Goal: Task Accomplishment & Management: Manage account settings

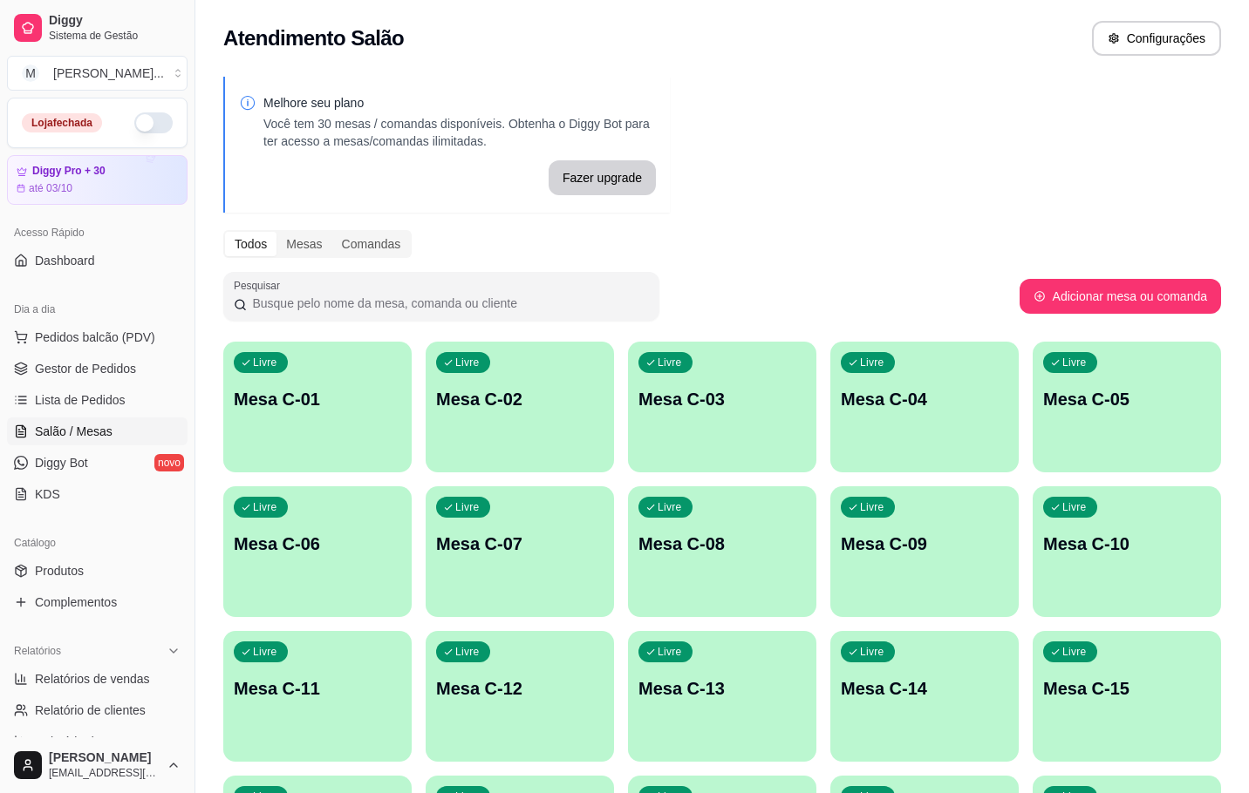
scroll to position [81, 0]
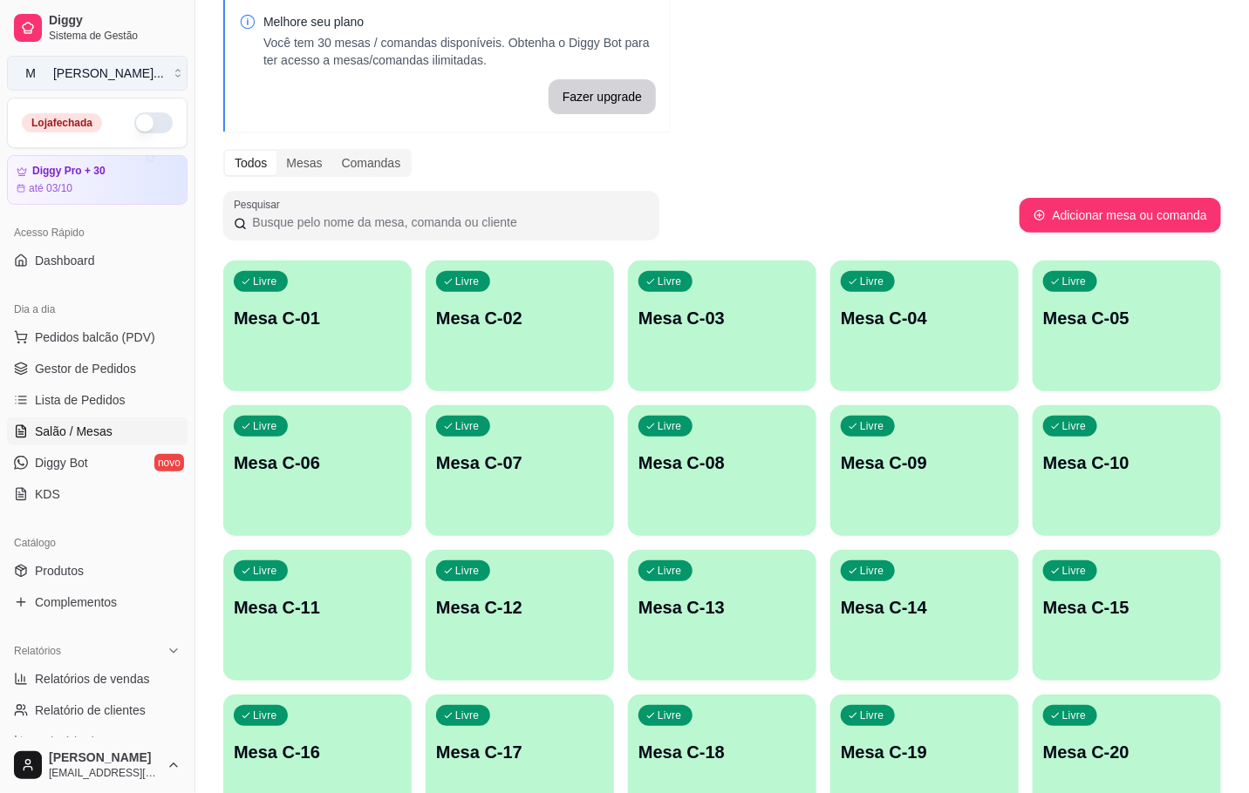
click at [158, 66] on button "M [PERSON_NAME] ..." at bounding box center [97, 73] width 180 height 35
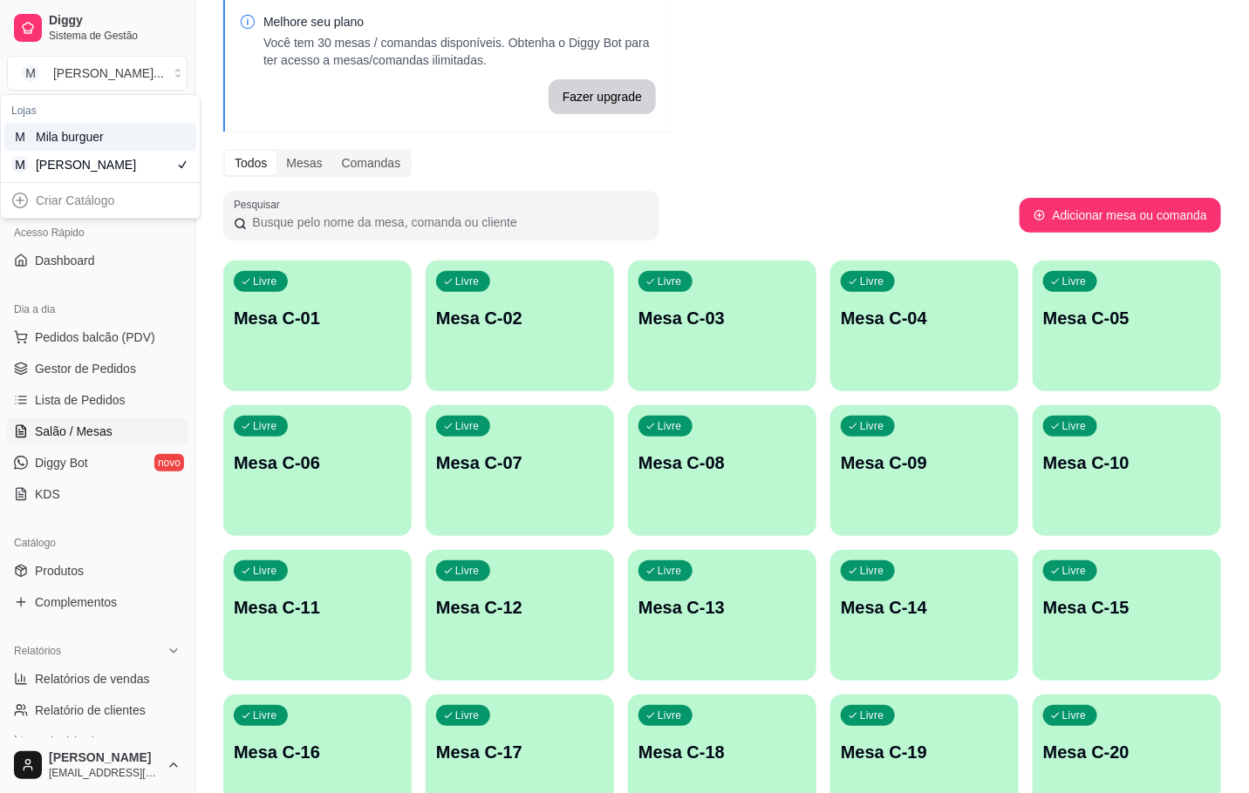
drag, startPoint x: 149, startPoint y: 136, endPoint x: 150, endPoint y: 123, distance: 13.1
click at [150, 124] on div "M Mila burguer" at bounding box center [100, 137] width 192 height 28
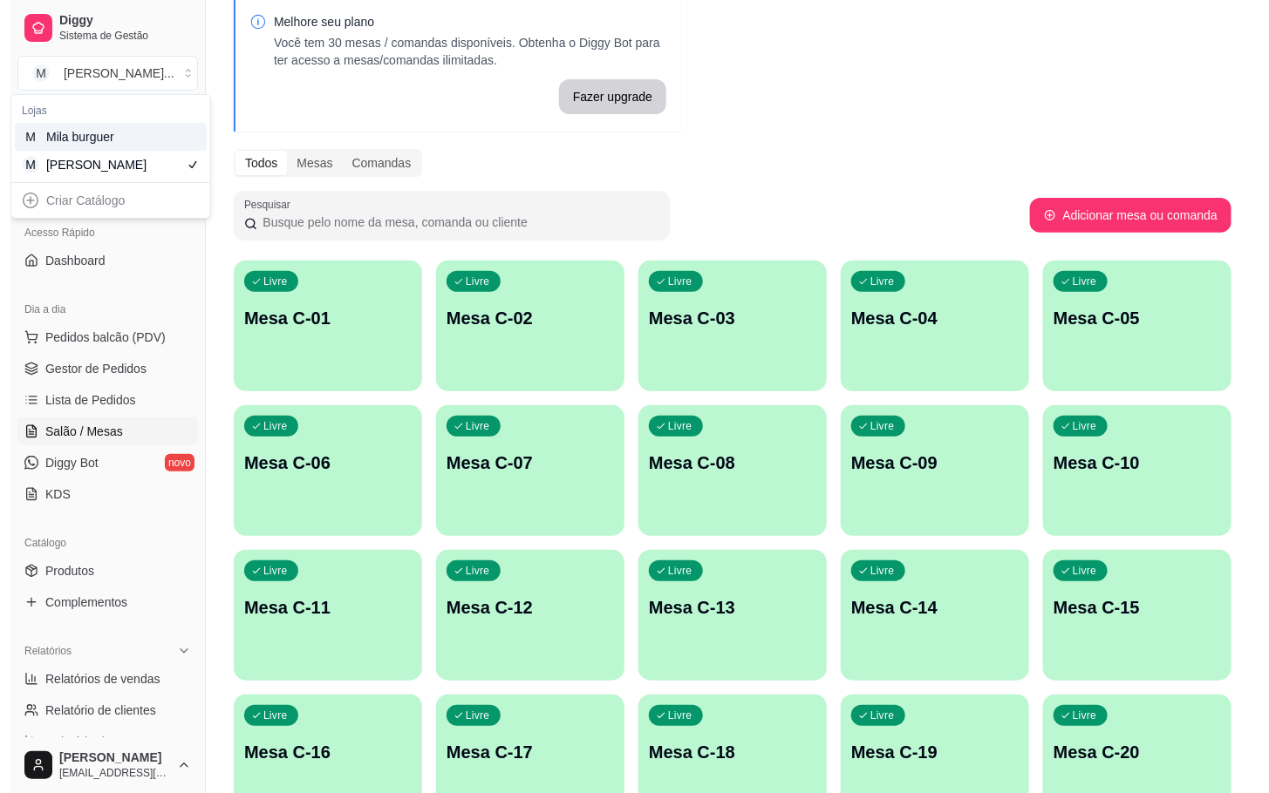
scroll to position [50, 0]
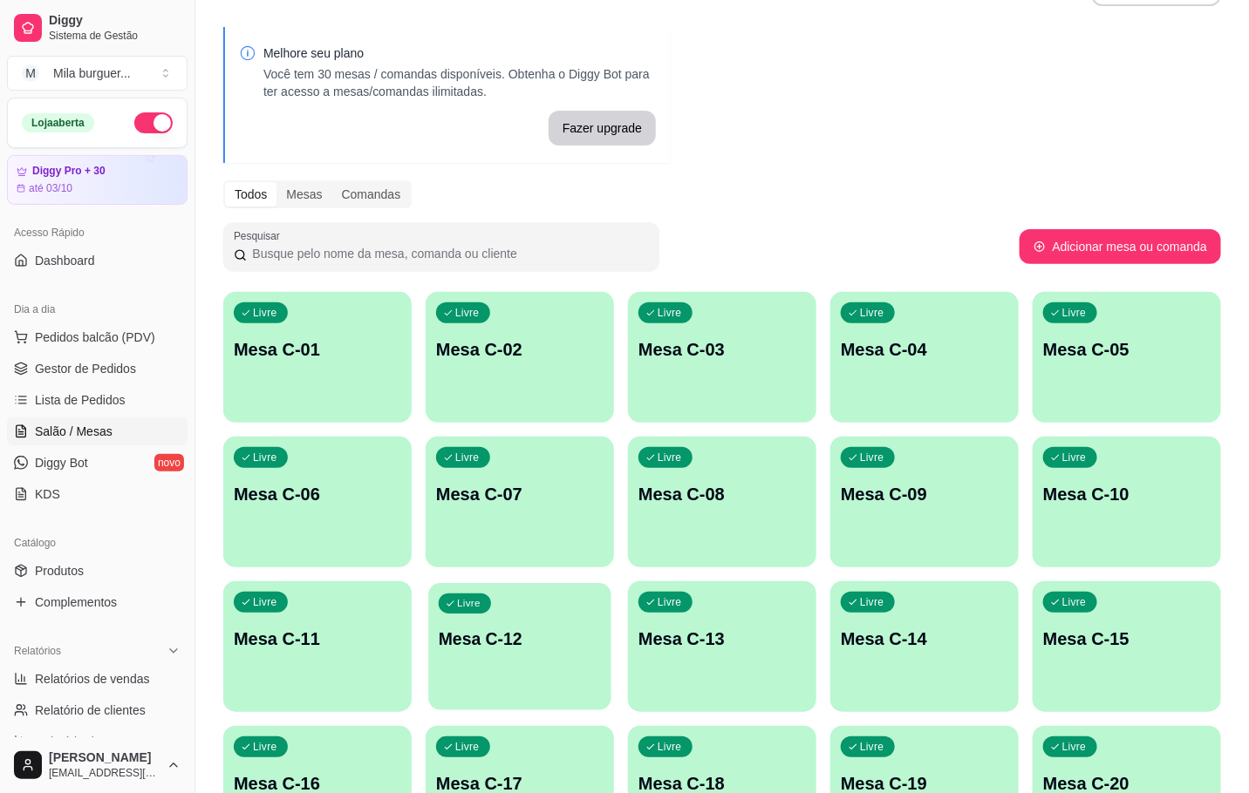
click at [485, 637] on p "Mesa C-12" at bounding box center [520, 640] width 162 height 24
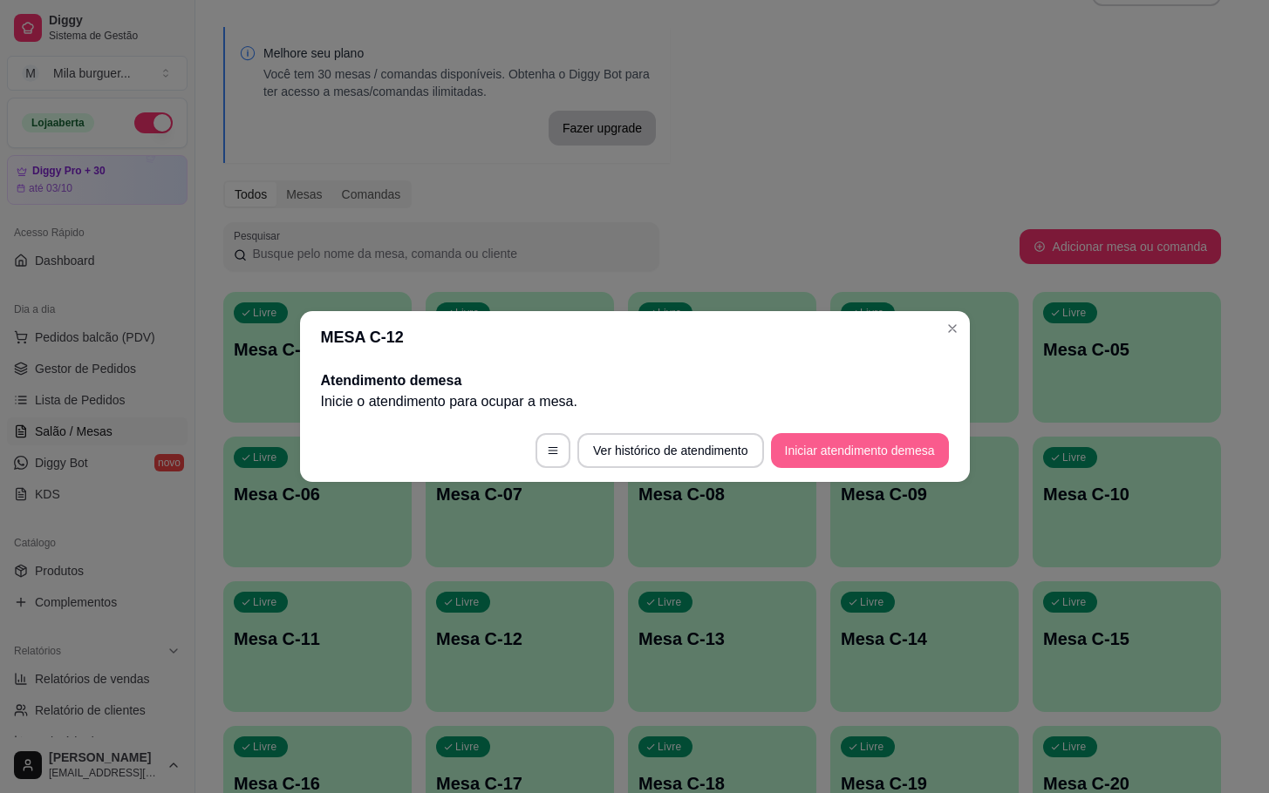
click at [859, 442] on button "Iniciar atendimento de mesa" at bounding box center [860, 450] width 178 height 35
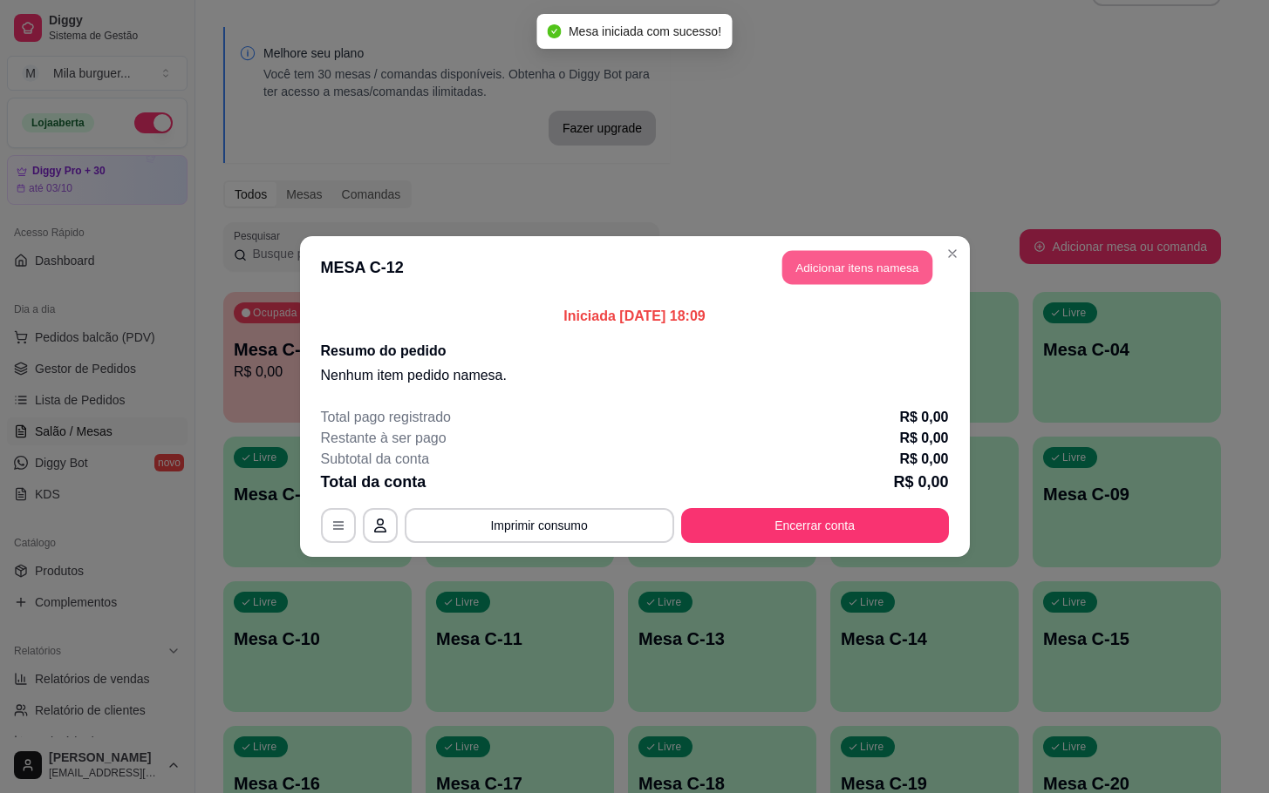
click at [819, 262] on button "Adicionar itens na mesa" at bounding box center [857, 268] width 150 height 34
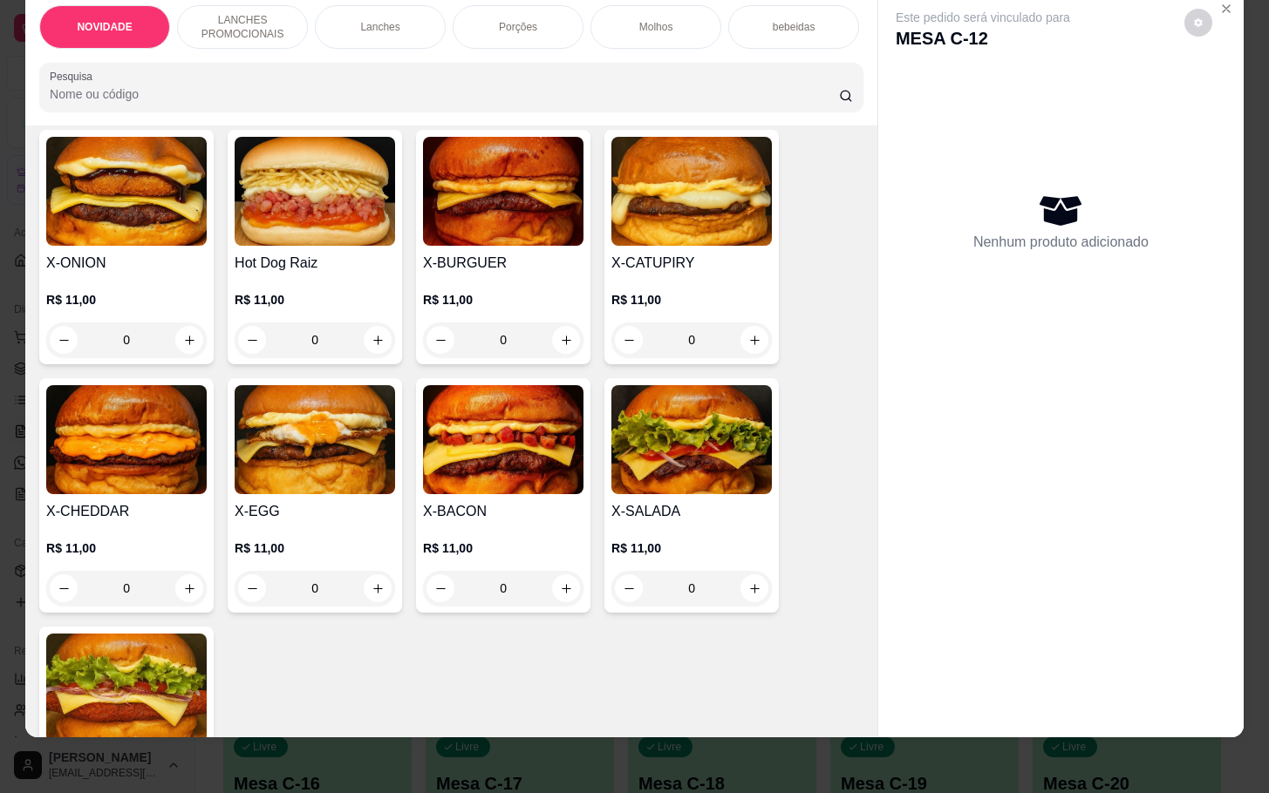
scroll to position [654, 0]
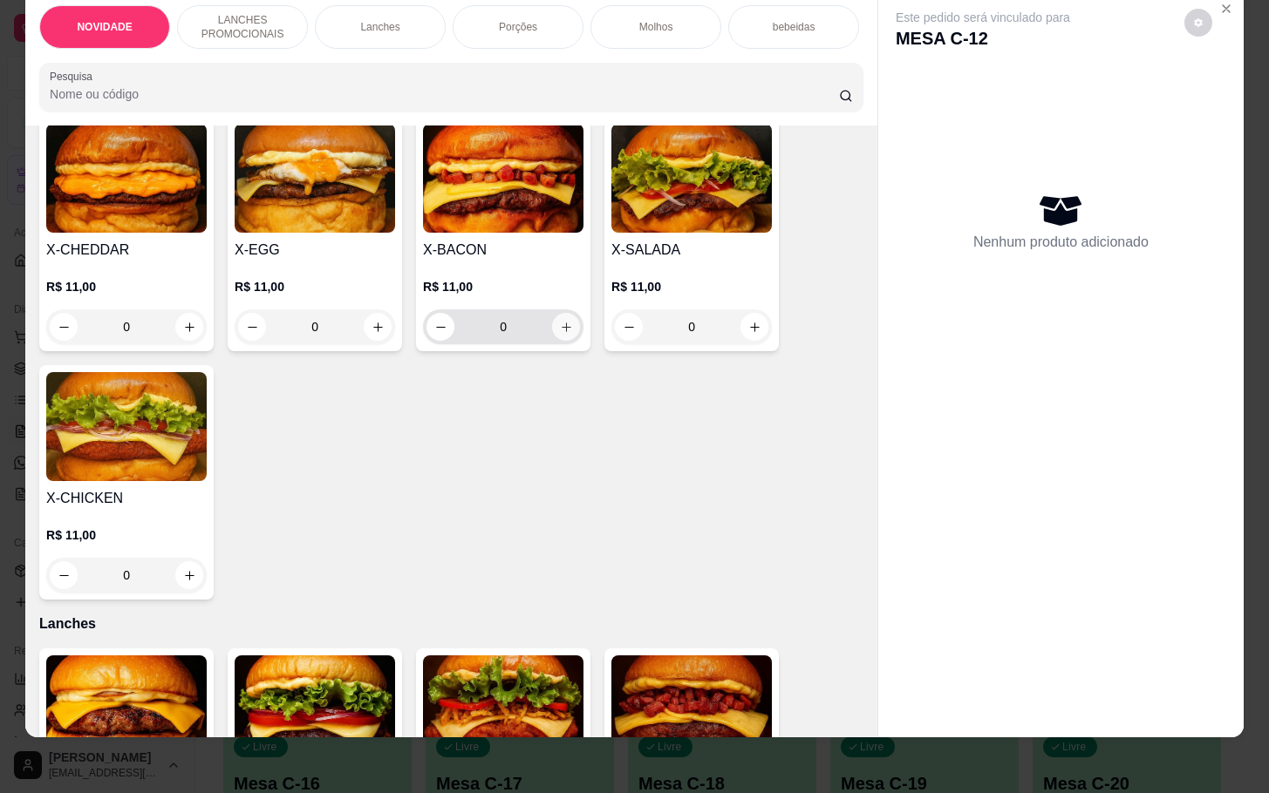
click at [553, 317] on button "increase-product-quantity" at bounding box center [566, 327] width 28 height 28
type input "1"
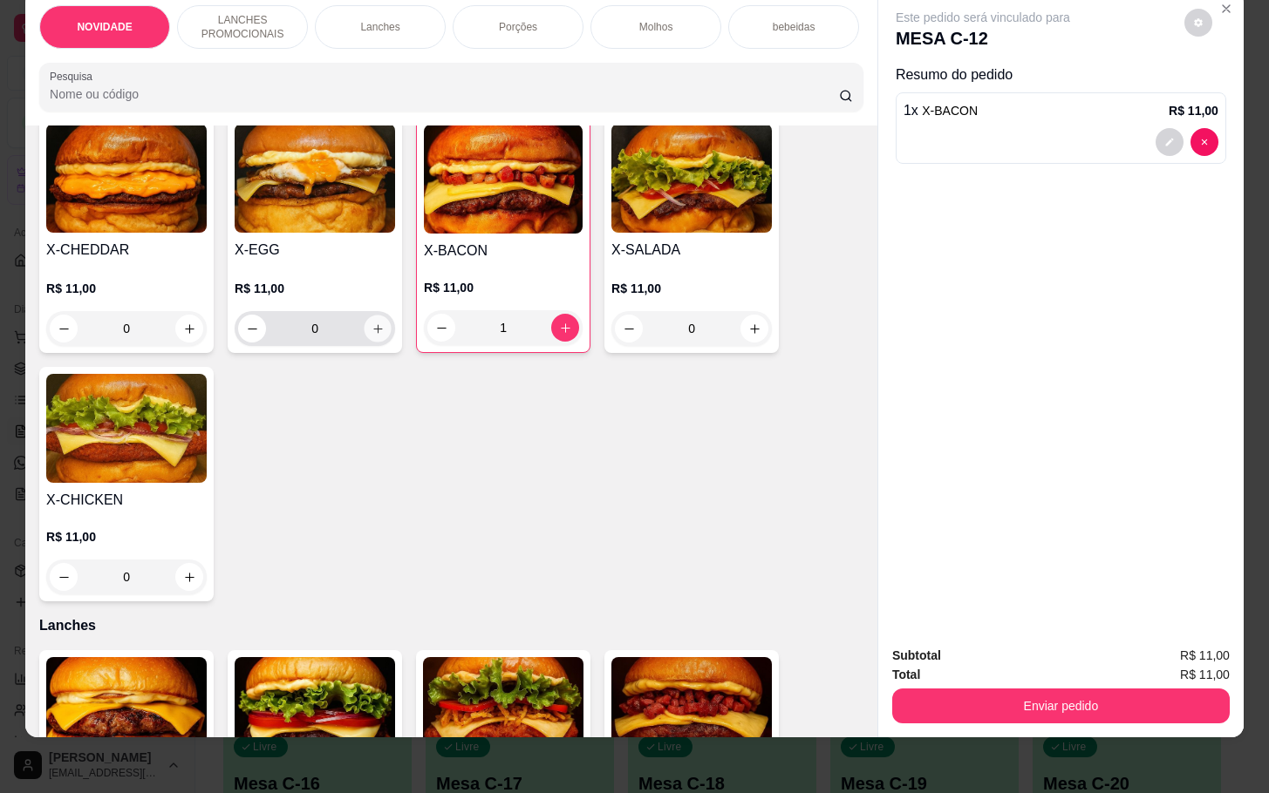
click at [371, 330] on icon "increase-product-quantity" at bounding box center [377, 329] width 13 height 13
type input "1"
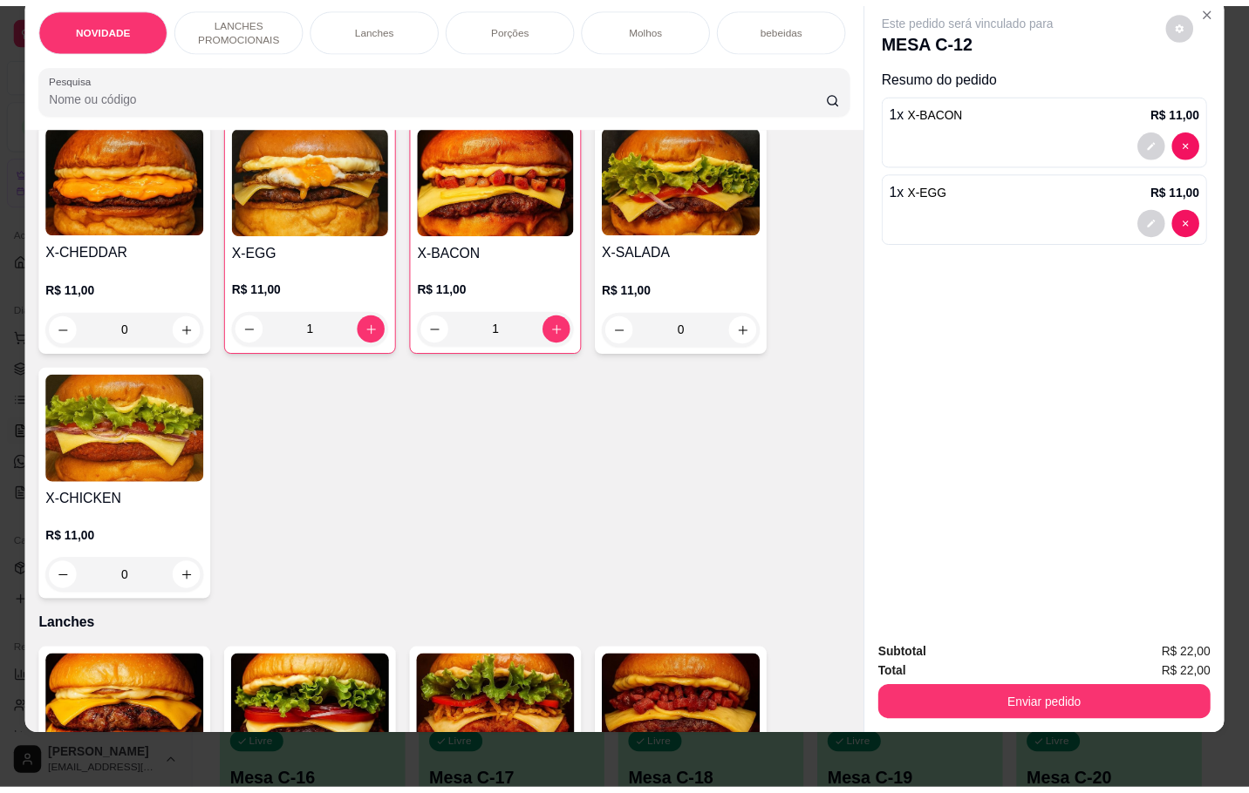
scroll to position [0, 0]
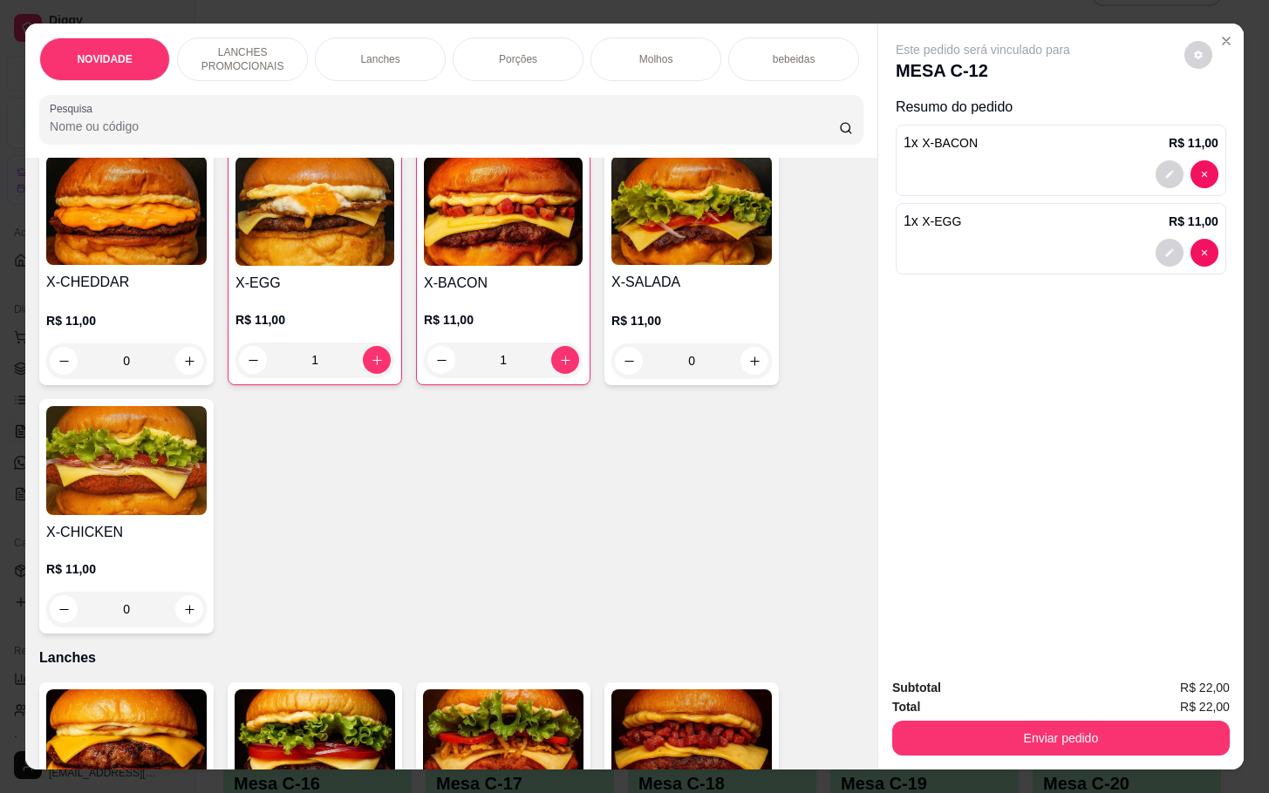
click at [1037, 717] on div "Enviar pedido" at bounding box center [1060, 736] width 337 height 39
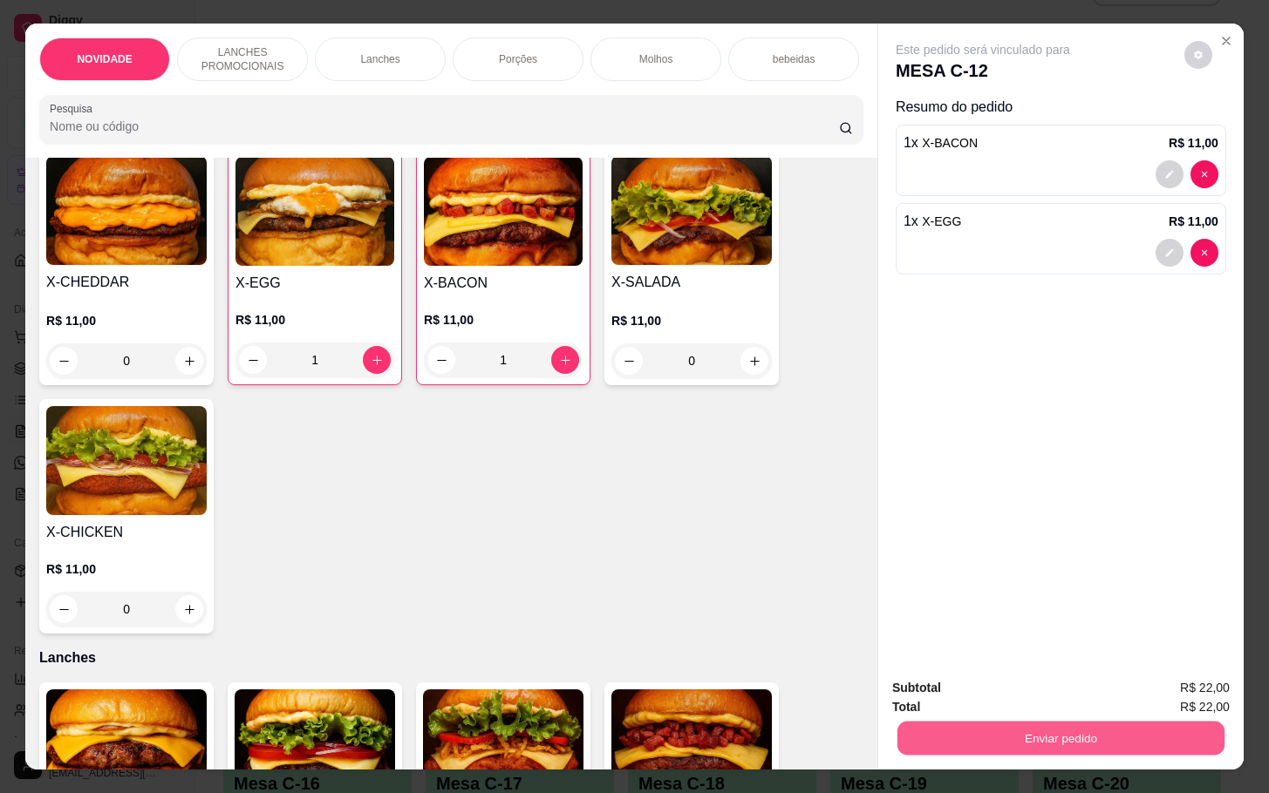
click at [1034, 721] on button "Enviar pedido" at bounding box center [1060, 738] width 327 height 34
click at [987, 684] on button "Não registrar e enviar pedido" at bounding box center [999, 686] width 181 height 33
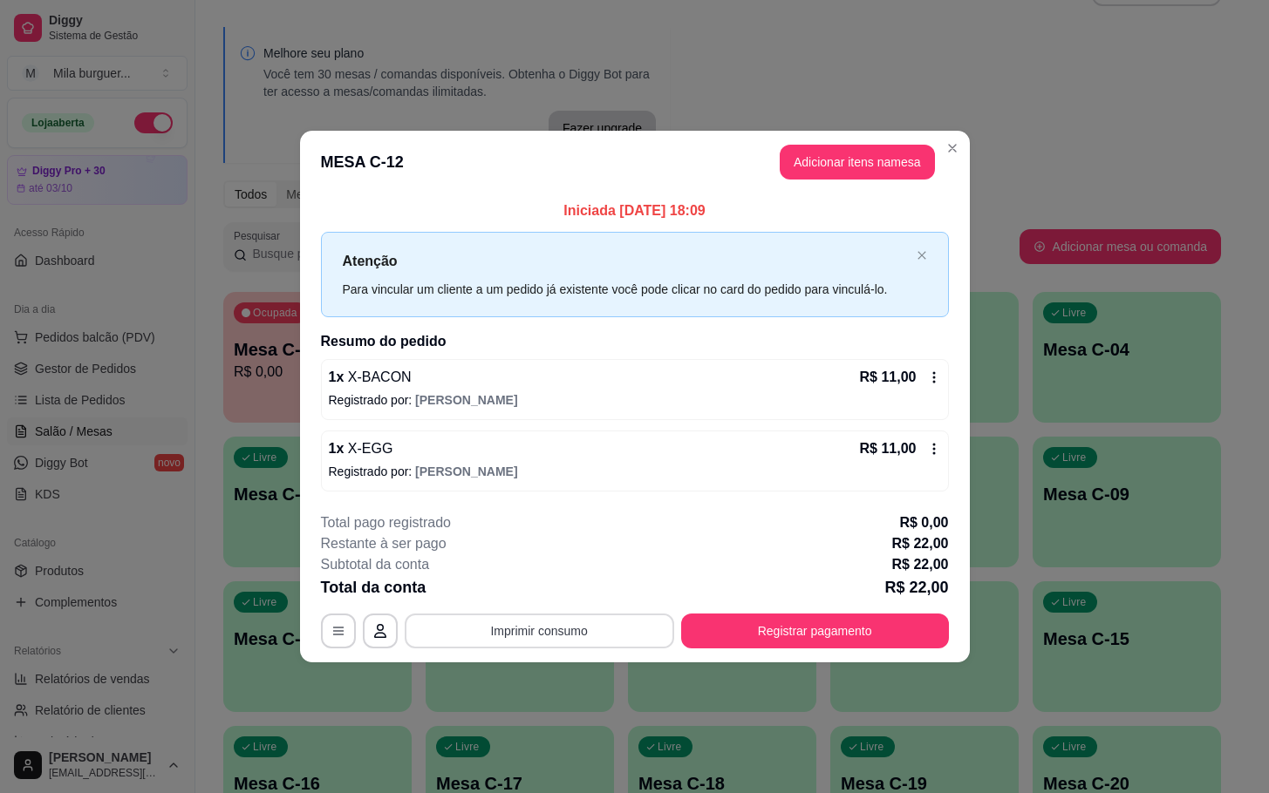
click at [541, 642] on button "Imprimir consumo" at bounding box center [539, 631] width 269 height 35
click at [524, 589] on button "IMPRESSORA" at bounding box center [544, 591] width 122 height 27
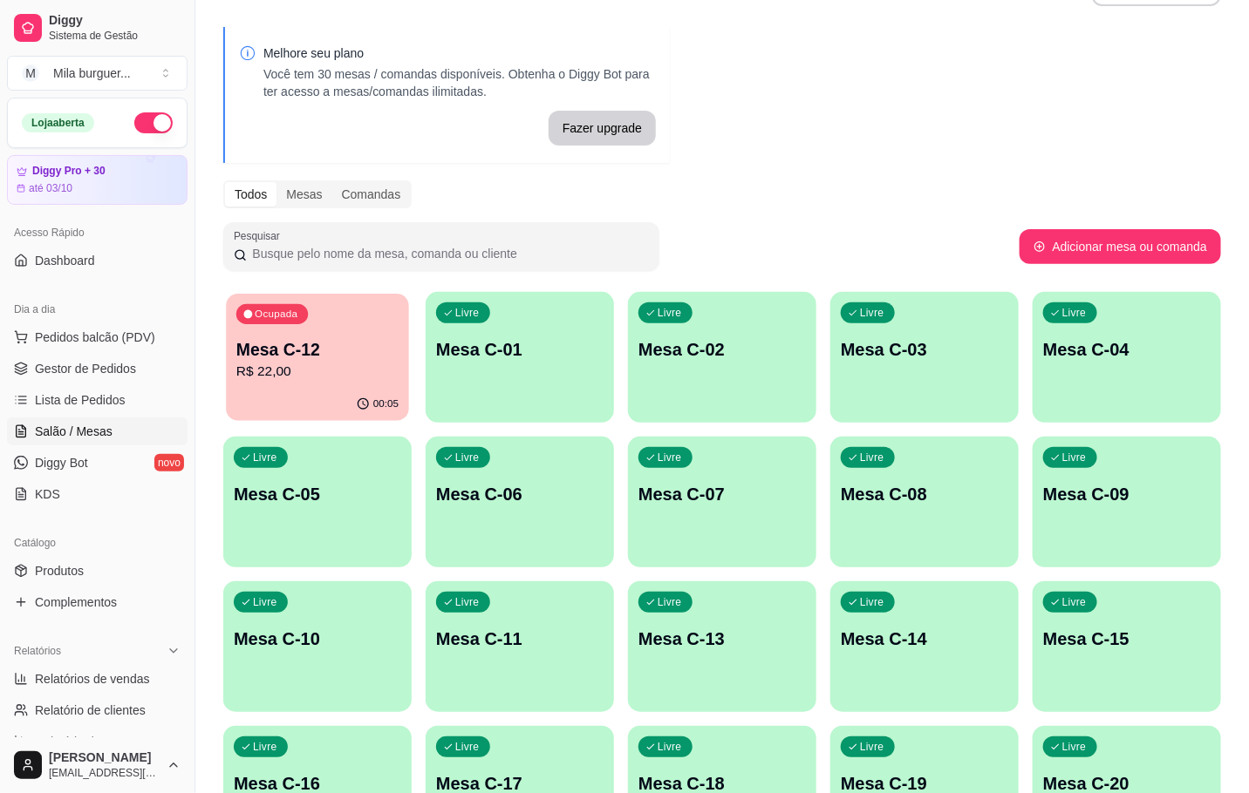
click at [336, 374] on button "Ocupada Mesa C-12 R$ 22,00 00:05" at bounding box center [317, 357] width 183 height 127
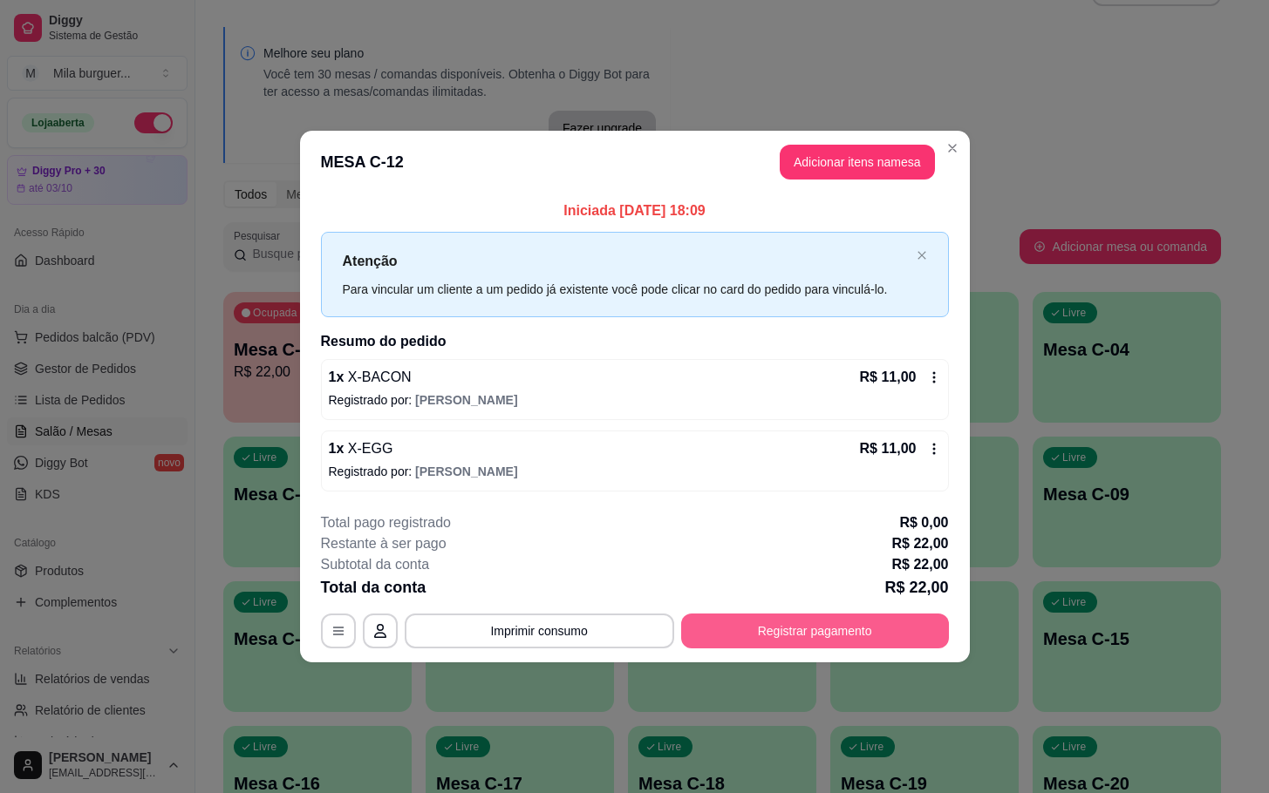
click at [791, 633] on button "Registrar pagamento" at bounding box center [815, 631] width 268 height 35
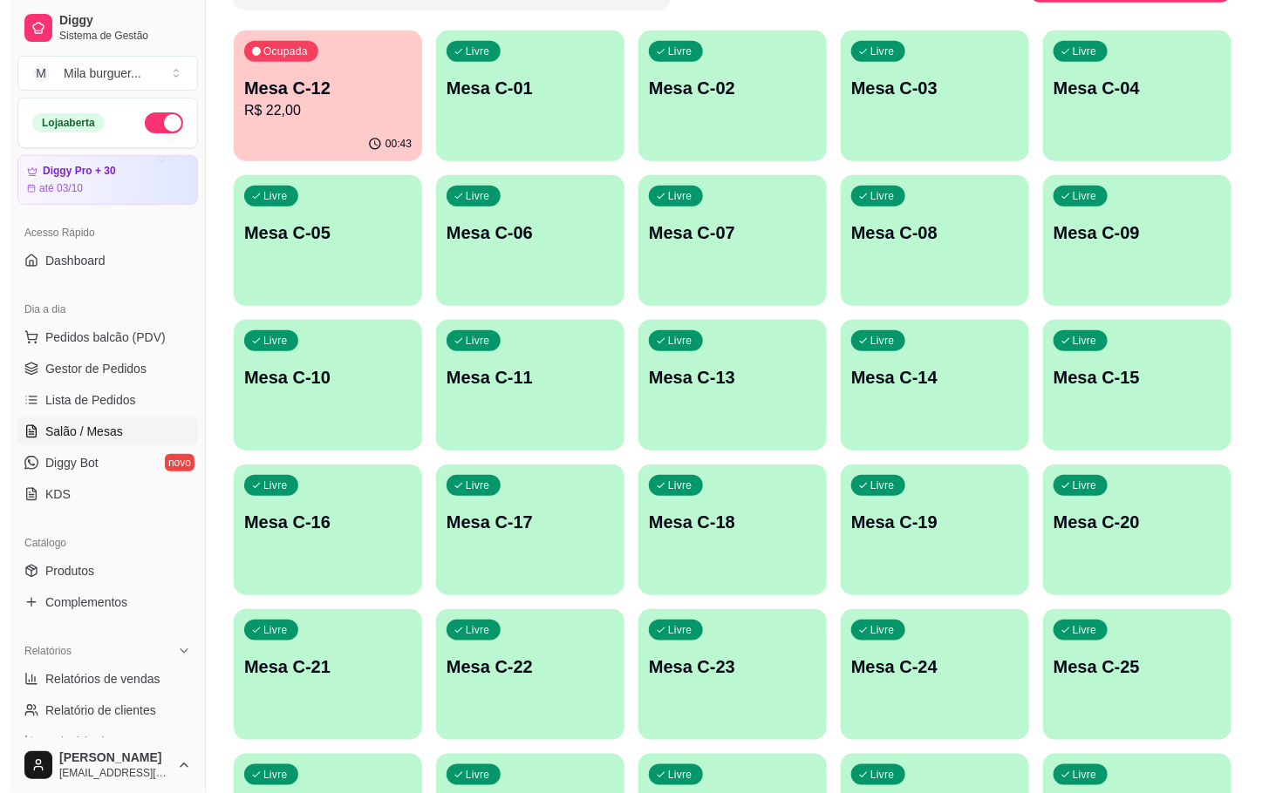
scroll to position [442, 0]
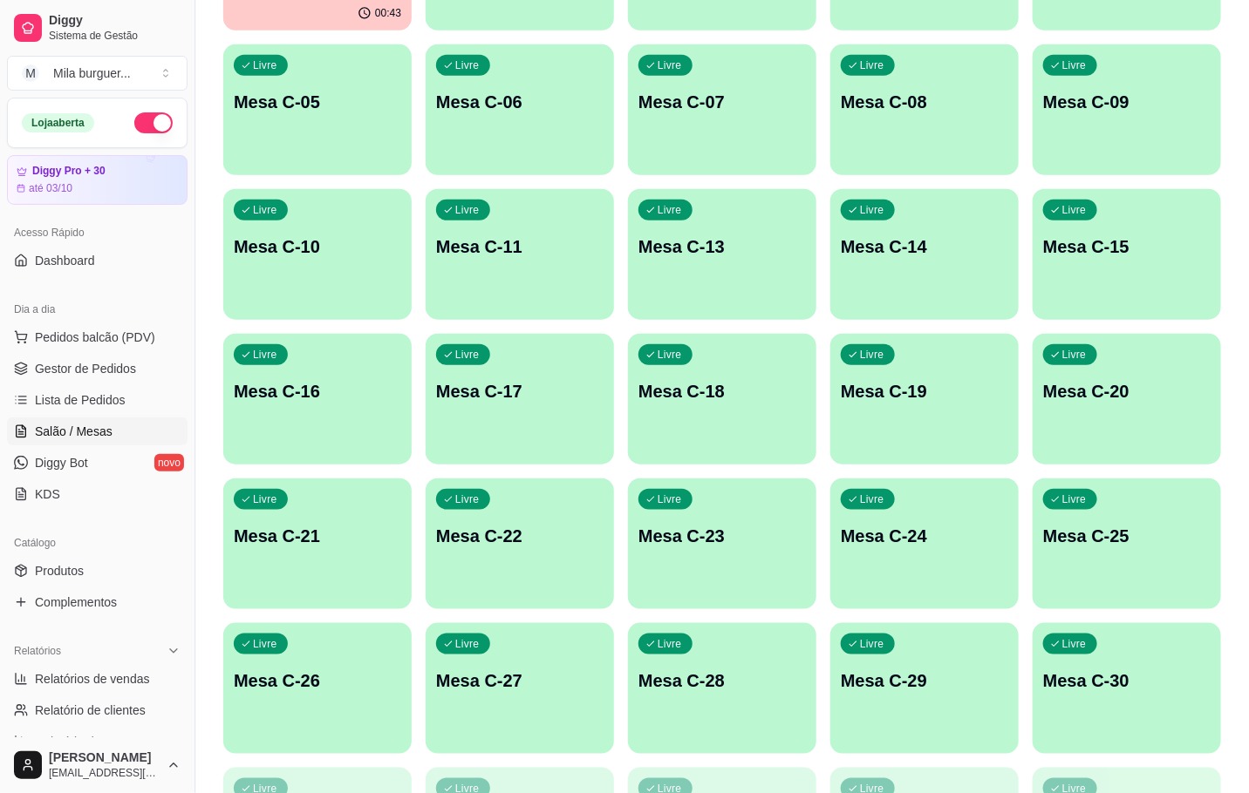
click at [923, 762] on div "Ocupada Mesa C-12 R$ 22,00 00:43 Livre Mesa C-01 Livre Mesa C-02 Livre Mesa C-0…" at bounding box center [721, 472] width 997 height 1144
click at [871, 677] on p "Mesa C-29" at bounding box center [924, 681] width 167 height 24
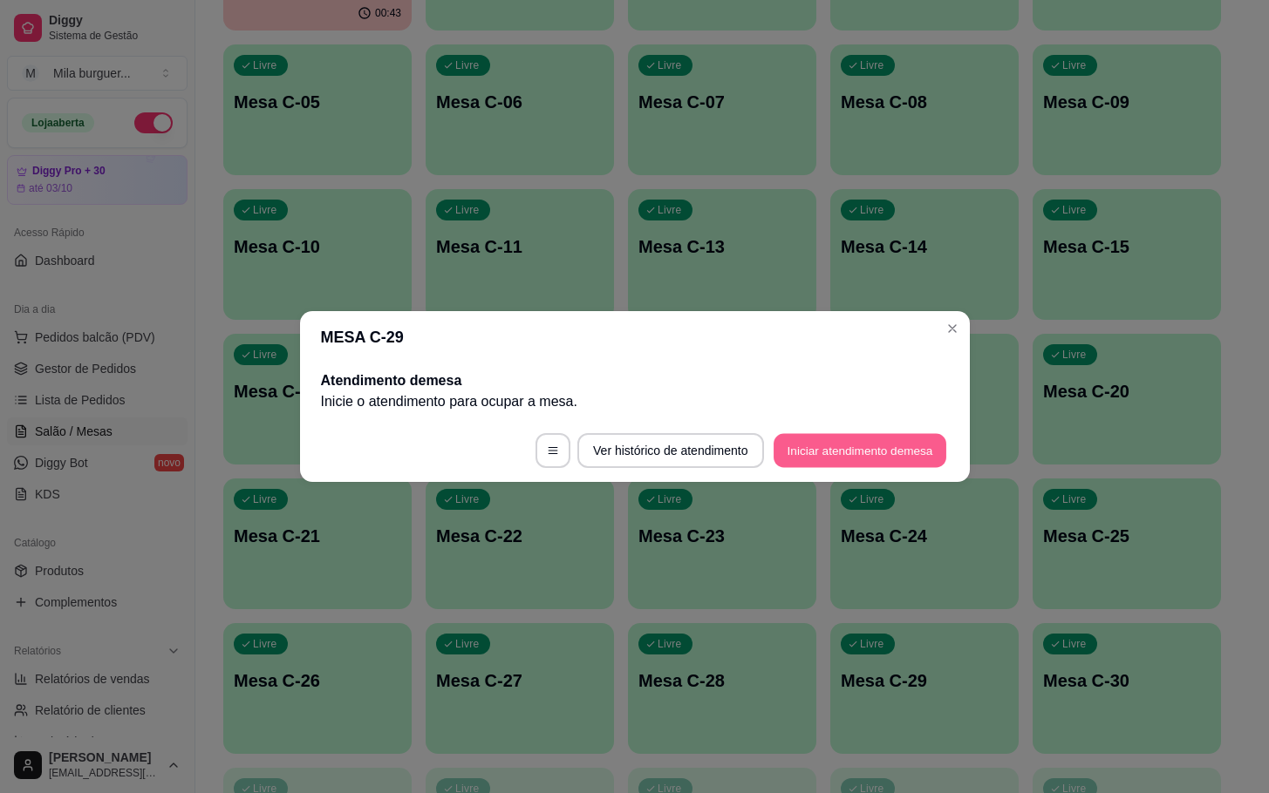
click at [856, 439] on button "Iniciar atendimento de mesa" at bounding box center [859, 451] width 173 height 34
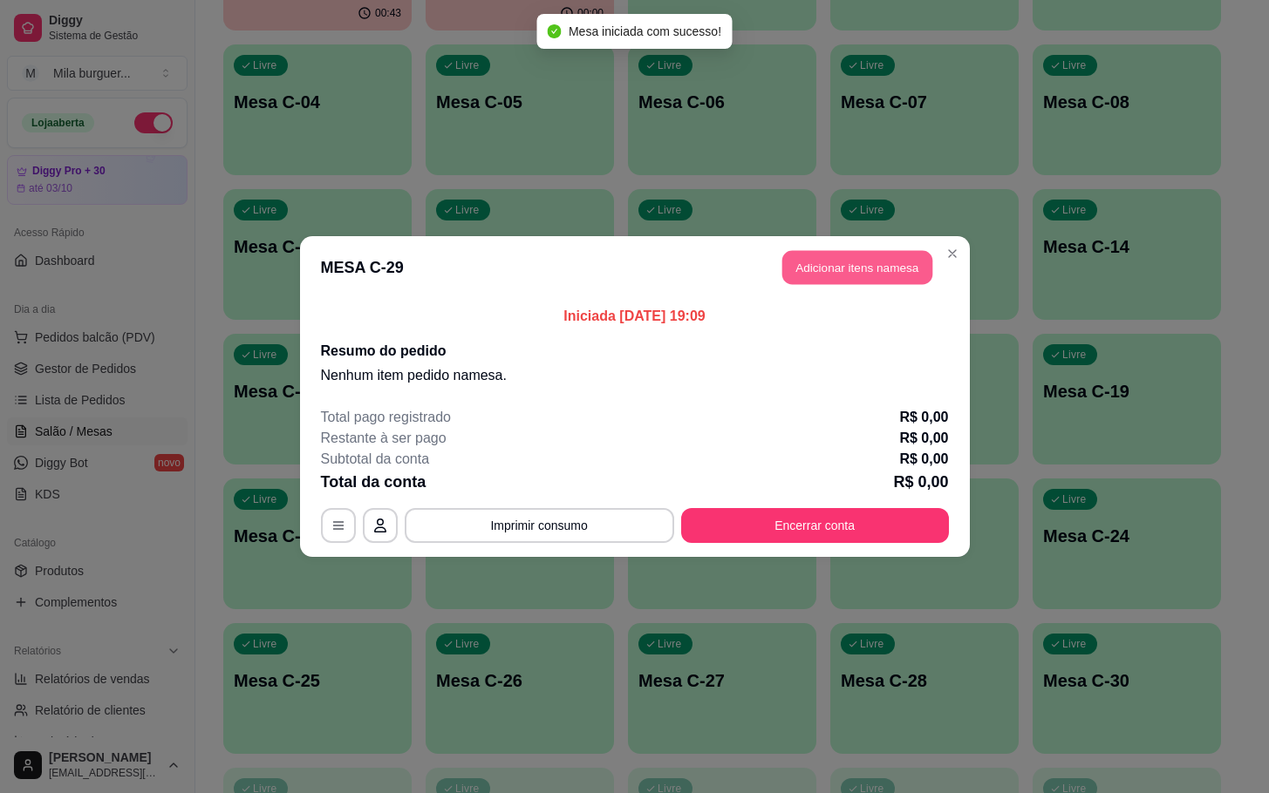
click at [877, 262] on button "Adicionar itens na mesa" at bounding box center [857, 268] width 150 height 34
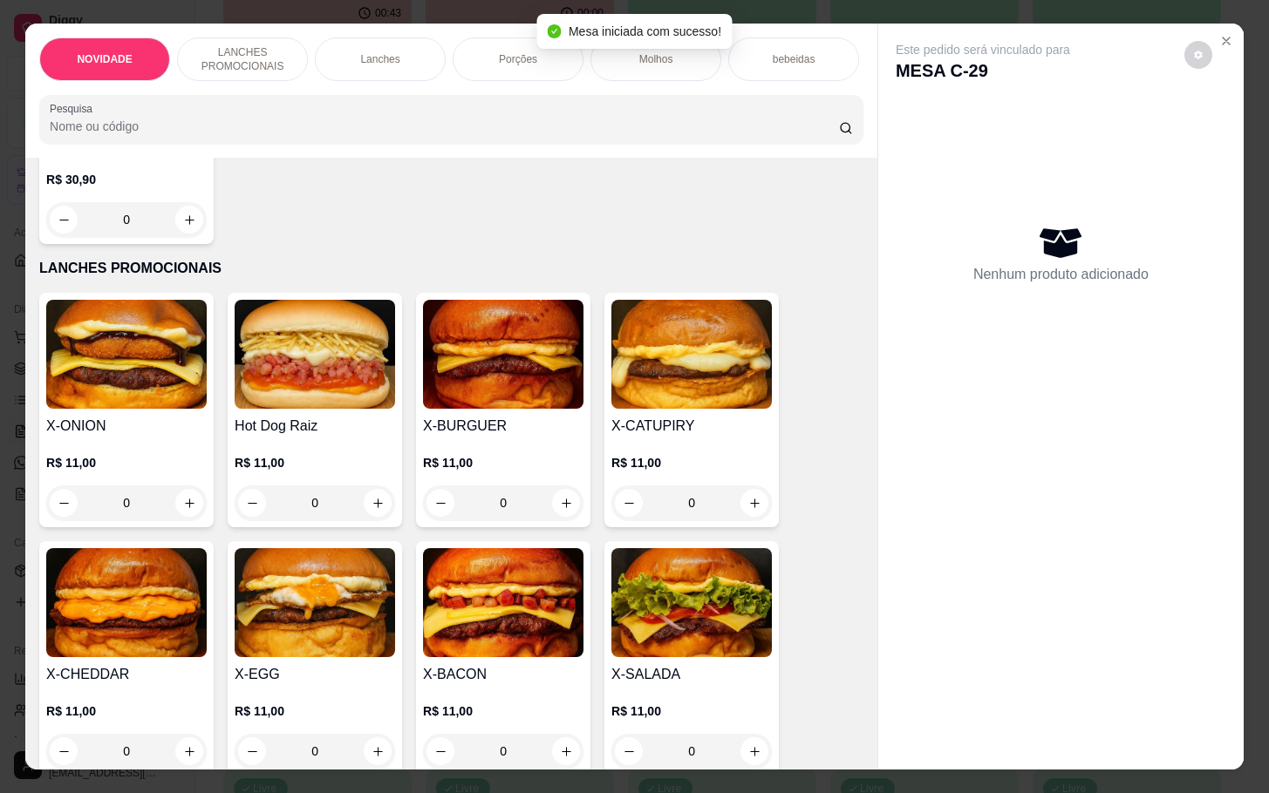
scroll to position [392, 0]
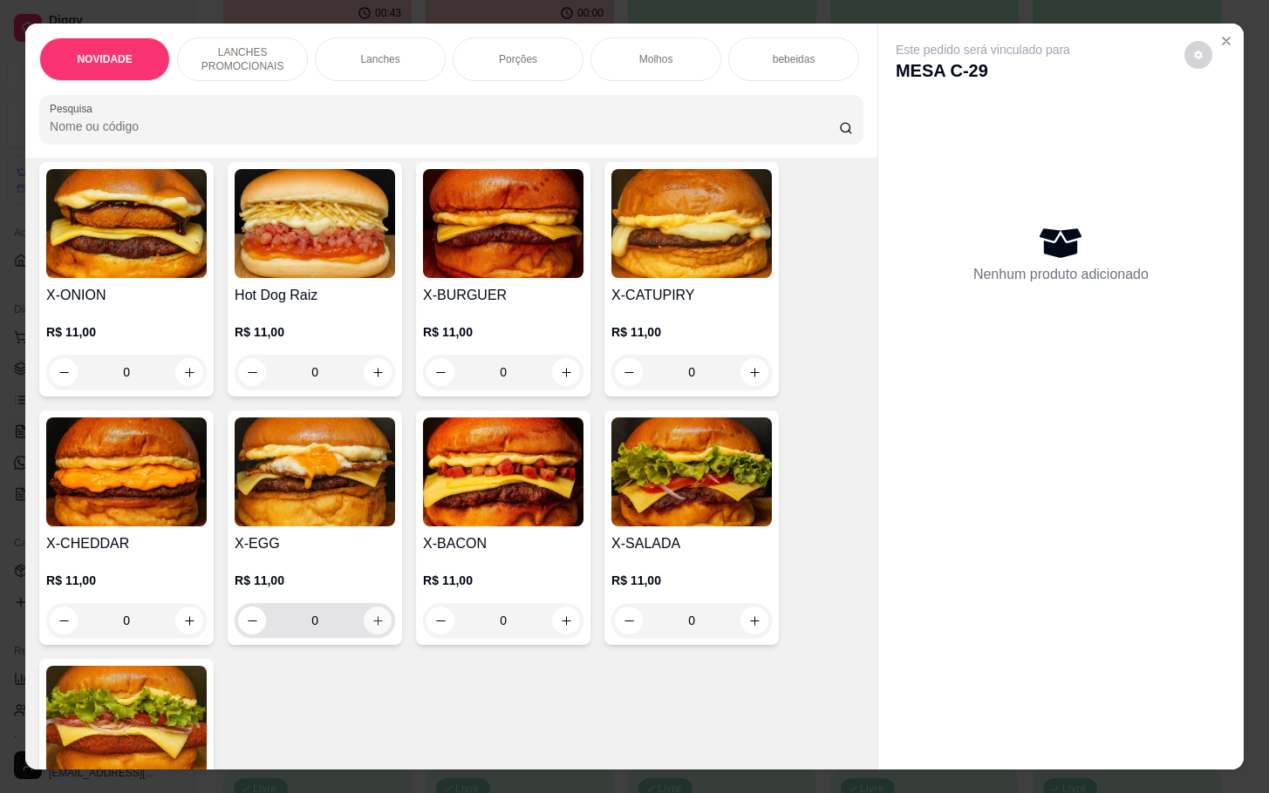
click at [371, 628] on icon "increase-product-quantity" at bounding box center [377, 621] width 13 height 13
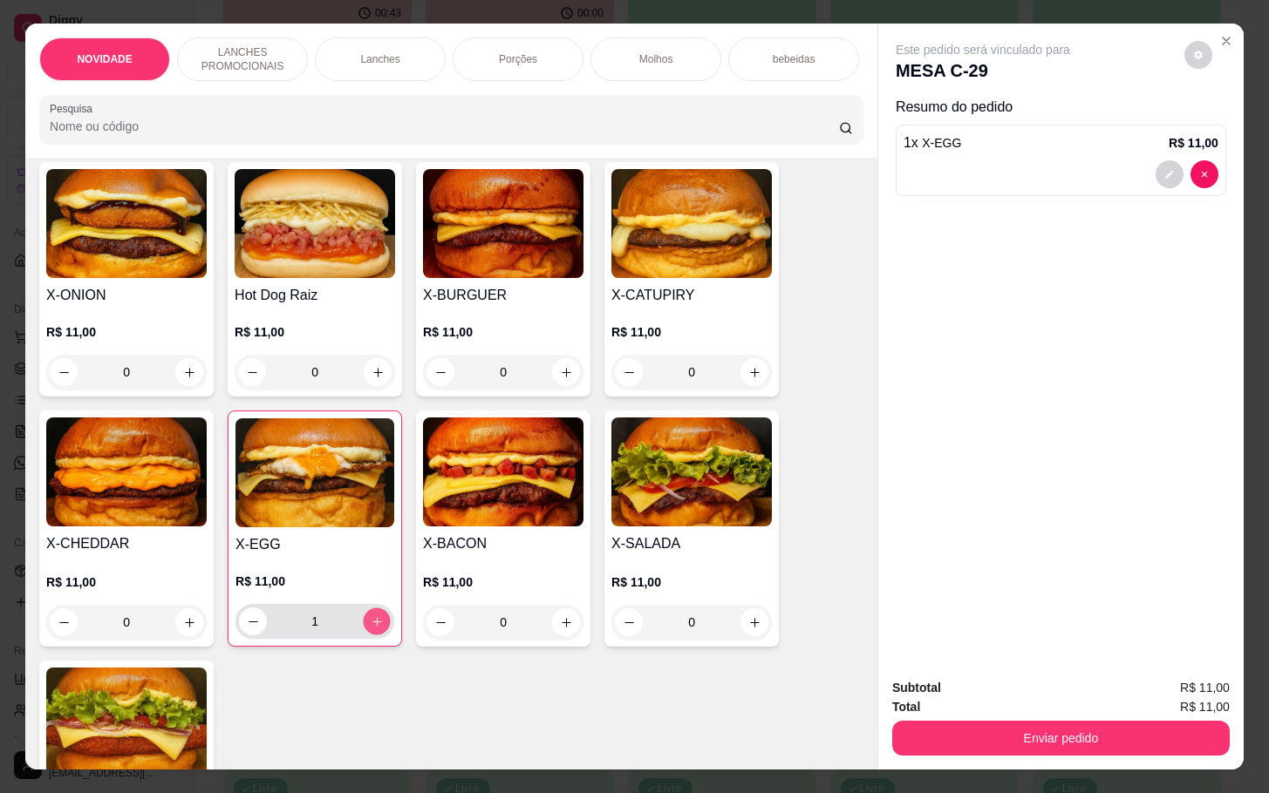
click at [371, 629] on icon "increase-product-quantity" at bounding box center [377, 622] width 13 height 13
type input "2"
click at [186, 630] on icon "increase-product-quantity" at bounding box center [189, 622] width 13 height 13
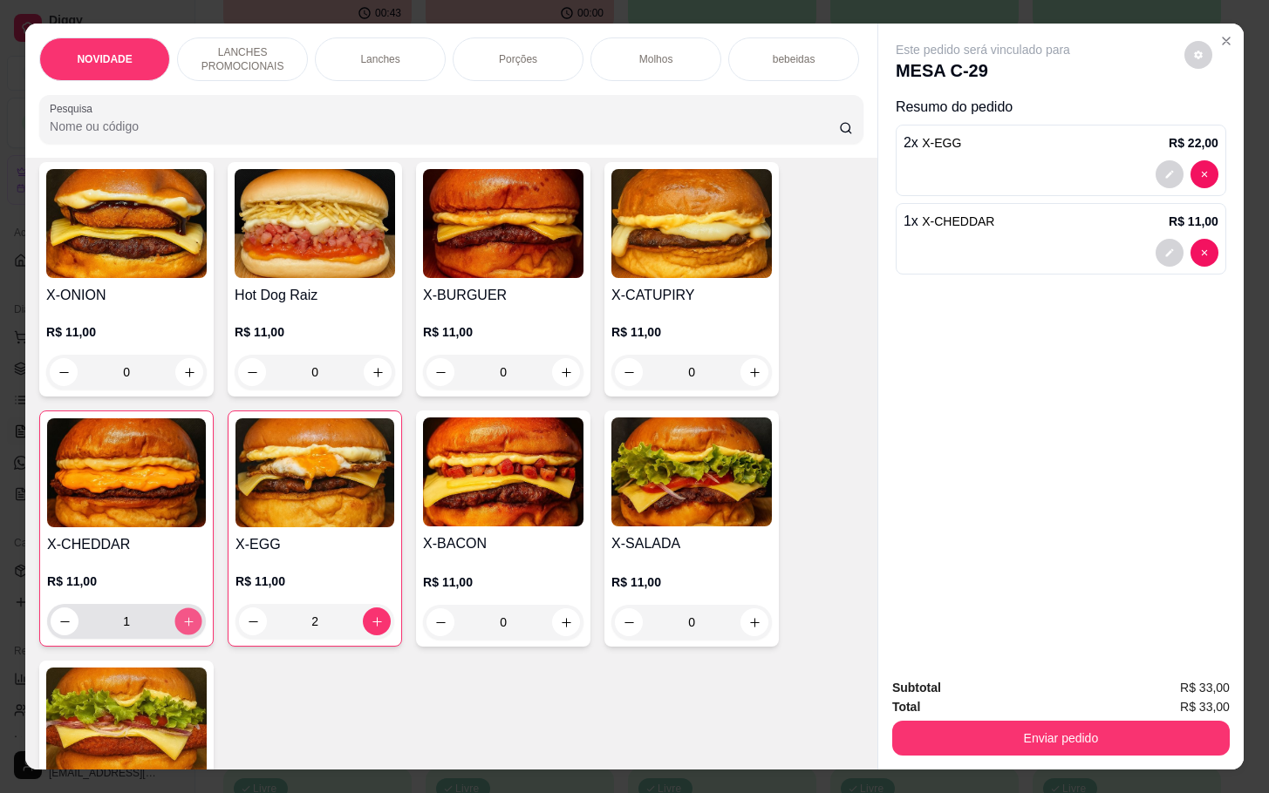
click at [186, 636] on button "increase-product-quantity" at bounding box center [188, 622] width 27 height 27
type input "2"
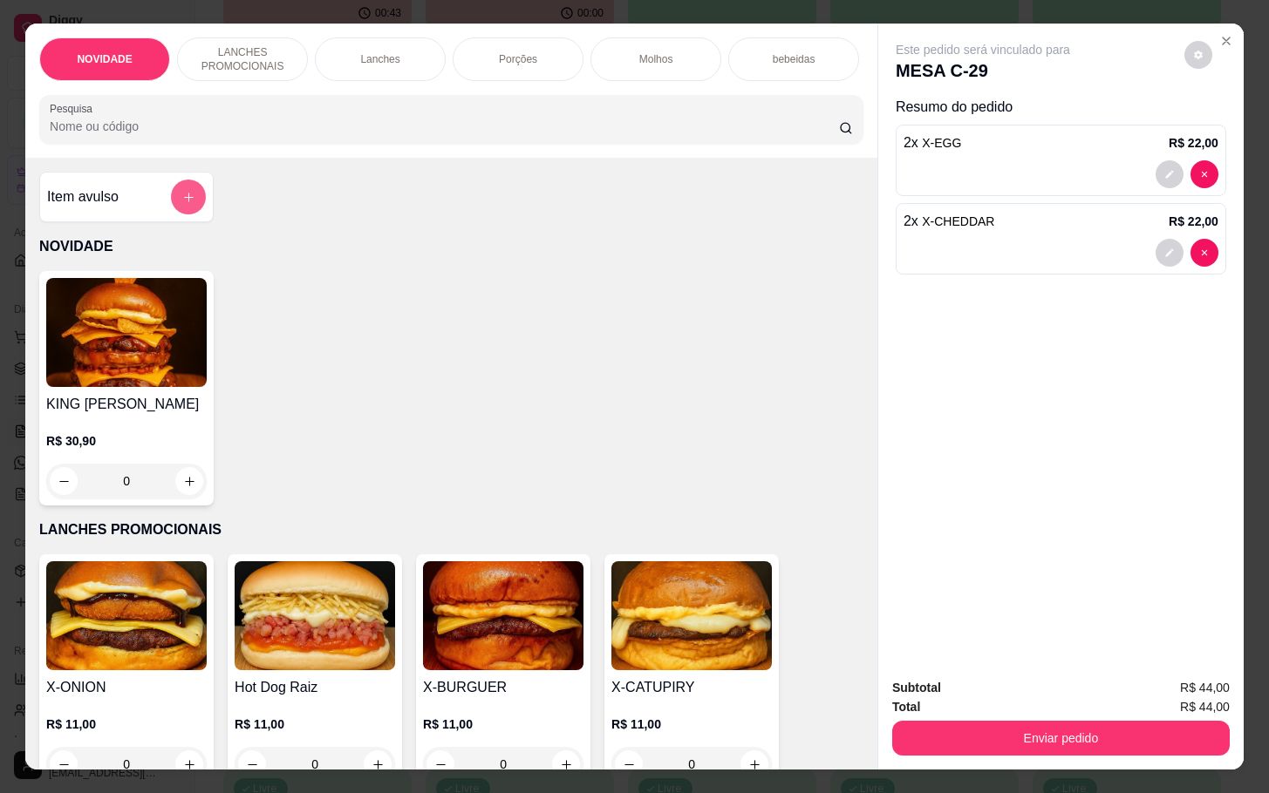
click at [182, 202] on icon "add-separate-item" at bounding box center [188, 197] width 13 height 13
click at [182, 204] on icon "add-separate-item" at bounding box center [188, 197] width 13 height 13
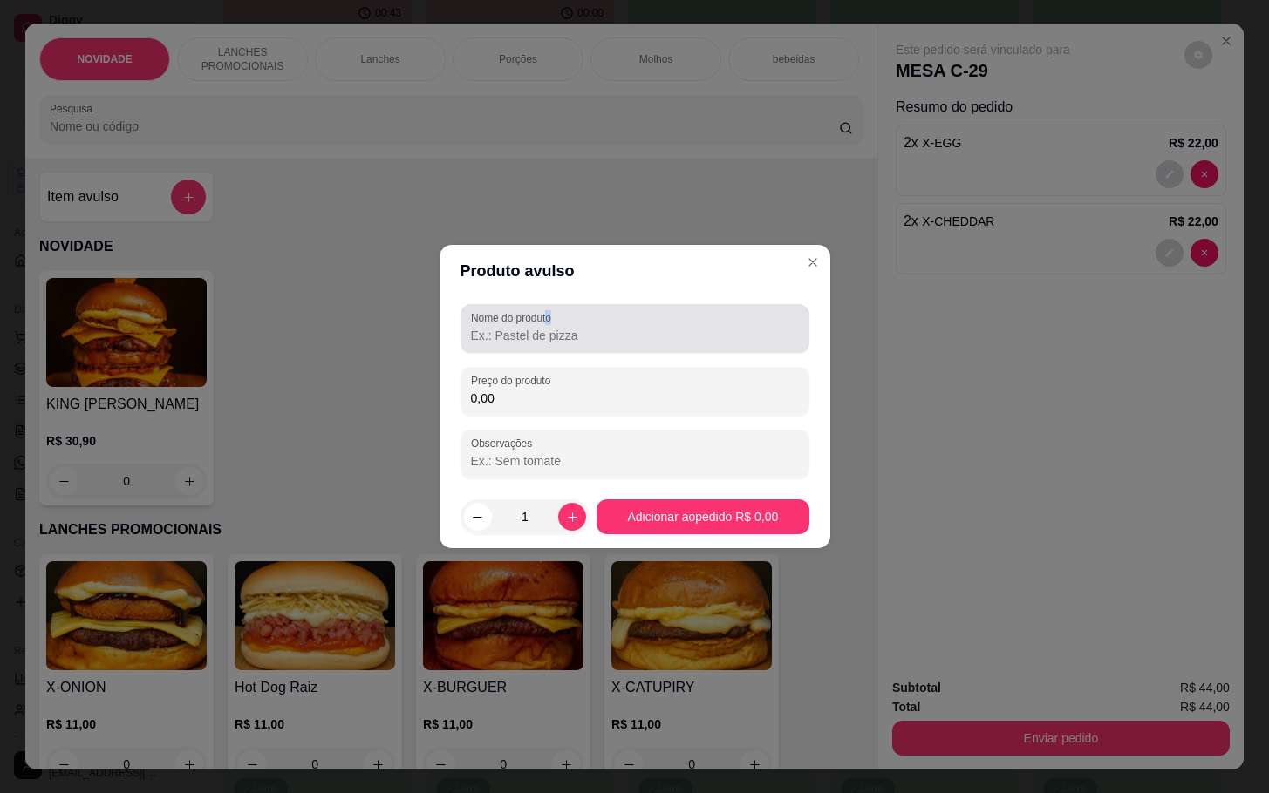
drag, startPoint x: 550, startPoint y: 323, endPoint x: 565, endPoint y: 320, distance: 15.1
click at [565, 320] on div "Nome do produto" at bounding box center [634, 328] width 349 height 49
drag, startPoint x: 623, startPoint y: 314, endPoint x: 633, endPoint y: 312, distance: 9.7
click at [631, 312] on div at bounding box center [635, 328] width 328 height 35
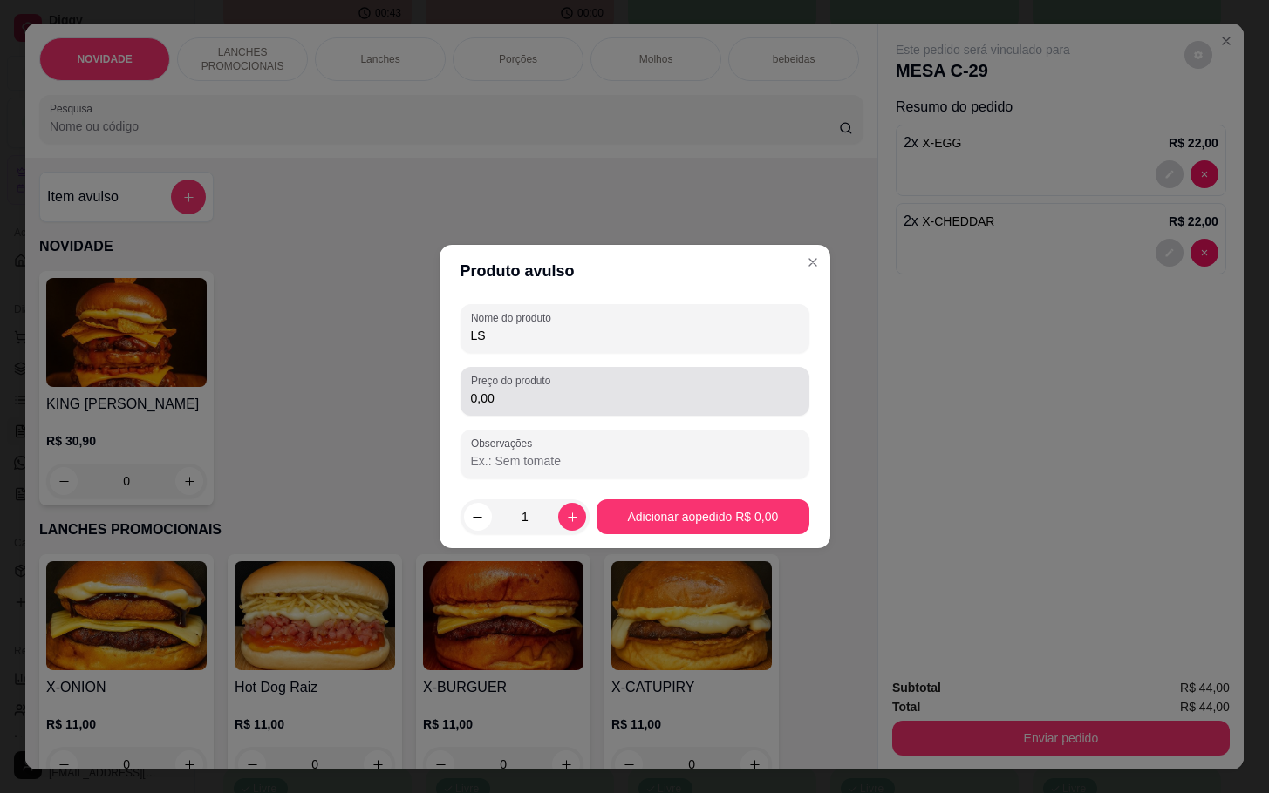
type input "LS"
click at [672, 401] on input "0,00" at bounding box center [635, 398] width 328 height 17
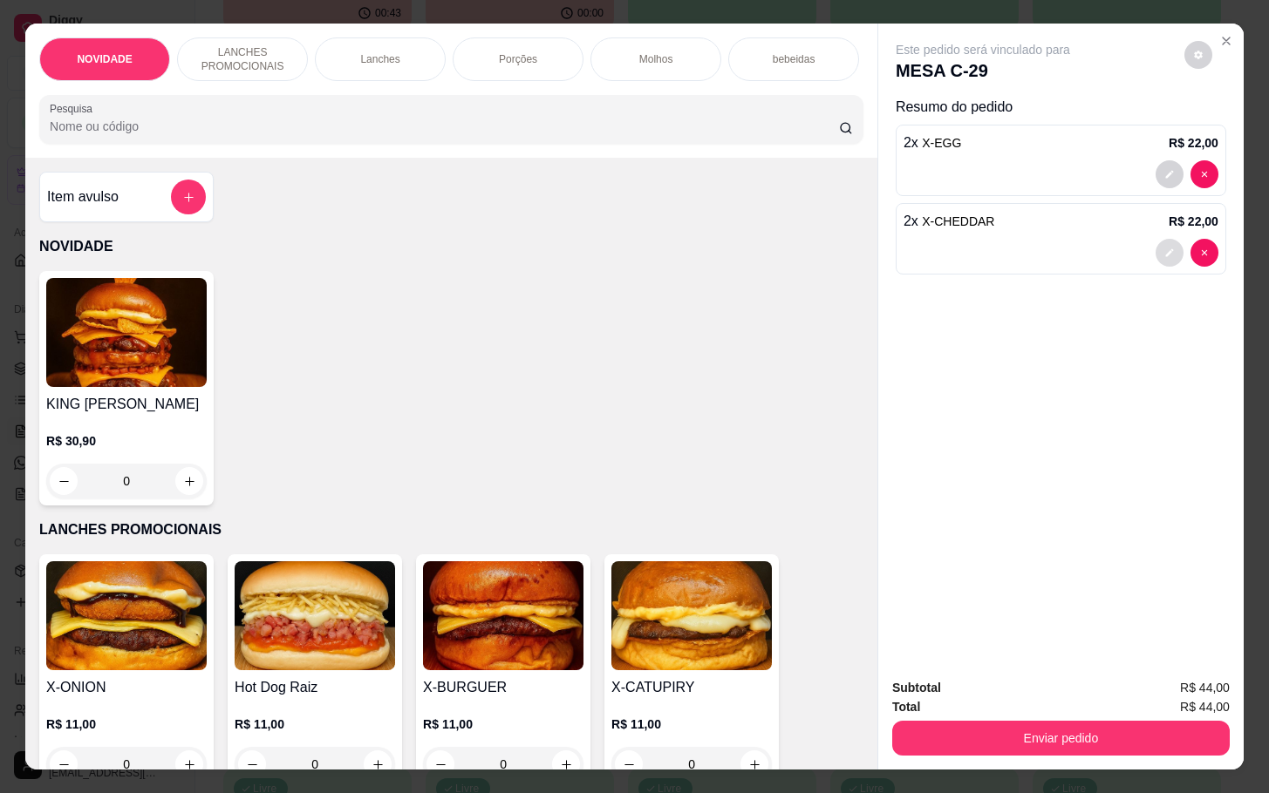
click at [1159, 239] on button "decrease-product-quantity" at bounding box center [1169, 253] width 28 height 28
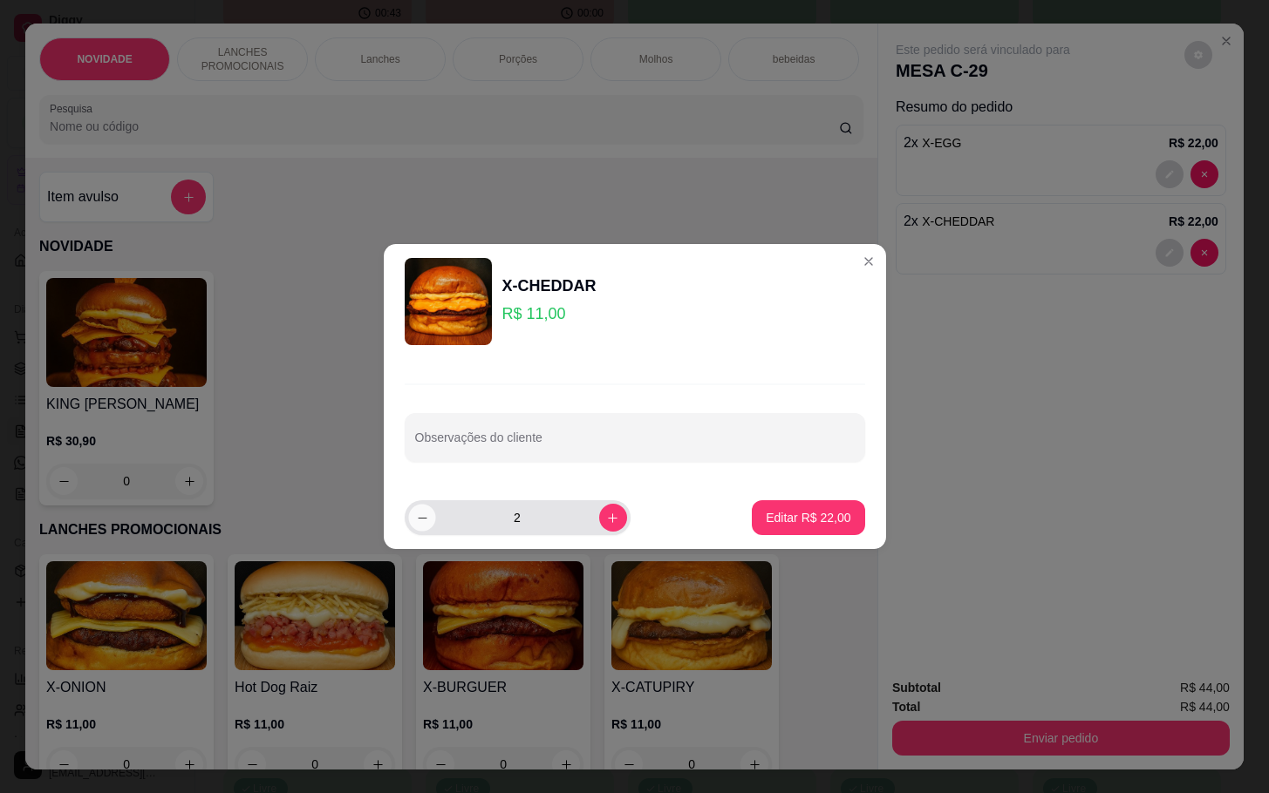
click at [417, 510] on button "decrease-product-quantity" at bounding box center [421, 517] width 27 height 27
type input "1"
click at [808, 515] on p "Editar R$ 11,00" at bounding box center [808, 517] width 85 height 17
type input "1"
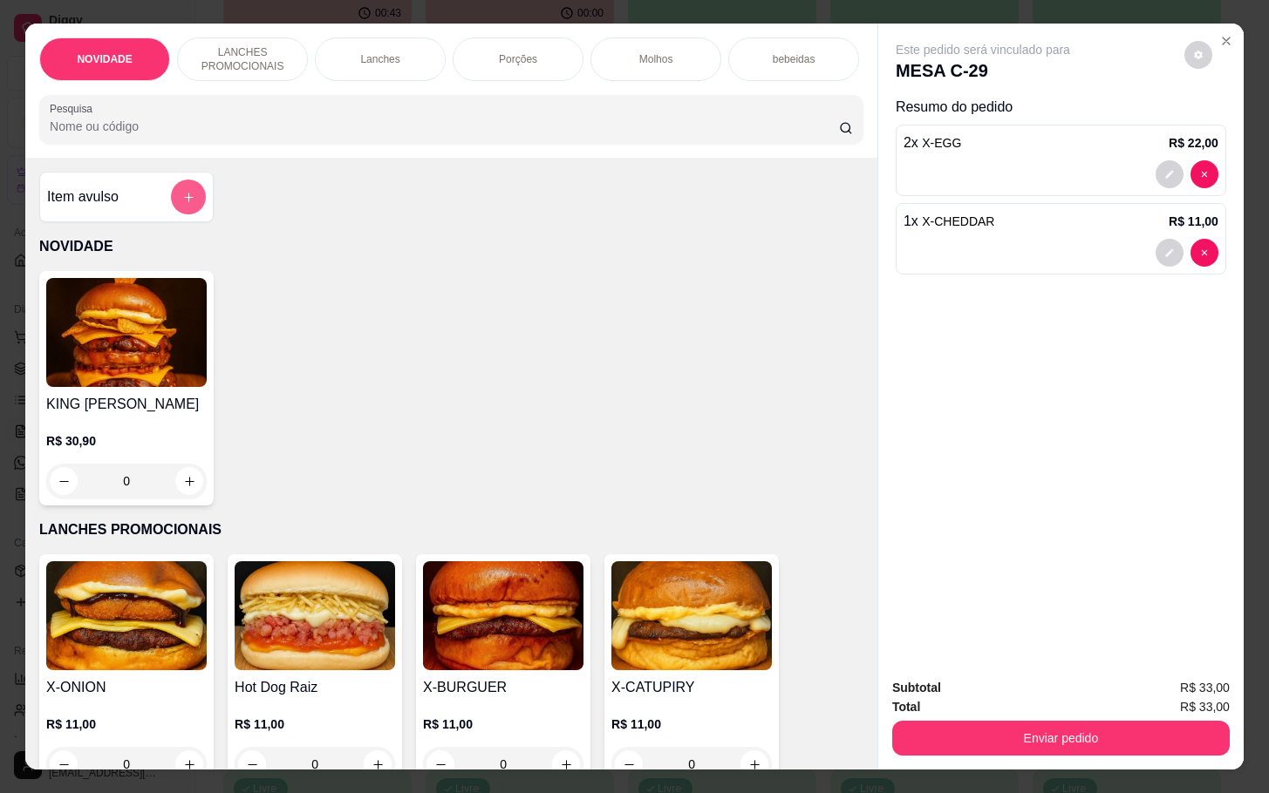
click at [182, 202] on icon "add-separate-item" at bounding box center [188, 197] width 13 height 13
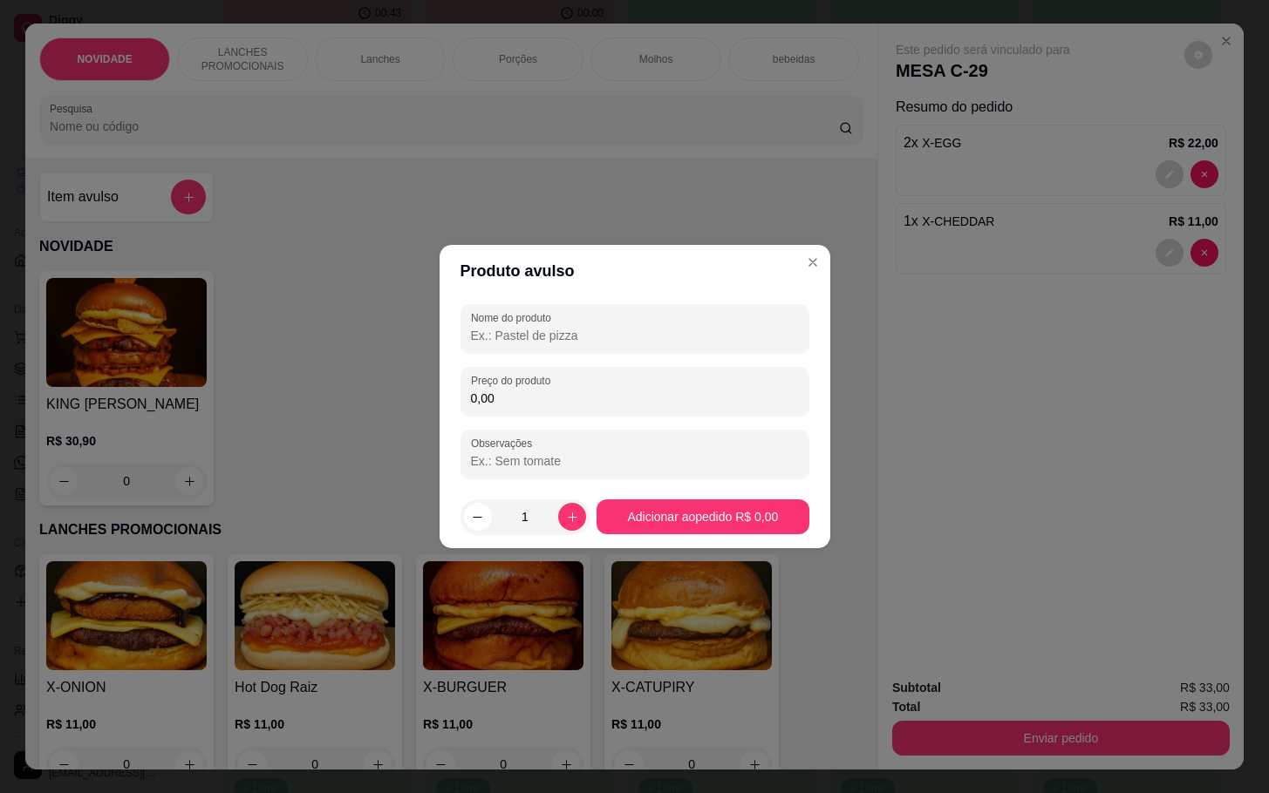
drag, startPoint x: 514, startPoint y: 327, endPoint x: 451, endPoint y: 244, distance: 103.9
click at [506, 309] on div "Nome do produto" at bounding box center [634, 328] width 349 height 49
type input "assado"
click at [740, 372] on div "Preço do produto 0,00" at bounding box center [634, 391] width 349 height 49
click at [744, 388] on div "0,00" at bounding box center [635, 391] width 328 height 35
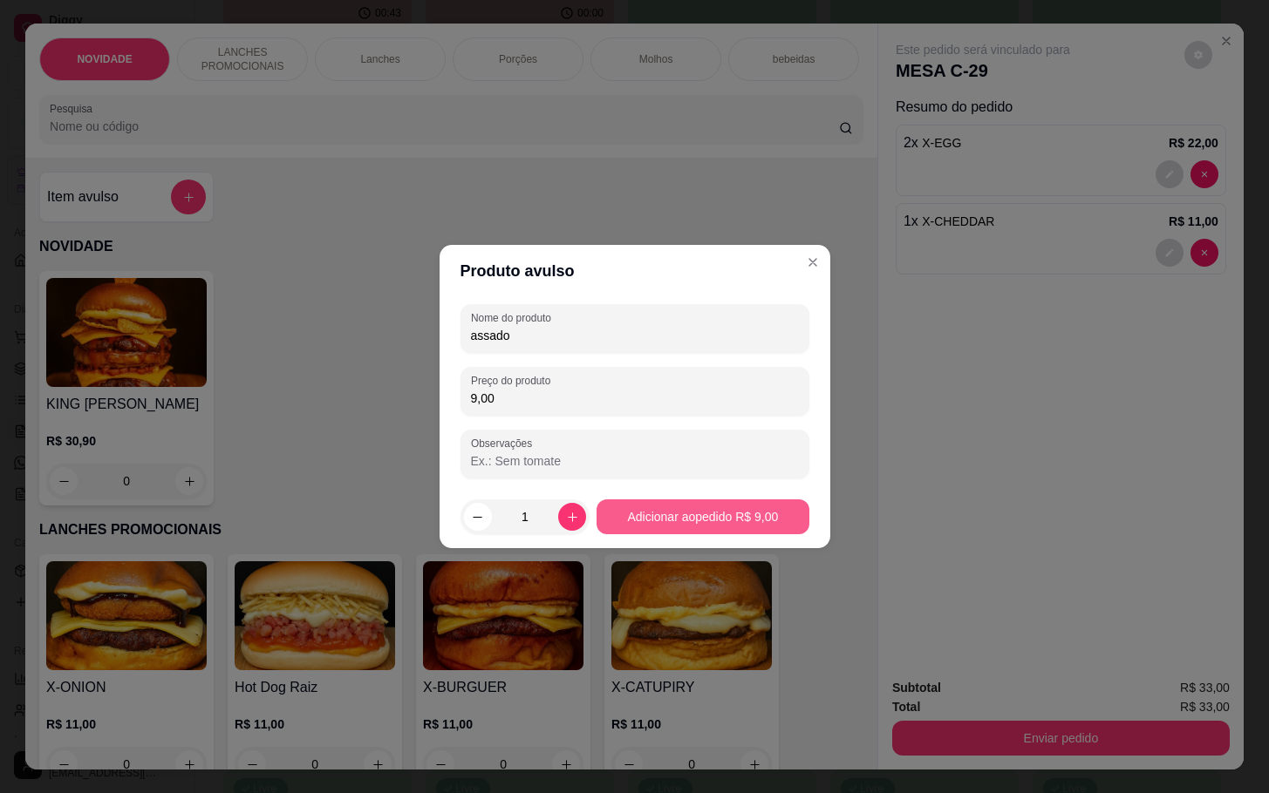
type input "9,00"
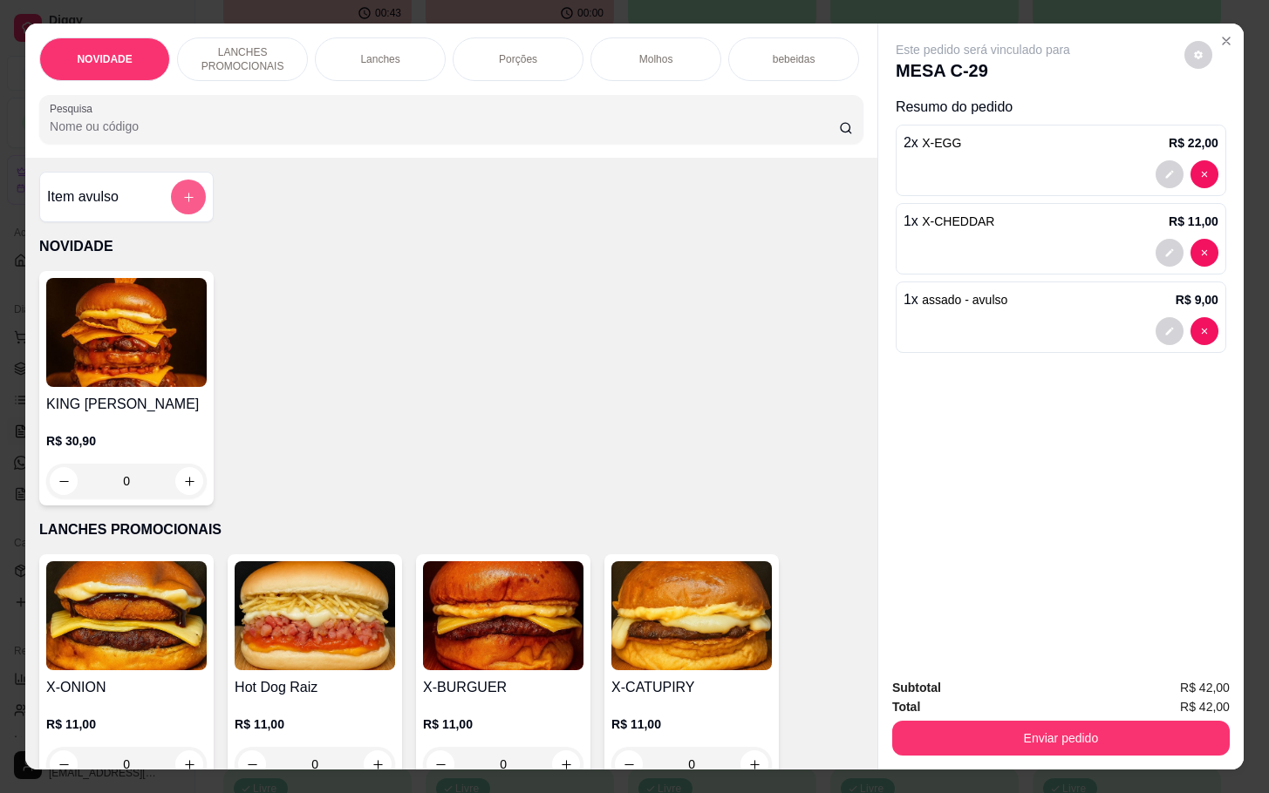
click at [171, 207] on button "add-separate-item" at bounding box center [188, 197] width 35 height 35
click at [793, 52] on p "bebeidas" at bounding box center [794, 59] width 43 height 14
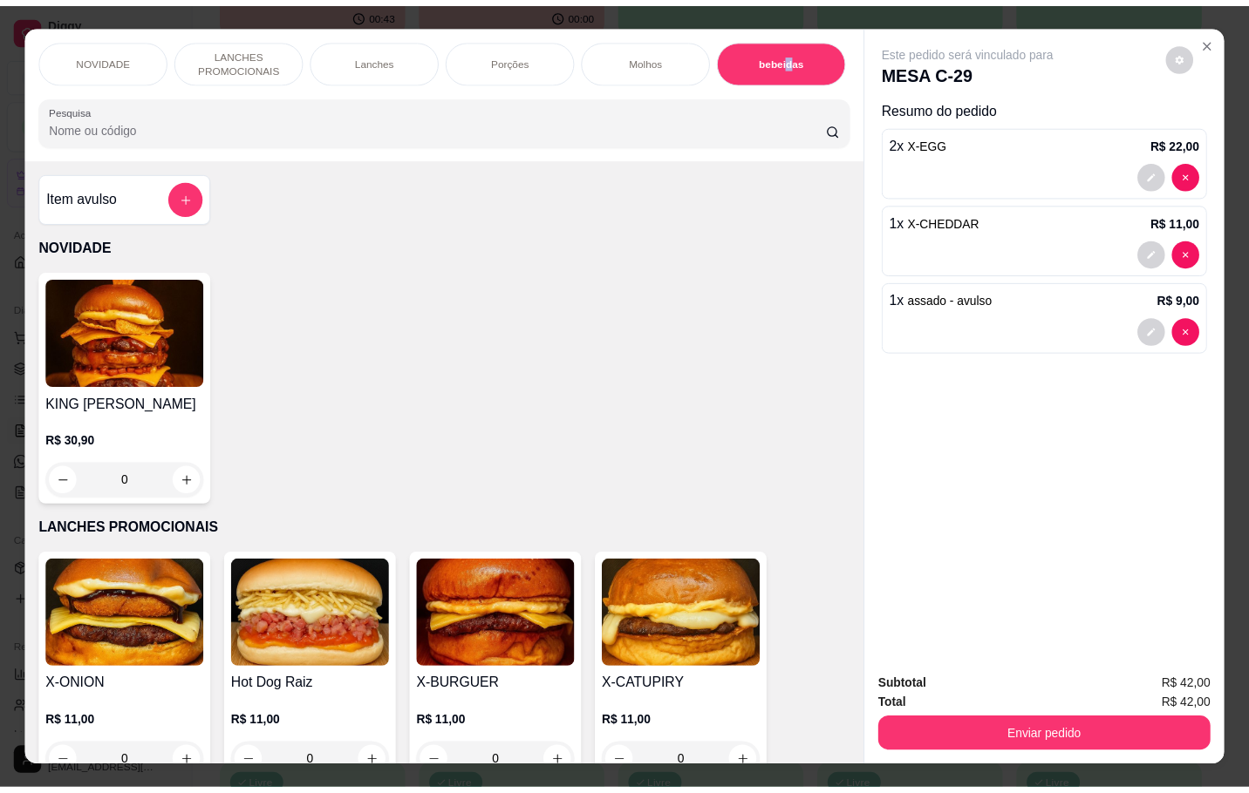
scroll to position [42, 0]
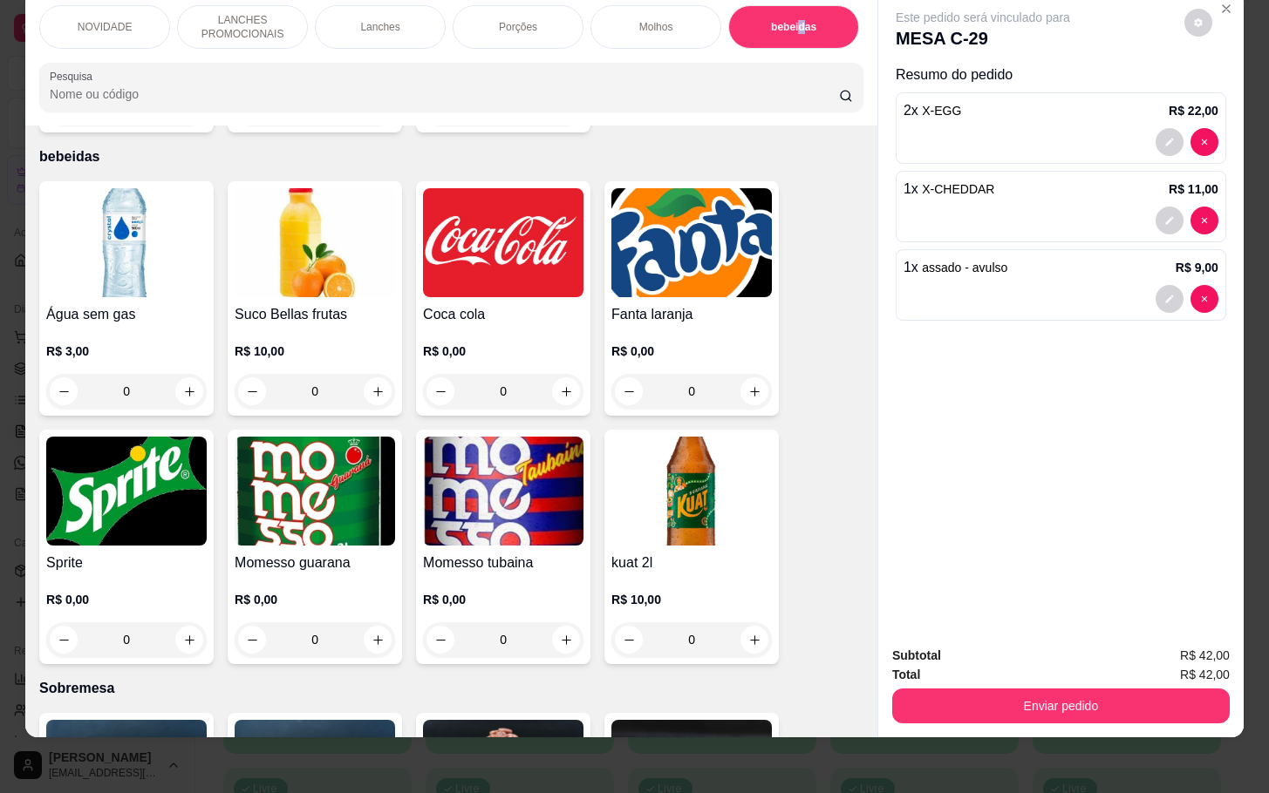
click at [699, 249] on img at bounding box center [691, 242] width 160 height 109
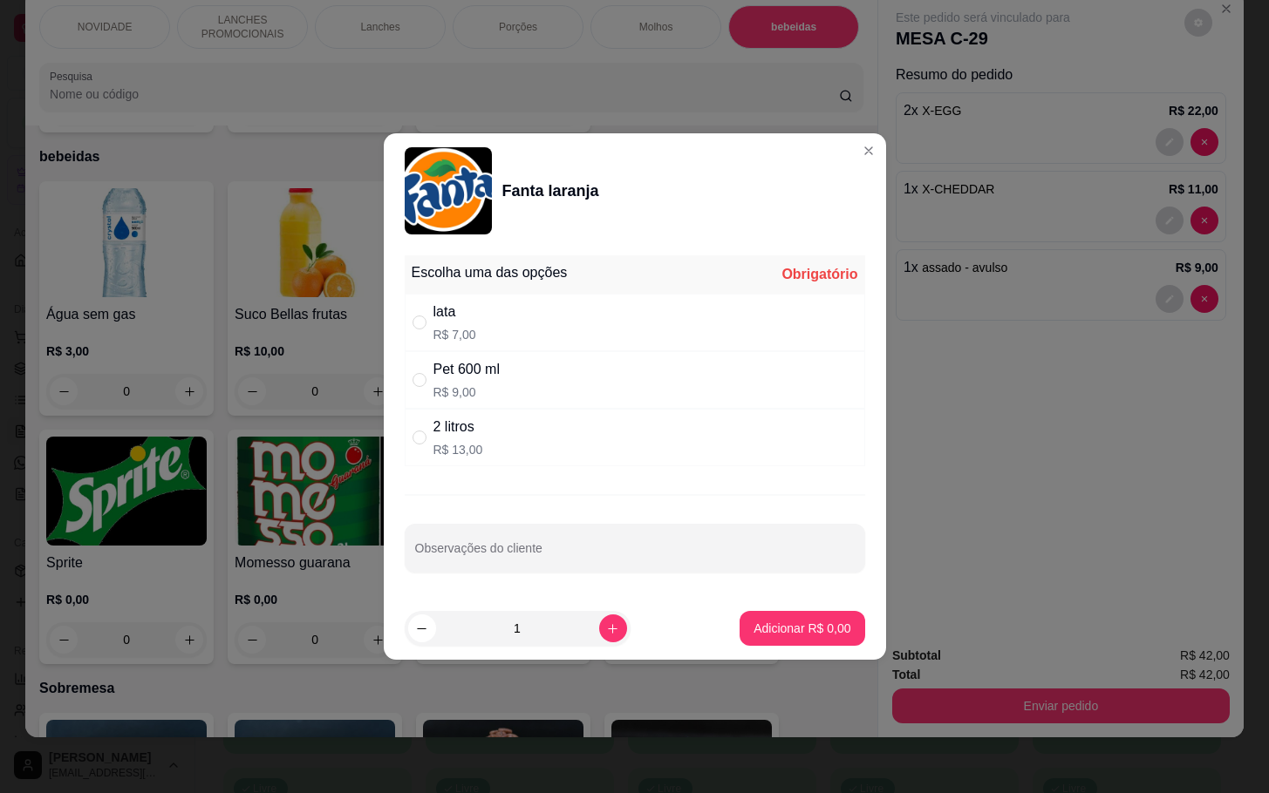
click at [545, 435] on div "2 litros R$ 13,00" at bounding box center [635, 438] width 460 height 58
radio input "true"
click at [800, 633] on p "Adicionar R$ 13,00" at bounding box center [798, 628] width 104 height 17
type input "1"
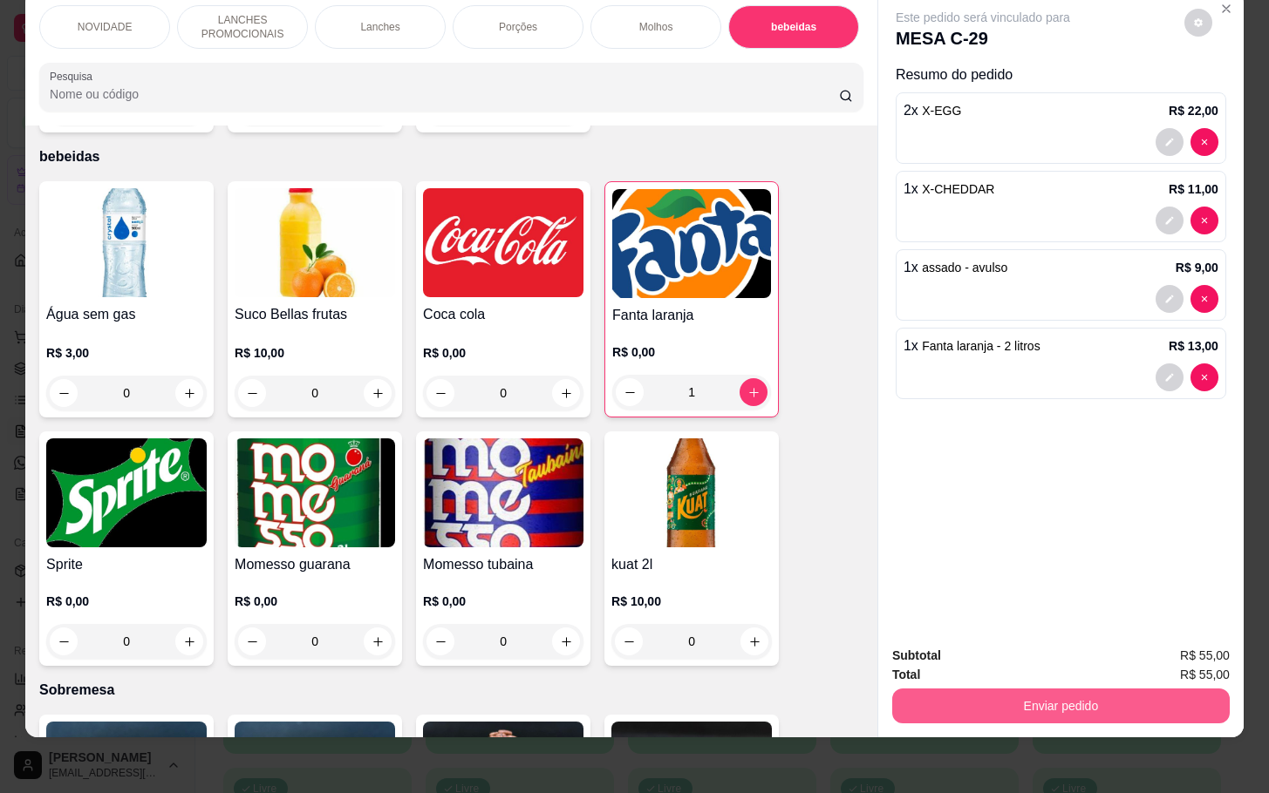
click at [1008, 689] on button "Enviar pedido" at bounding box center [1060, 706] width 337 height 35
click at [953, 639] on button "Não registrar e enviar pedido" at bounding box center [999, 644] width 181 height 33
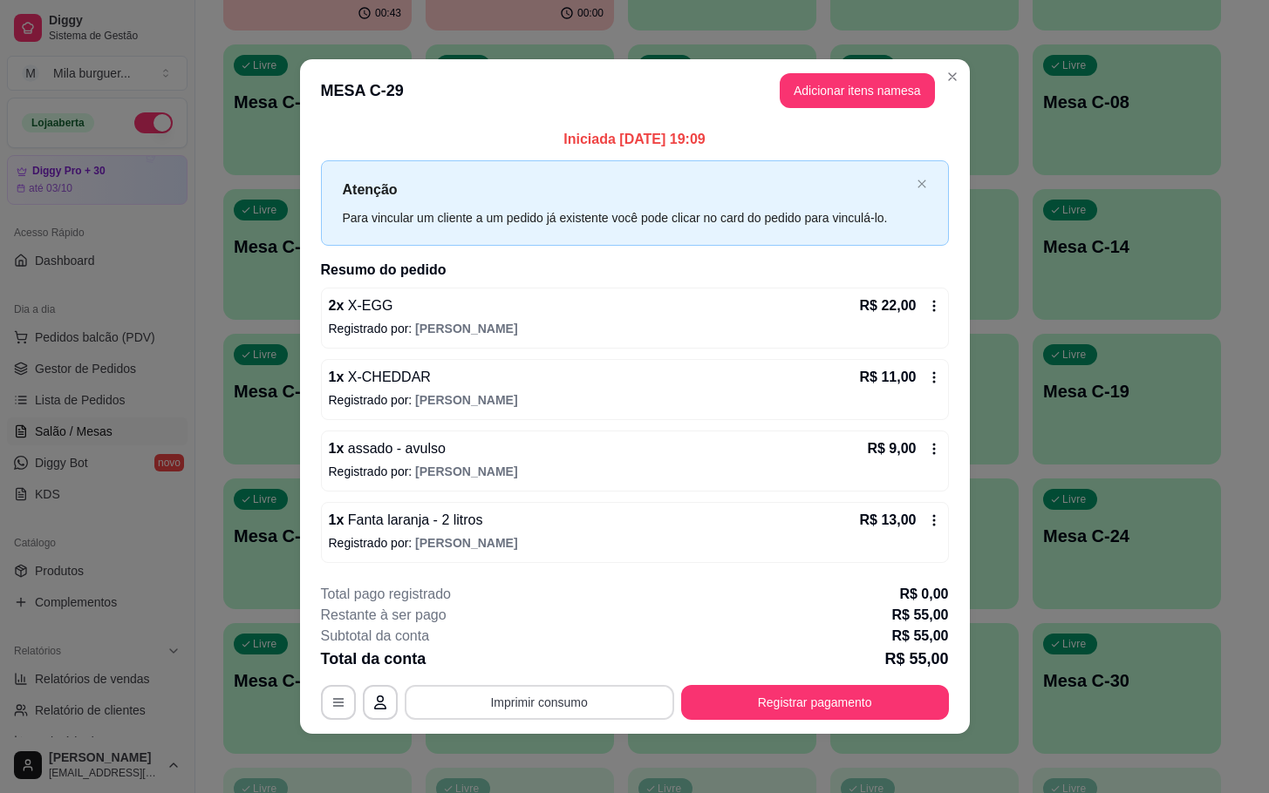
click at [621, 701] on button "Imprimir consumo" at bounding box center [539, 702] width 269 height 35
click at [555, 665] on button "IMPRESSORA" at bounding box center [544, 664] width 126 height 28
click at [623, 702] on button "Imprimir consumo" at bounding box center [539, 702] width 269 height 35
click at [547, 670] on button "IMPRESSORA" at bounding box center [544, 664] width 126 height 28
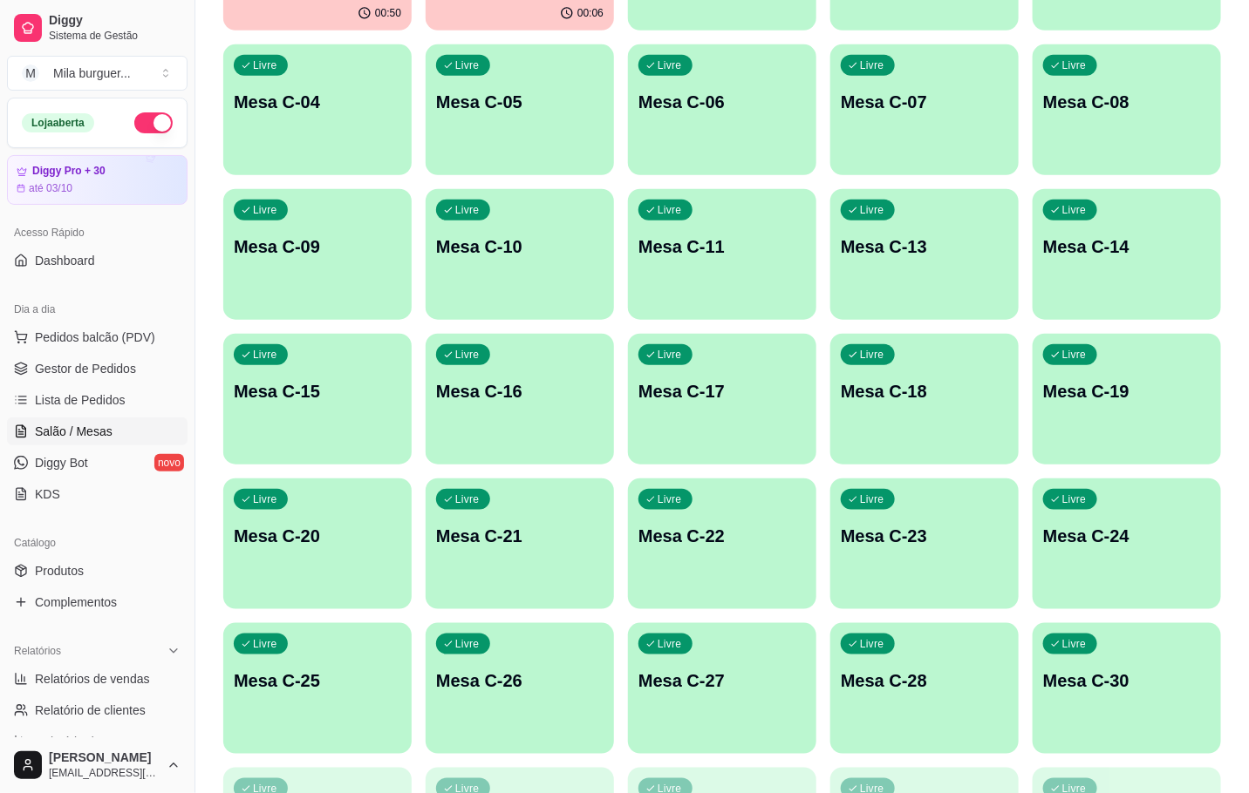
scroll to position [50, 0]
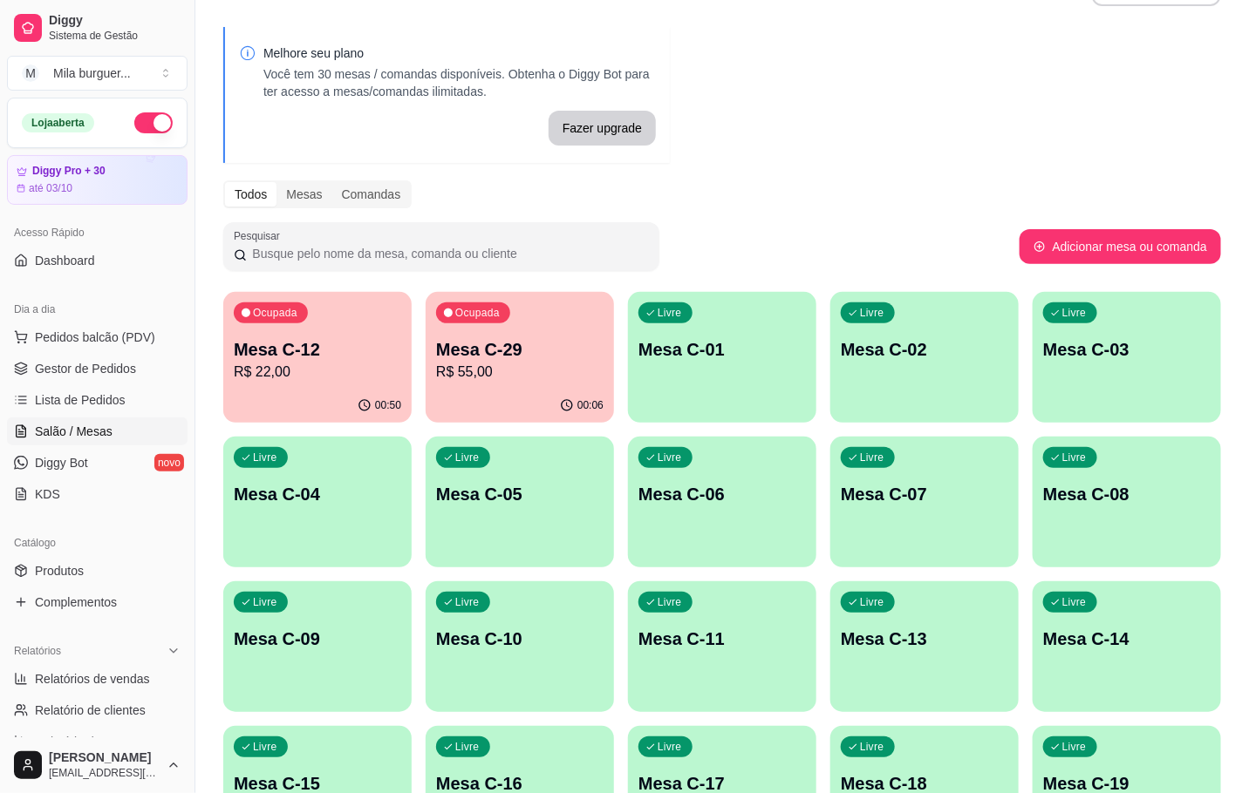
click at [498, 343] on p "Mesa C-29" at bounding box center [519, 349] width 167 height 24
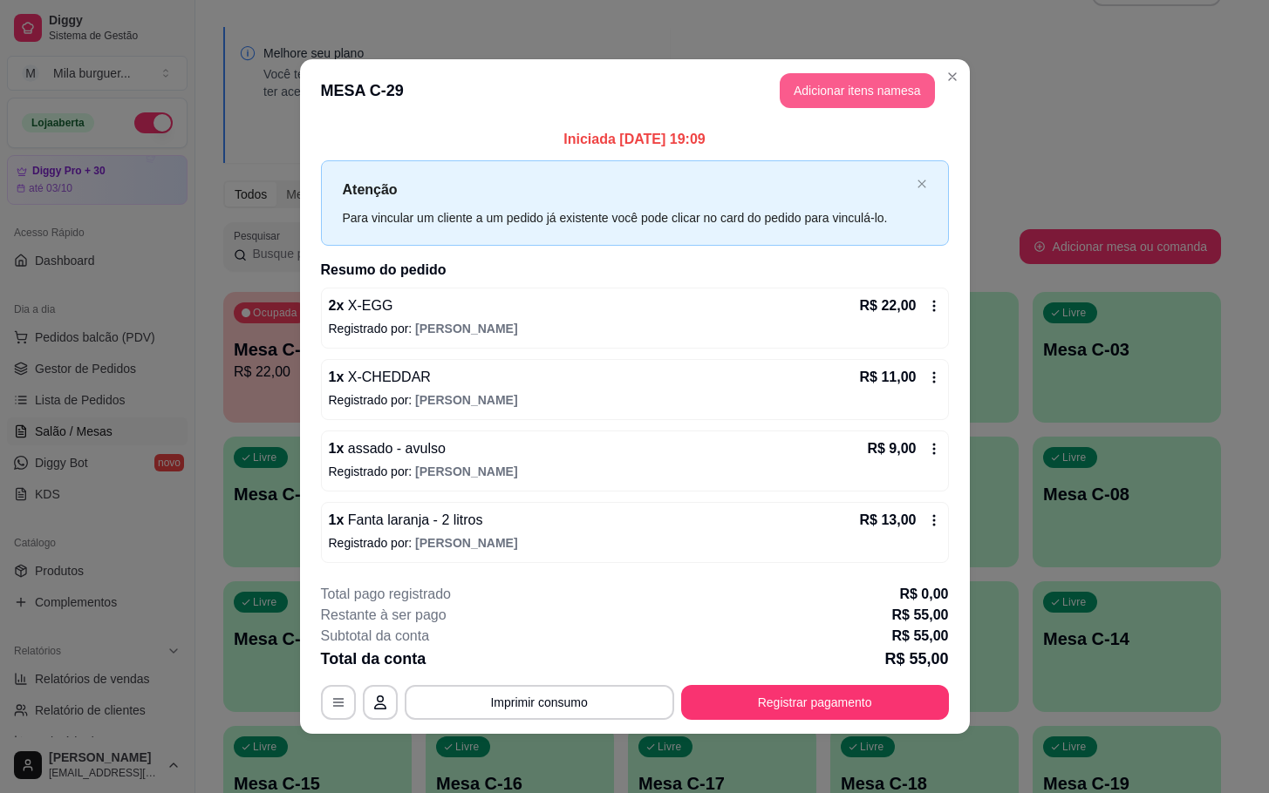
click at [824, 74] on button "Adicionar itens na mesa" at bounding box center [856, 90] width 155 height 35
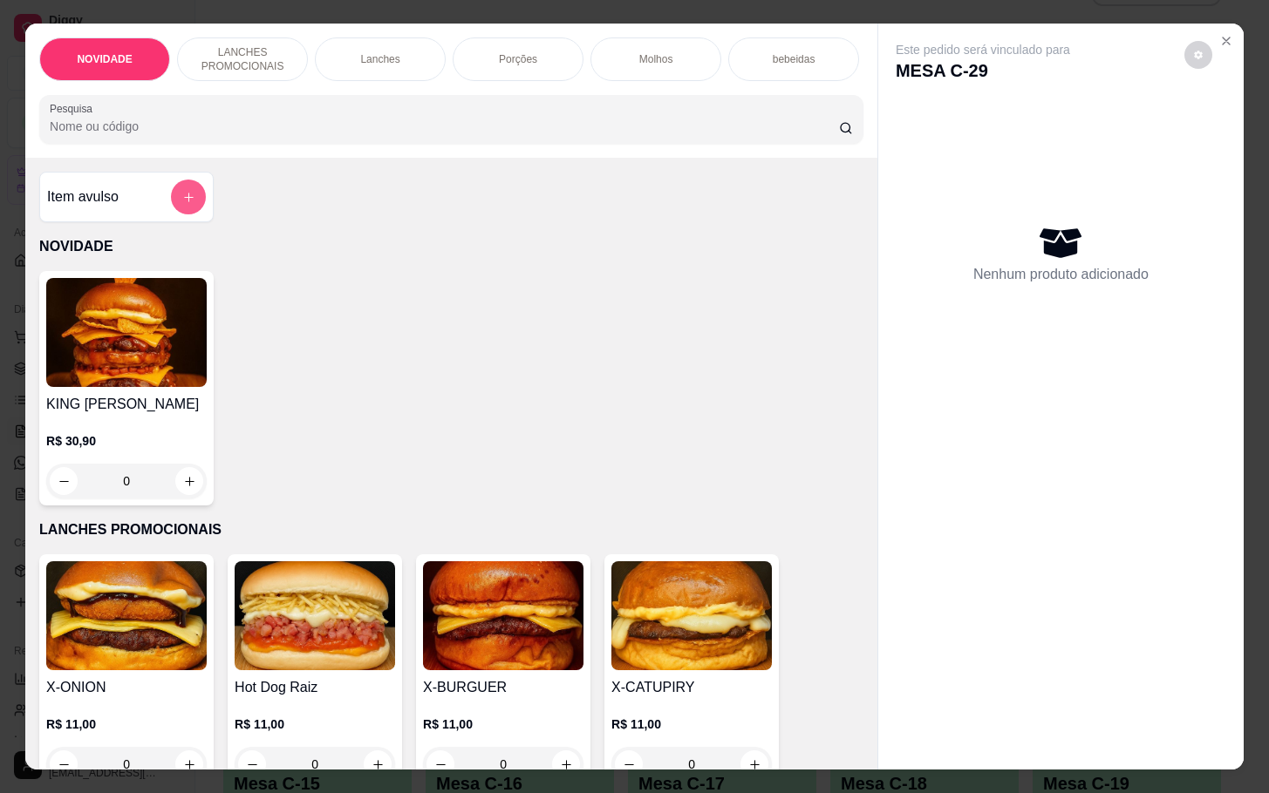
click at [191, 202] on button "add-separate-item" at bounding box center [188, 197] width 35 height 35
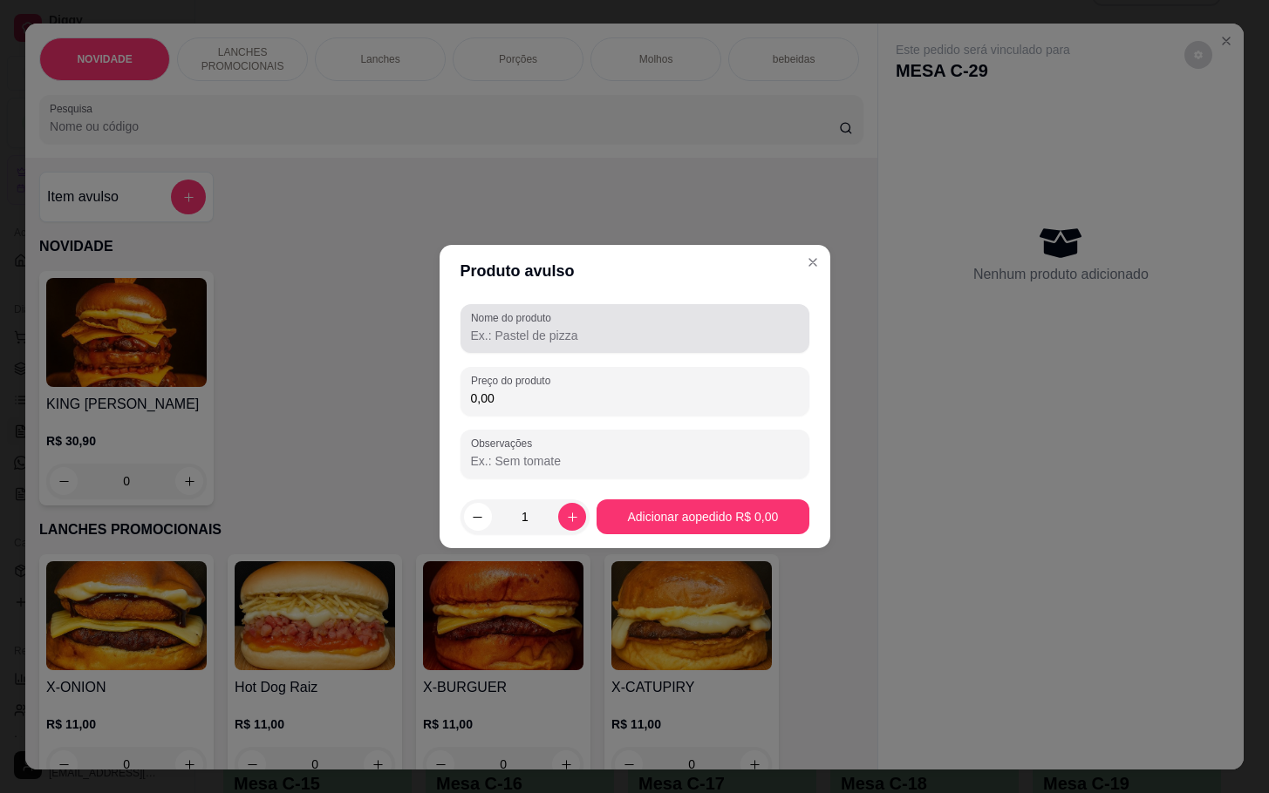
click at [553, 307] on div "Nome do produto" at bounding box center [634, 328] width 349 height 49
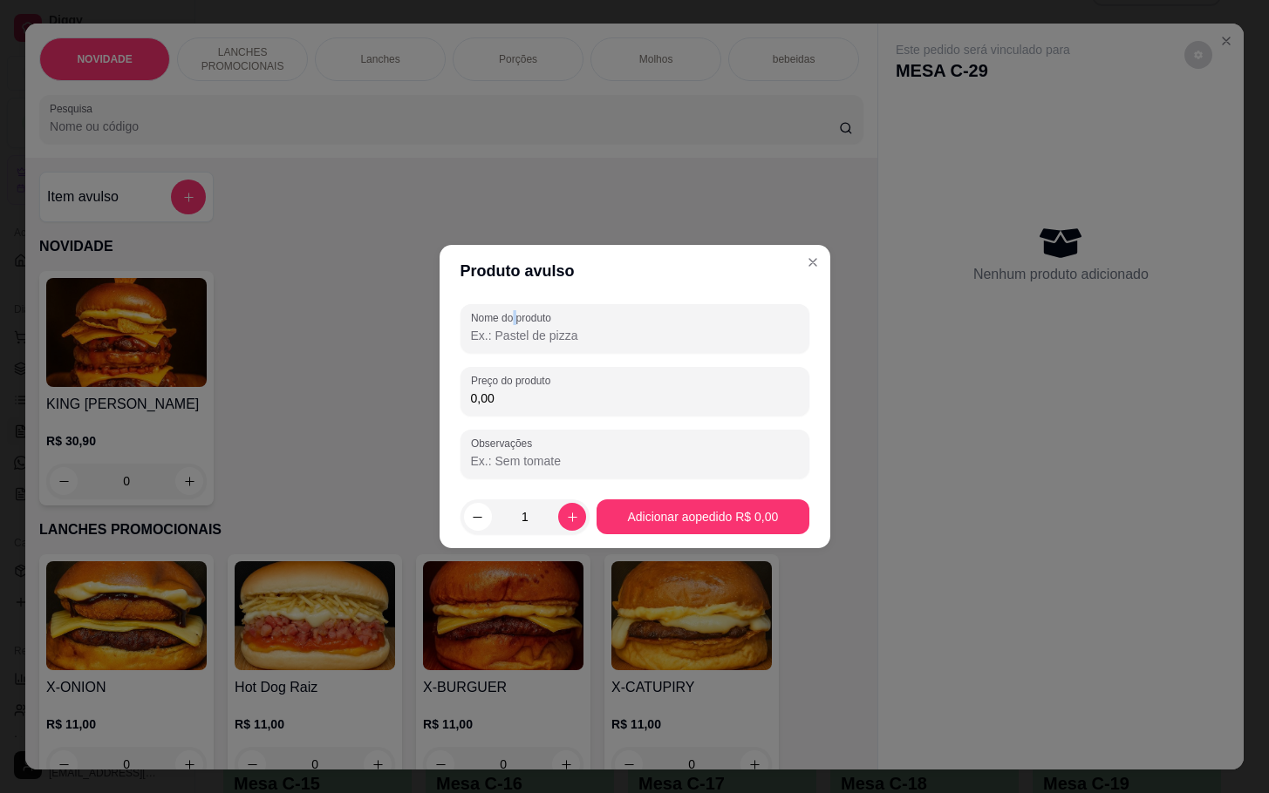
click at [521, 323] on label "Nome do produto" at bounding box center [514, 317] width 86 height 15
click at [548, 335] on input "Nome do produto" at bounding box center [635, 335] width 328 height 17
type input "Assados"
click at [629, 390] on input "0,00" at bounding box center [635, 398] width 328 height 17
type input "10,00"
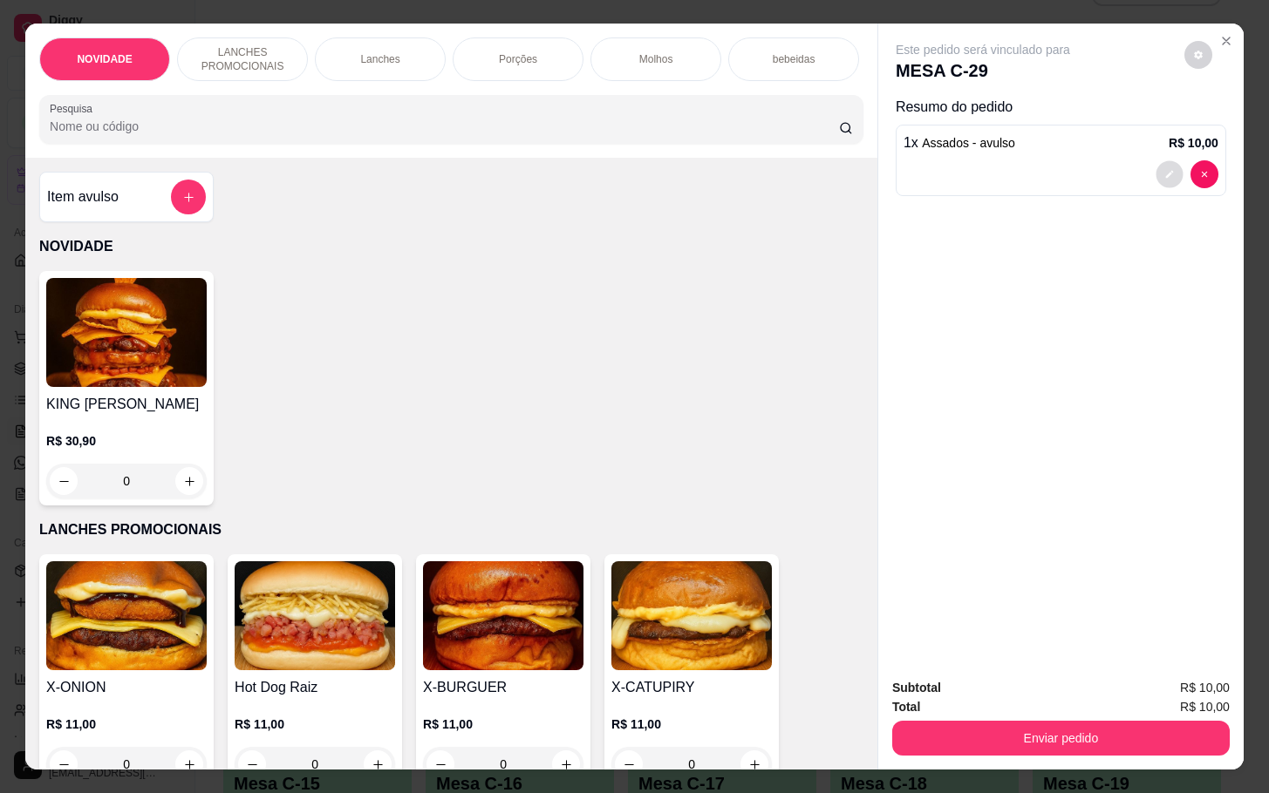
click at [1164, 169] on icon "decrease-product-quantity" at bounding box center [1169, 174] width 10 height 10
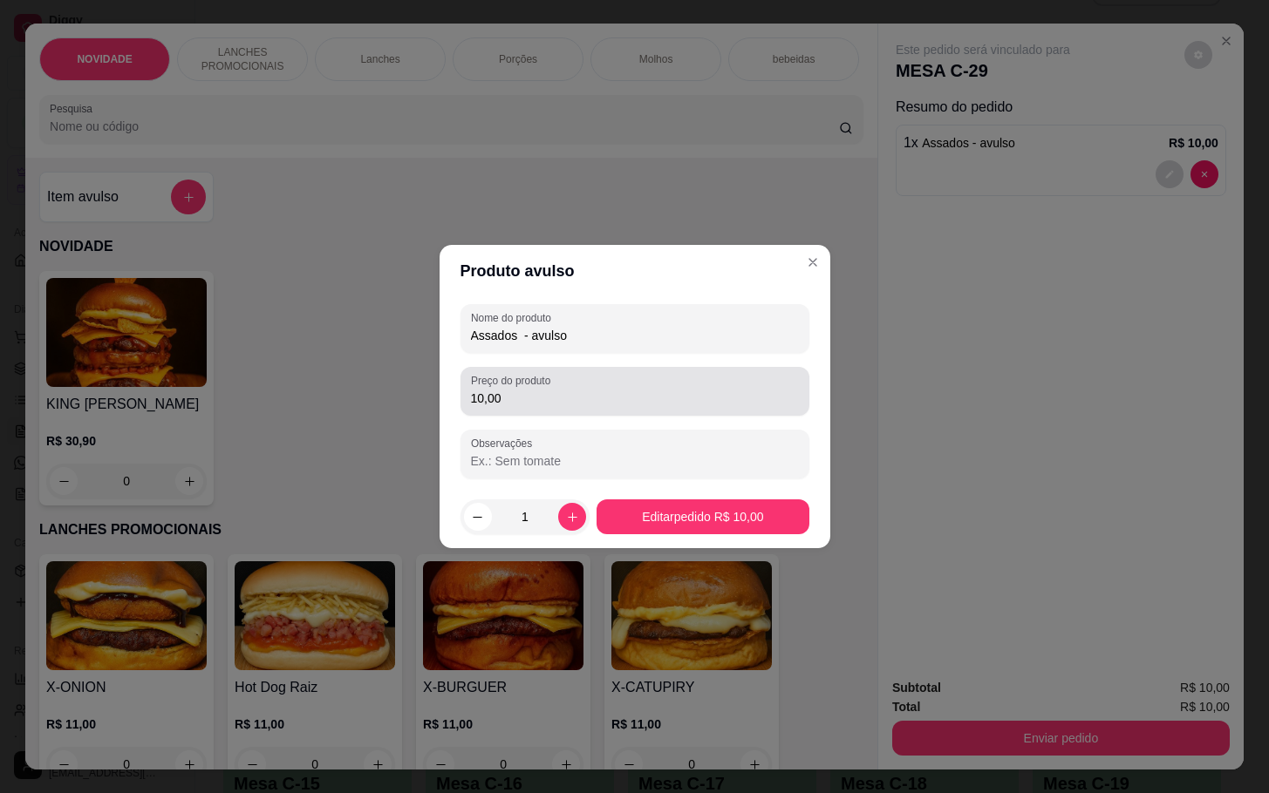
click at [699, 405] on input "10,00" at bounding box center [635, 398] width 328 height 17
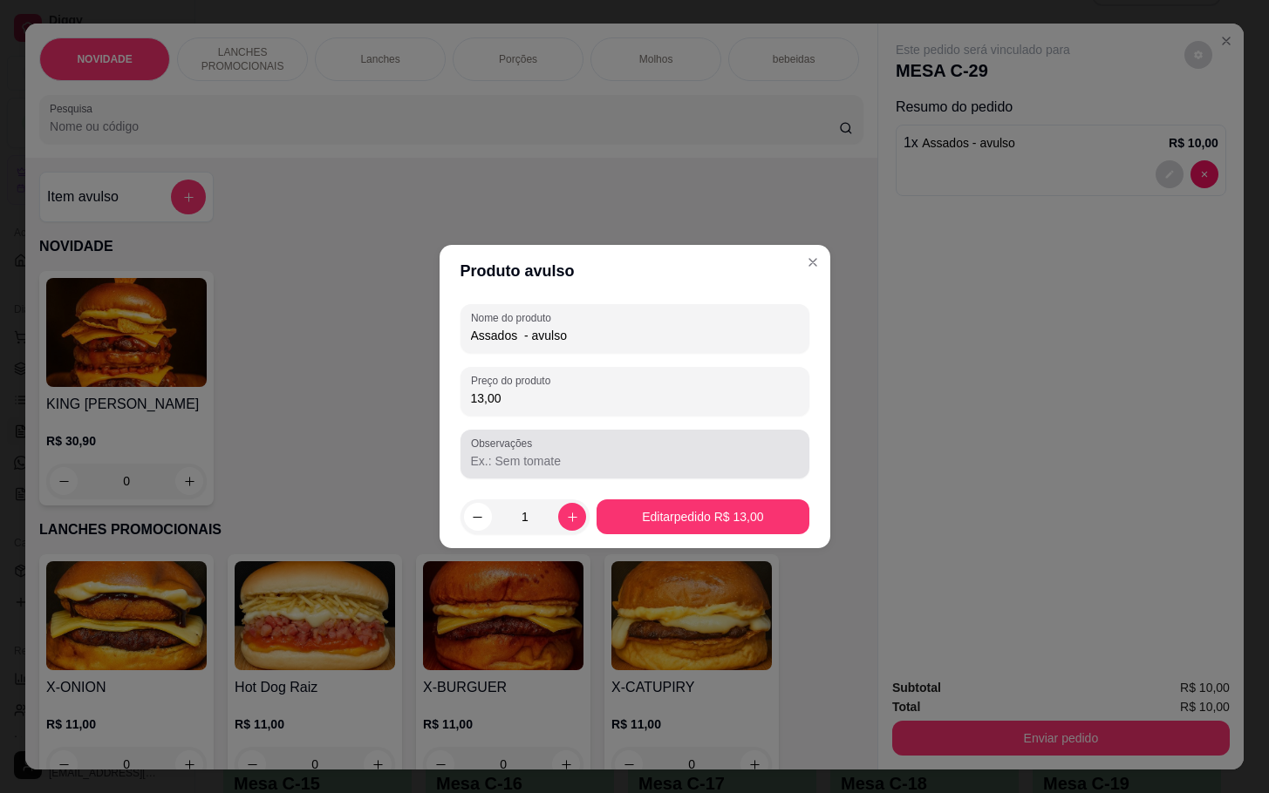
type input "13,00"
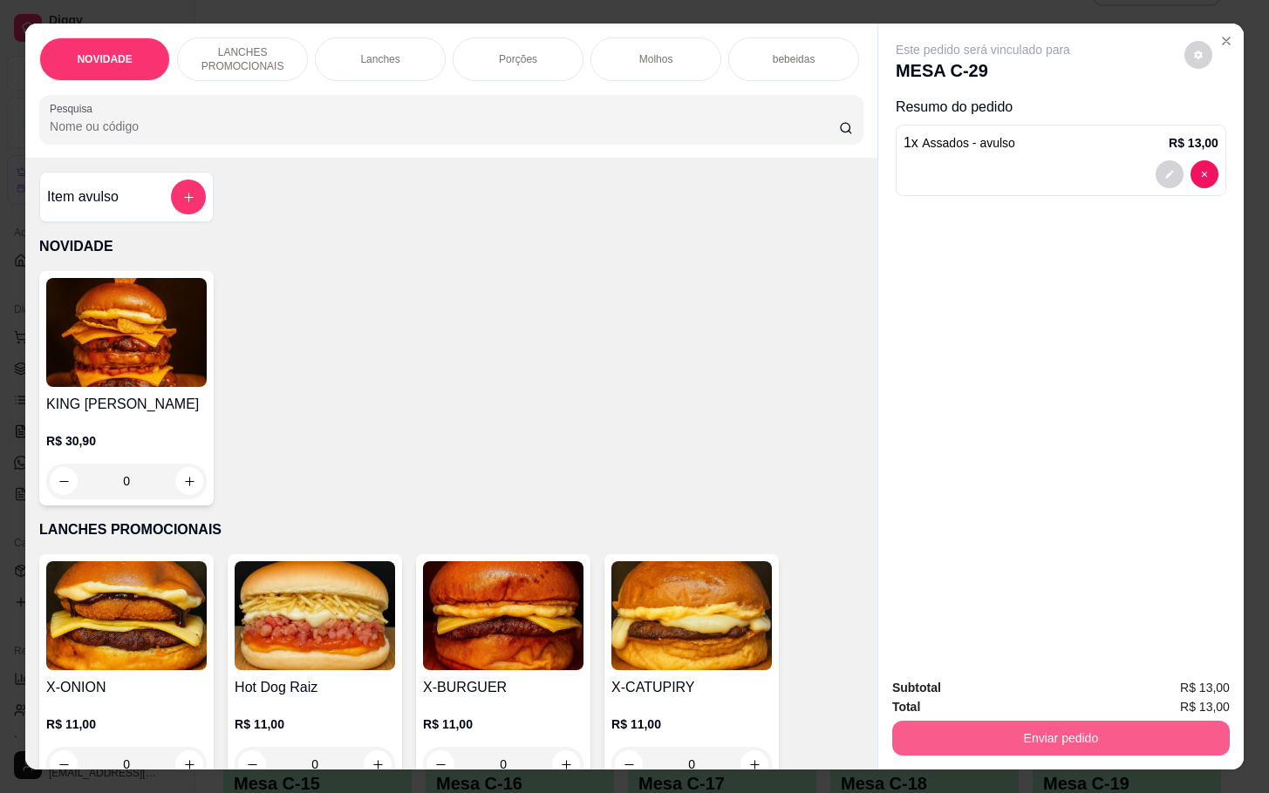
click at [995, 728] on button "Enviar pedido" at bounding box center [1060, 738] width 337 height 35
click at [990, 685] on button "Não registrar e enviar pedido" at bounding box center [999, 686] width 181 height 33
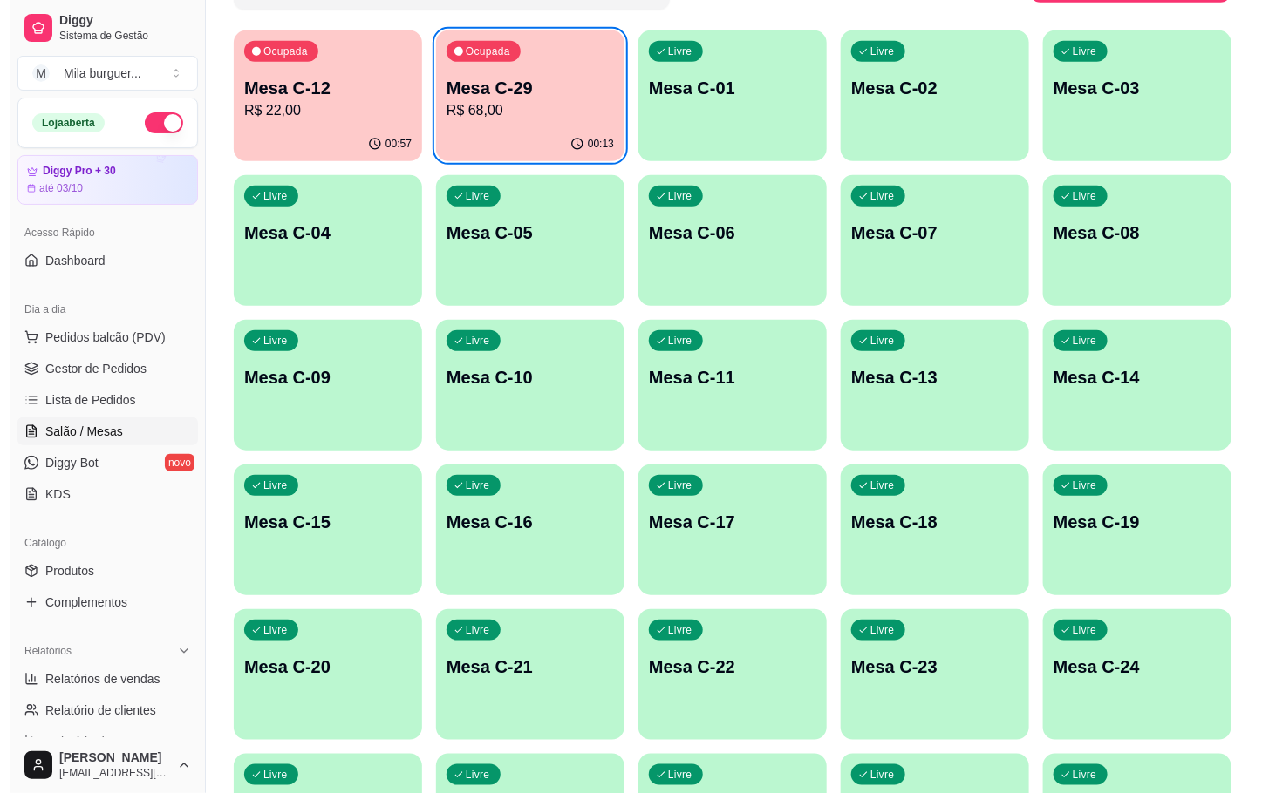
scroll to position [704, 0]
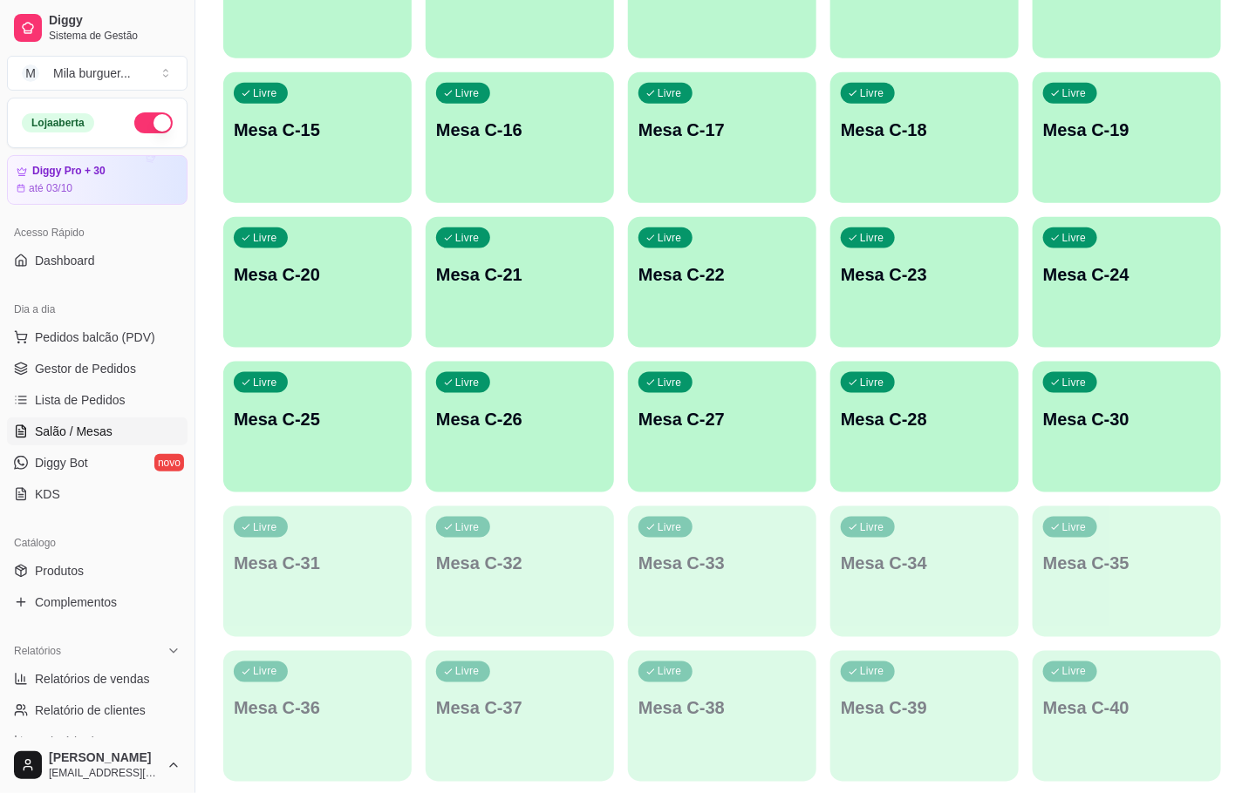
click at [903, 378] on div "Livre Mesa C-28" at bounding box center [924, 417] width 188 height 110
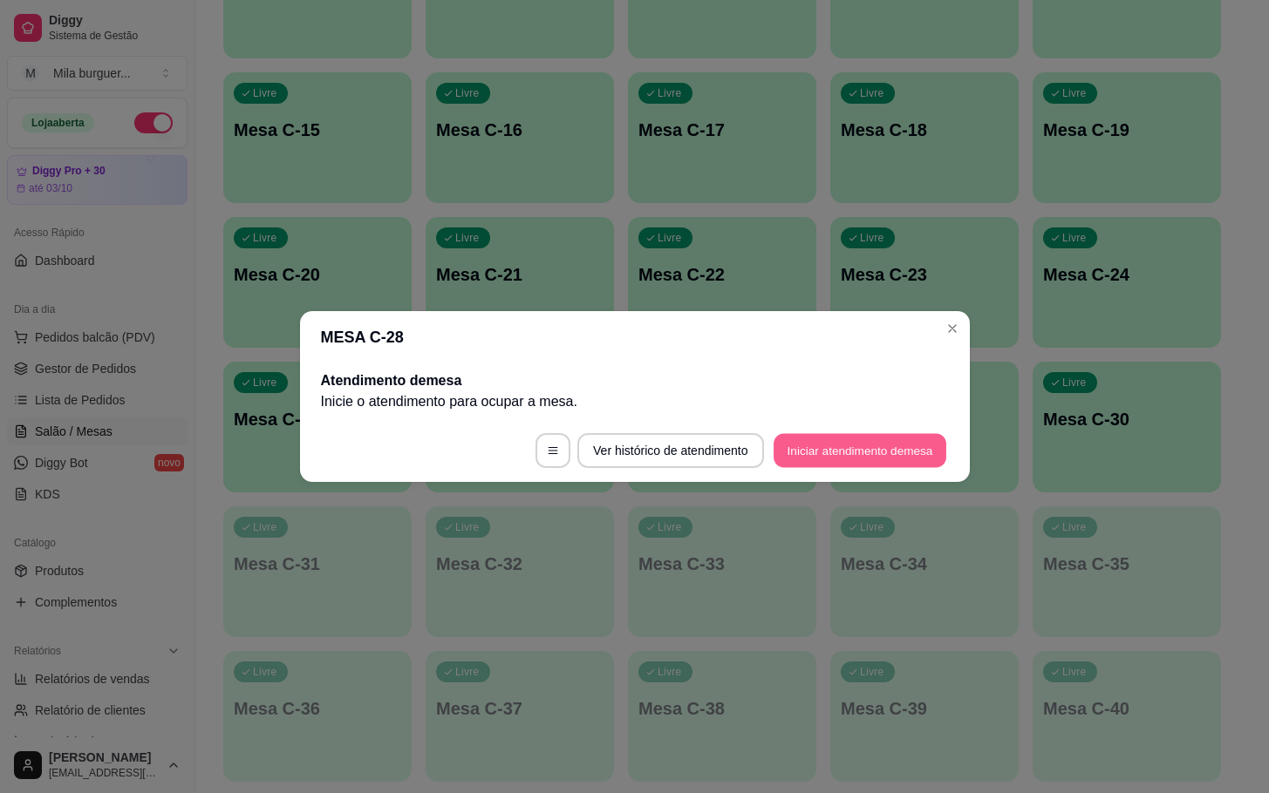
click at [882, 460] on button "Iniciar atendimento de mesa" at bounding box center [859, 451] width 173 height 34
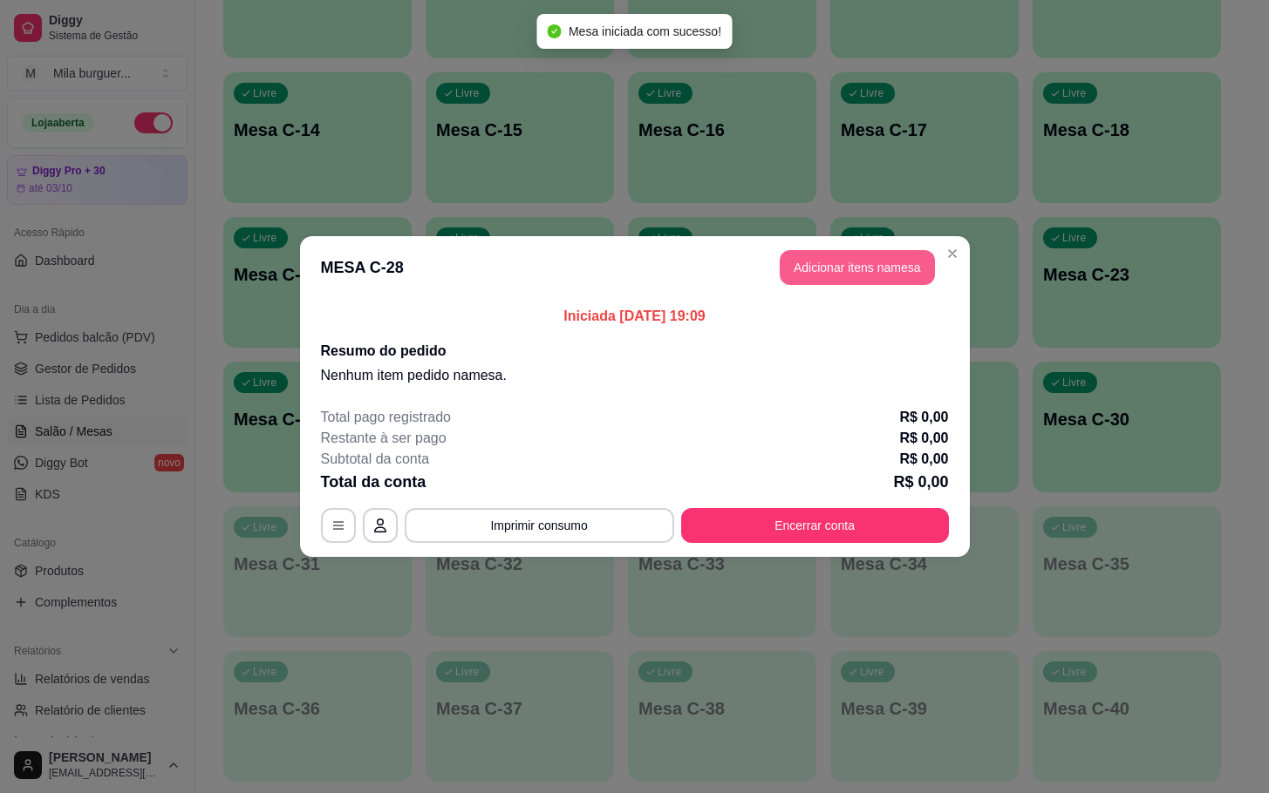
click at [902, 267] on button "Adicionar itens na mesa" at bounding box center [856, 267] width 155 height 35
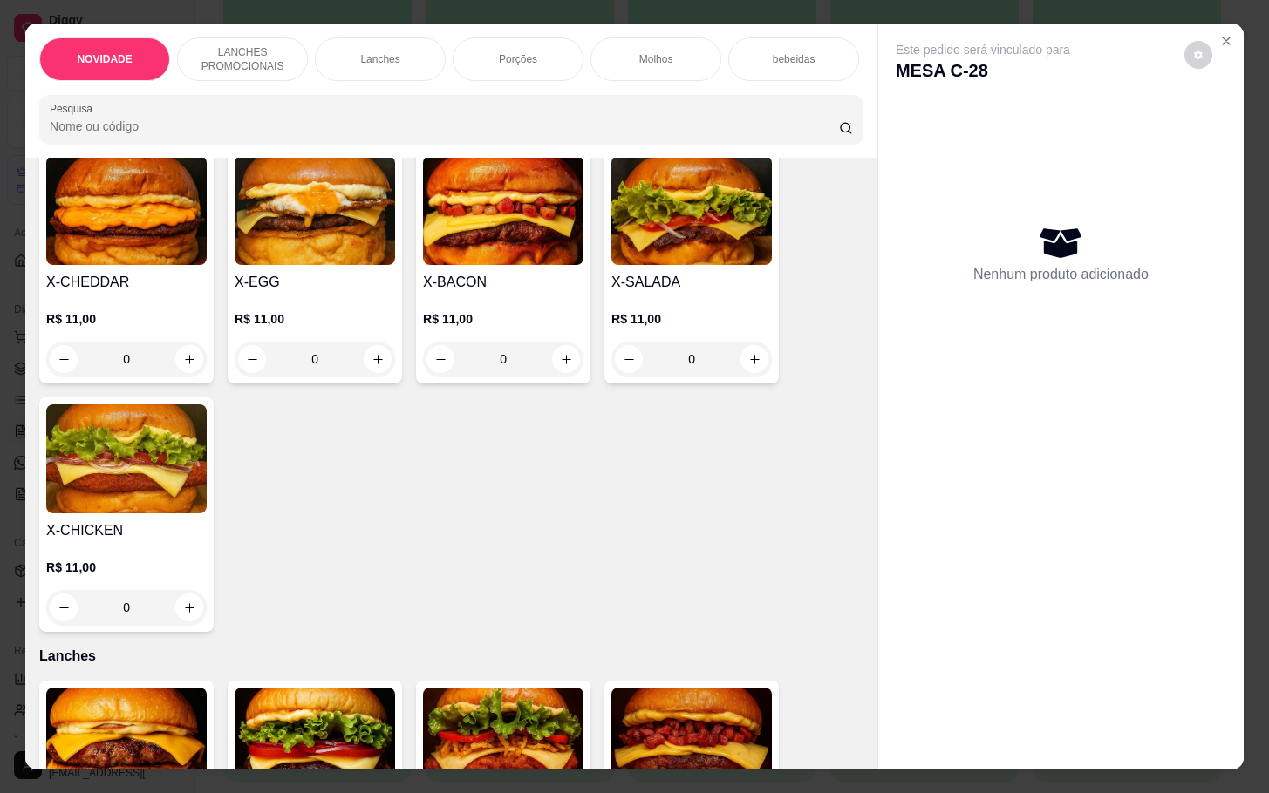
scroll to position [523, 0]
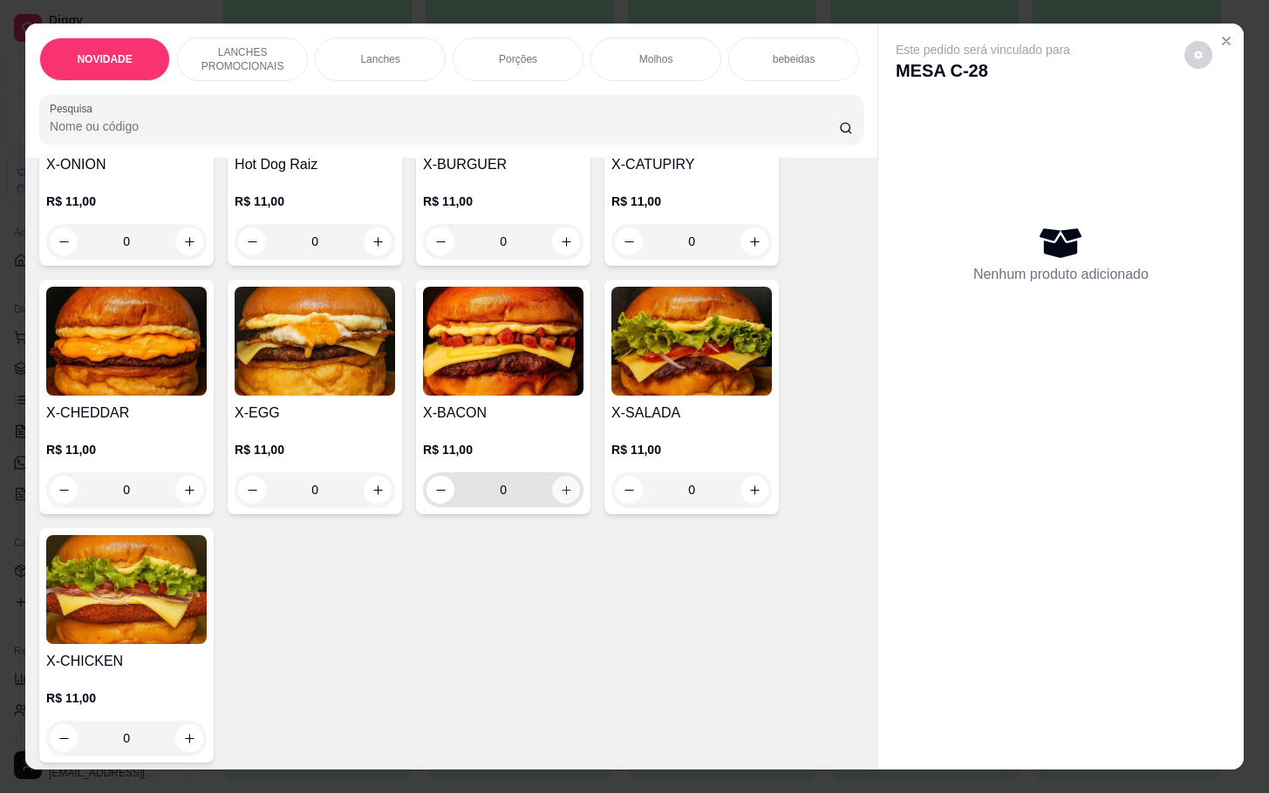
click at [560, 497] on icon "increase-product-quantity" at bounding box center [566, 490] width 13 height 13
type input "1"
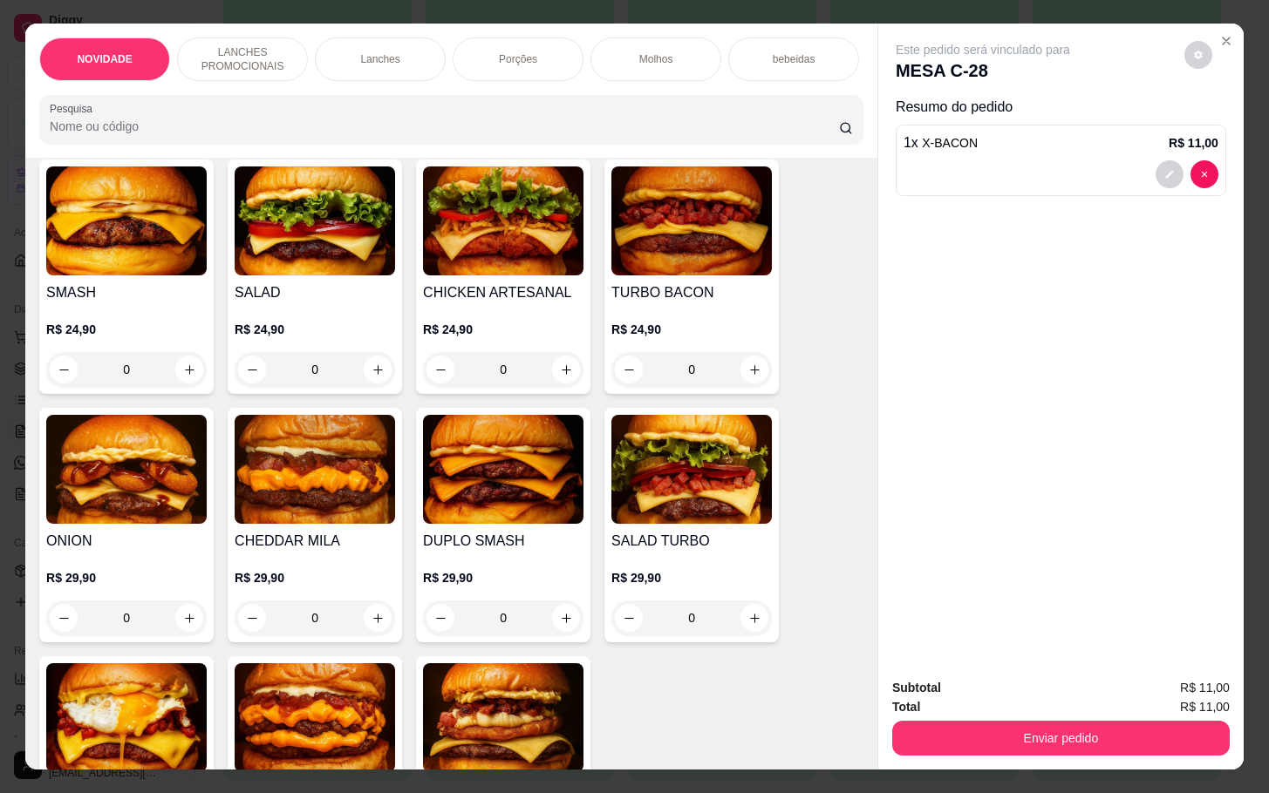
scroll to position [654, 0]
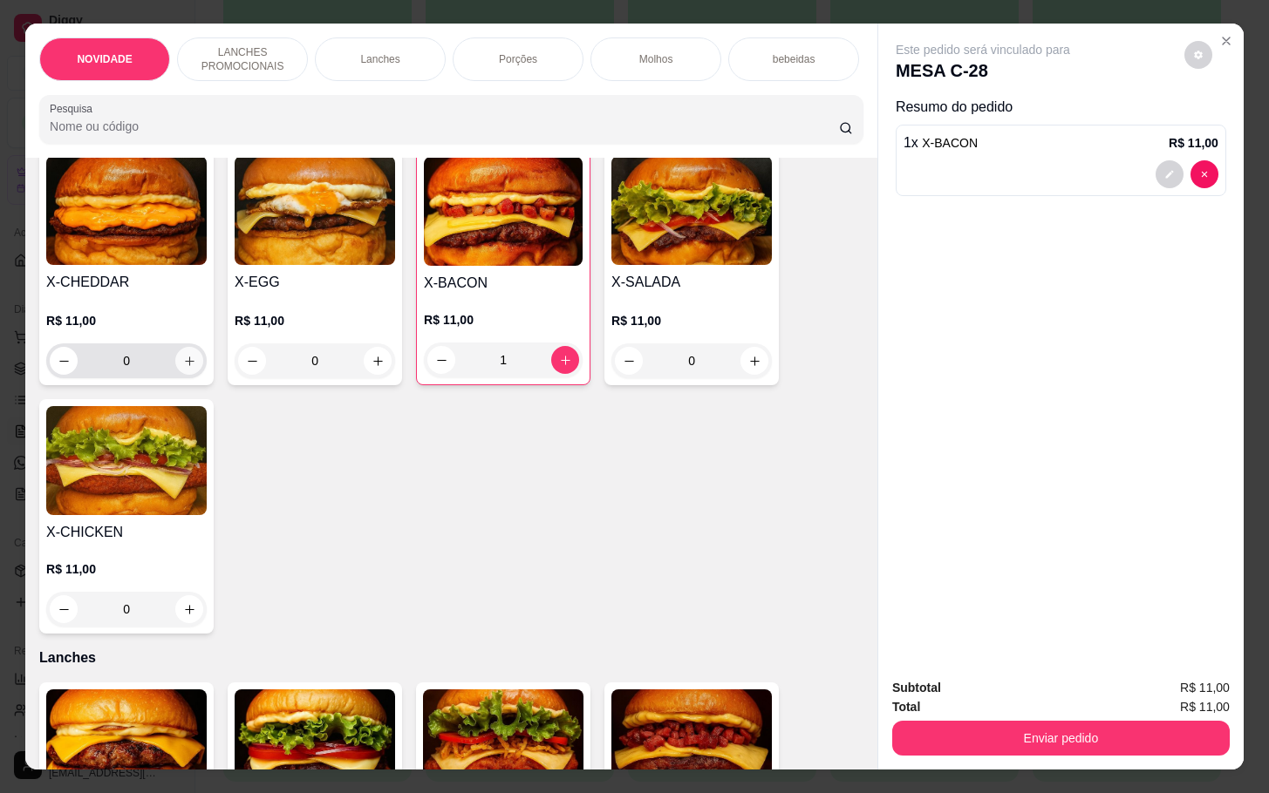
click at [183, 368] on icon "increase-product-quantity" at bounding box center [189, 361] width 13 height 13
type input "1"
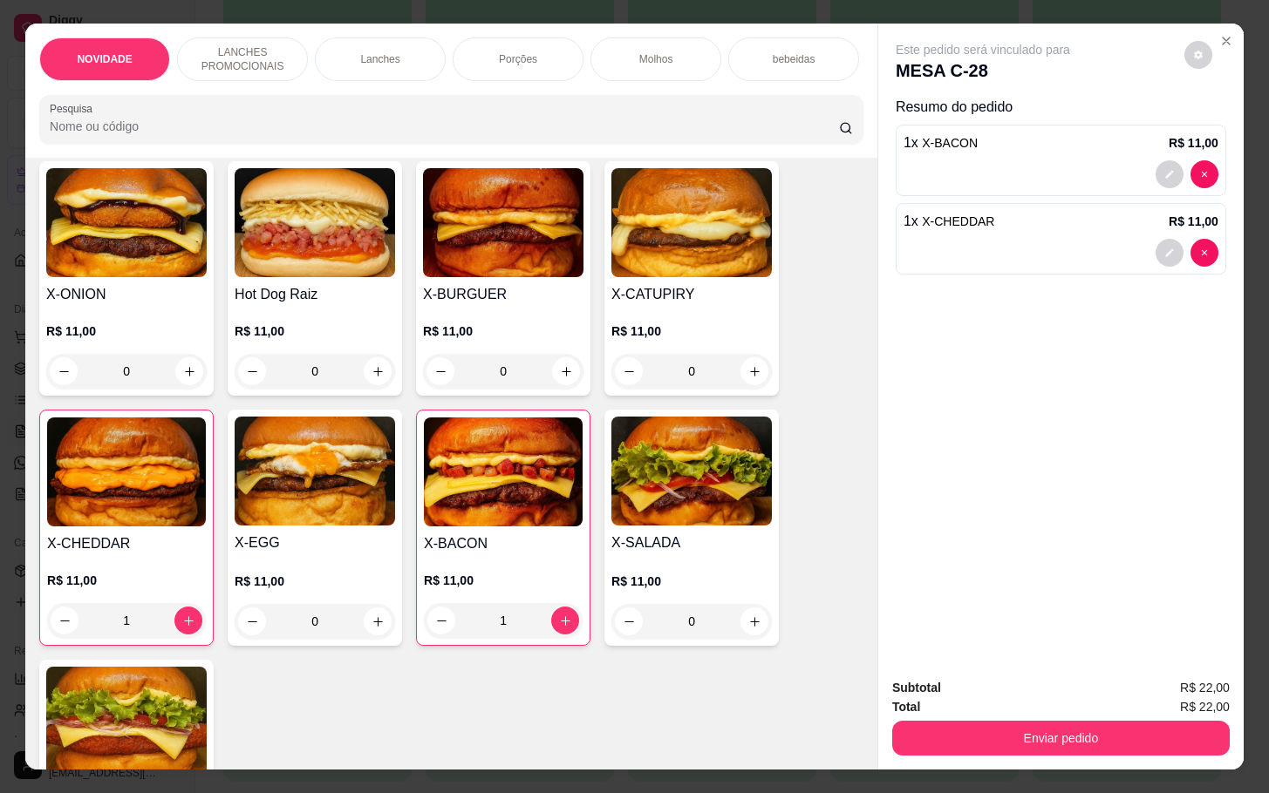
scroll to position [262, 0]
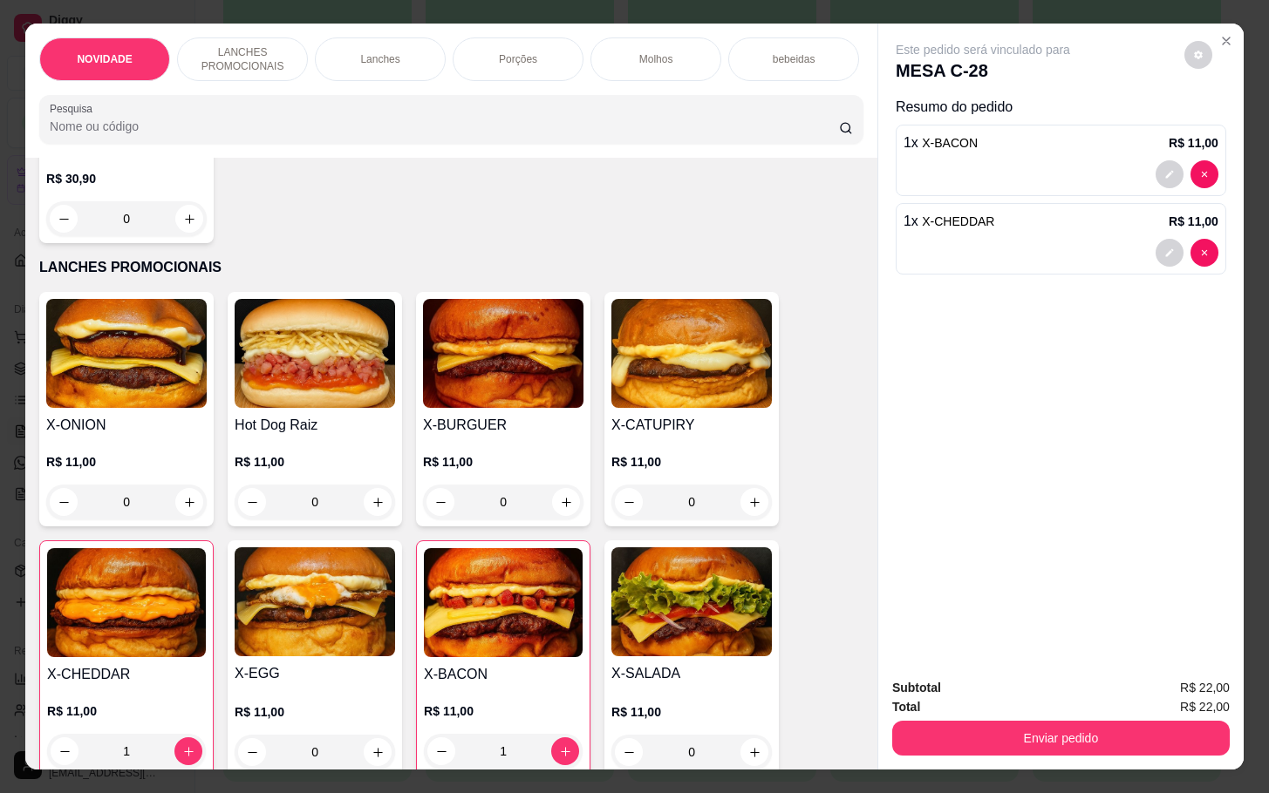
click at [519, 58] on div "Porções" at bounding box center [518, 59] width 131 height 44
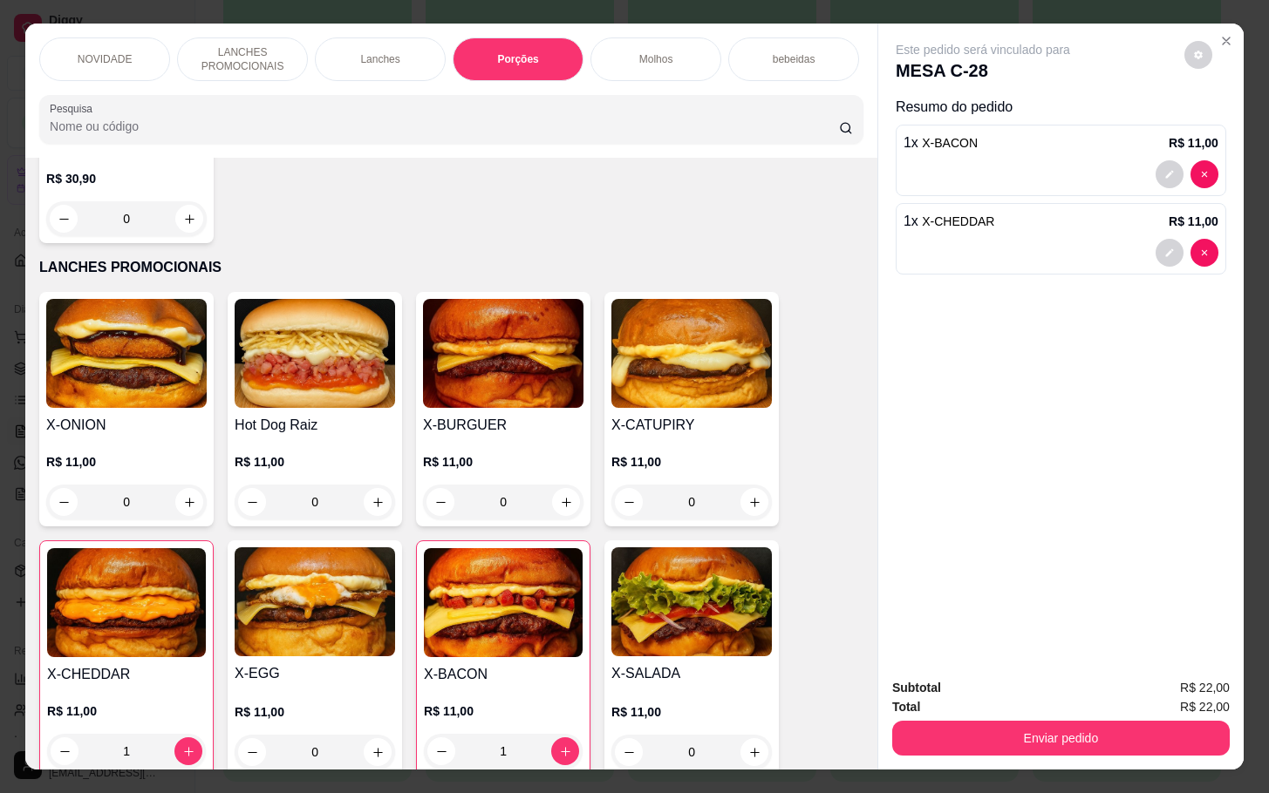
scroll to position [42, 0]
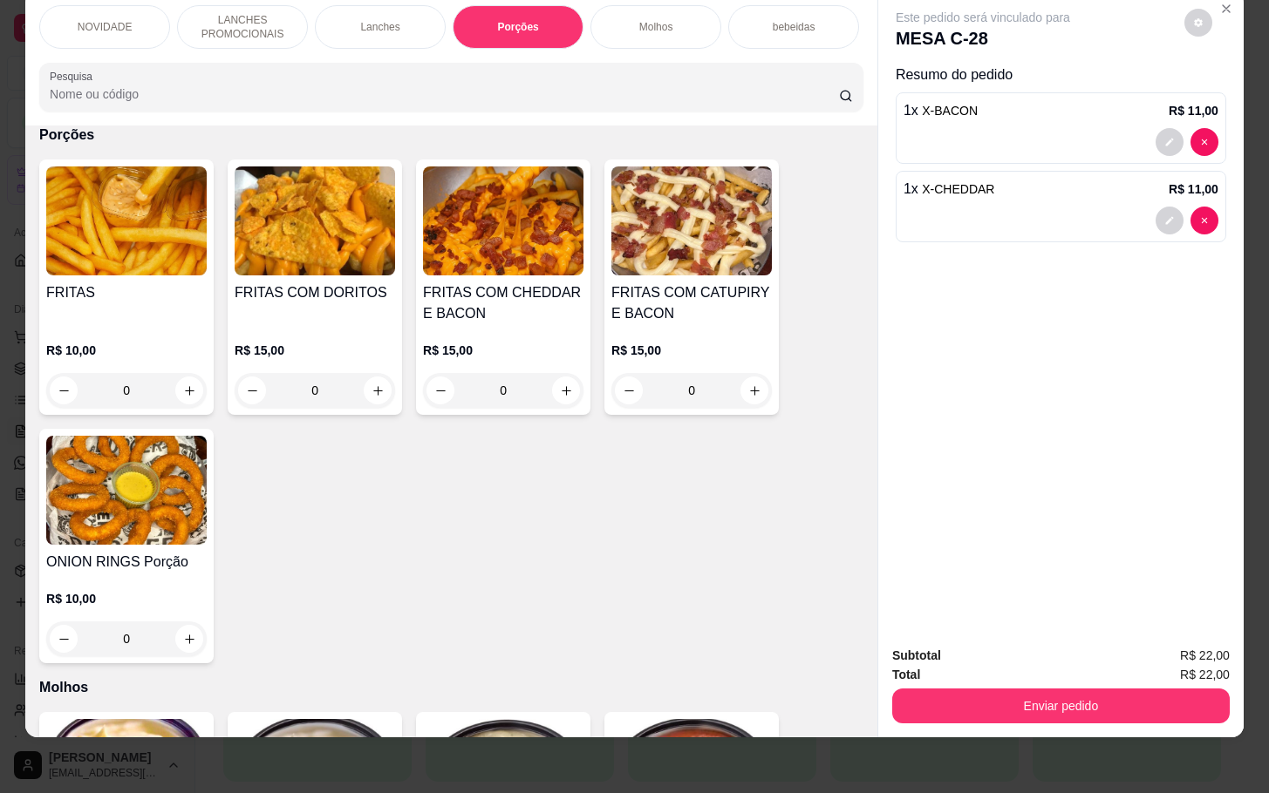
click at [566, 398] on div "0" at bounding box center [503, 390] width 160 height 35
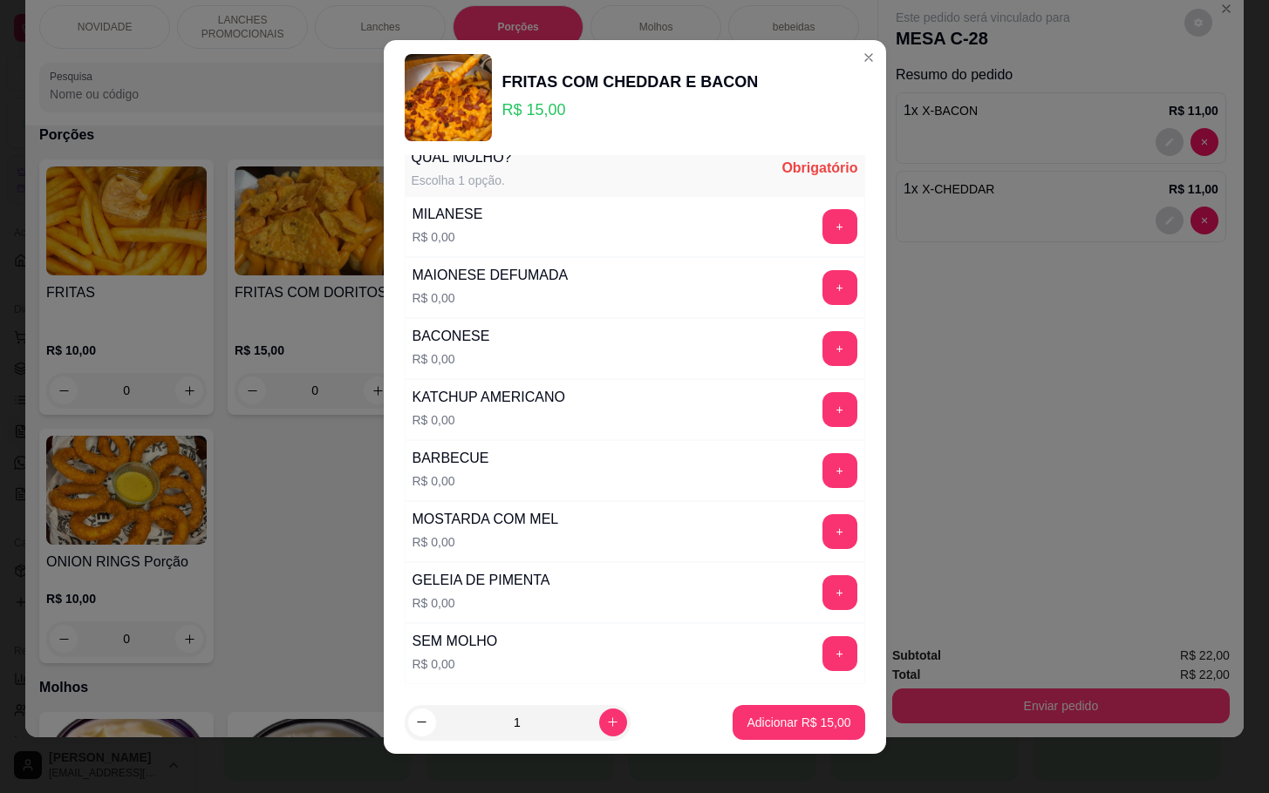
scroll to position [0, 0]
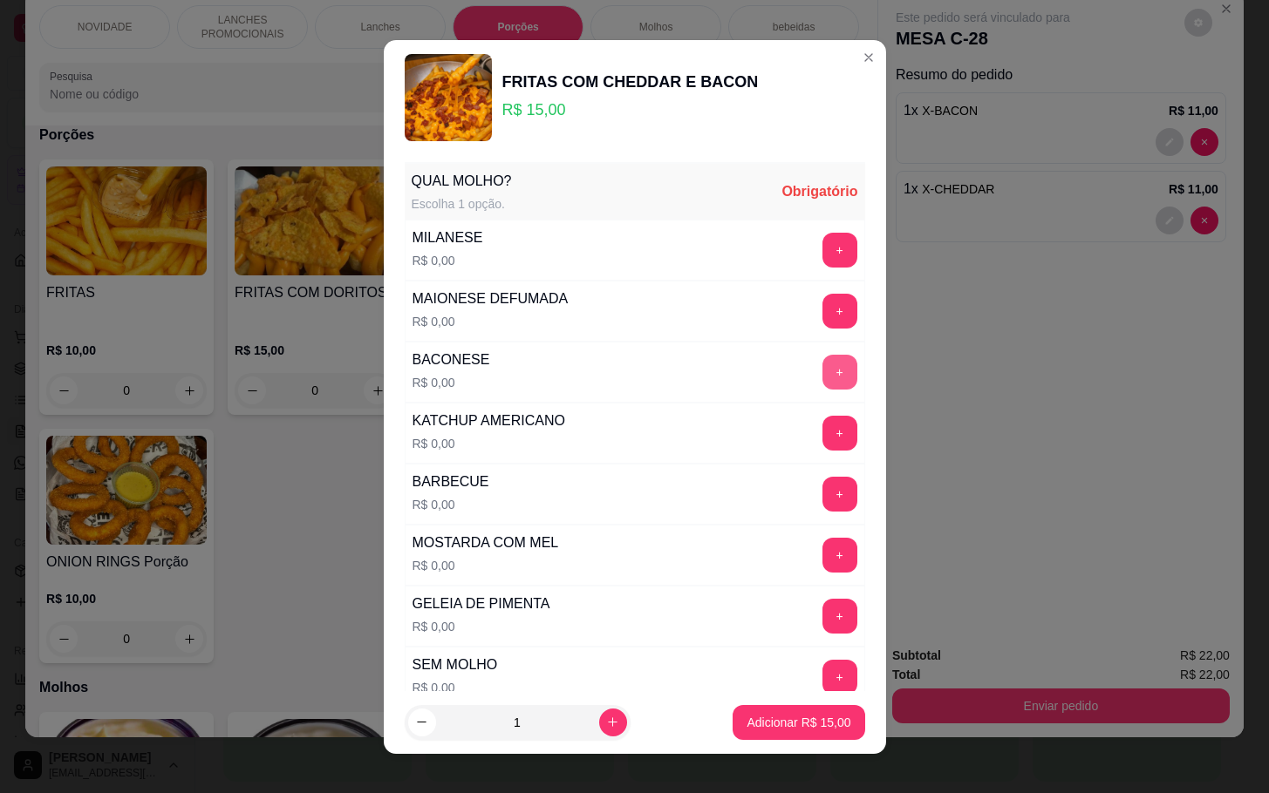
click at [822, 377] on button "+" at bounding box center [839, 372] width 35 height 35
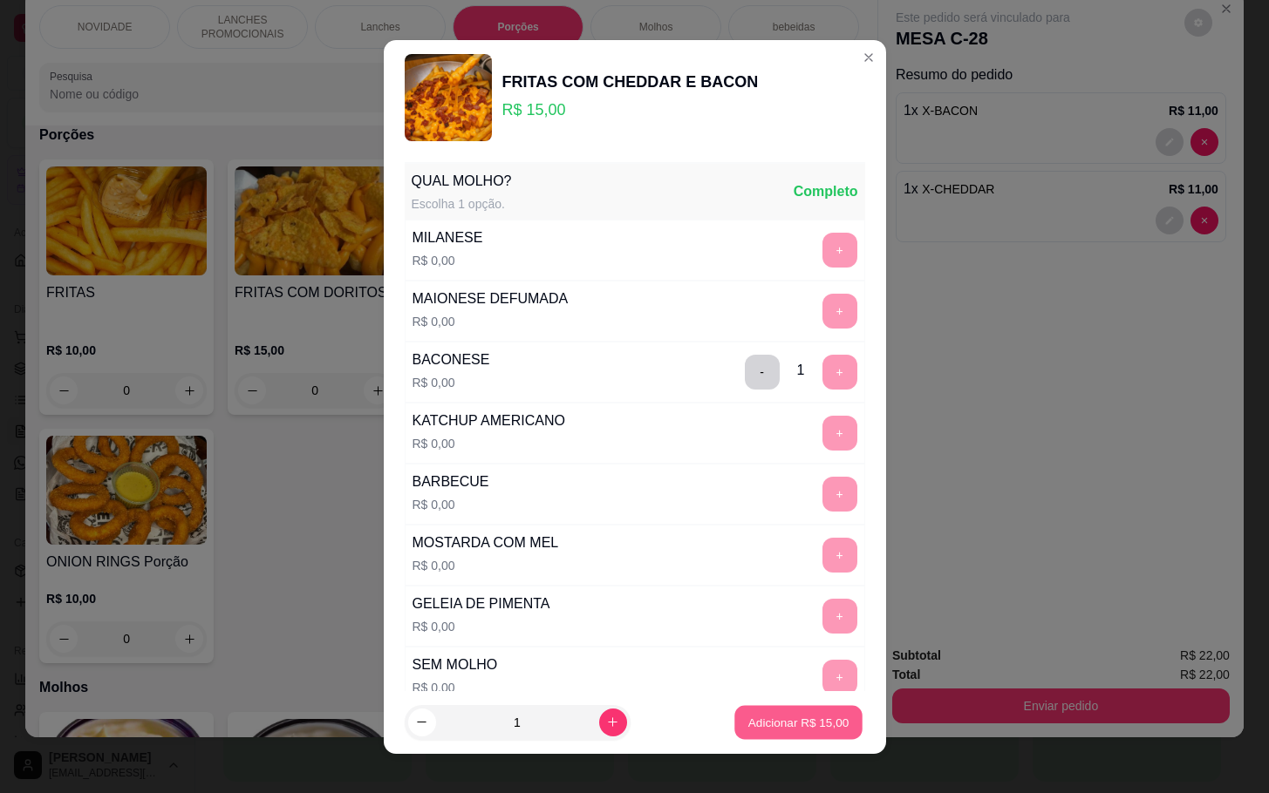
click at [793, 718] on p "Adicionar R$ 15,00" at bounding box center [798, 722] width 101 height 17
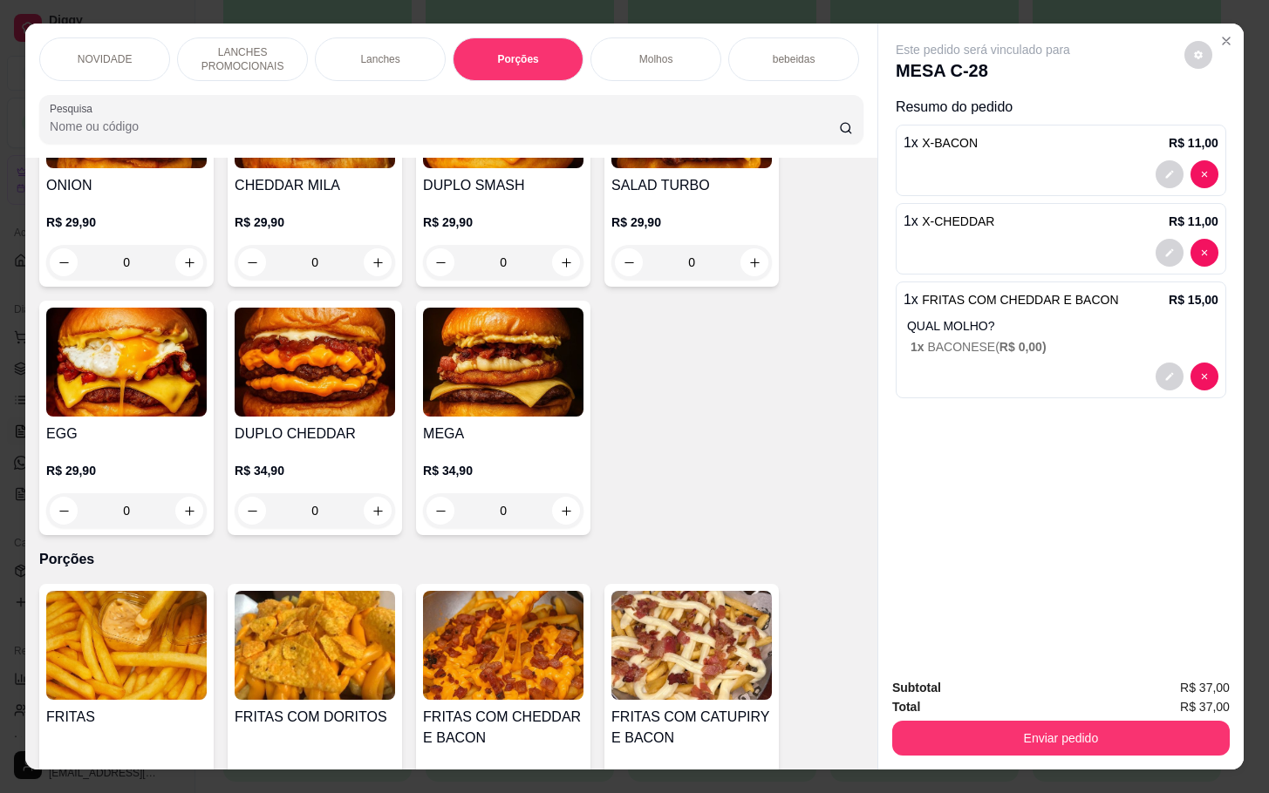
scroll to position [1402, 0]
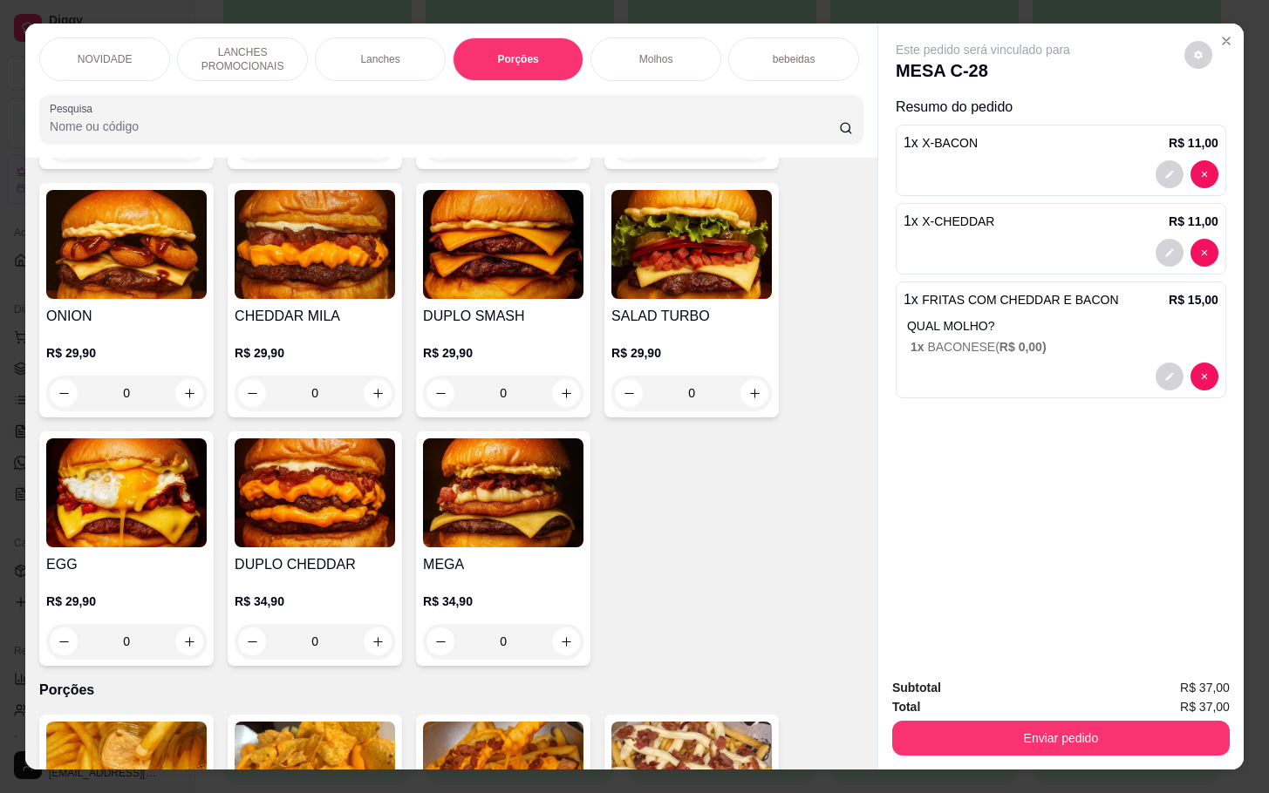
click at [94, 39] on div "NOVIDADE" at bounding box center [104, 59] width 131 height 44
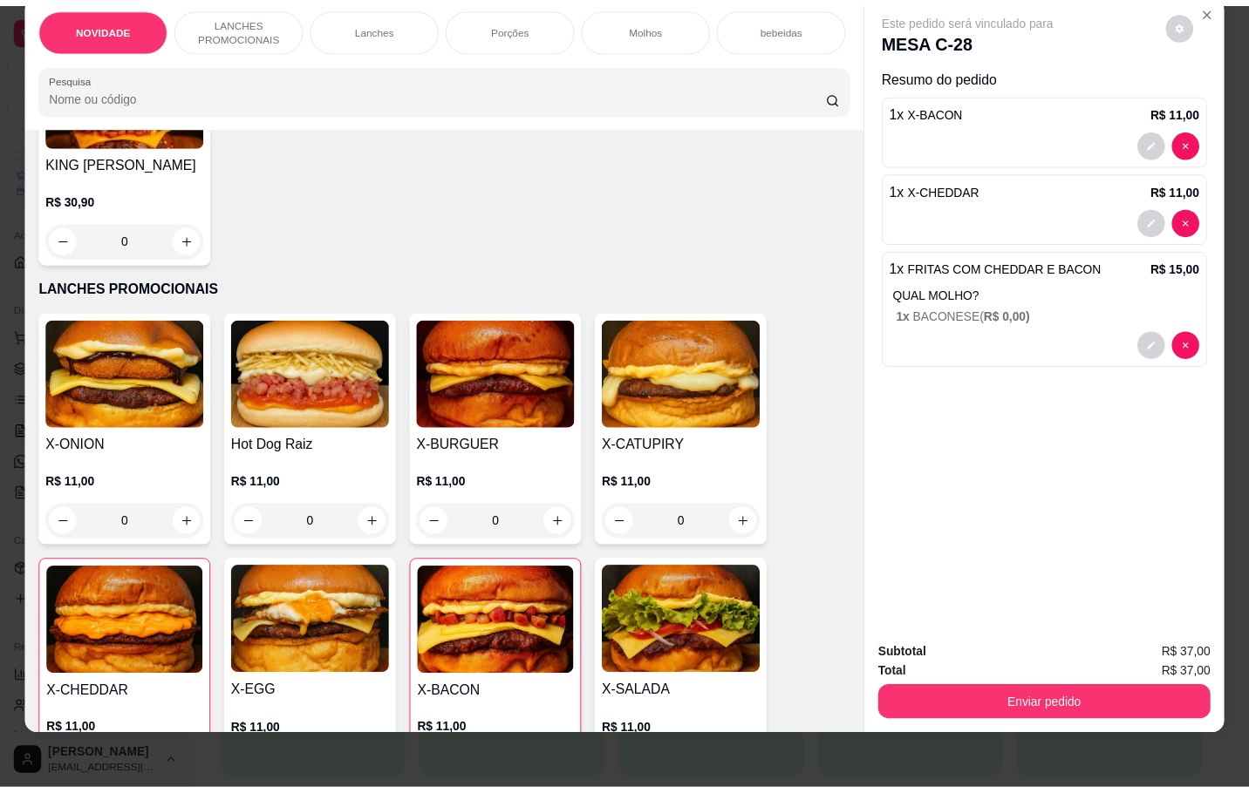
scroll to position [0, 0]
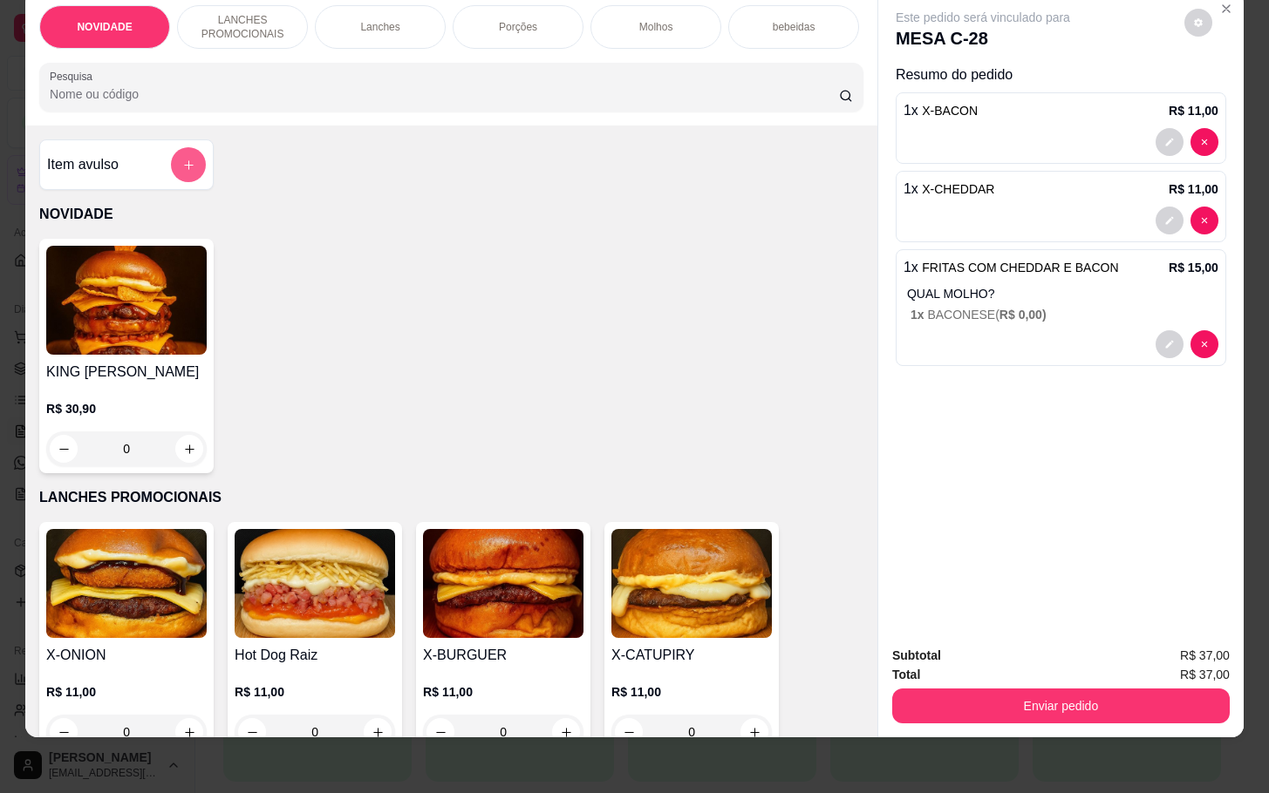
click at [171, 167] on button "add-separate-item" at bounding box center [188, 164] width 35 height 35
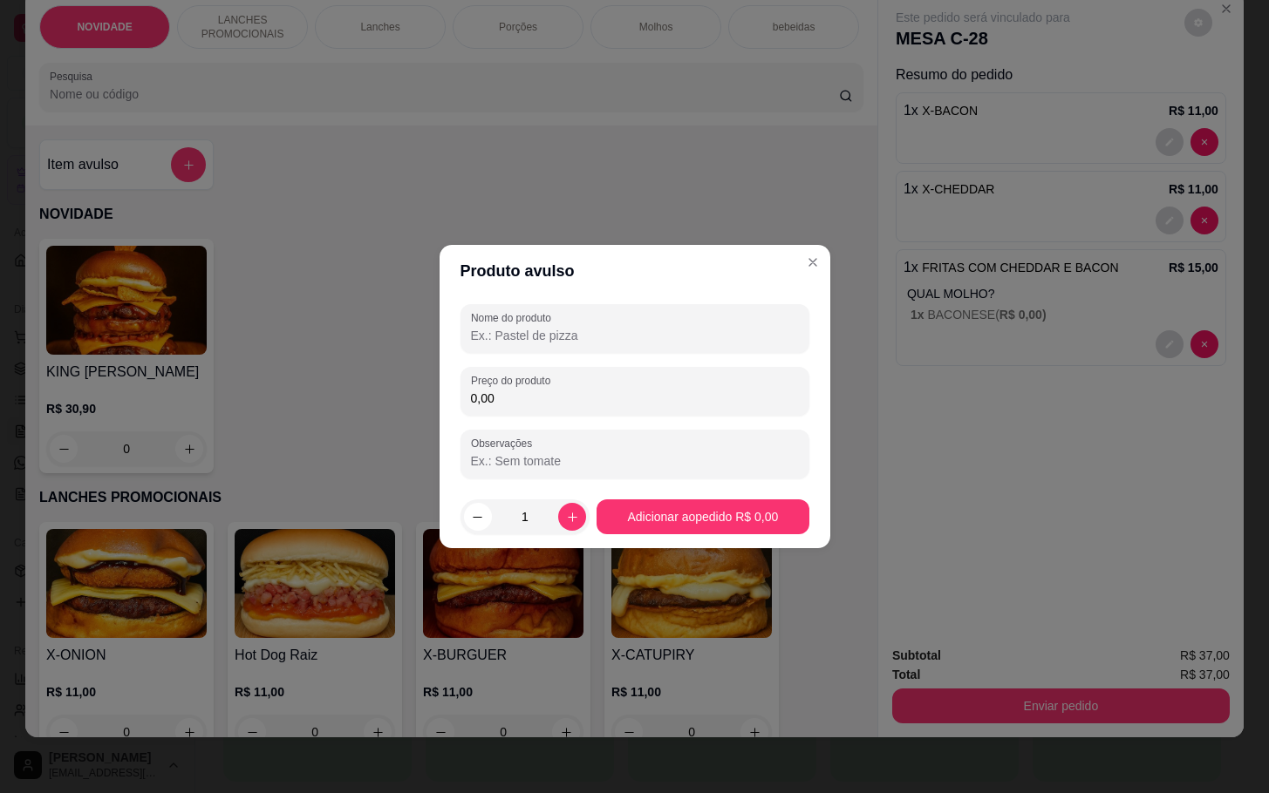
click at [600, 338] on input "Nome do produto" at bounding box center [635, 335] width 328 height 17
type input "c"
type input "ls"
click at [527, 393] on input "0,00" at bounding box center [635, 398] width 328 height 17
type input "8,00"
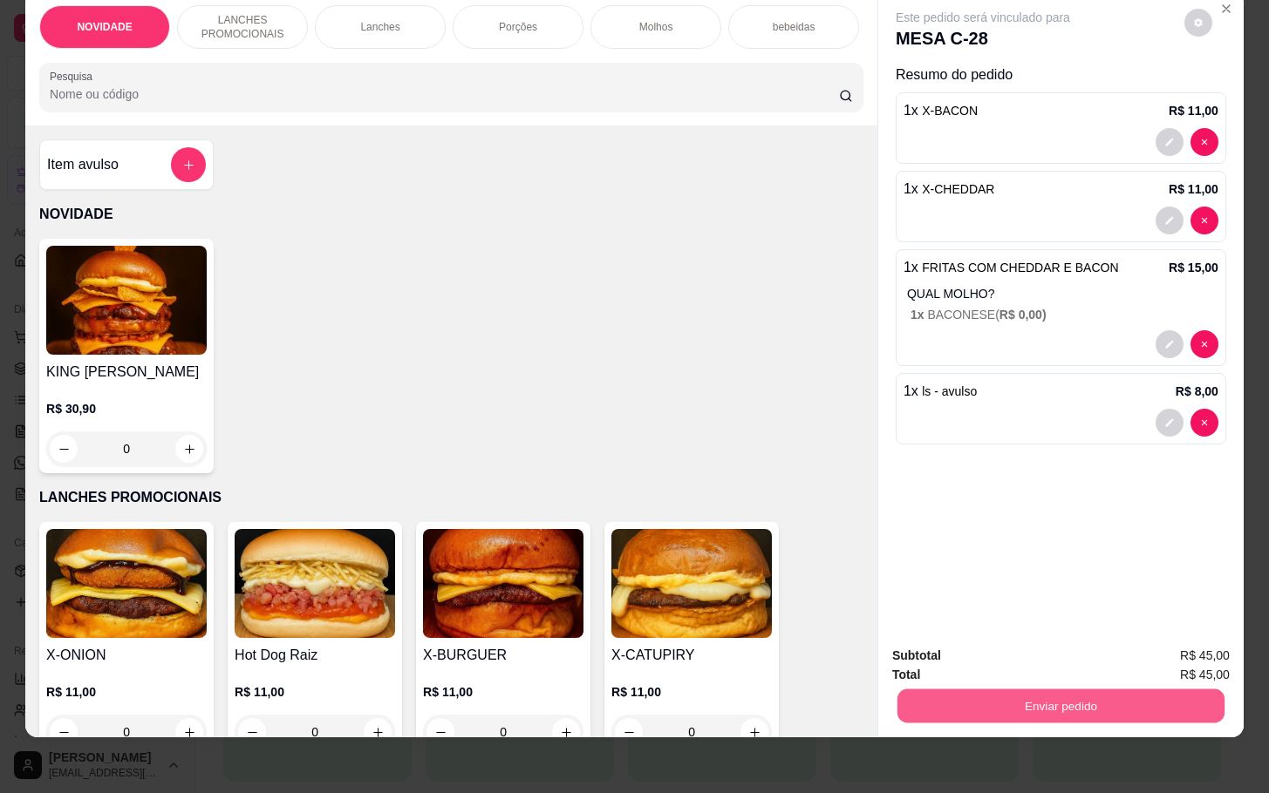
click at [994, 691] on button "Enviar pedido" at bounding box center [1060, 706] width 327 height 34
click at [1005, 657] on button "Não registrar e enviar pedido" at bounding box center [1000, 644] width 176 height 32
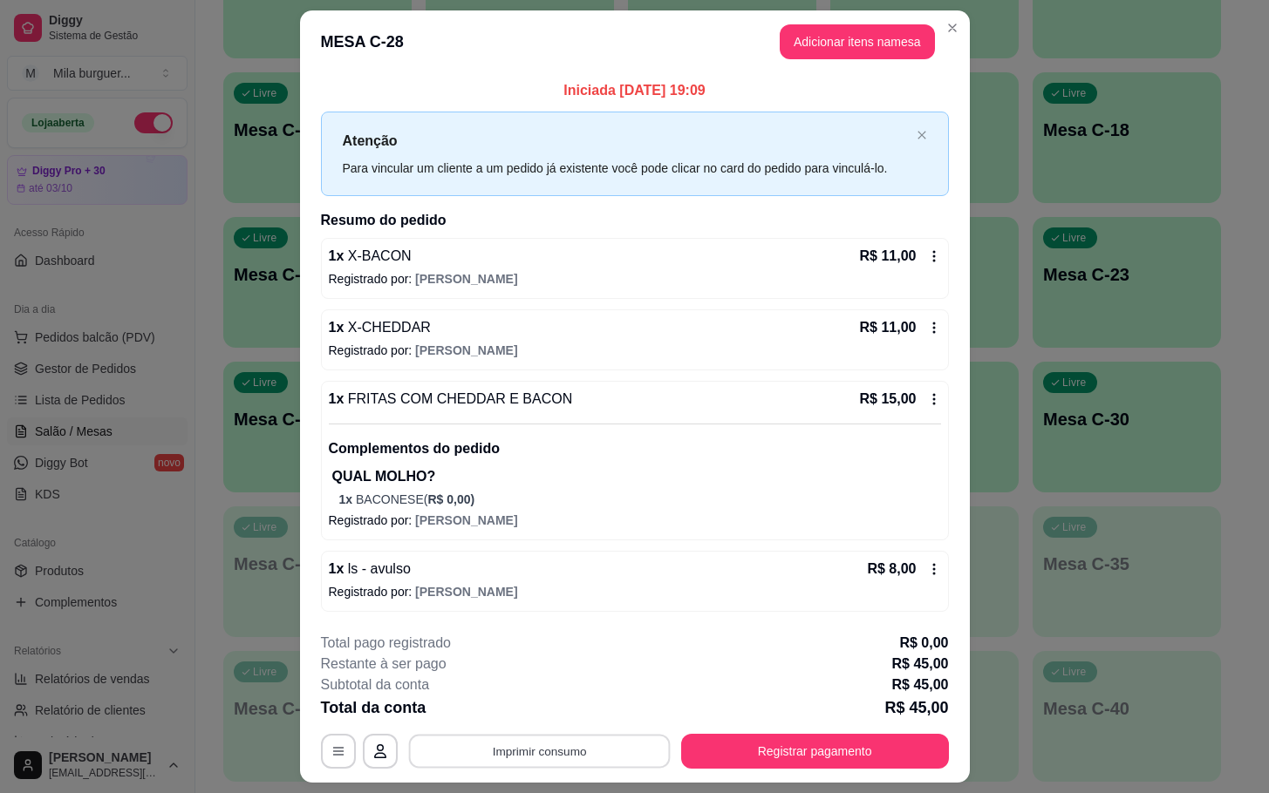
click at [476, 749] on button "Imprimir consumo" at bounding box center [539, 752] width 262 height 34
click at [505, 712] on button "IMPRESSORA" at bounding box center [534, 713] width 122 height 27
click at [490, 753] on button "Imprimir consumo" at bounding box center [539, 751] width 269 height 35
click at [516, 711] on button "IMPRESSORA" at bounding box center [534, 713] width 122 height 27
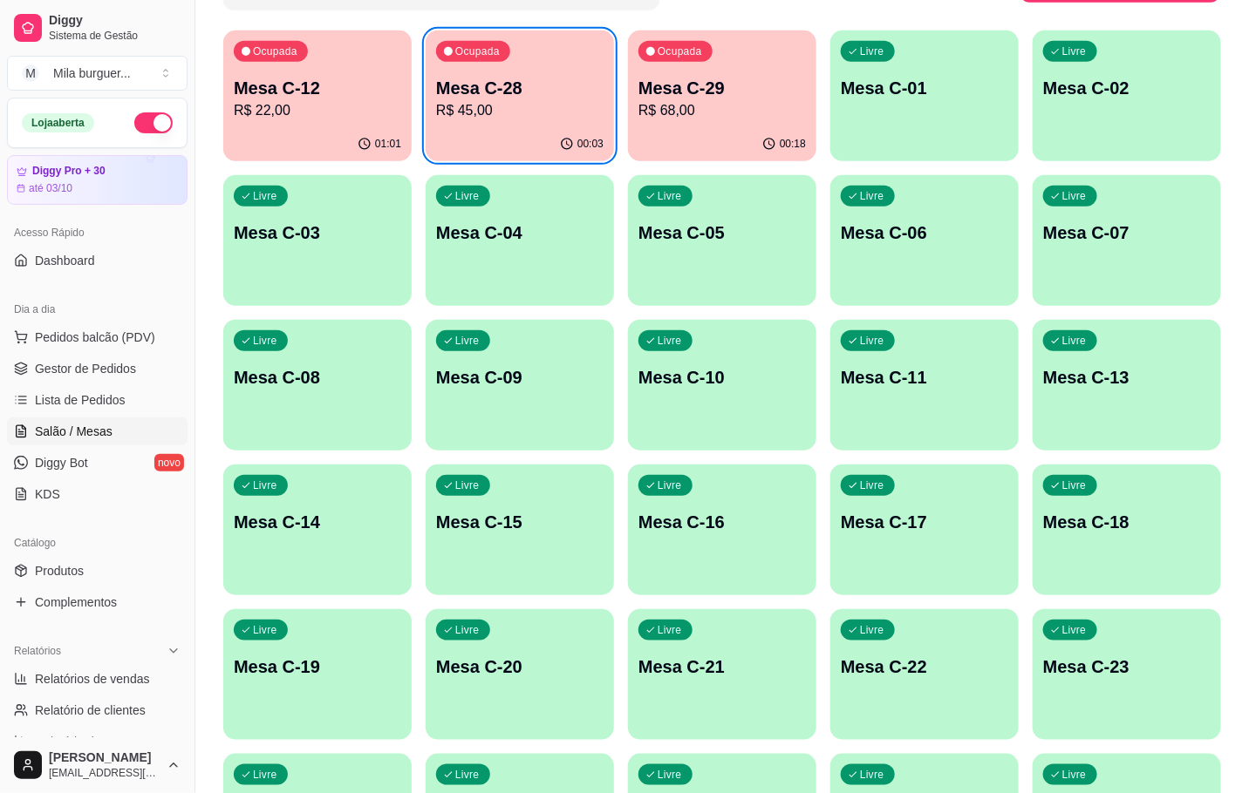
scroll to position [442, 0]
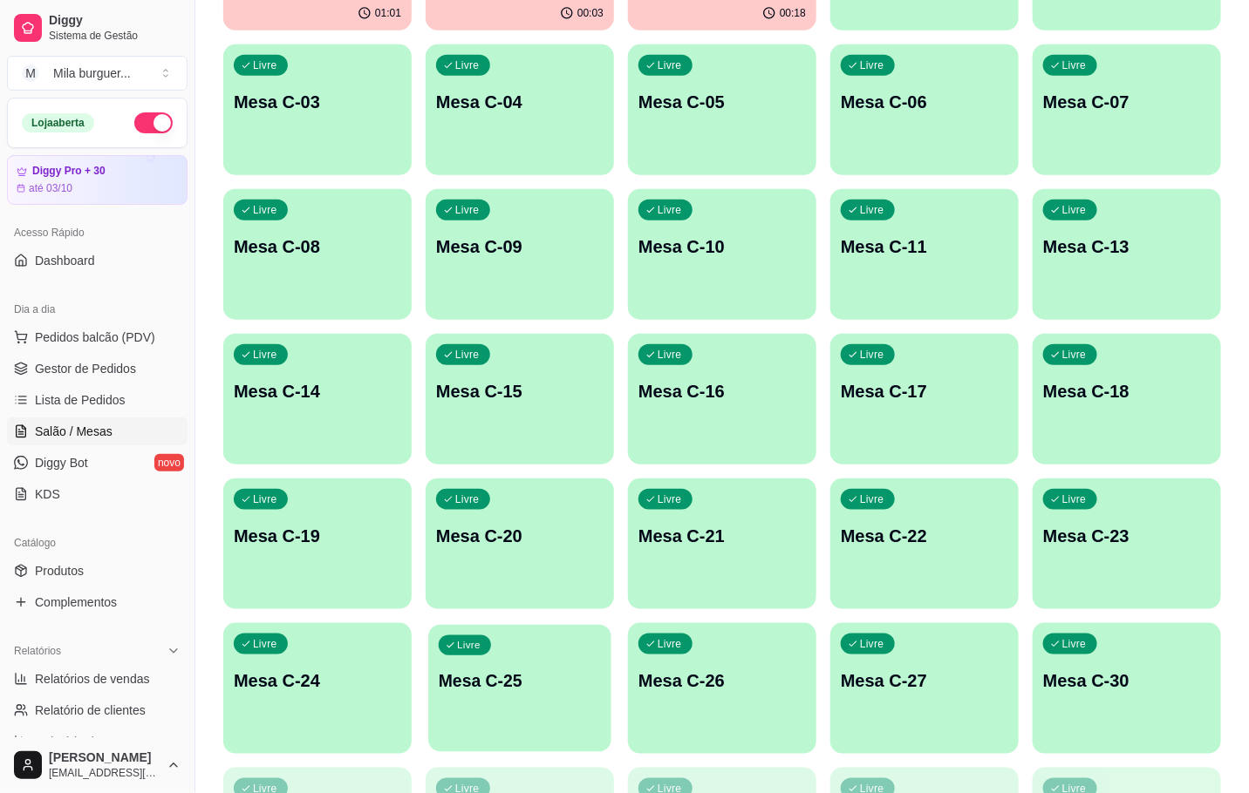
click at [570, 694] on div "Livre Mesa C-25" at bounding box center [519, 678] width 183 height 106
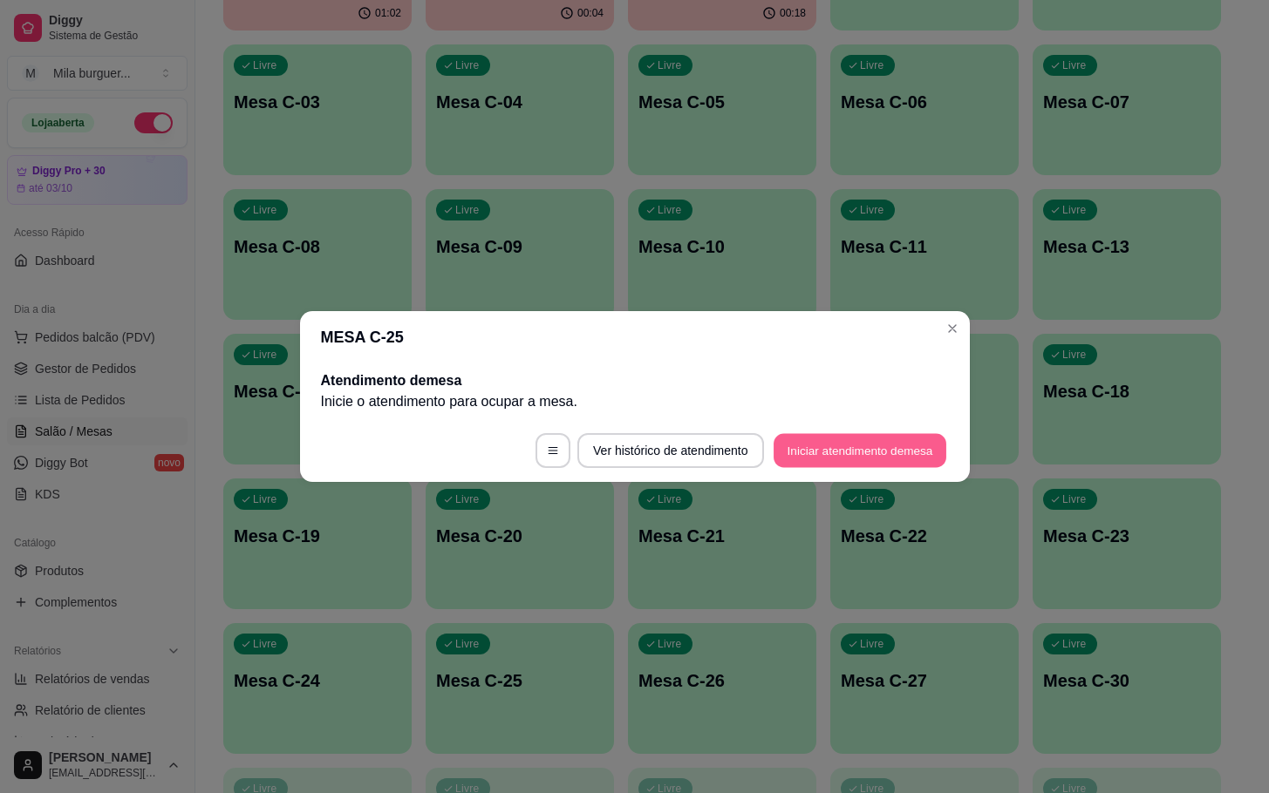
click at [854, 435] on button "Iniciar atendimento de mesa" at bounding box center [859, 451] width 173 height 34
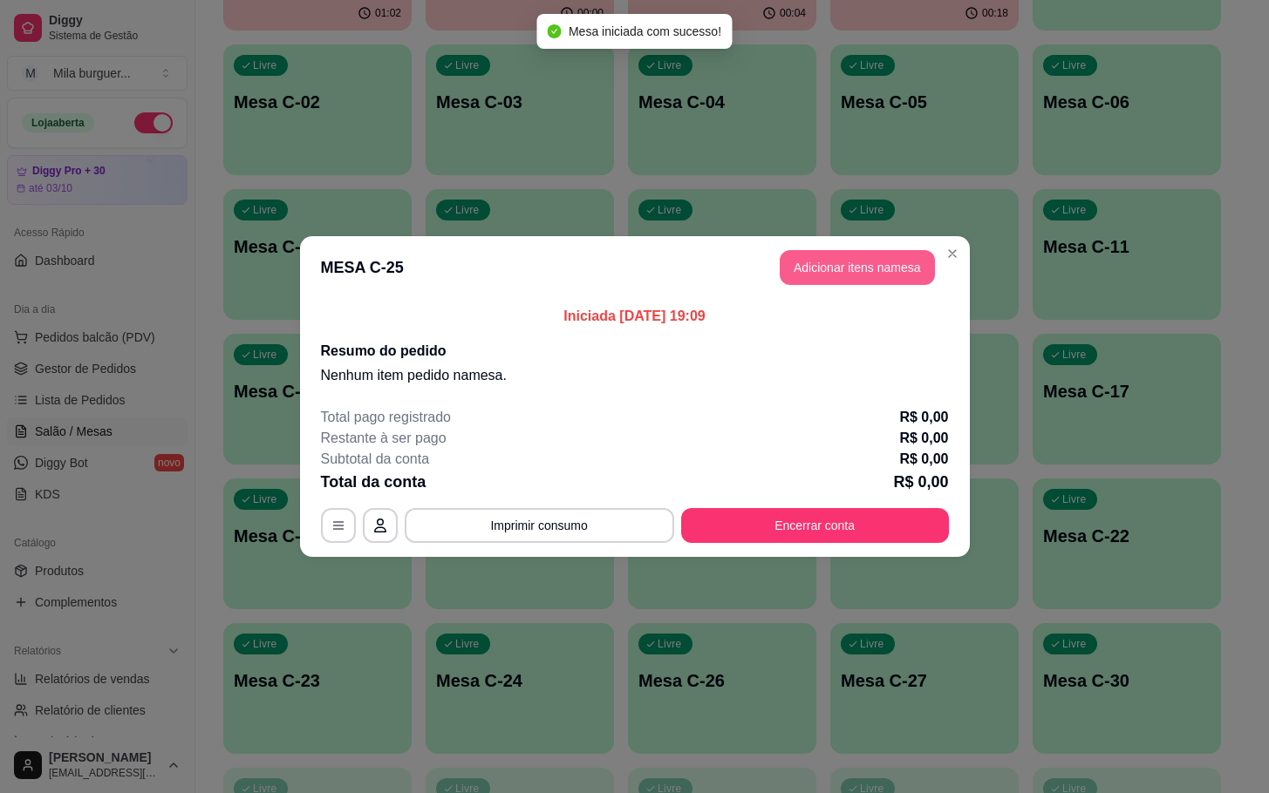
click at [843, 265] on button "Adicionar itens na mesa" at bounding box center [856, 267] width 155 height 35
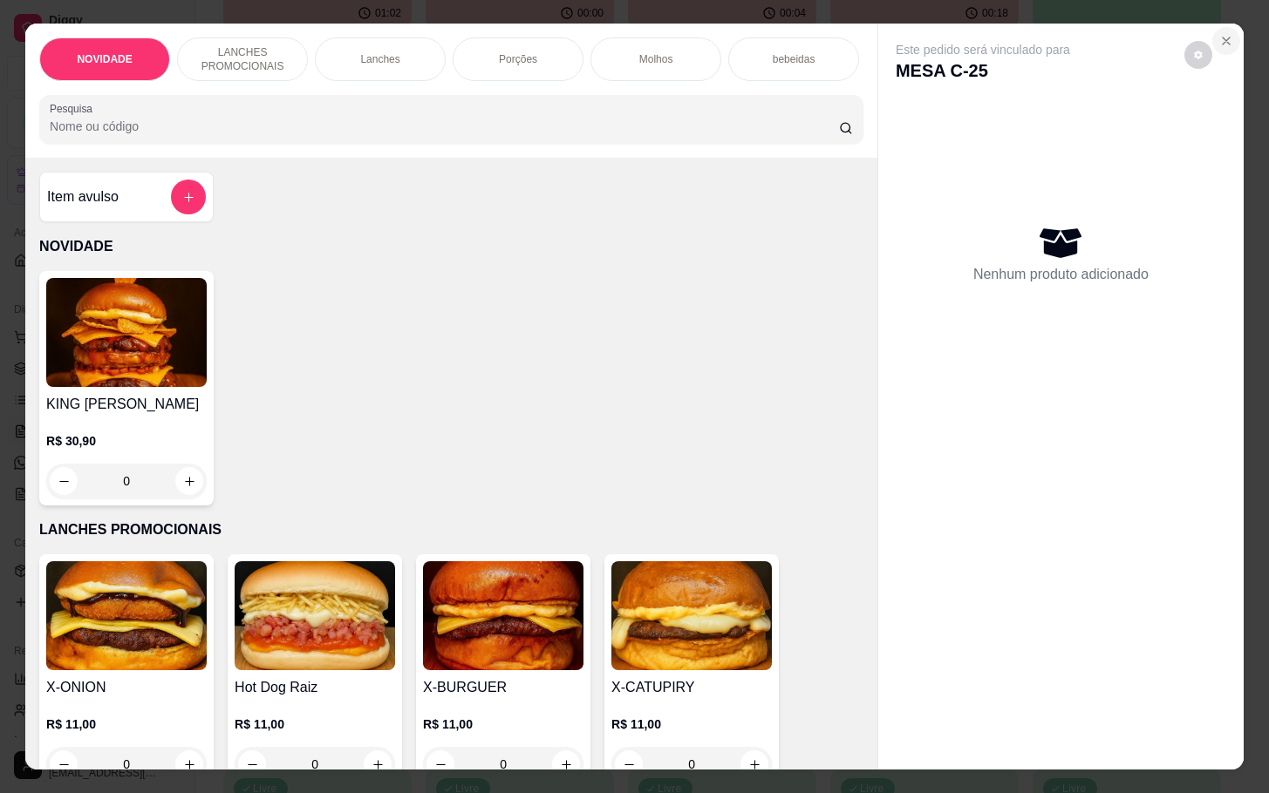
click at [1219, 34] on icon "Close" at bounding box center [1226, 41] width 14 height 14
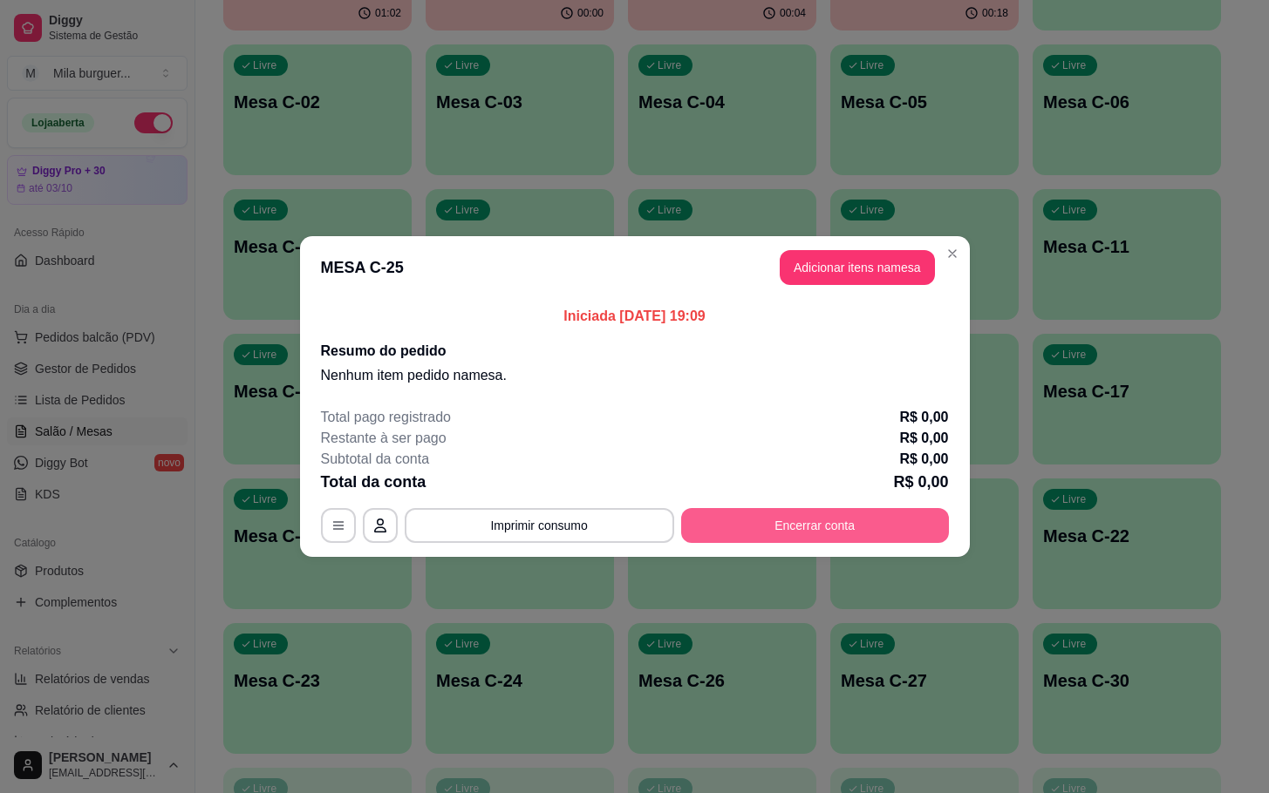
click at [875, 531] on button "Encerrar conta" at bounding box center [815, 525] width 268 height 35
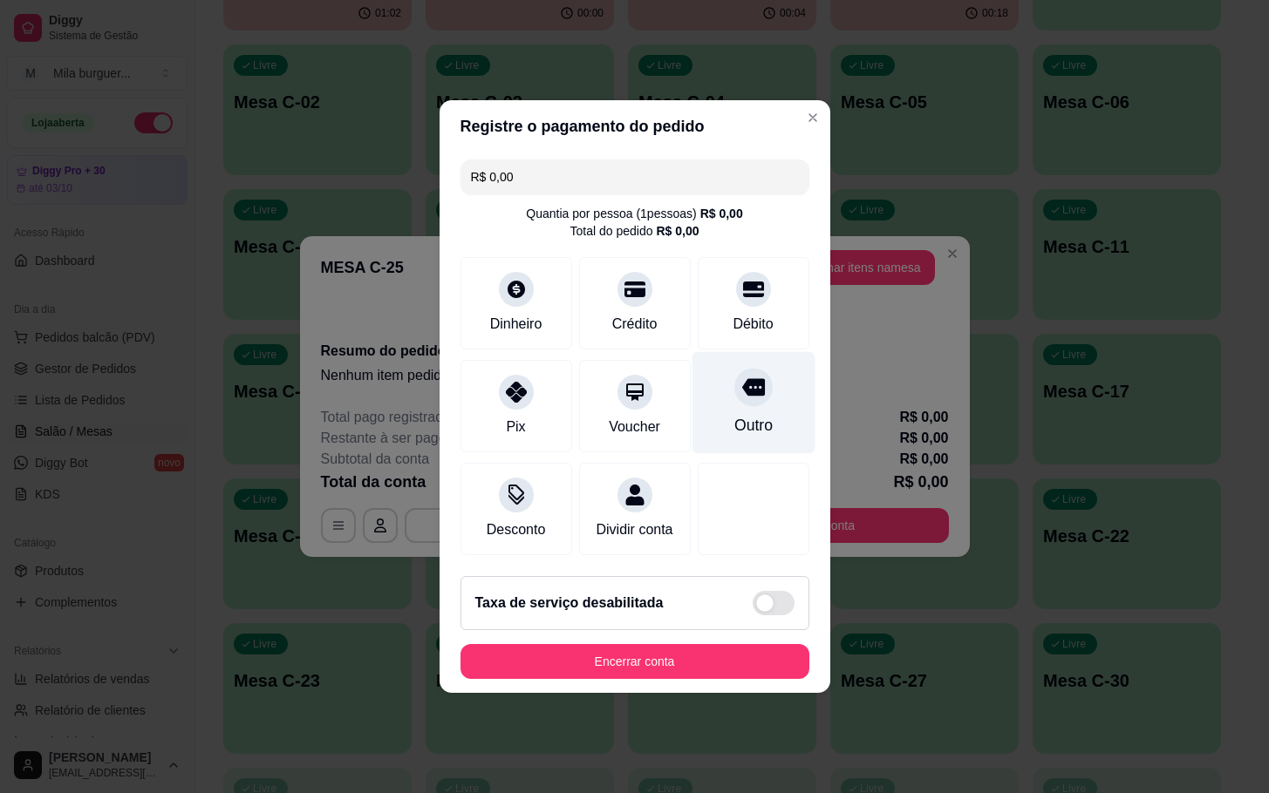
click at [741, 383] on icon at bounding box center [752, 387] width 23 height 17
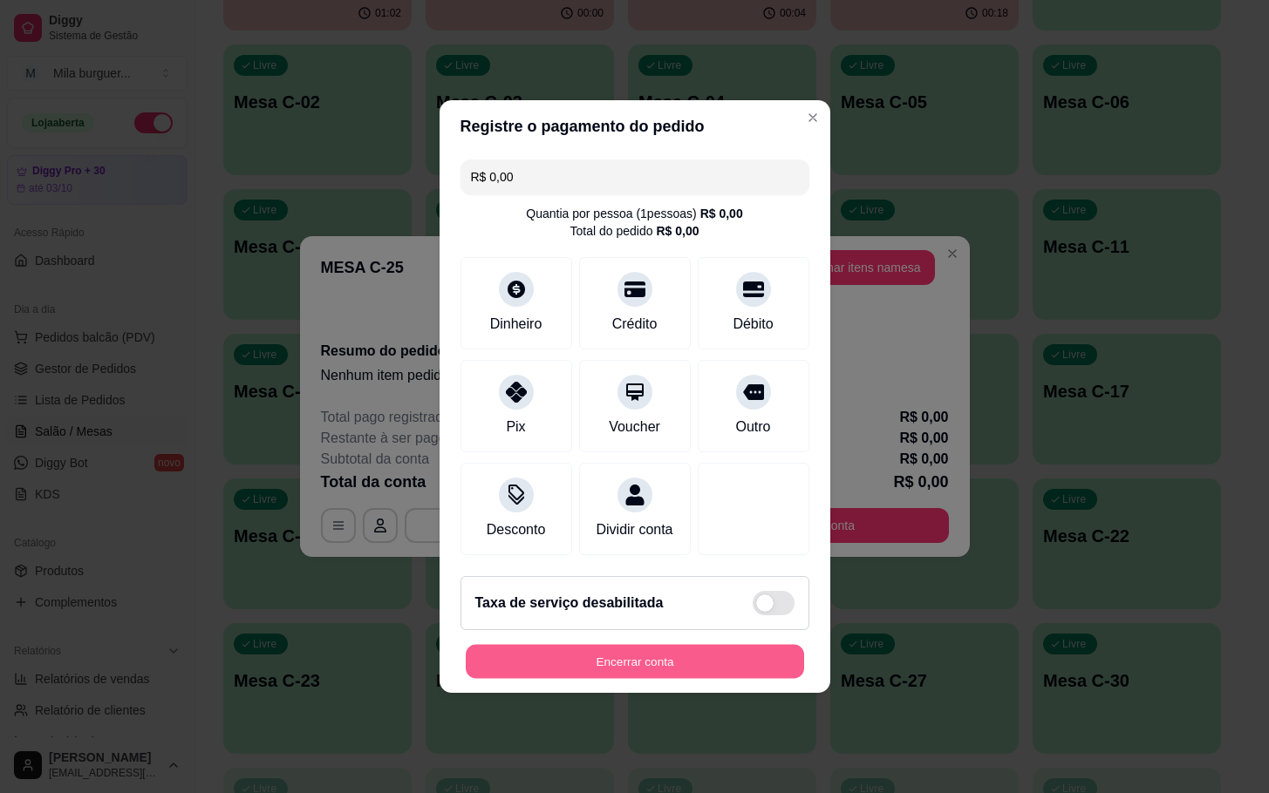
click at [701, 670] on button "Encerrar conta" at bounding box center [635, 662] width 338 height 34
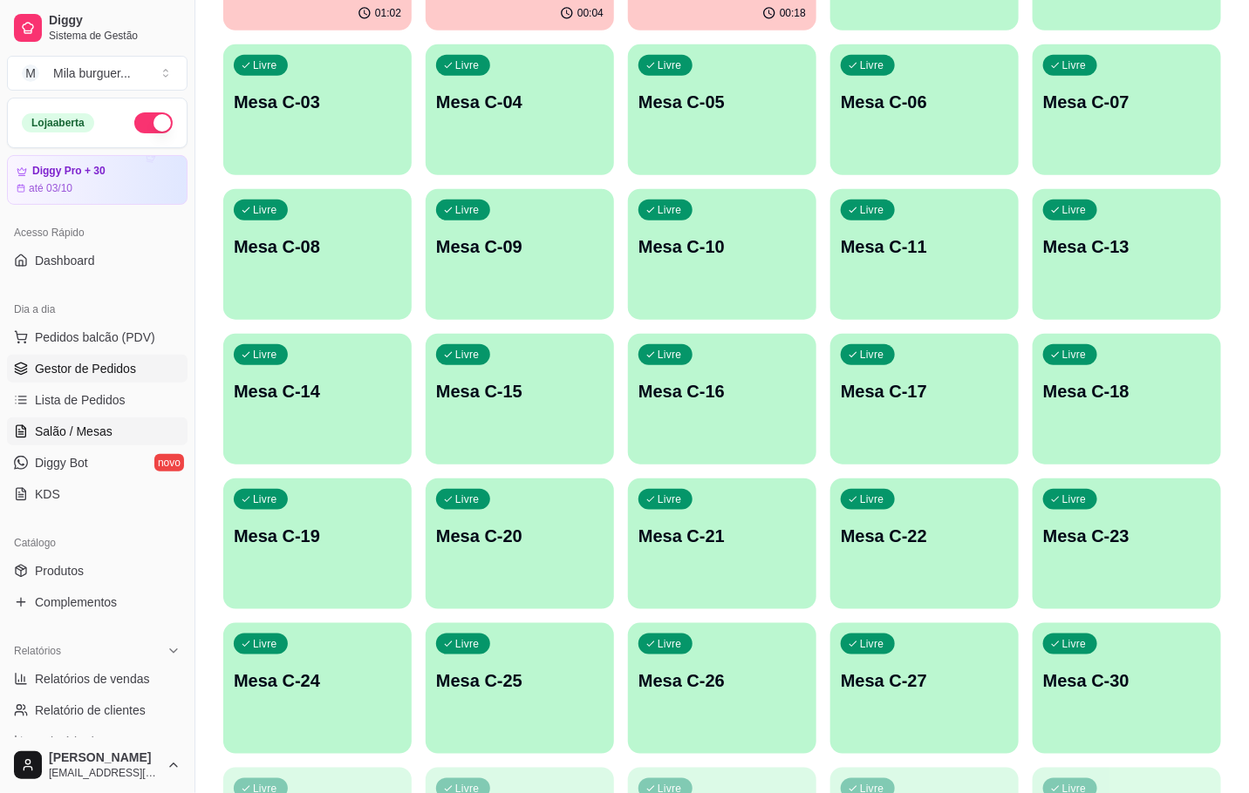
click at [55, 361] on span "Gestor de Pedidos" at bounding box center [85, 368] width 101 height 17
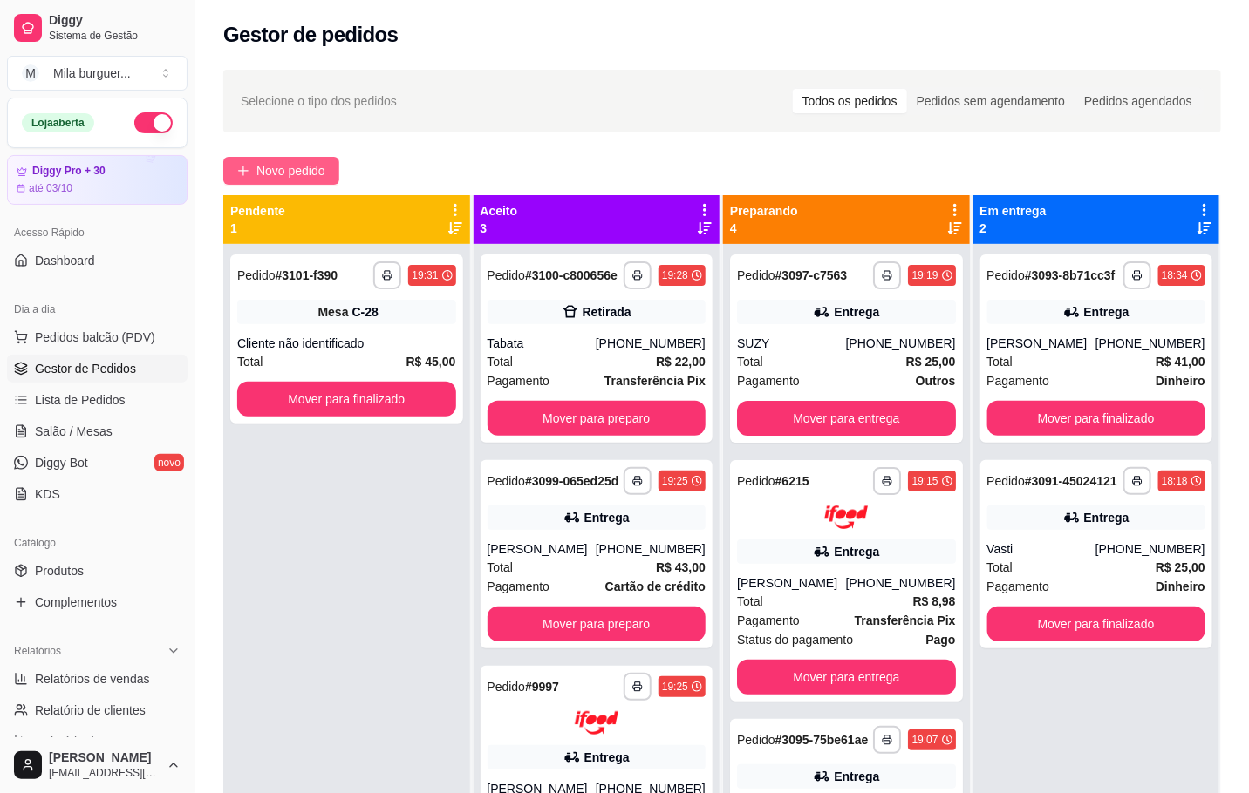
click at [289, 174] on span "Novo pedido" at bounding box center [290, 170] width 69 height 19
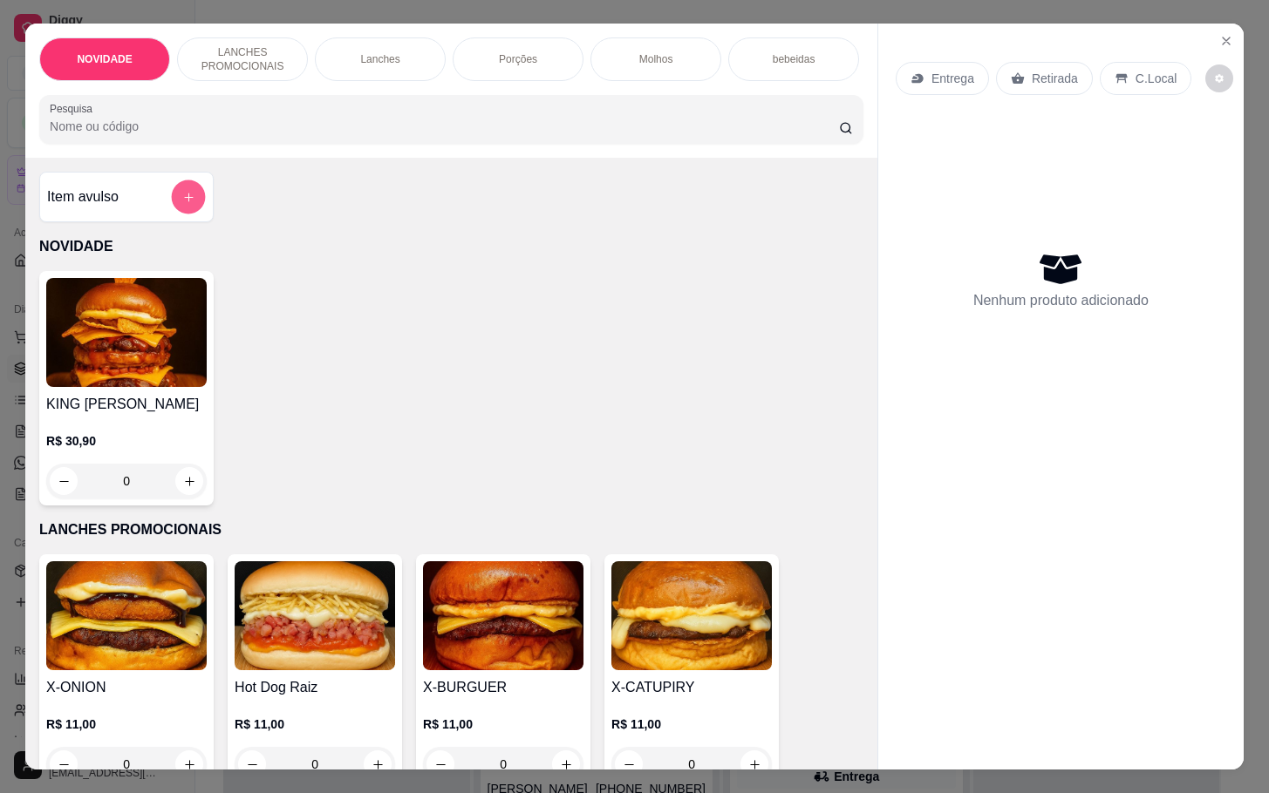
click at [186, 214] on button "add-separate-item" at bounding box center [189, 197] width 34 height 34
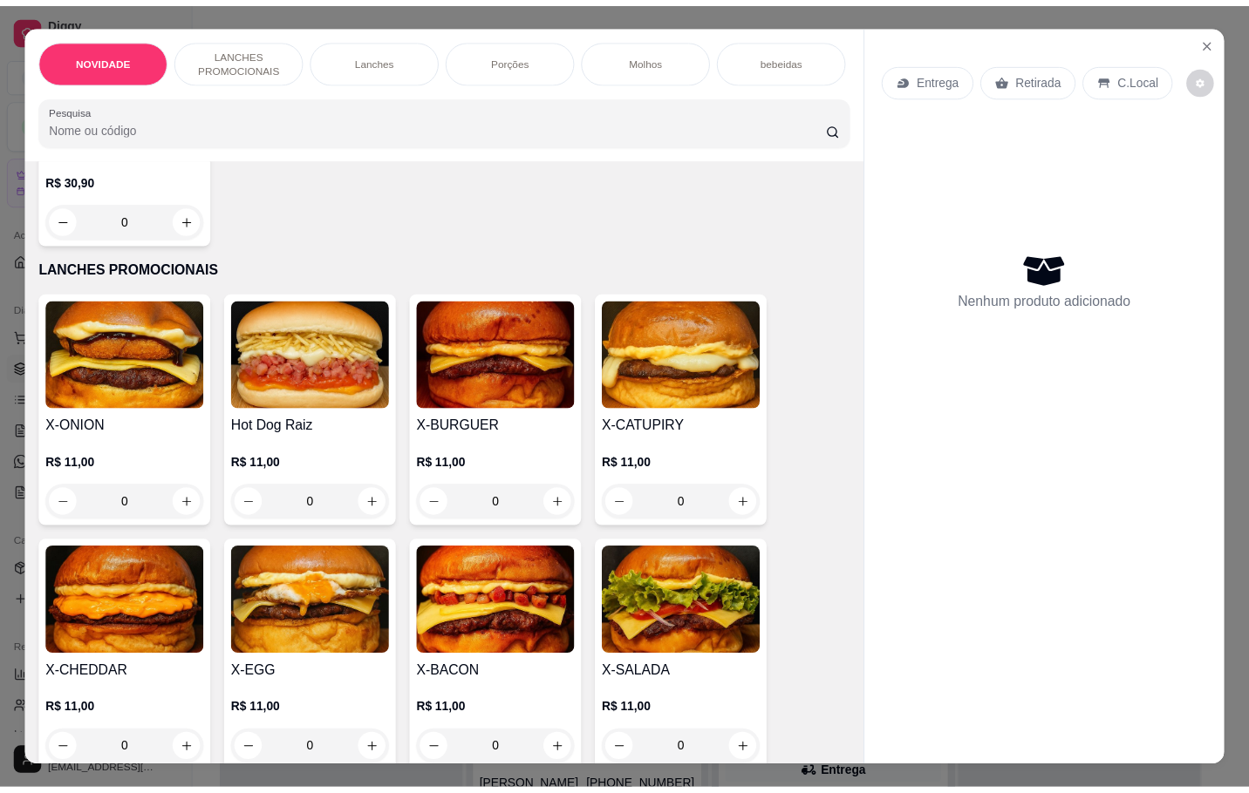
scroll to position [392, 0]
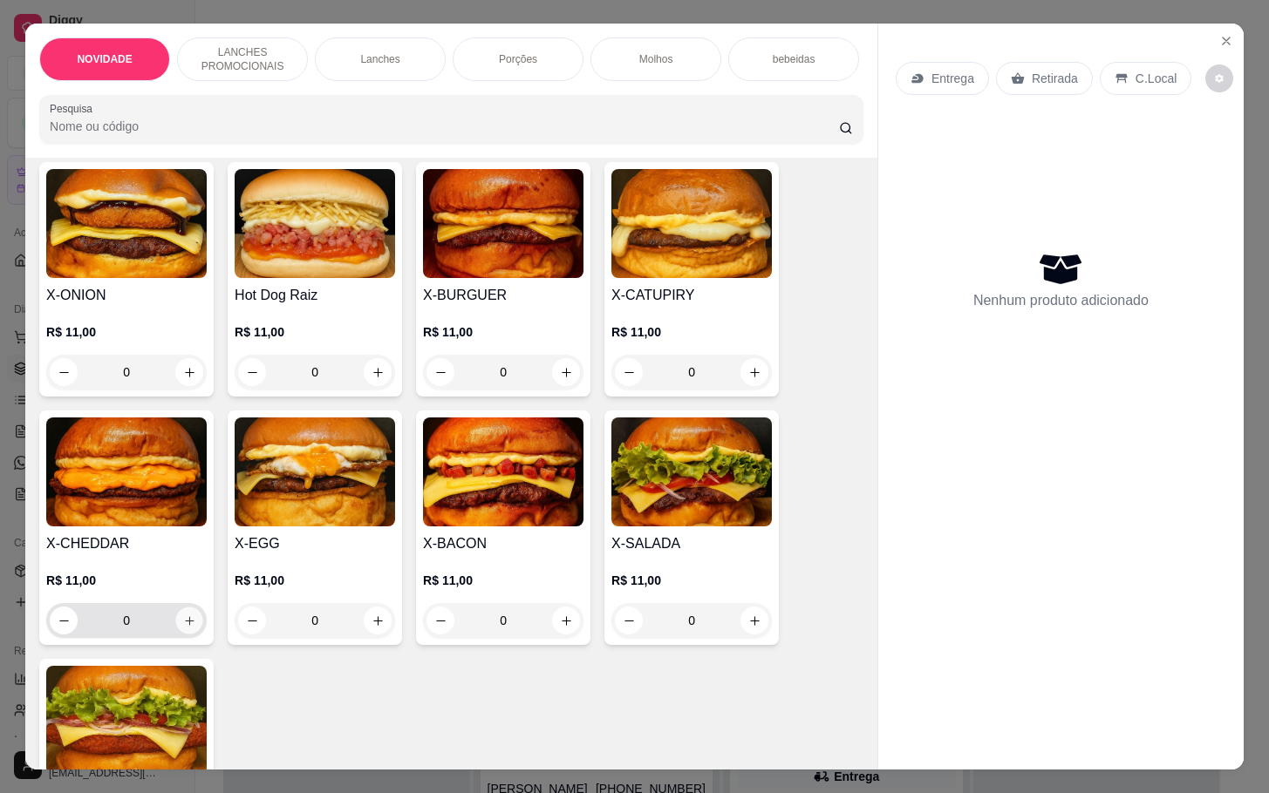
click at [184, 625] on icon "increase-product-quantity" at bounding box center [189, 621] width 13 height 13
type input "1"
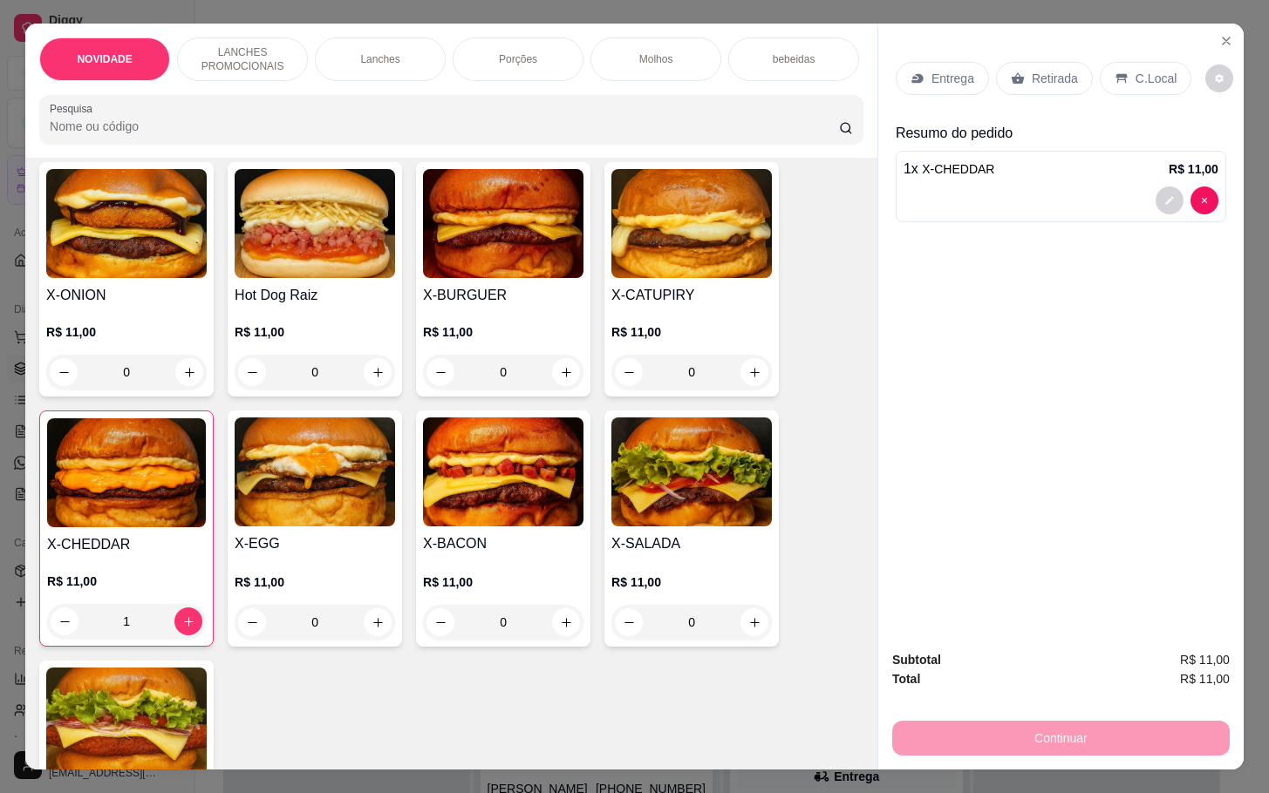
click at [1034, 85] on div "Retirada" at bounding box center [1044, 78] width 97 height 33
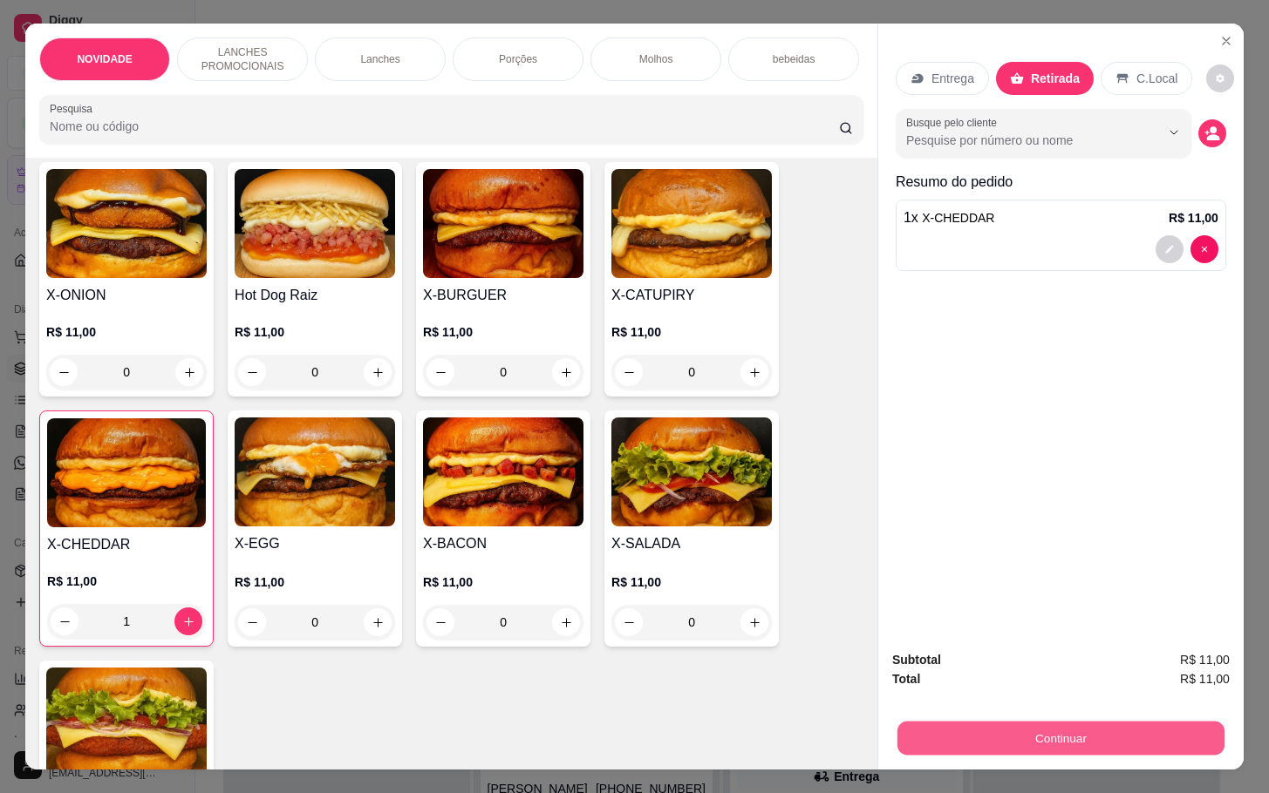
click at [1091, 721] on button "Continuar" at bounding box center [1060, 738] width 327 height 34
click at [1046, 722] on button "Continuar" at bounding box center [1060, 738] width 337 height 35
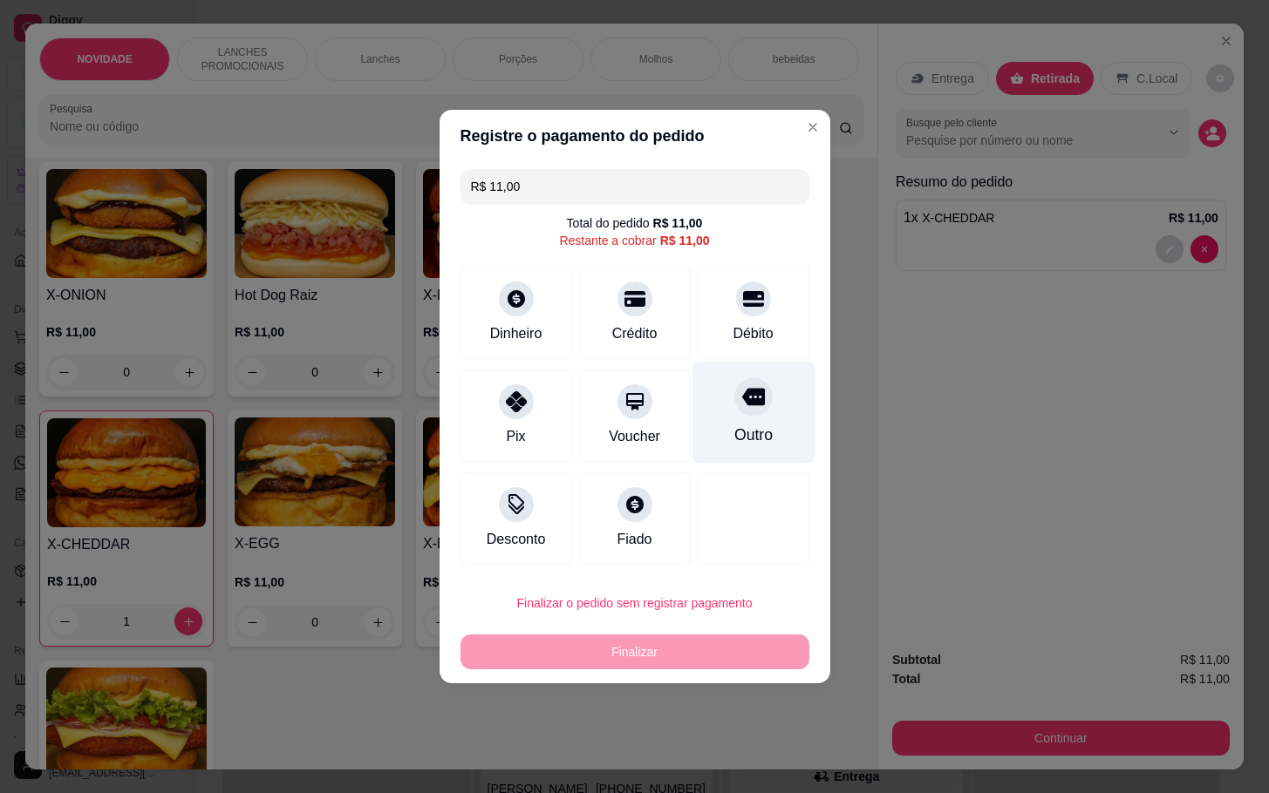
click at [714, 432] on div "Outro" at bounding box center [752, 413] width 123 height 102
type input "R$ 0,00"
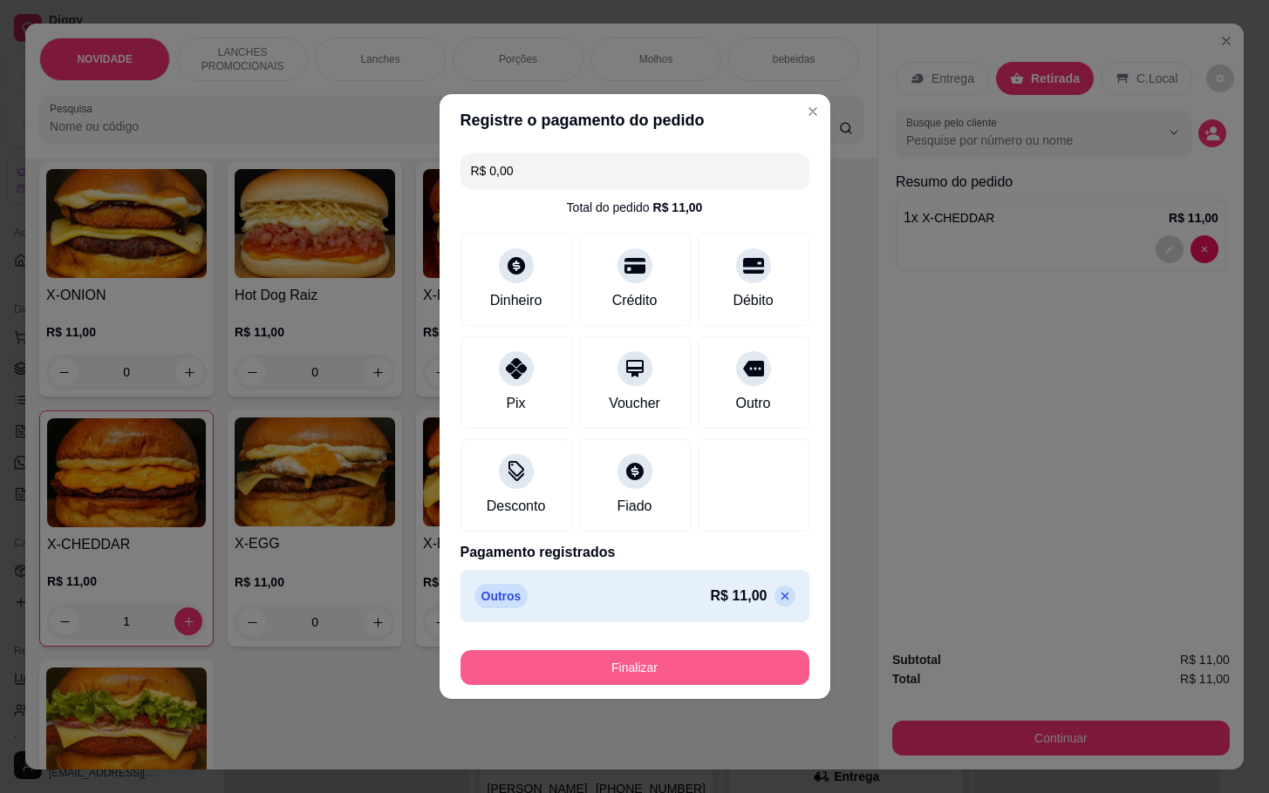
click at [683, 662] on button "Finalizar" at bounding box center [634, 667] width 349 height 35
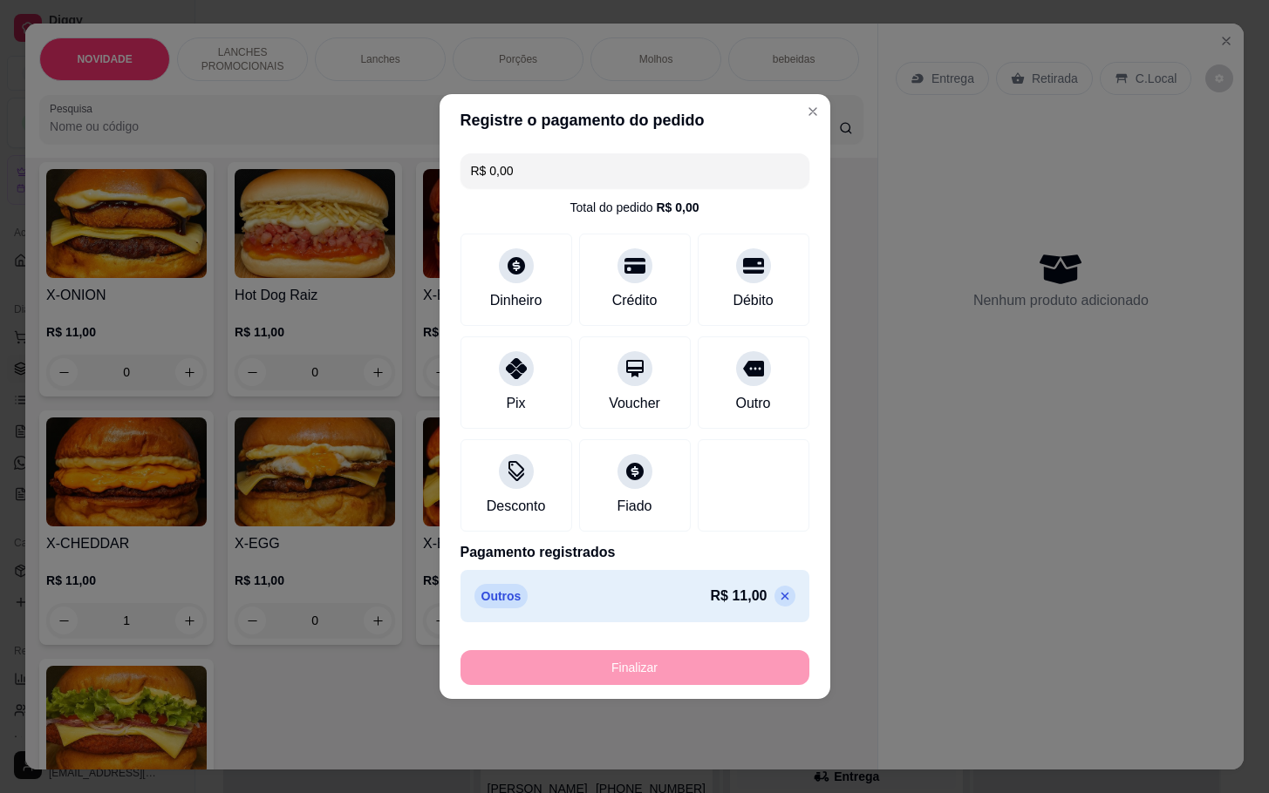
type input "0"
type input "-R$ 11,00"
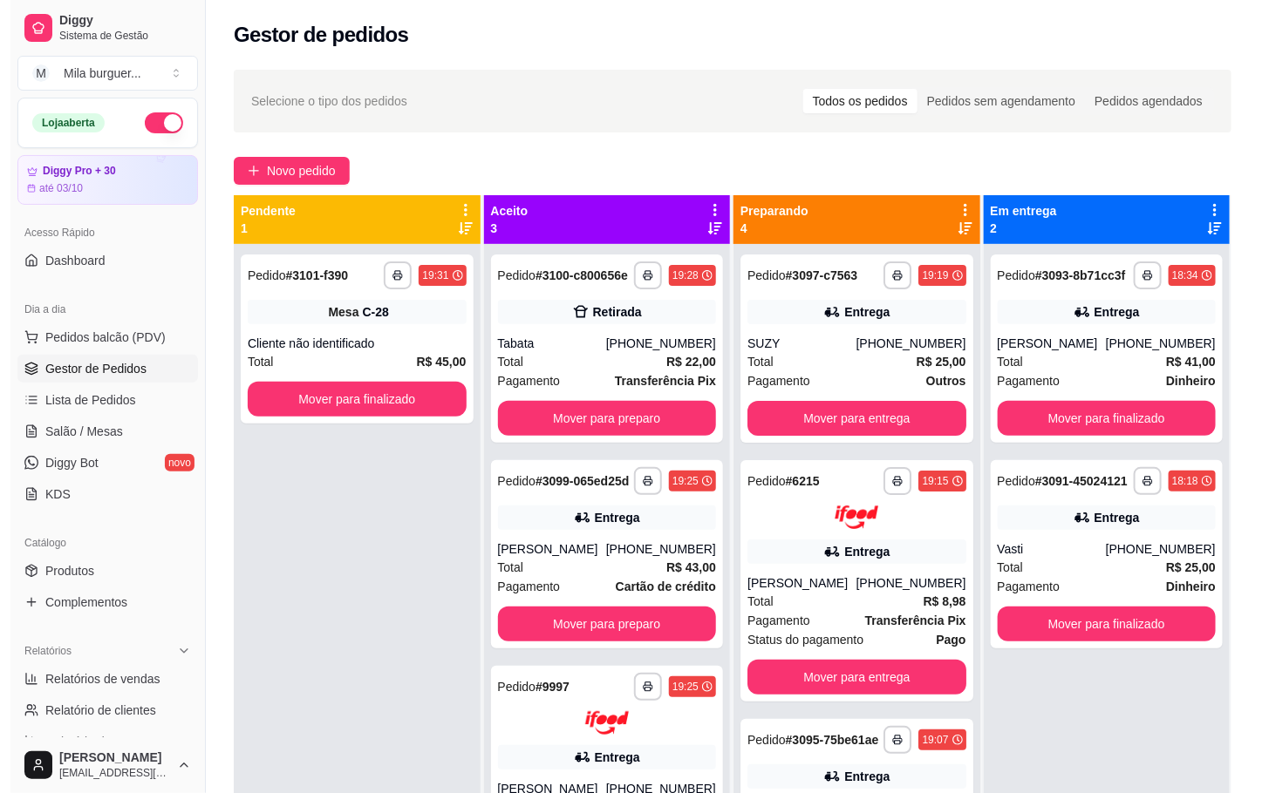
scroll to position [126, 0]
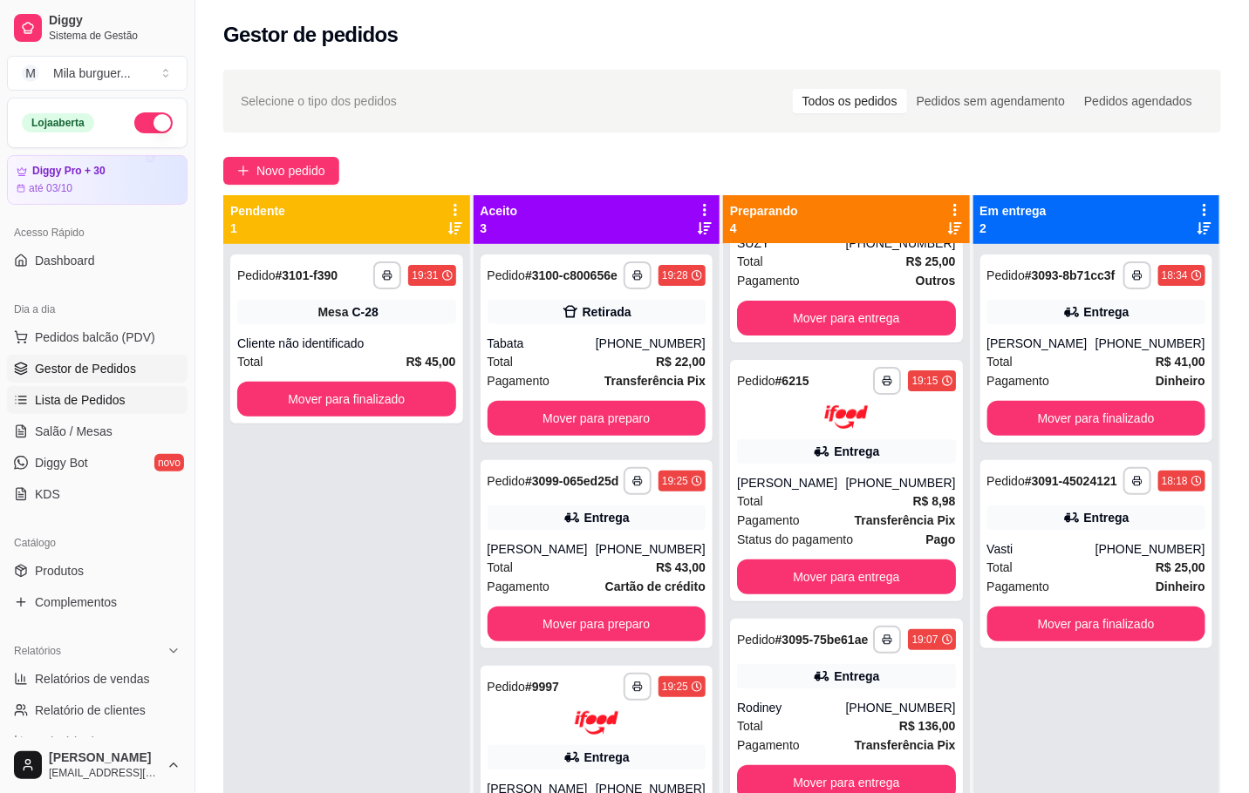
click at [115, 413] on link "Lista de Pedidos" at bounding box center [97, 400] width 180 height 28
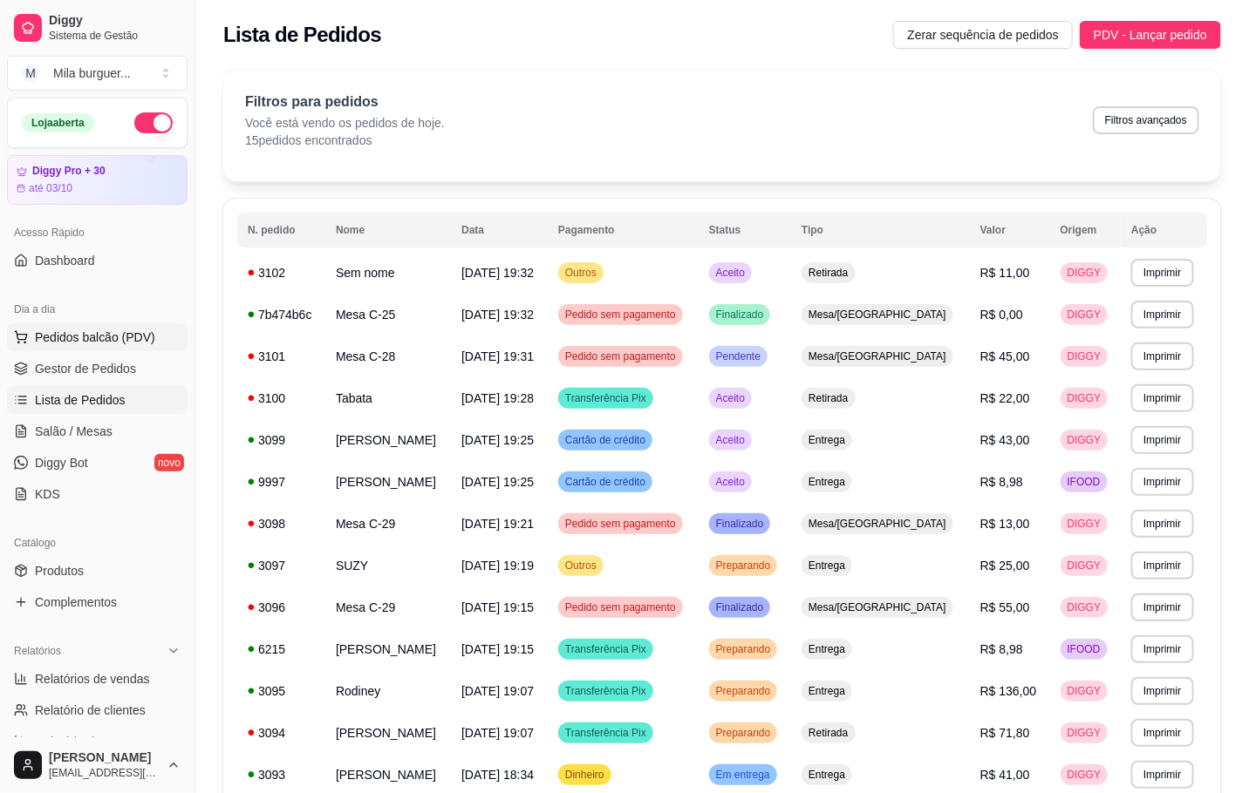
click at [116, 341] on span "Pedidos balcão (PDV)" at bounding box center [95, 337] width 120 height 17
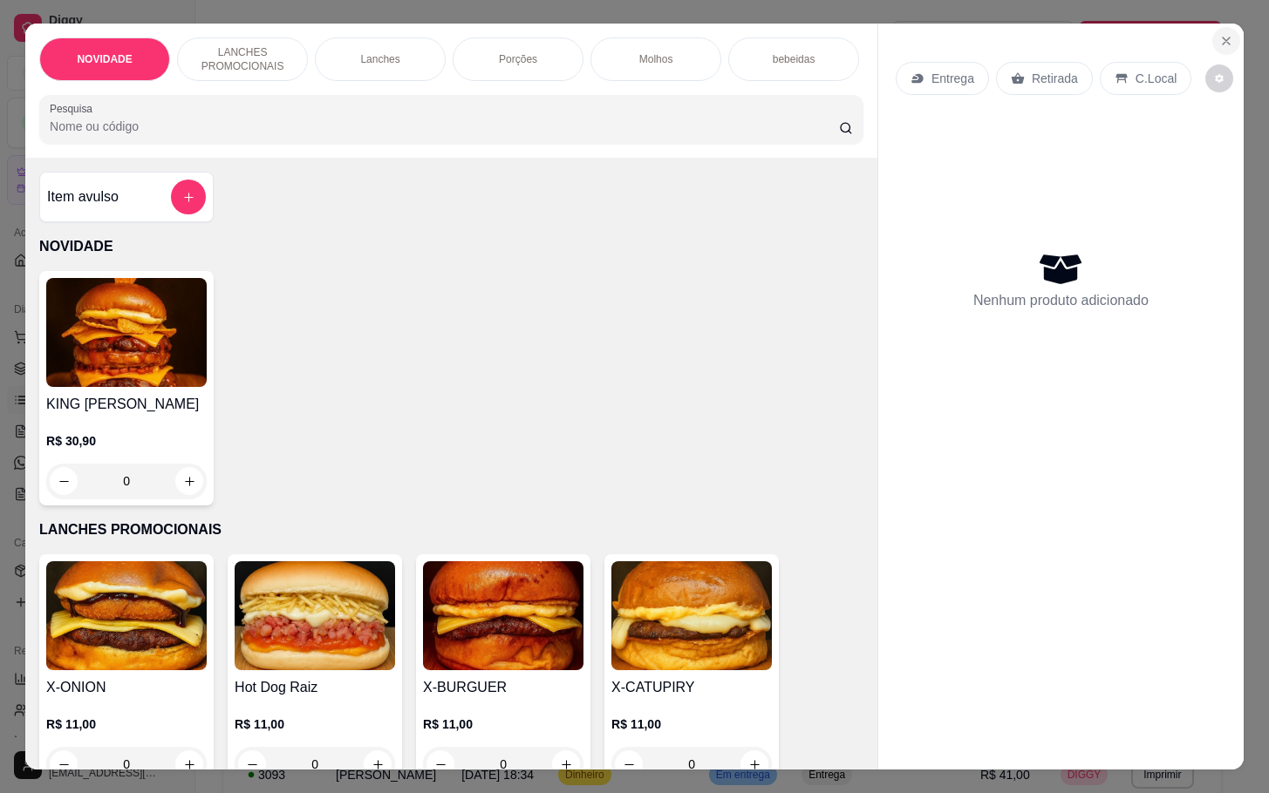
click at [1212, 30] on button "Close" at bounding box center [1226, 41] width 28 height 28
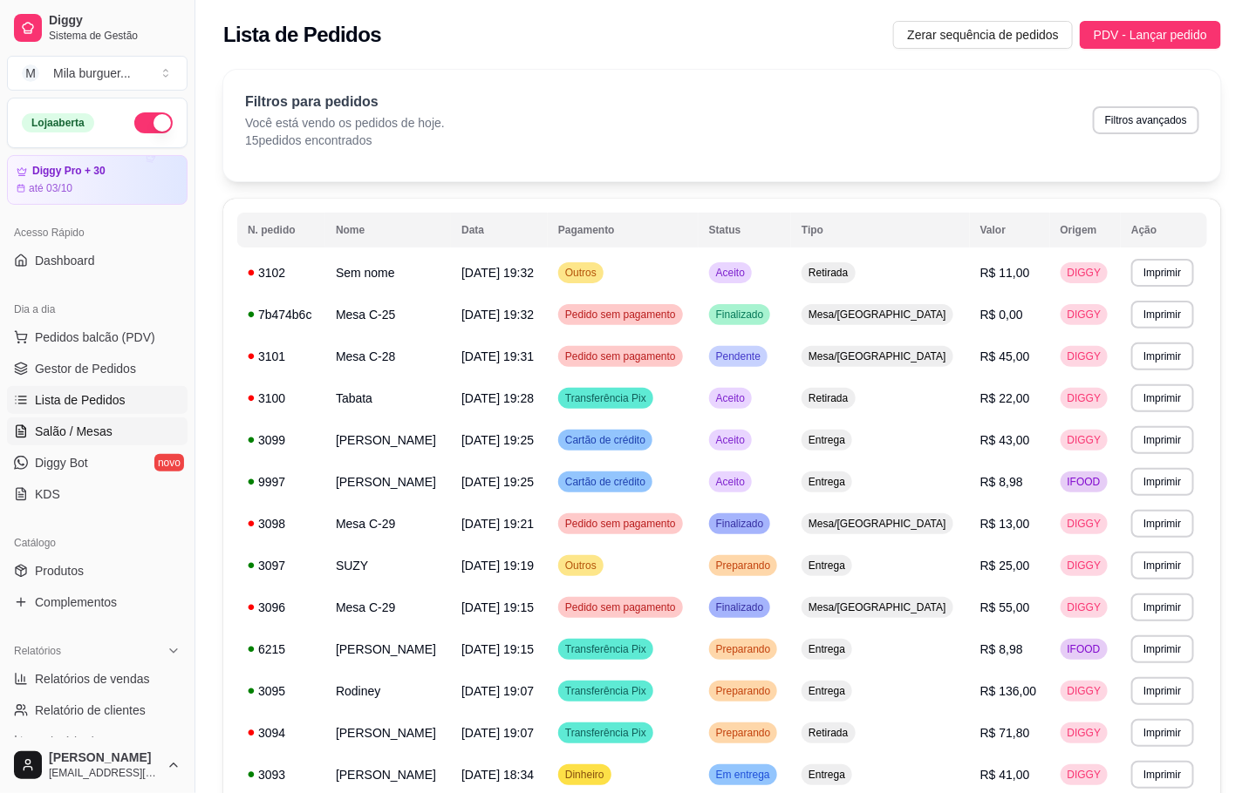
click at [129, 429] on link "Salão / Mesas" at bounding box center [97, 432] width 180 height 28
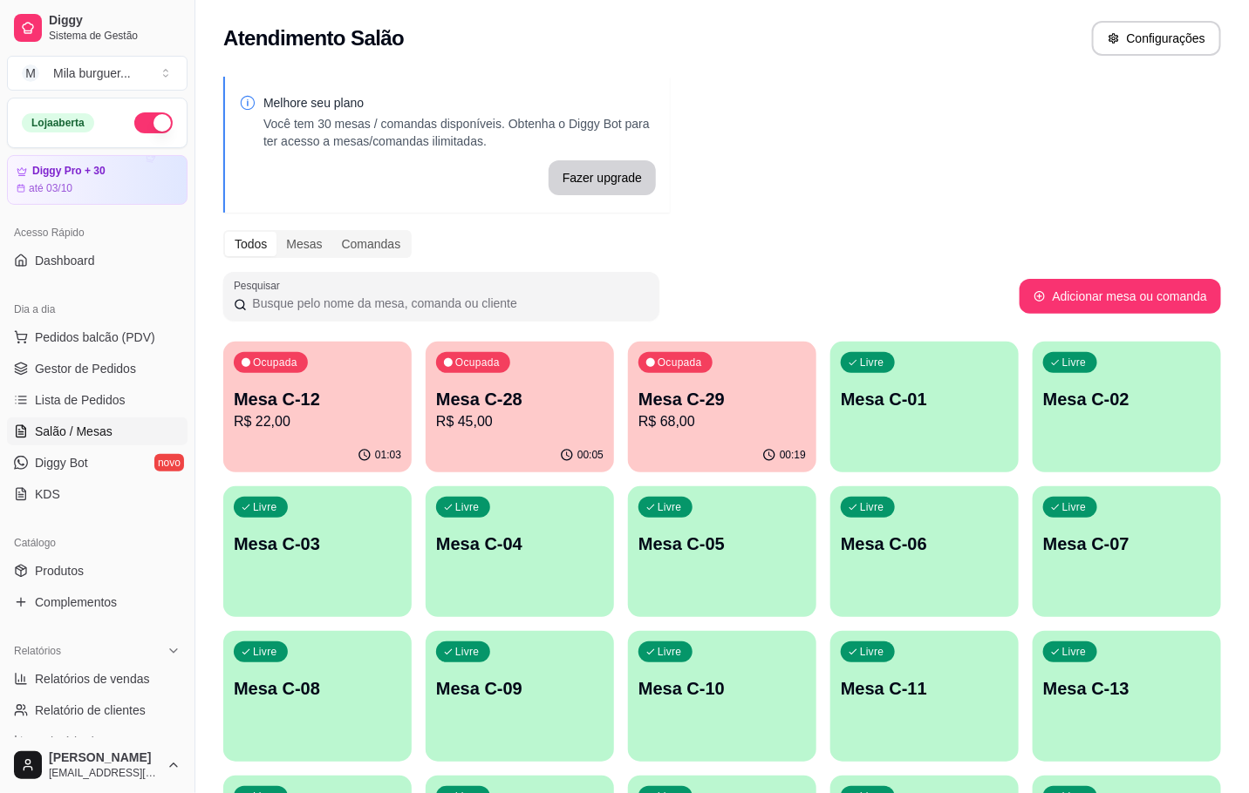
click at [288, 387] on p "Mesa C-12" at bounding box center [317, 399] width 167 height 24
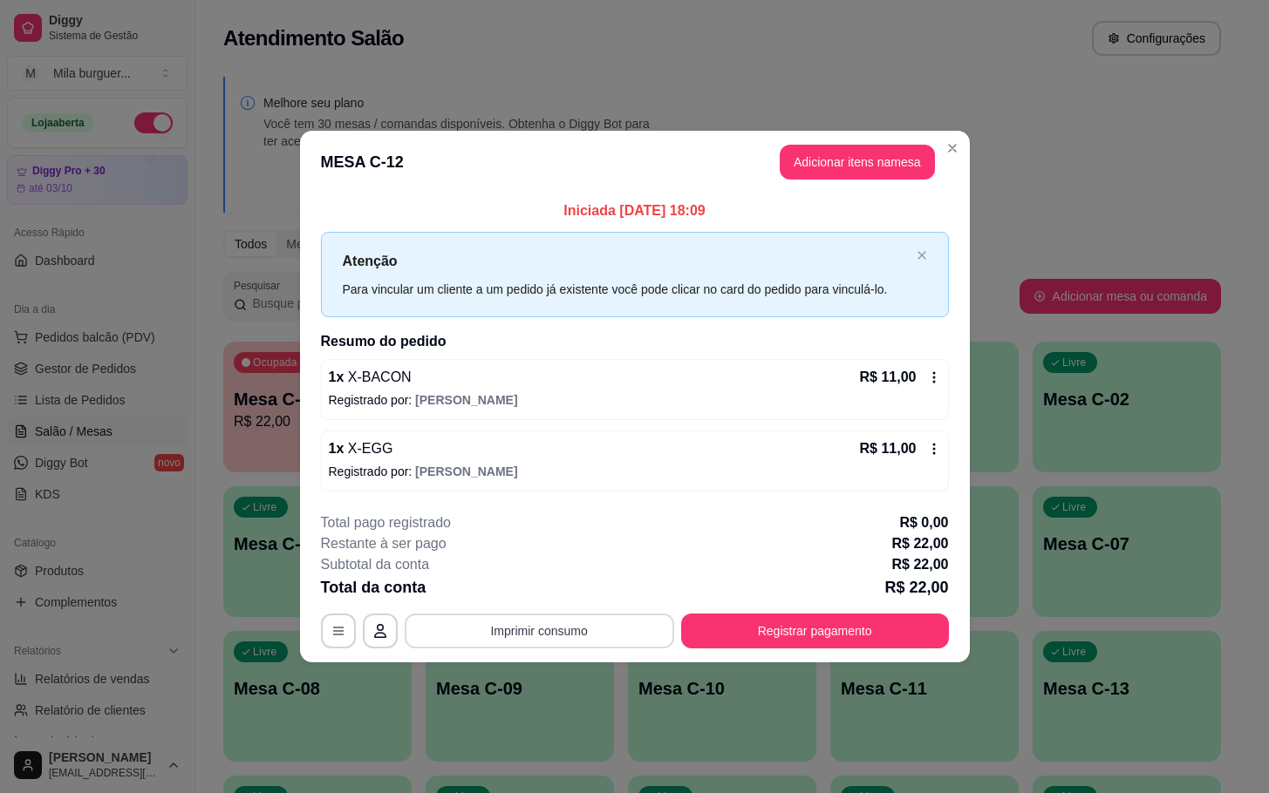
click at [633, 628] on button "Imprimir consumo" at bounding box center [539, 631] width 269 height 35
click at [547, 579] on button "IMPRESSORA" at bounding box center [544, 592] width 126 height 28
click at [848, 633] on button "Registrar pagamento" at bounding box center [815, 631] width 268 height 35
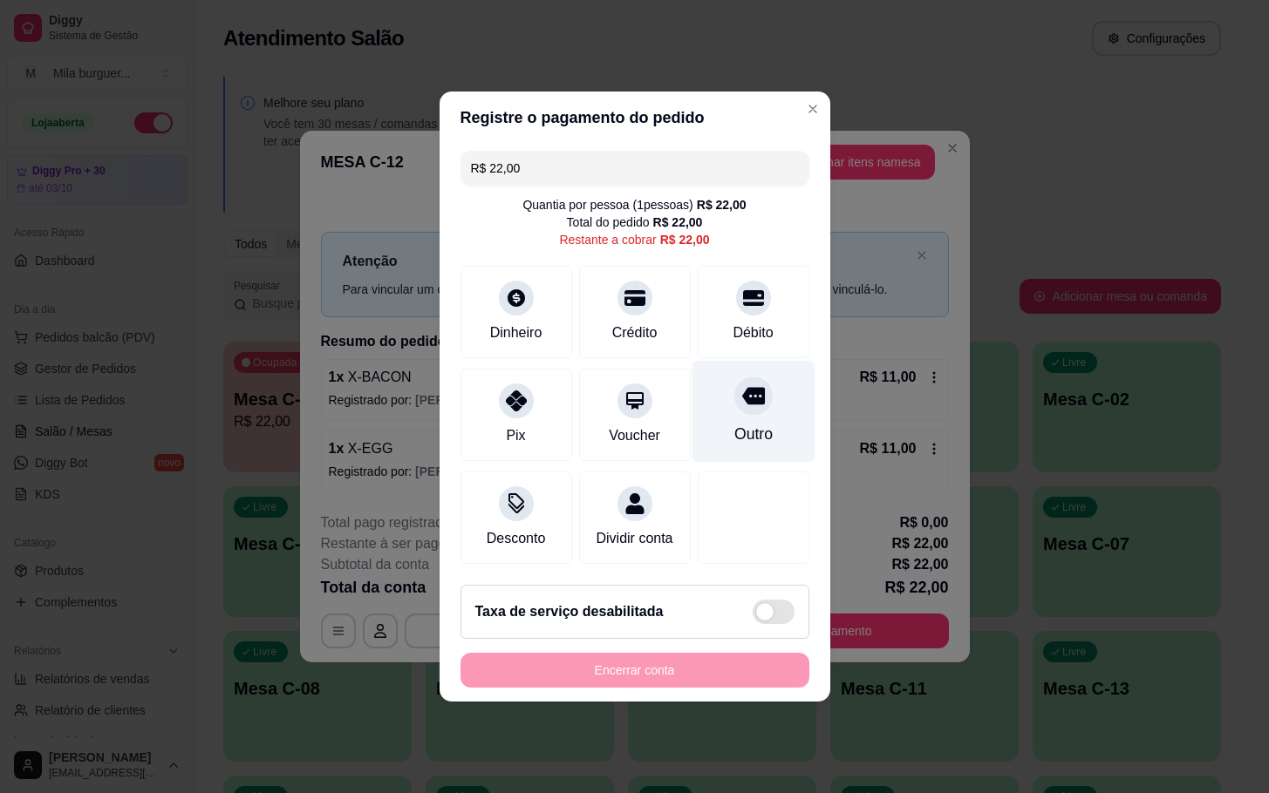
click at [741, 391] on icon at bounding box center [752, 396] width 23 height 17
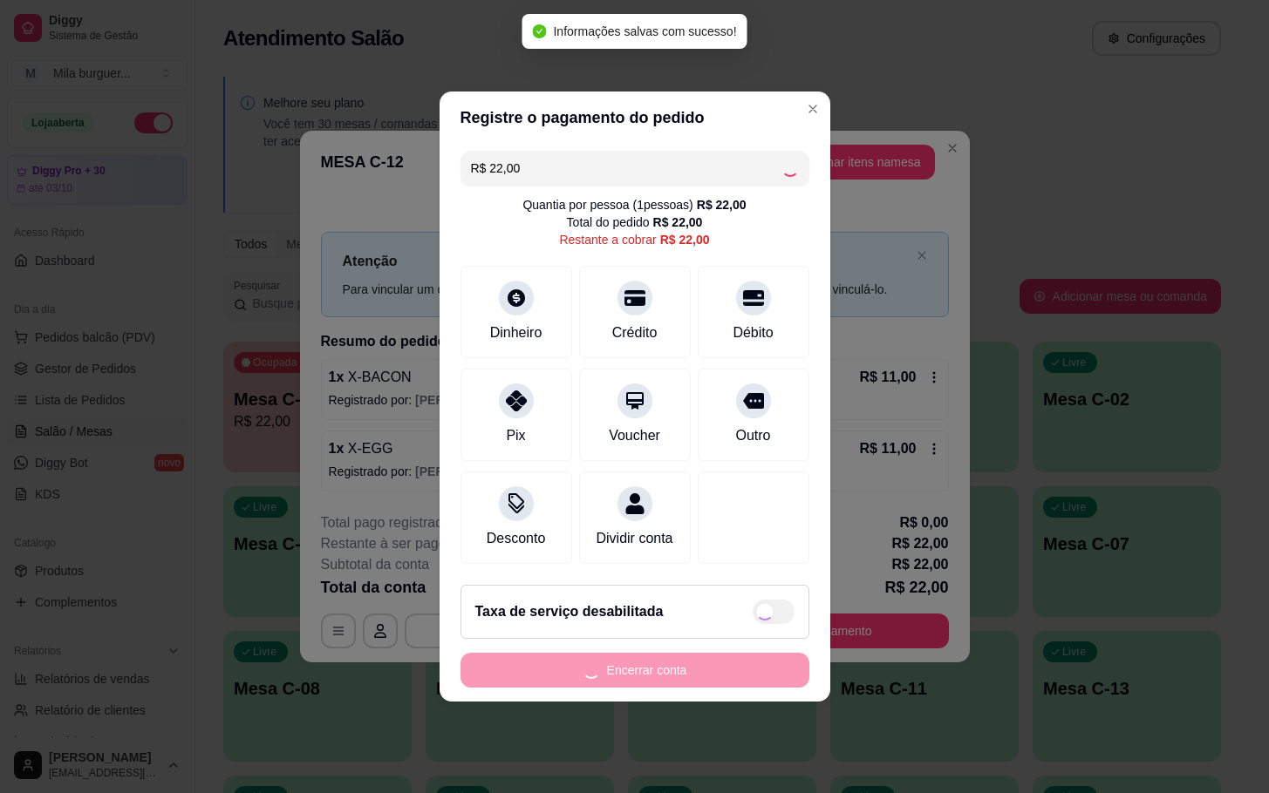
type input "R$ 0,00"
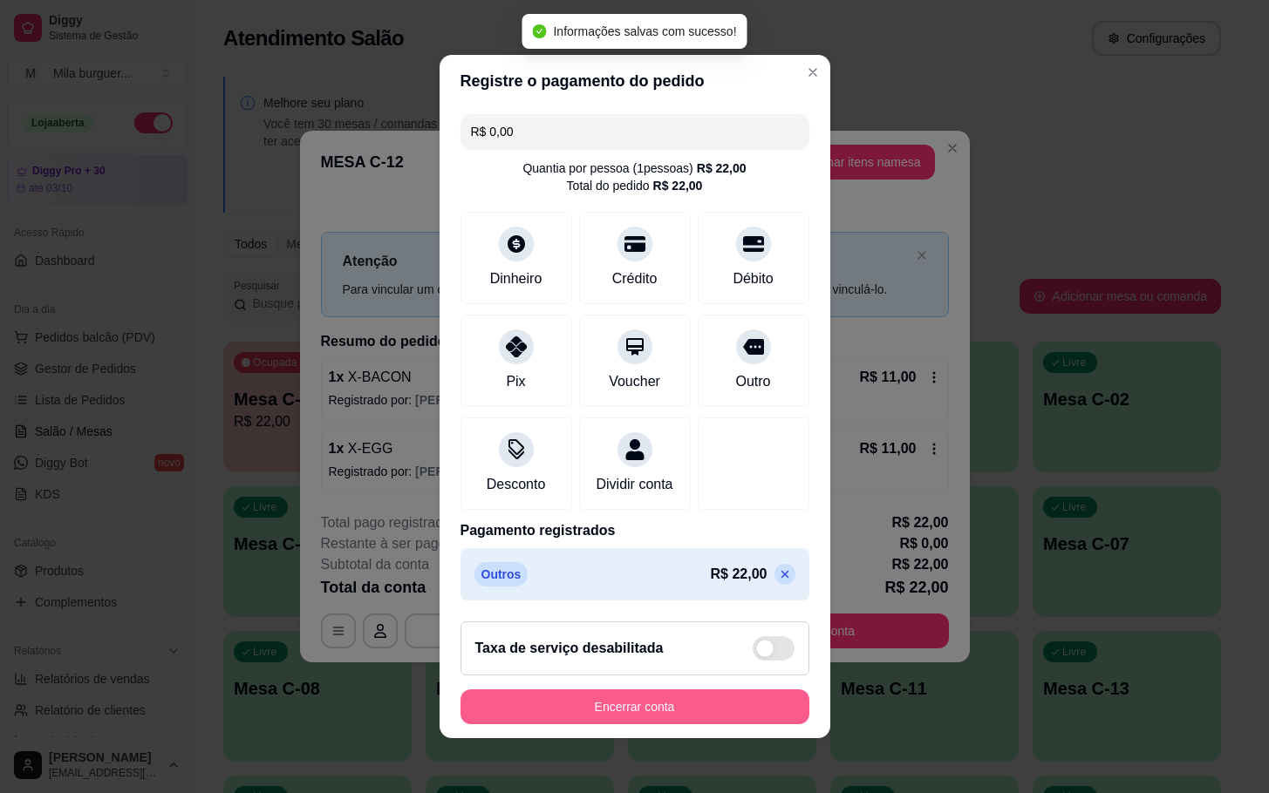
click at [714, 720] on button "Encerrar conta" at bounding box center [634, 707] width 349 height 35
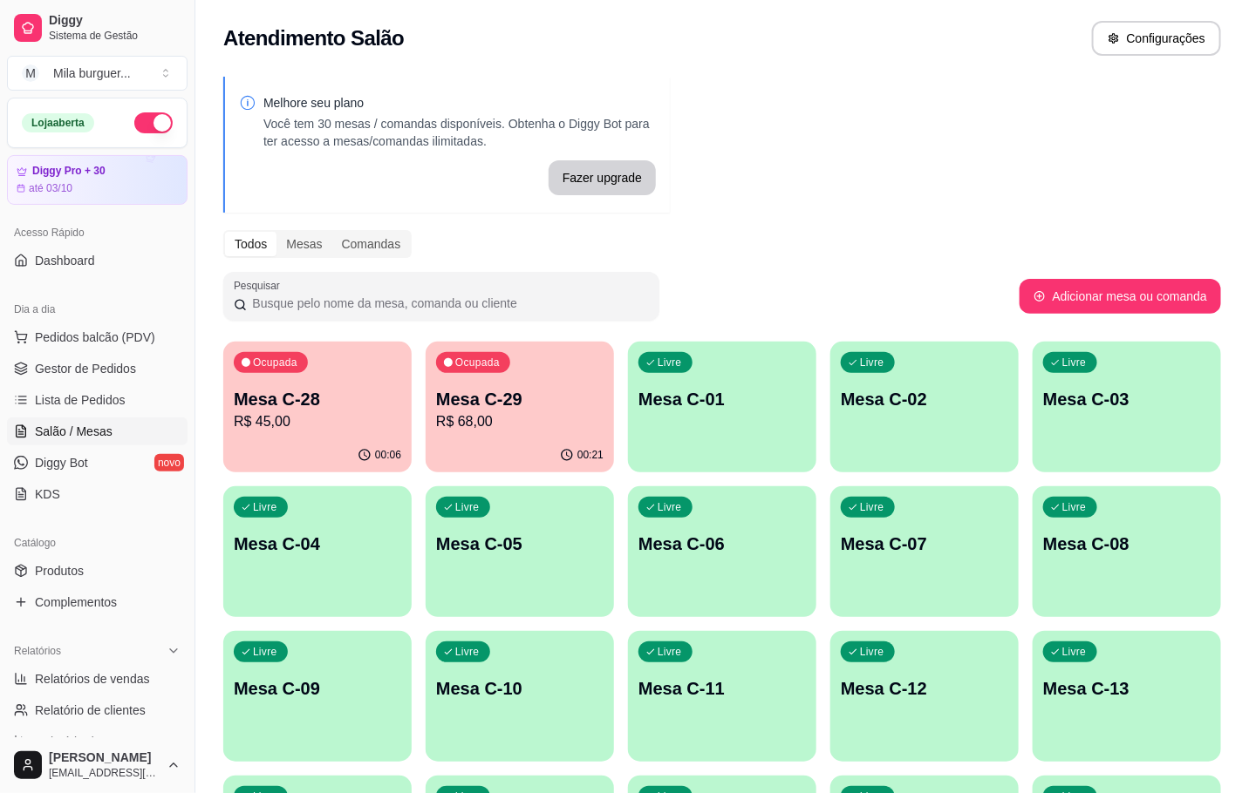
click at [484, 419] on p "R$ 68,00" at bounding box center [519, 422] width 167 height 21
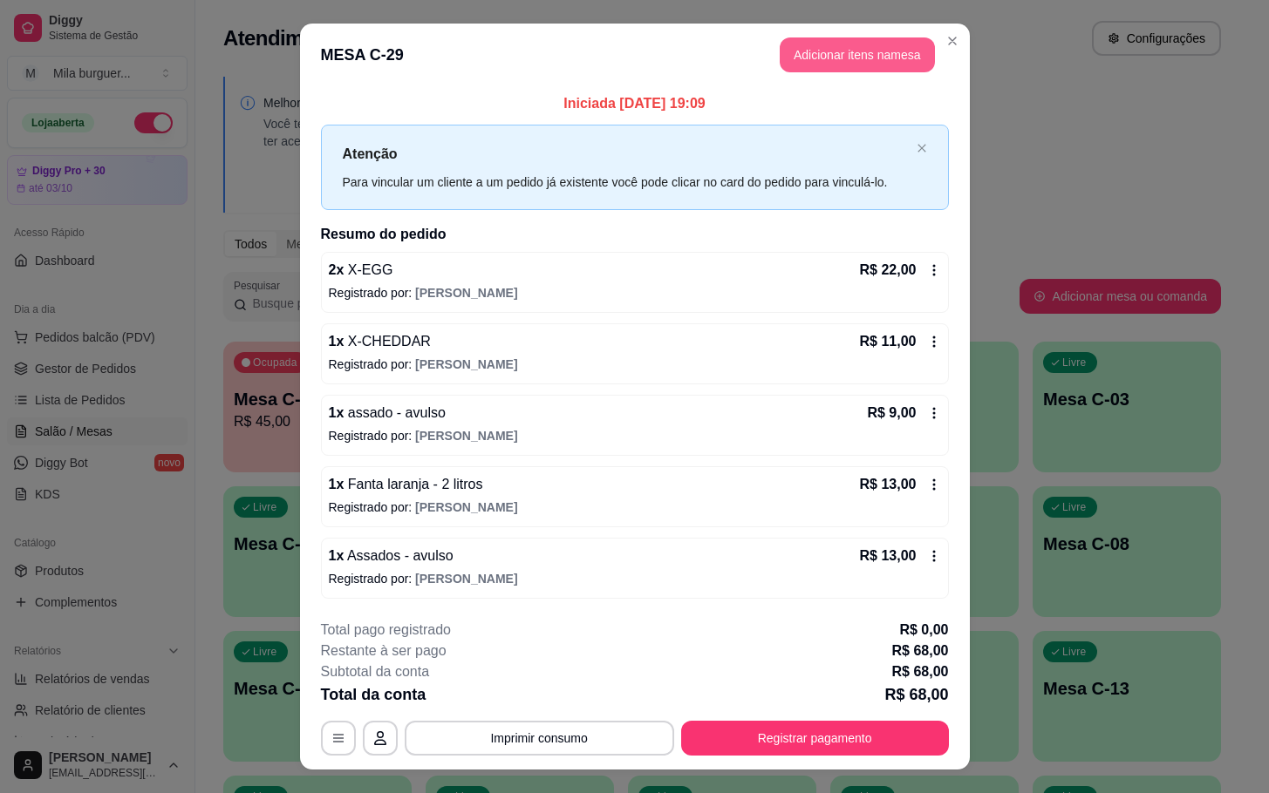
click at [786, 40] on button "Adicionar itens na mesa" at bounding box center [856, 54] width 155 height 35
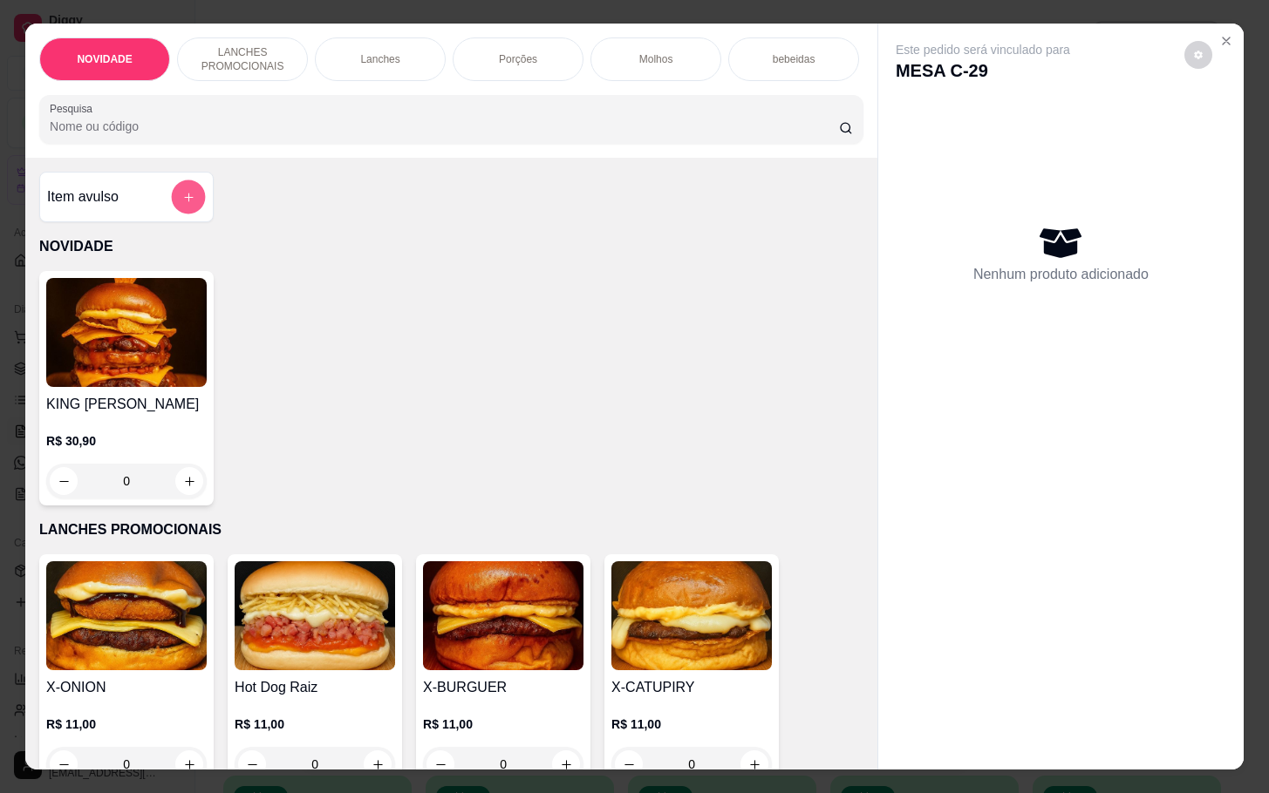
click at [172, 202] on button "add-separate-item" at bounding box center [189, 197] width 34 height 34
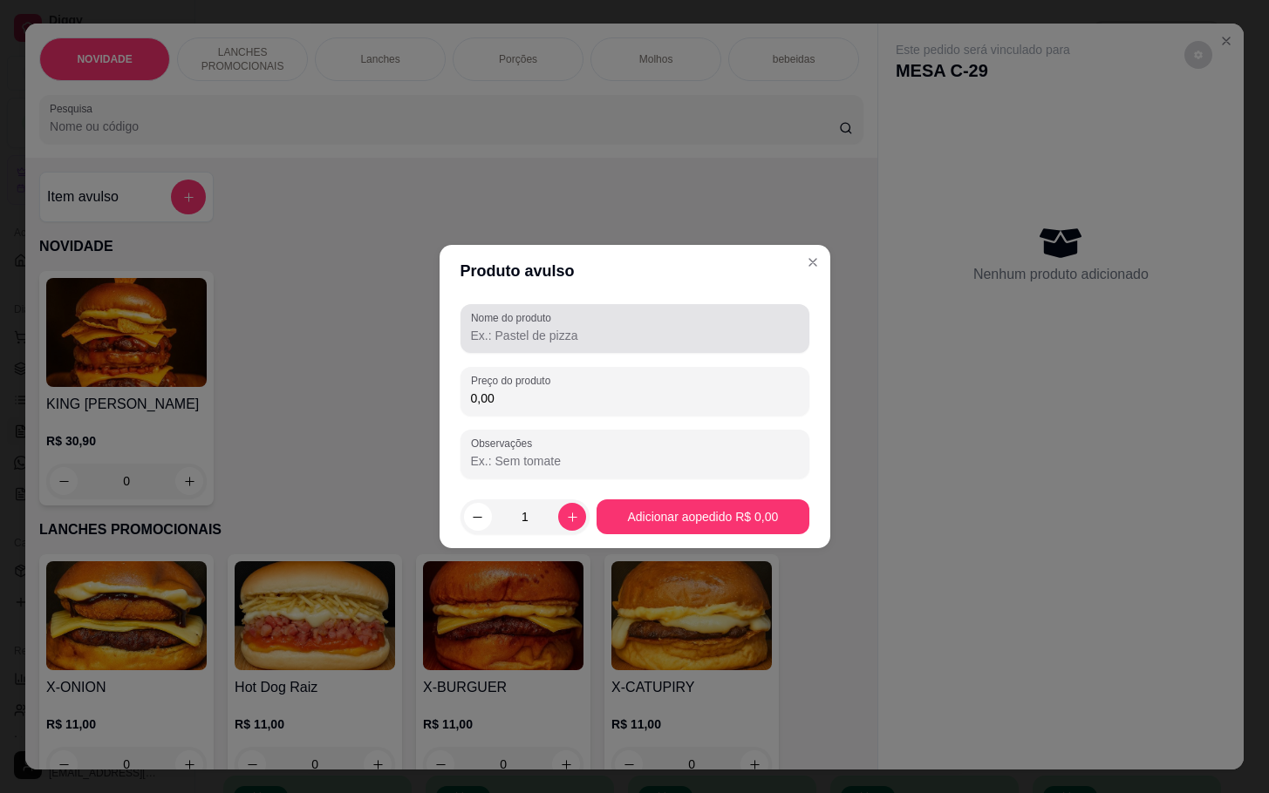
click at [570, 322] on div at bounding box center [635, 328] width 328 height 35
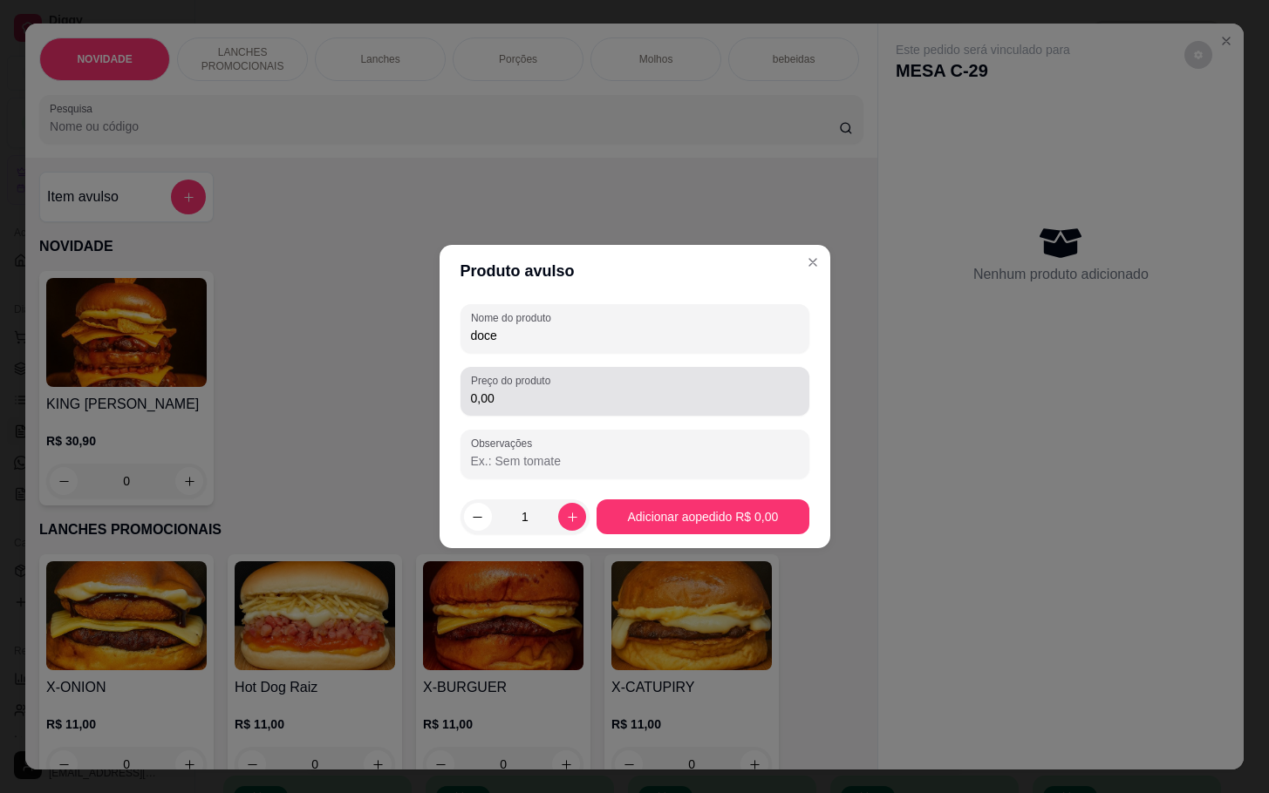
type input "doce"
click at [571, 400] on input "0,00" at bounding box center [635, 398] width 328 height 17
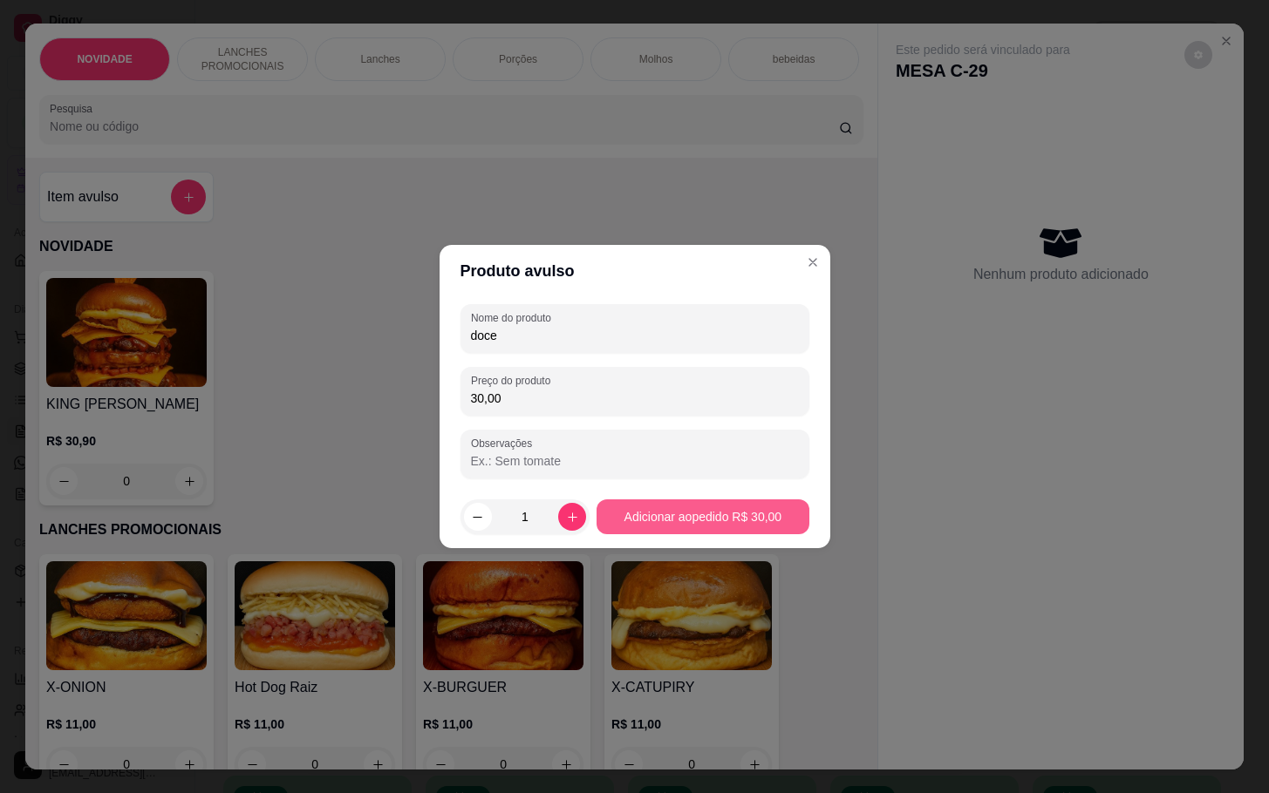
type input "30,00"
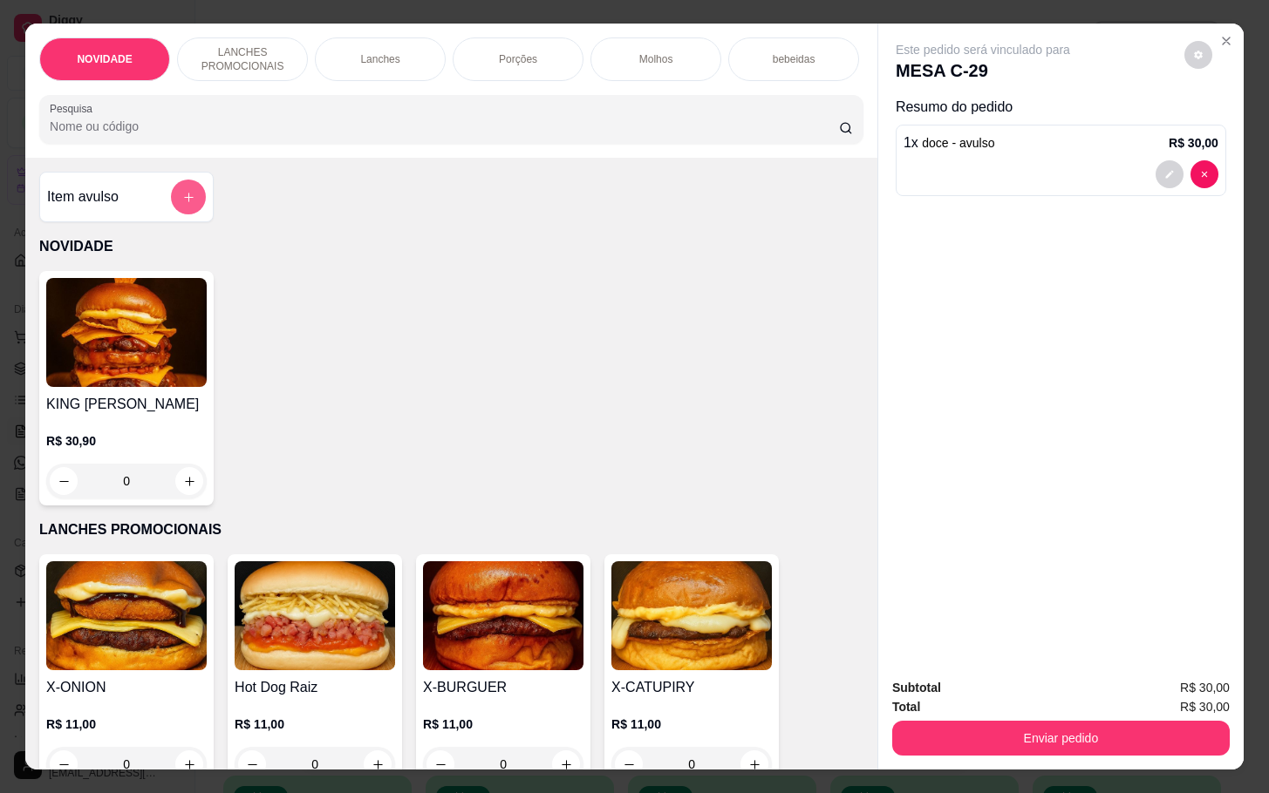
click at [171, 205] on button "add-separate-item" at bounding box center [188, 197] width 35 height 35
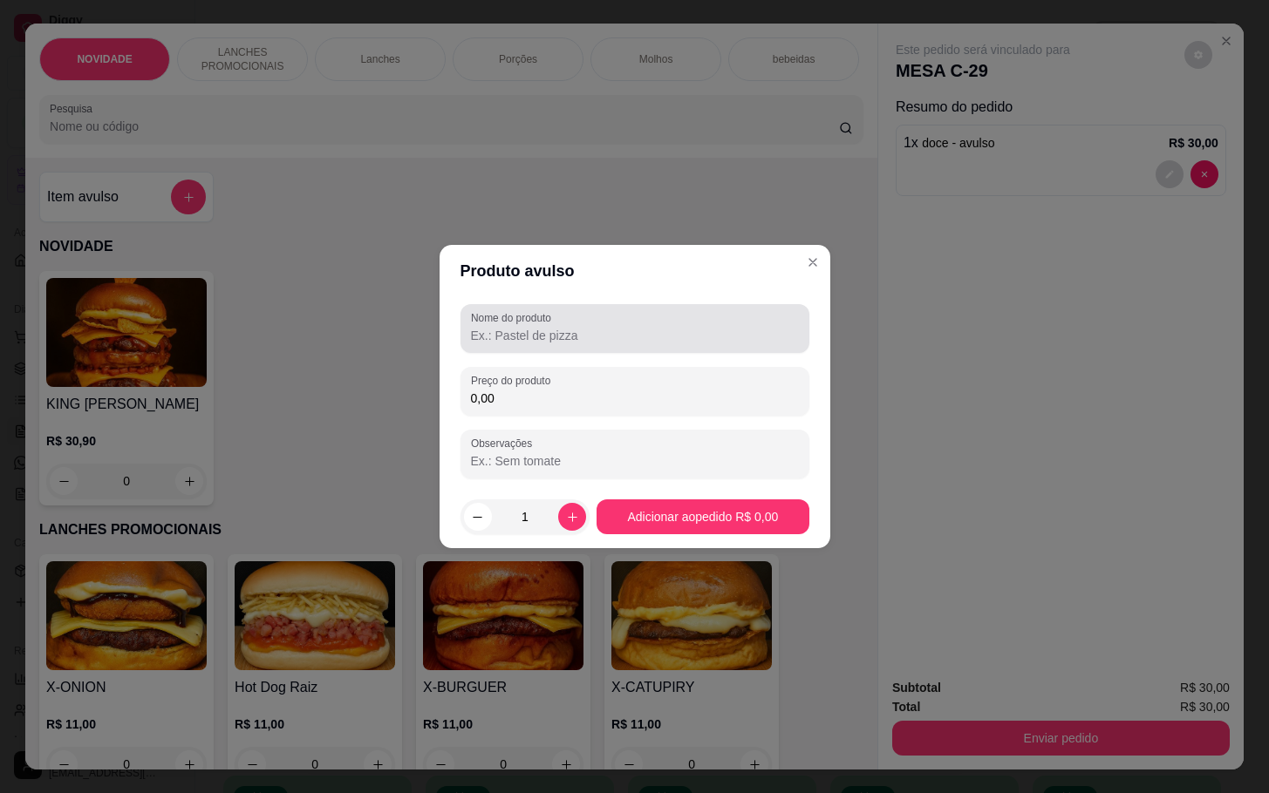
click at [539, 333] on input "Nome do produto" at bounding box center [635, 335] width 328 height 17
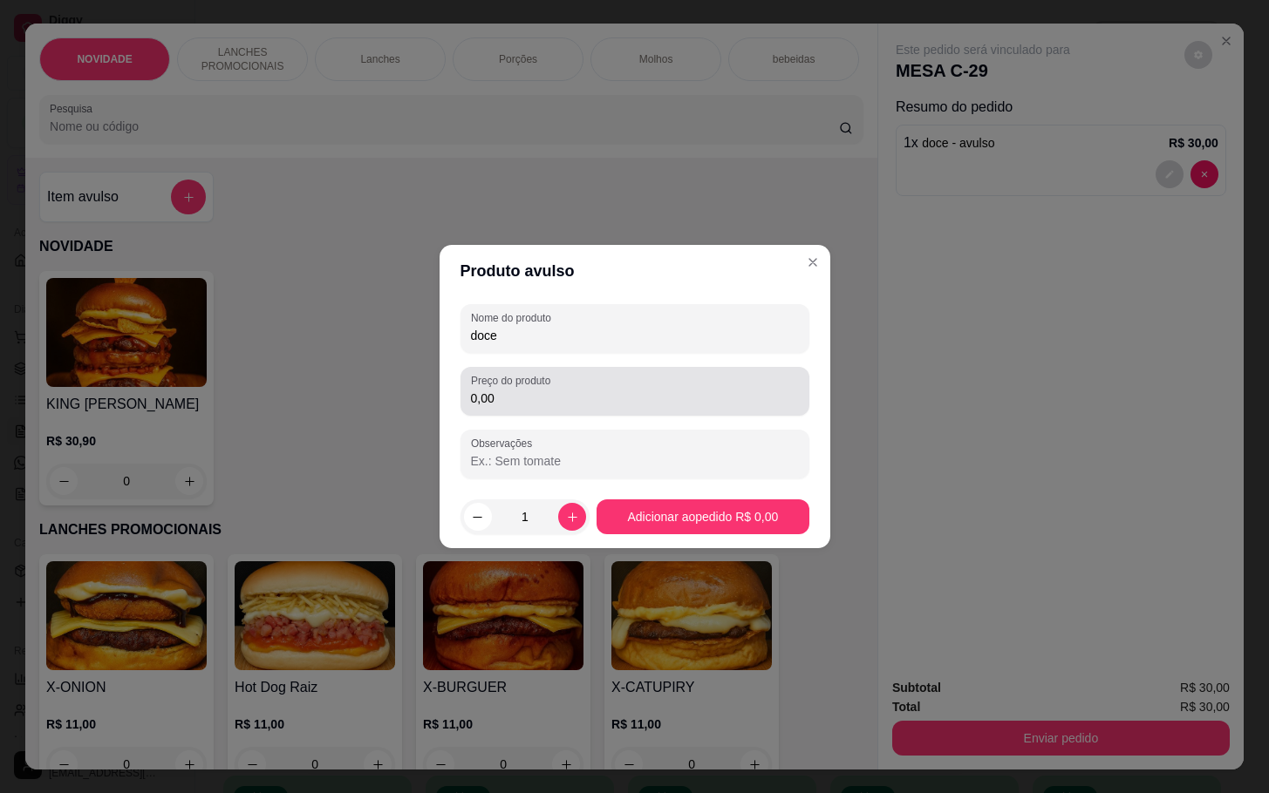
type input "doce"
click at [561, 400] on input "0,00" at bounding box center [635, 398] width 328 height 17
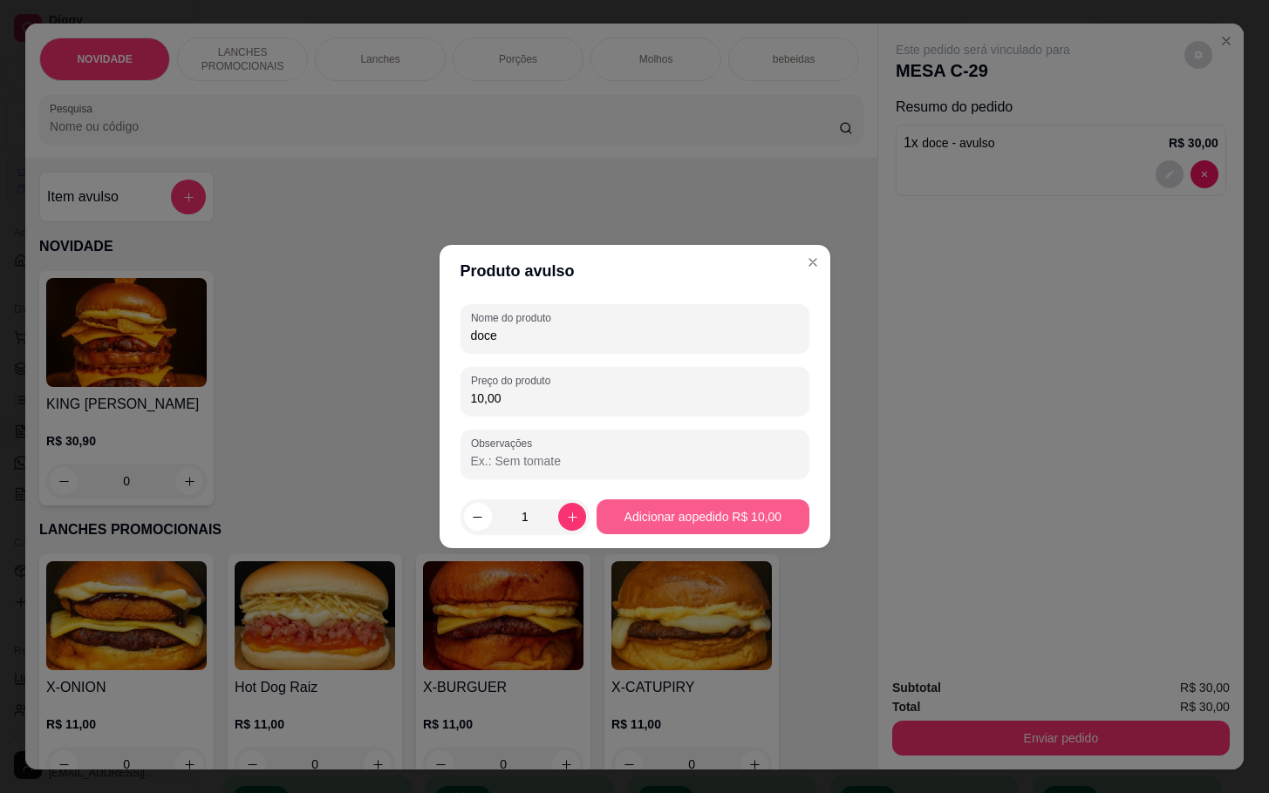
type input "10,00"
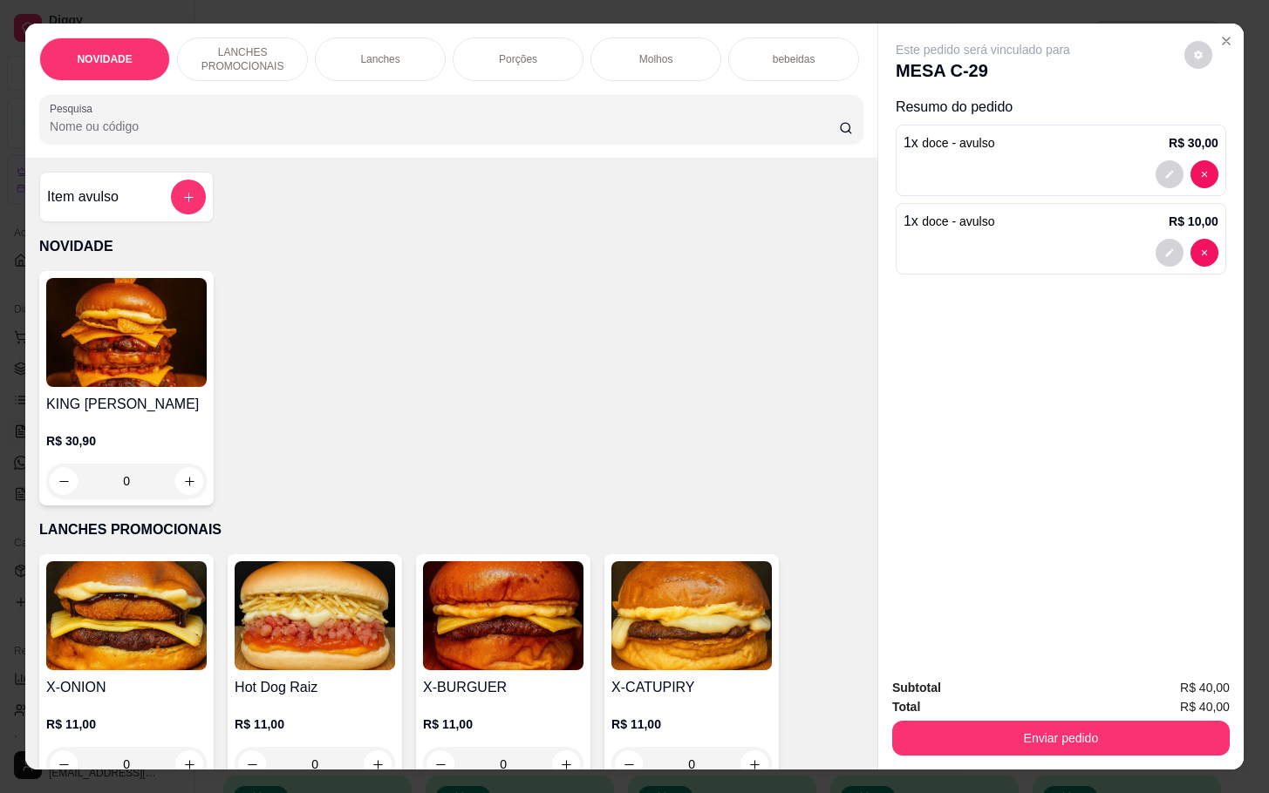
click at [1033, 717] on div "Enviar pedido" at bounding box center [1060, 736] width 337 height 39
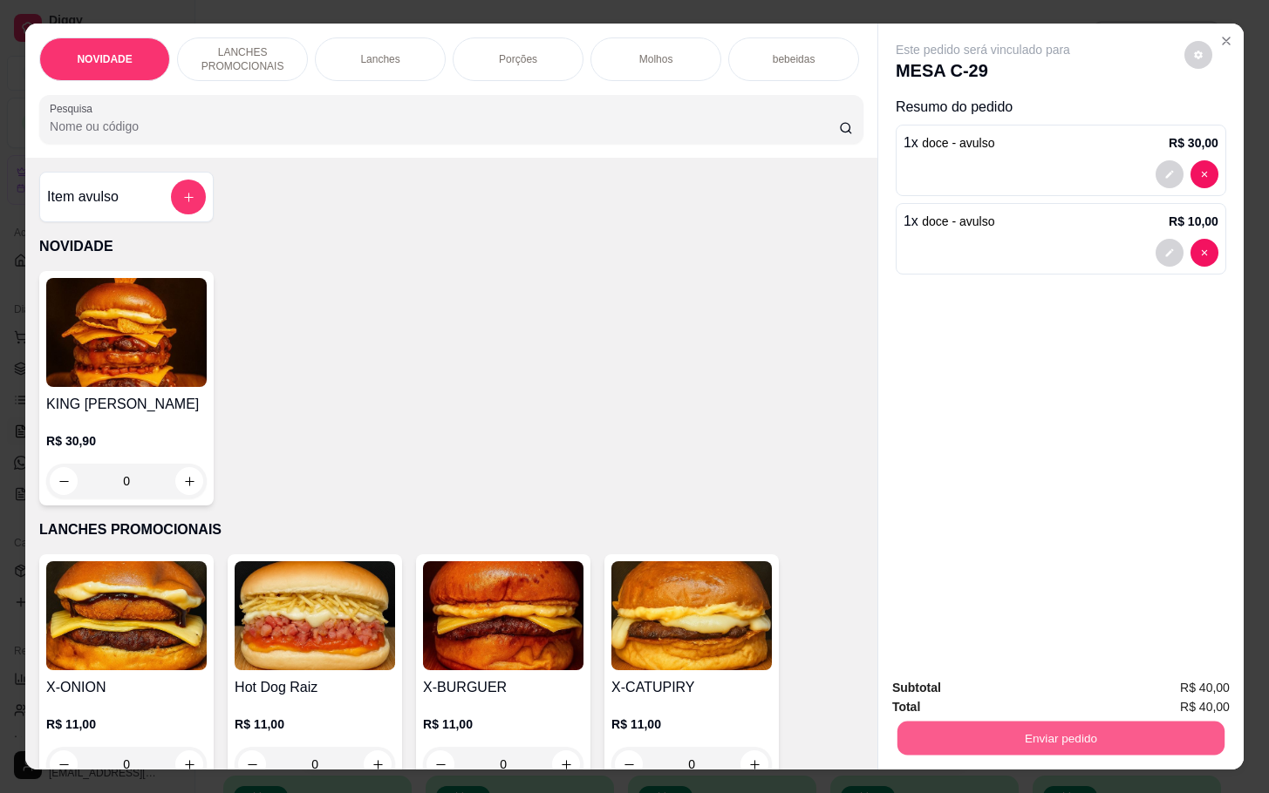
click at [1033, 721] on button "Enviar pedido" at bounding box center [1060, 738] width 327 height 34
click at [1149, 693] on button "Sim, quero registrar" at bounding box center [1165, 686] width 126 height 32
click at [1084, 722] on button "Enviar pedido" at bounding box center [1060, 738] width 337 height 35
click at [1037, 684] on button "Não registrar e enviar pedido" at bounding box center [999, 686] width 181 height 33
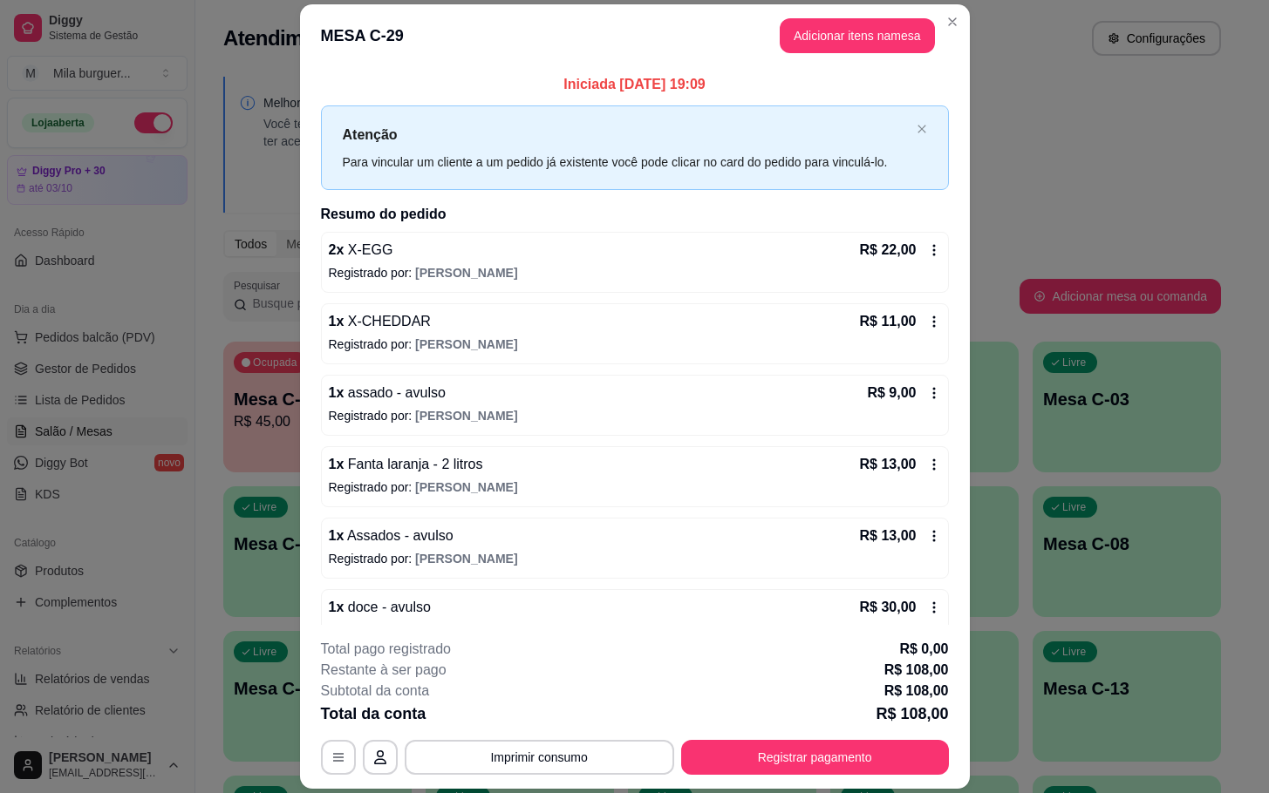
scroll to position [108, 0]
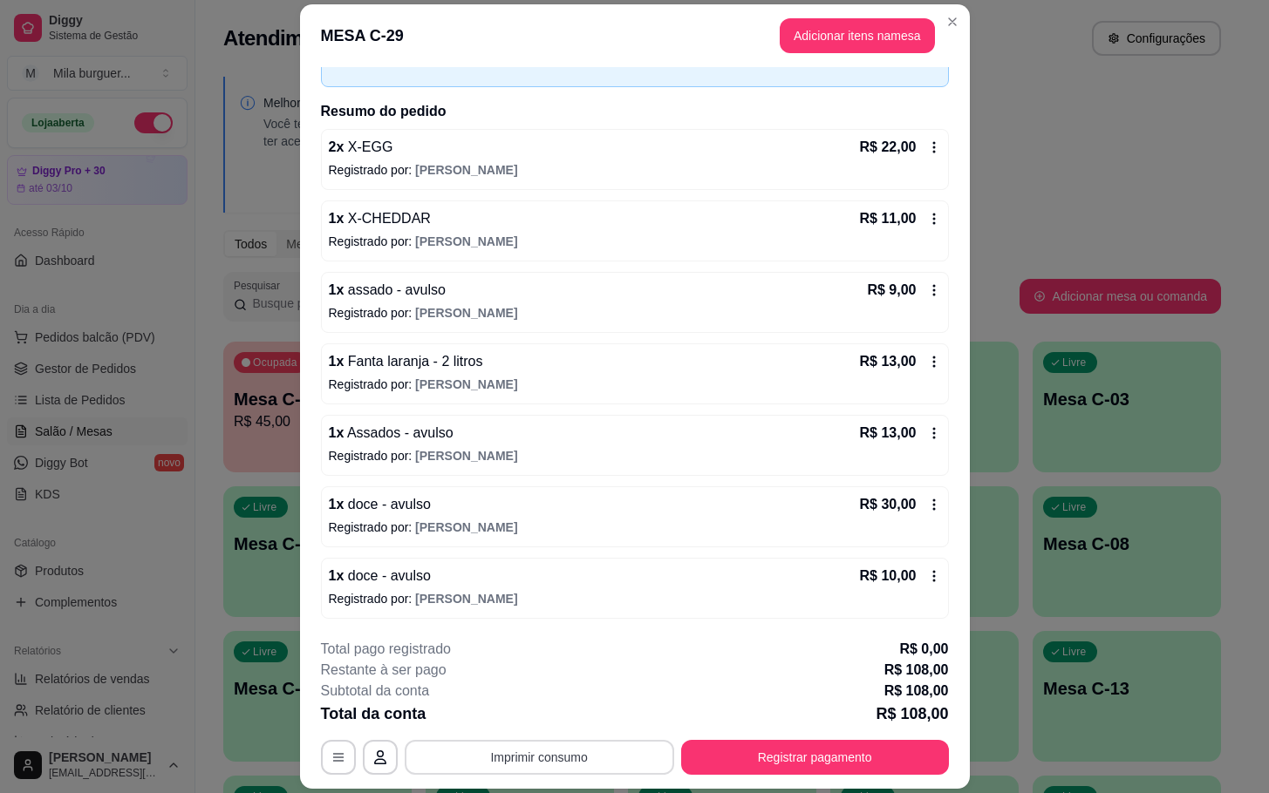
click at [566, 745] on button "Imprimir consumo" at bounding box center [539, 757] width 269 height 35
click at [547, 725] on button "IMPRESSORA" at bounding box center [535, 719] width 126 height 28
click at [540, 759] on button "Imprimir consumo" at bounding box center [539, 758] width 262 height 34
click at [537, 720] on button "IMPRESSORA" at bounding box center [535, 719] width 126 height 28
click at [853, 748] on button "Registrar pagamento" at bounding box center [815, 757] width 268 height 35
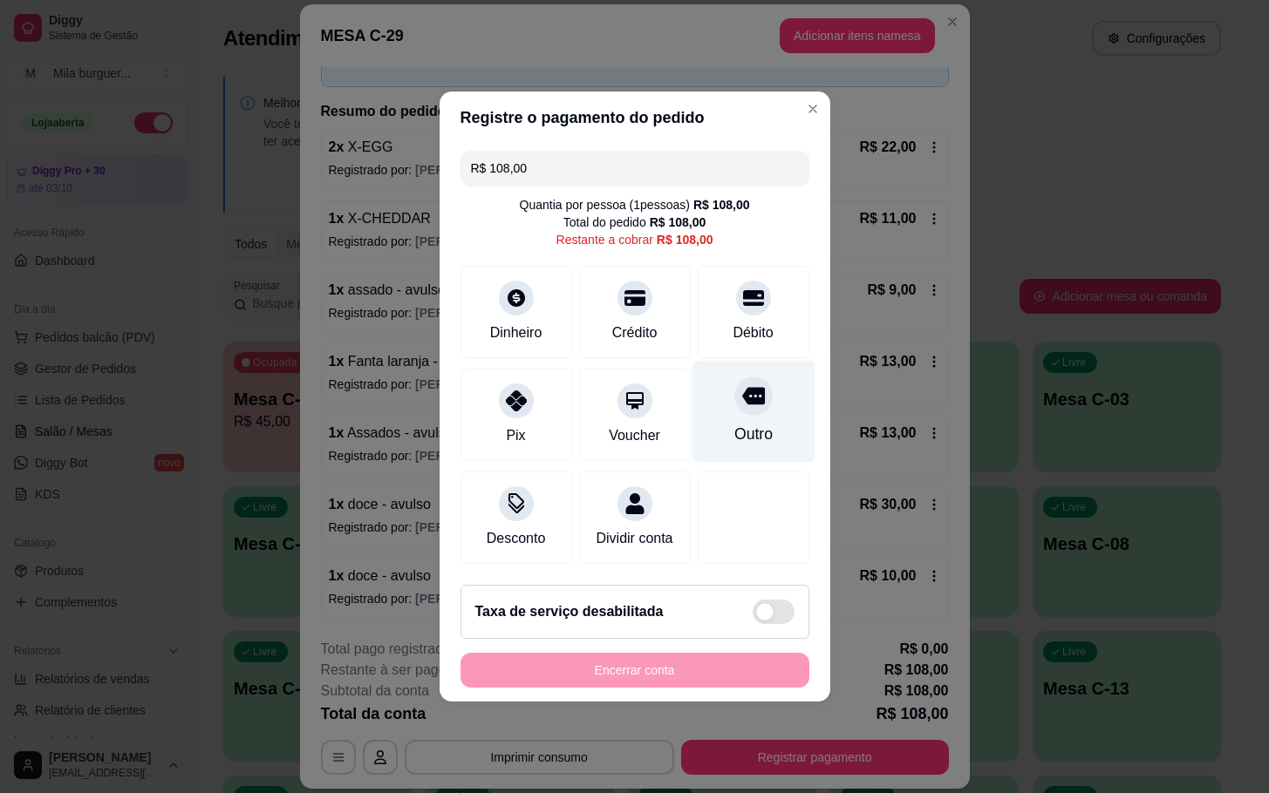
click at [725, 406] on div "Outro" at bounding box center [752, 412] width 123 height 102
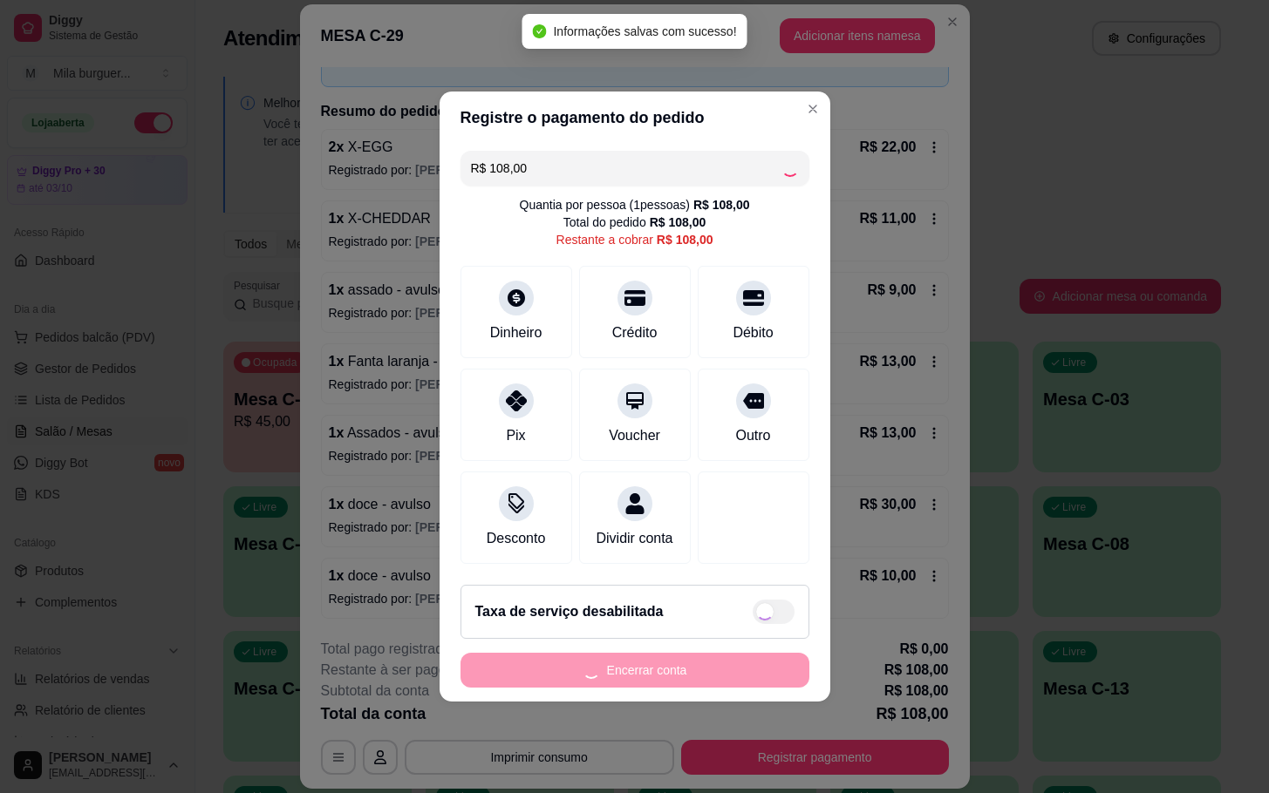
type input "R$ 0,00"
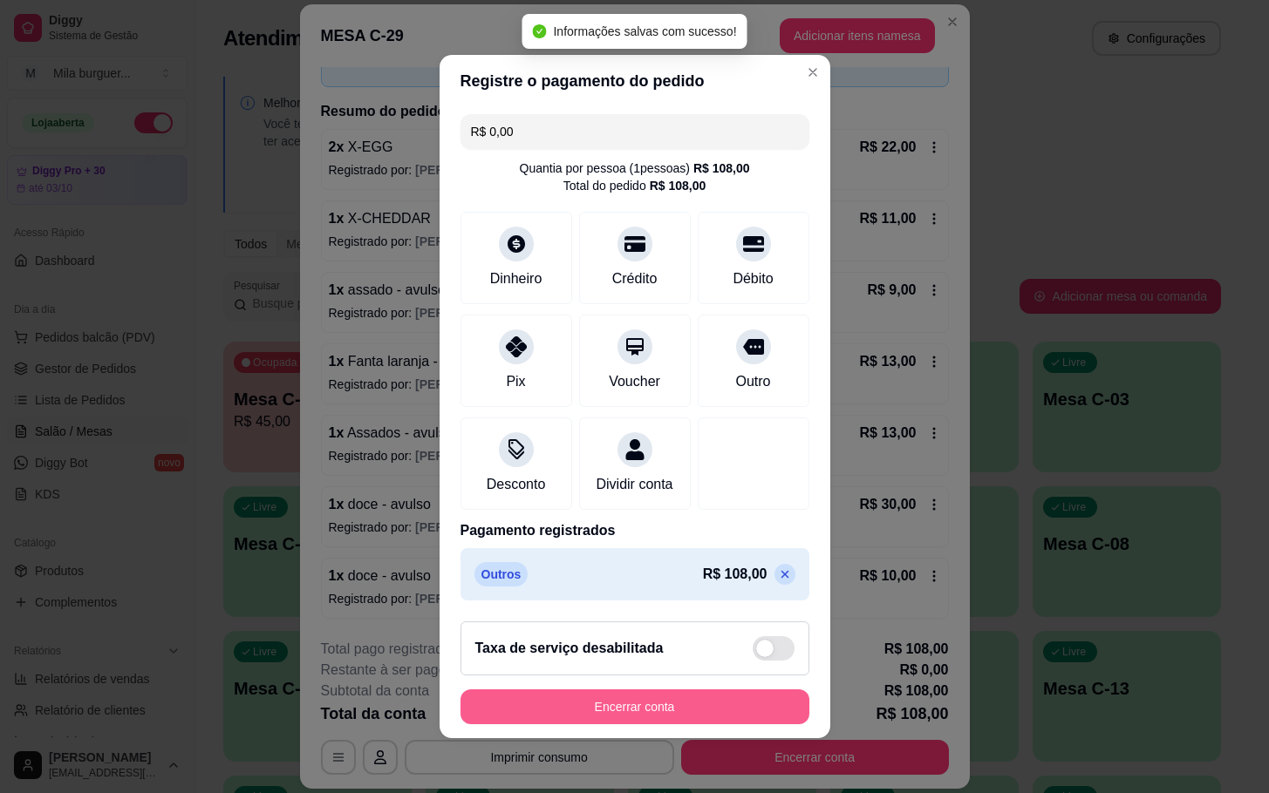
click at [717, 710] on button "Encerrar conta" at bounding box center [634, 707] width 349 height 35
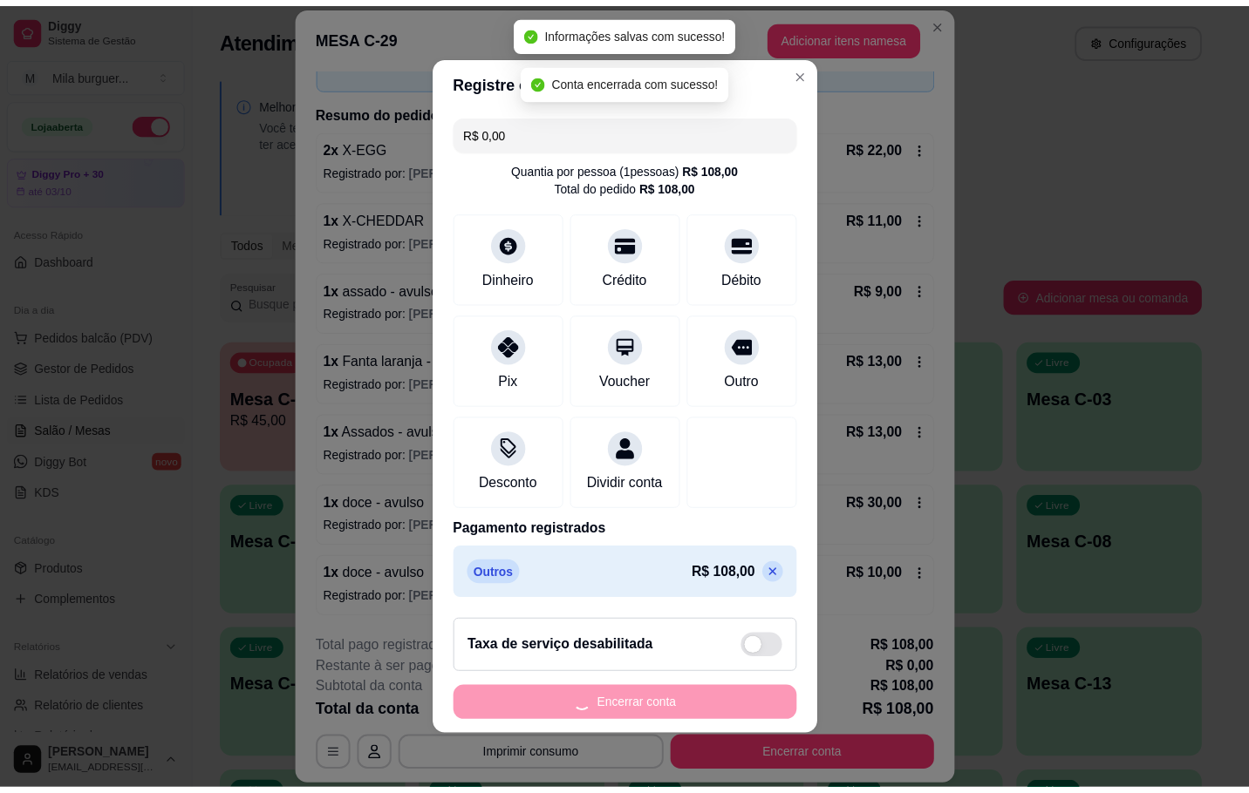
scroll to position [0, 0]
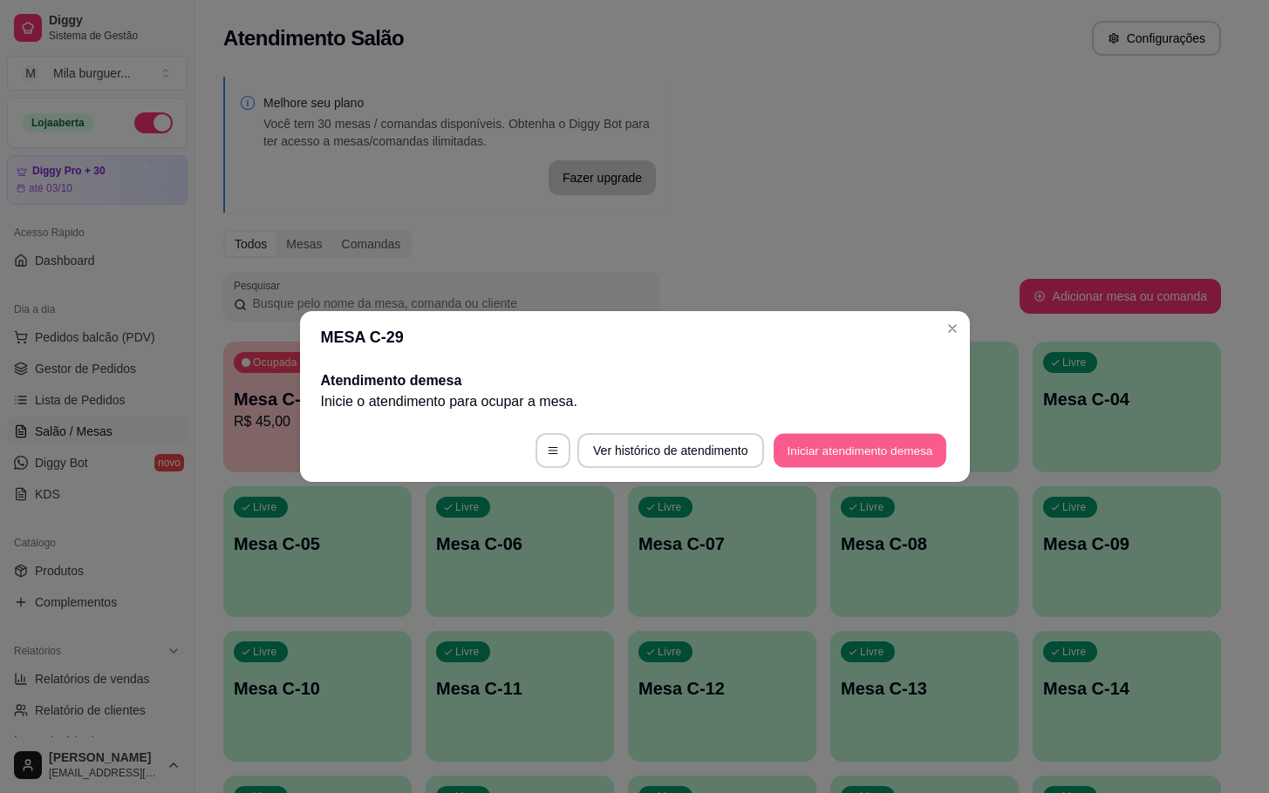
click at [893, 439] on button "Iniciar atendimento de mesa" at bounding box center [859, 451] width 173 height 34
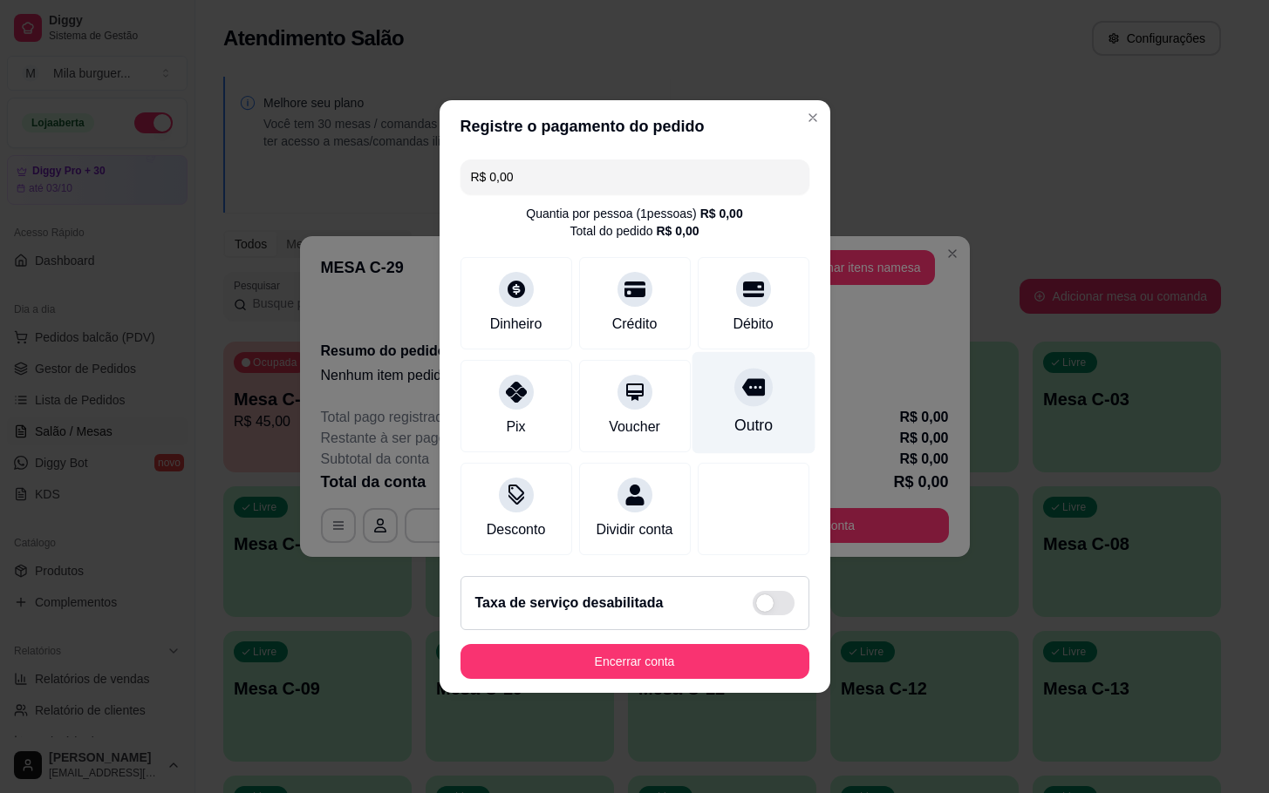
drag, startPoint x: 720, startPoint y: 390, endPoint x: 738, endPoint y: 387, distance: 17.6
click at [723, 390] on div "Outro" at bounding box center [752, 403] width 123 height 102
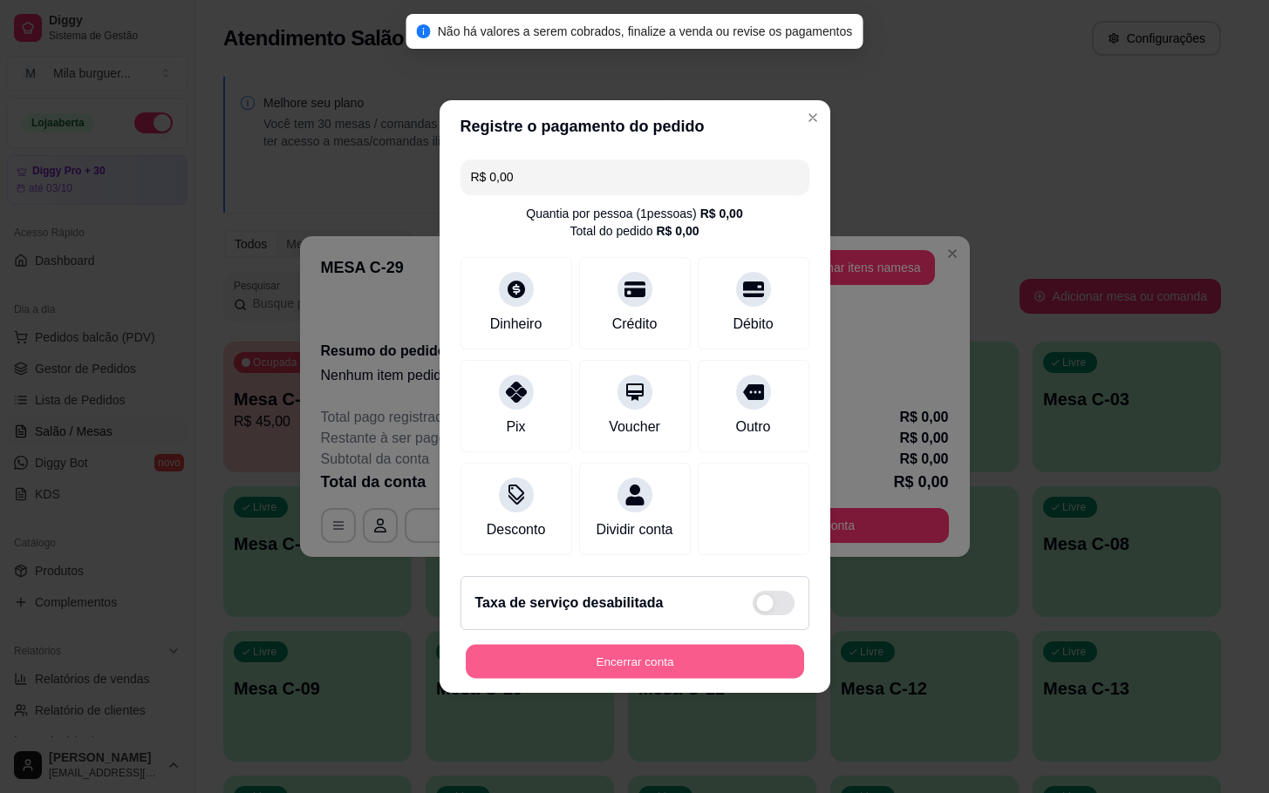
click at [714, 663] on button "Encerrar conta" at bounding box center [635, 662] width 338 height 34
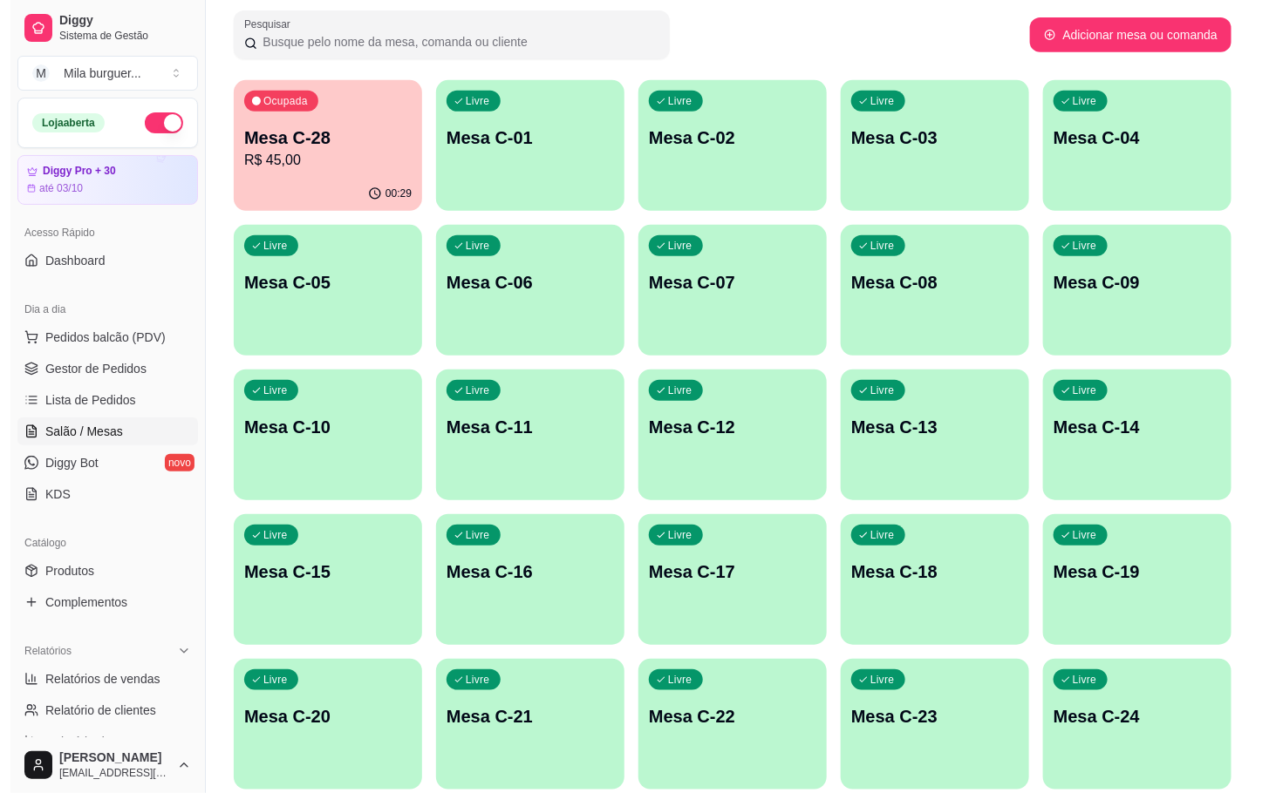
scroll to position [523, 0]
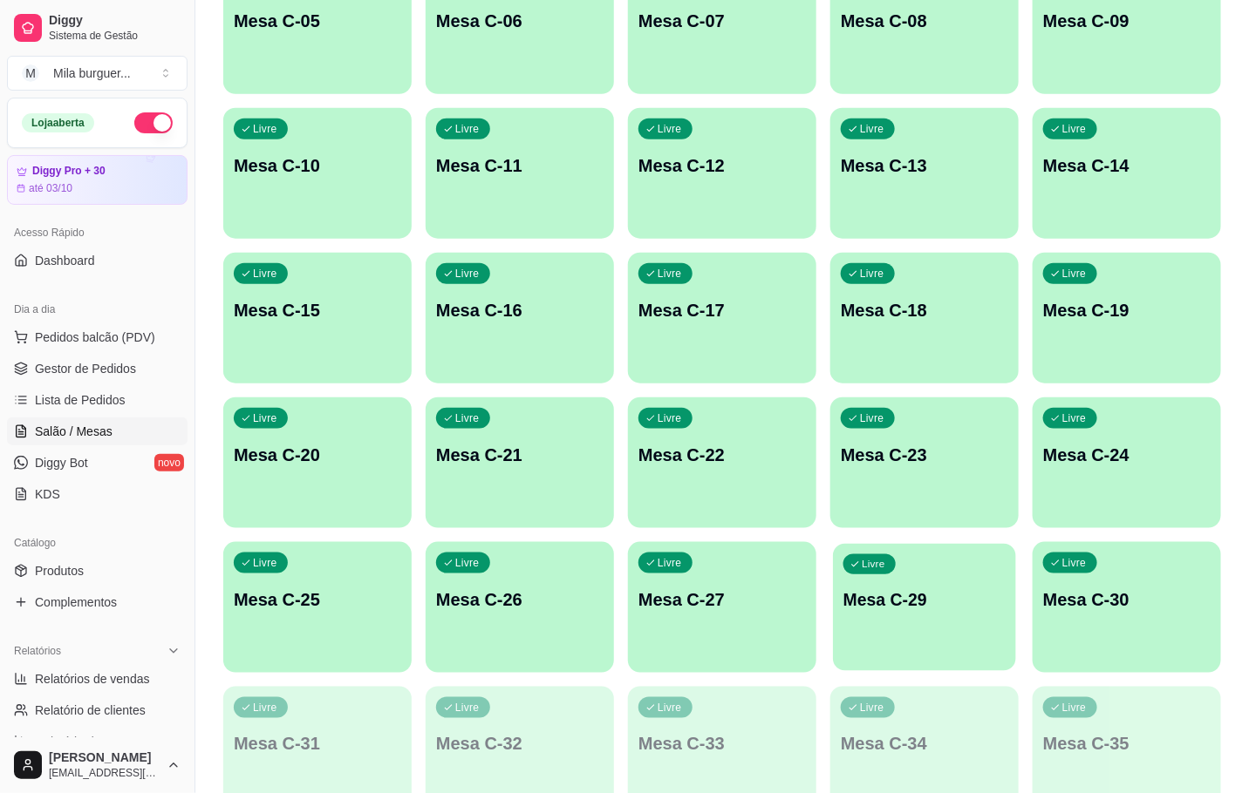
click at [976, 615] on div "Livre Mesa C-29" at bounding box center [924, 597] width 183 height 106
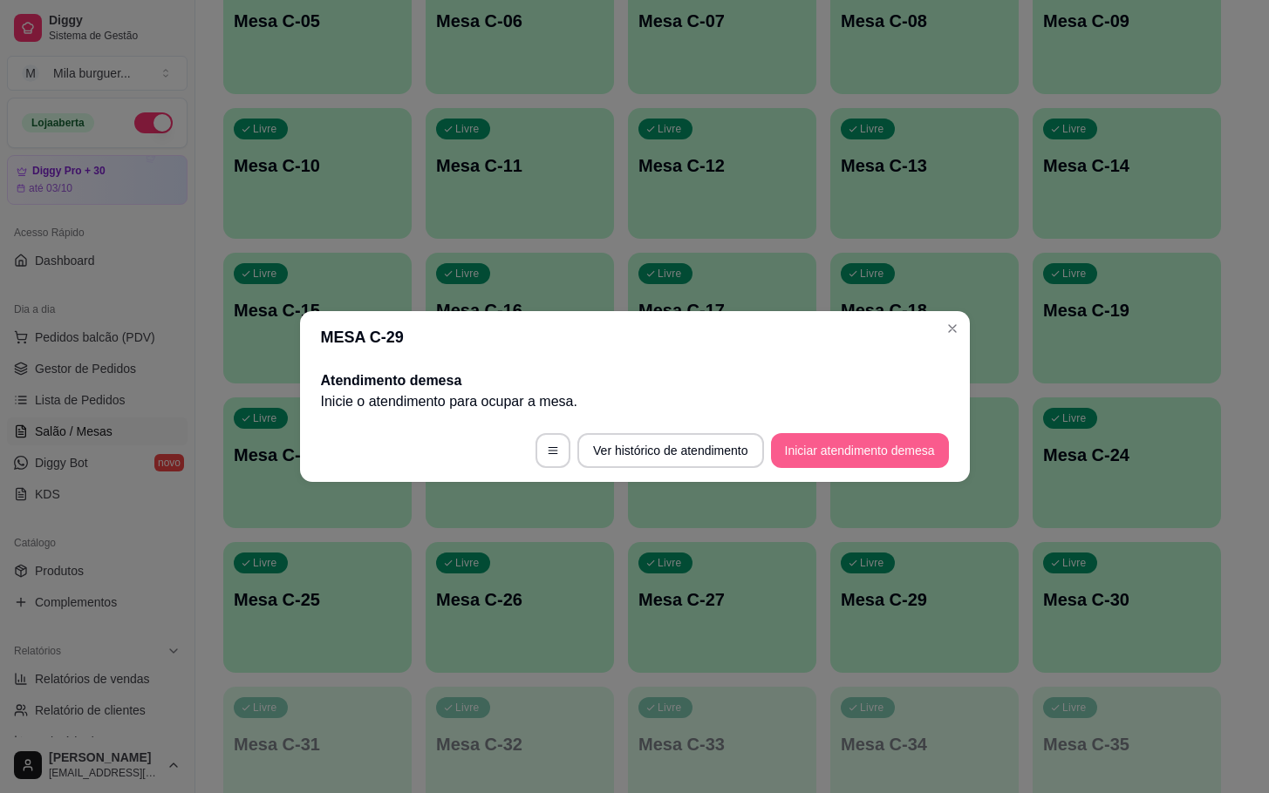
click at [861, 451] on button "Iniciar atendimento de mesa" at bounding box center [860, 450] width 178 height 35
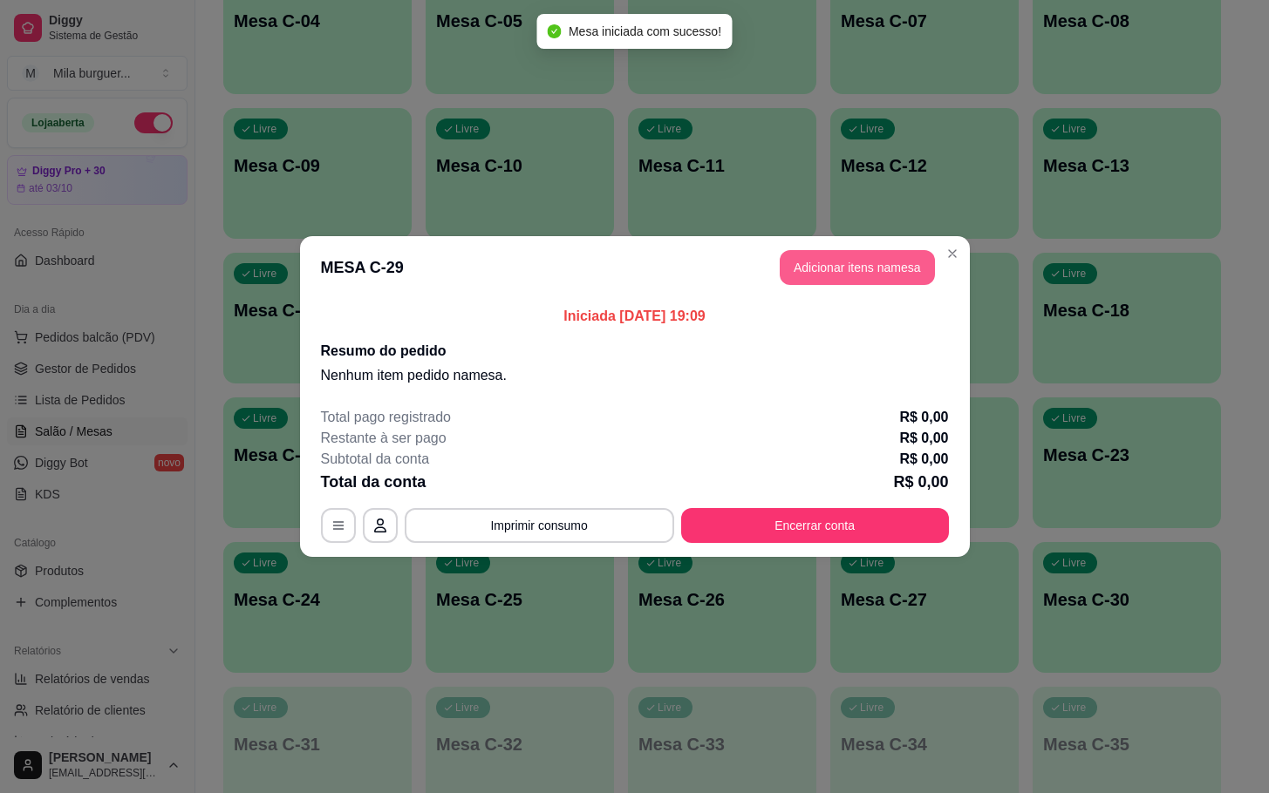
click at [851, 268] on button "Adicionar itens na mesa" at bounding box center [856, 267] width 155 height 35
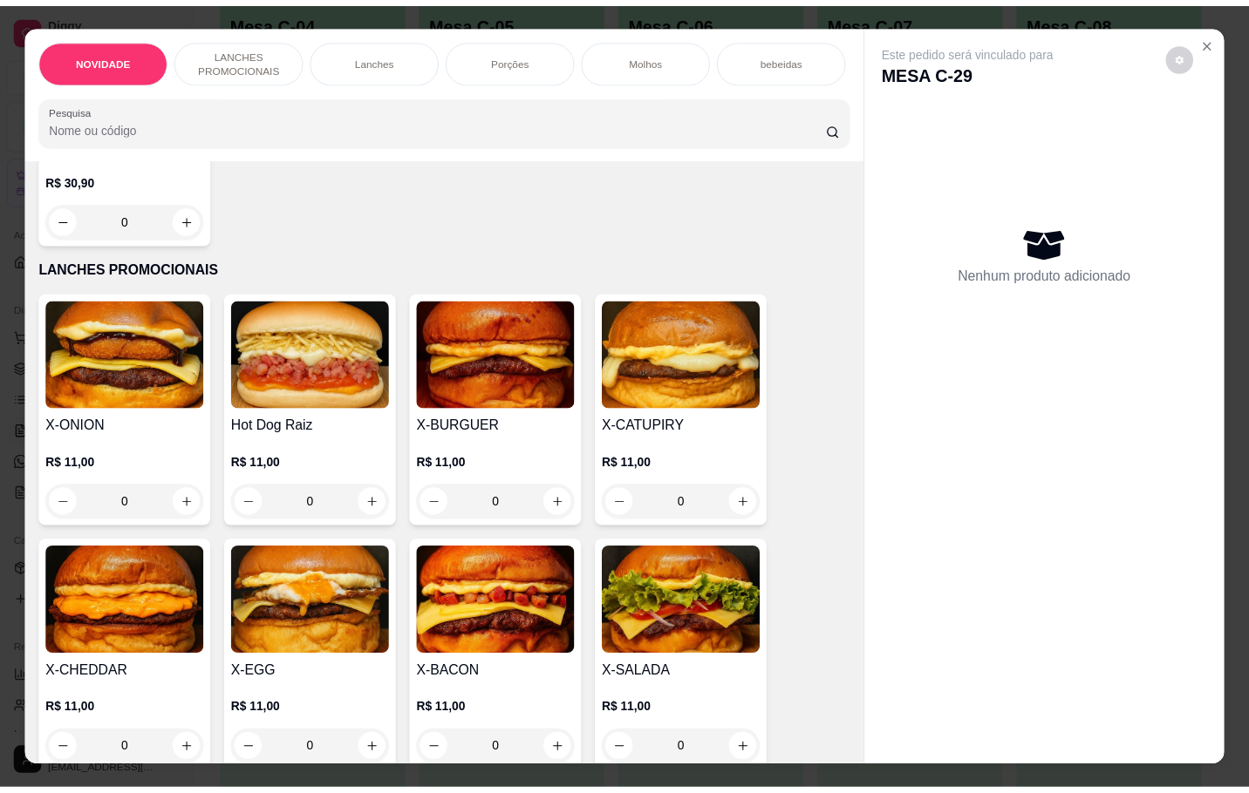
scroll to position [392, 0]
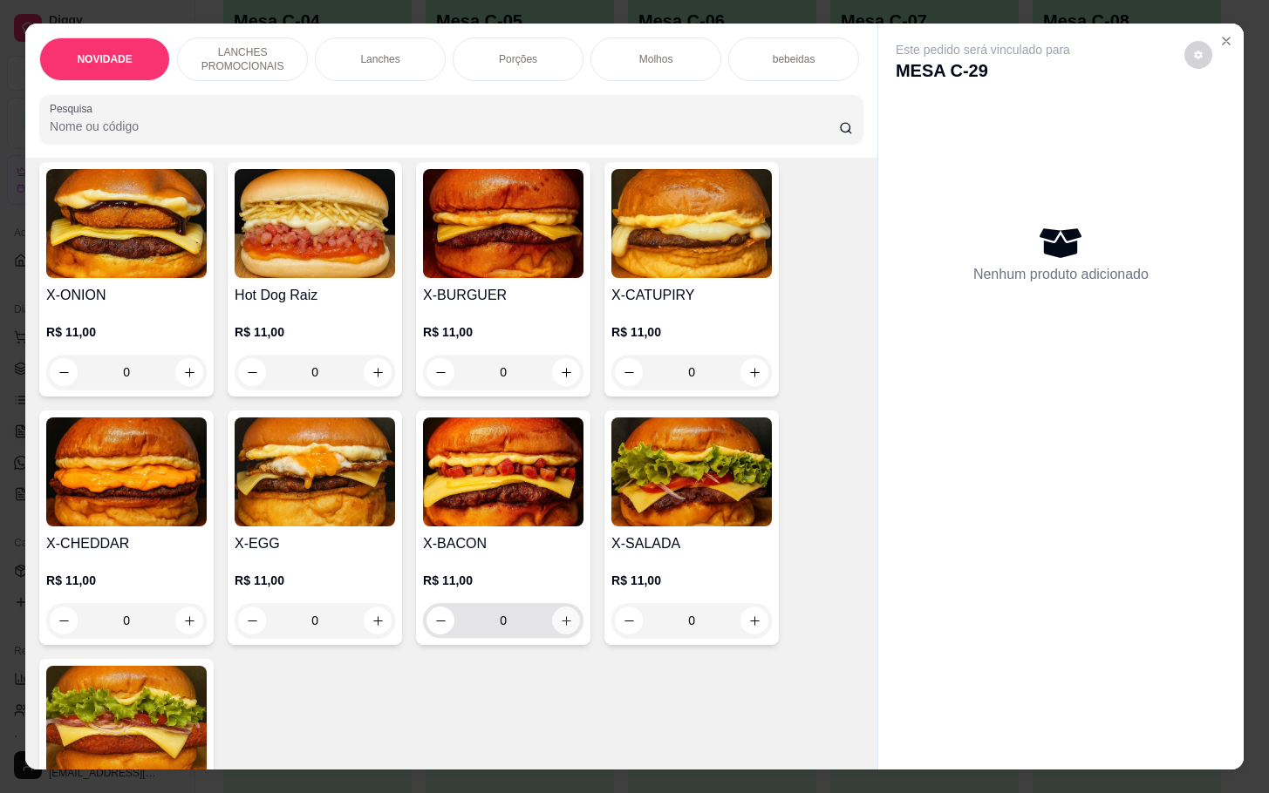
click at [553, 623] on button "increase-product-quantity" at bounding box center [566, 621] width 28 height 28
type input "1"
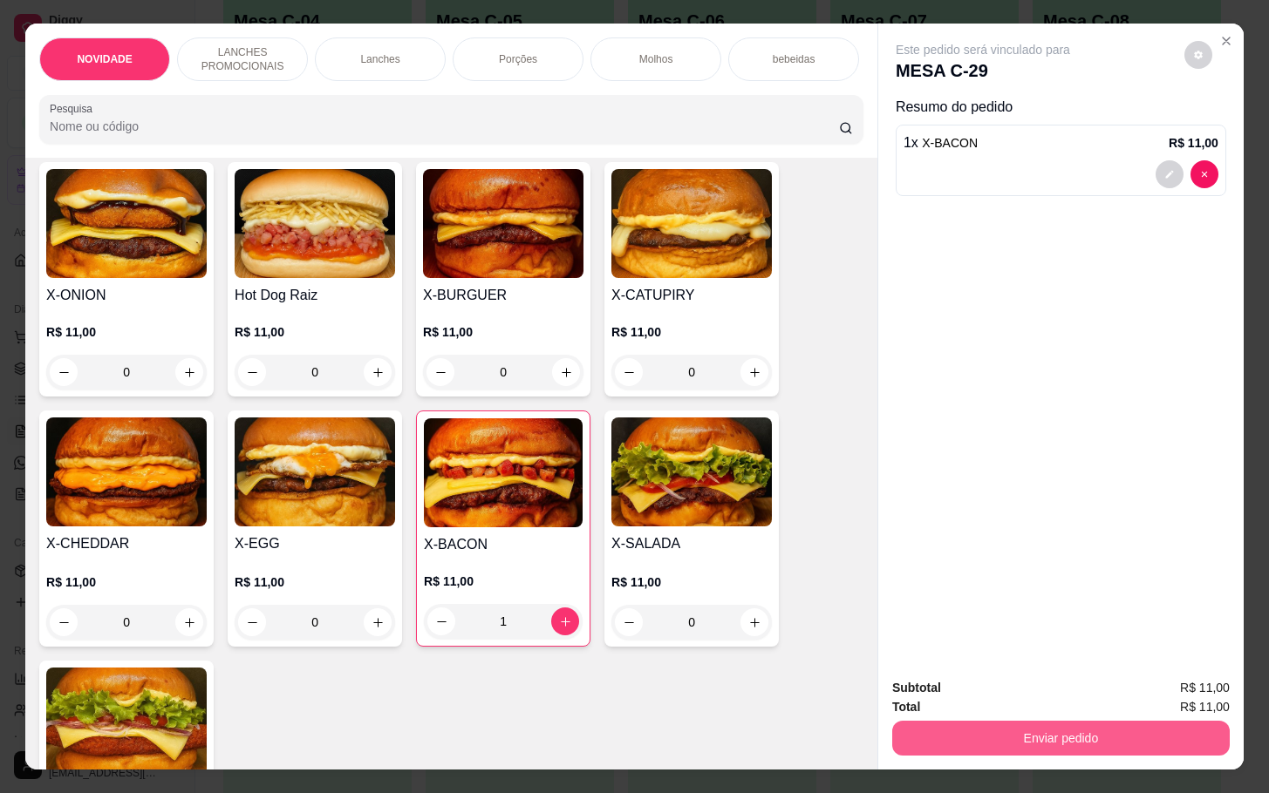
click at [1112, 741] on button "Enviar pedido" at bounding box center [1060, 738] width 337 height 35
click at [1157, 675] on button "Sim, quero registrar" at bounding box center [1165, 686] width 126 height 32
click at [1120, 725] on button "Enviar pedido" at bounding box center [1060, 738] width 337 height 35
click at [1039, 694] on button "Não registrar e enviar pedido" at bounding box center [999, 686] width 181 height 33
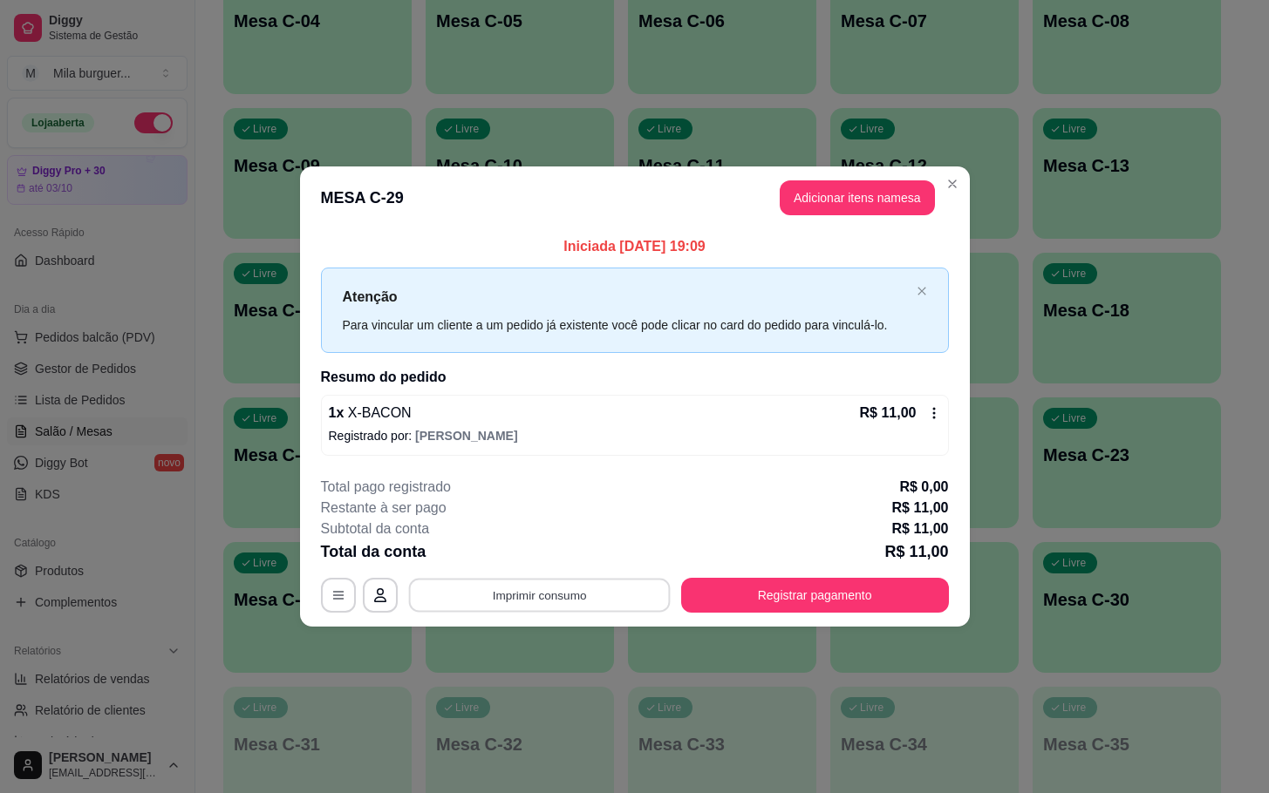
click at [573, 604] on button "Imprimir consumo" at bounding box center [539, 595] width 262 height 34
click at [534, 549] on button "IMPRESSORA" at bounding box center [544, 556] width 126 height 28
click at [532, 404] on div "1 x X-BACON R$ 11,00" at bounding box center [635, 413] width 612 height 21
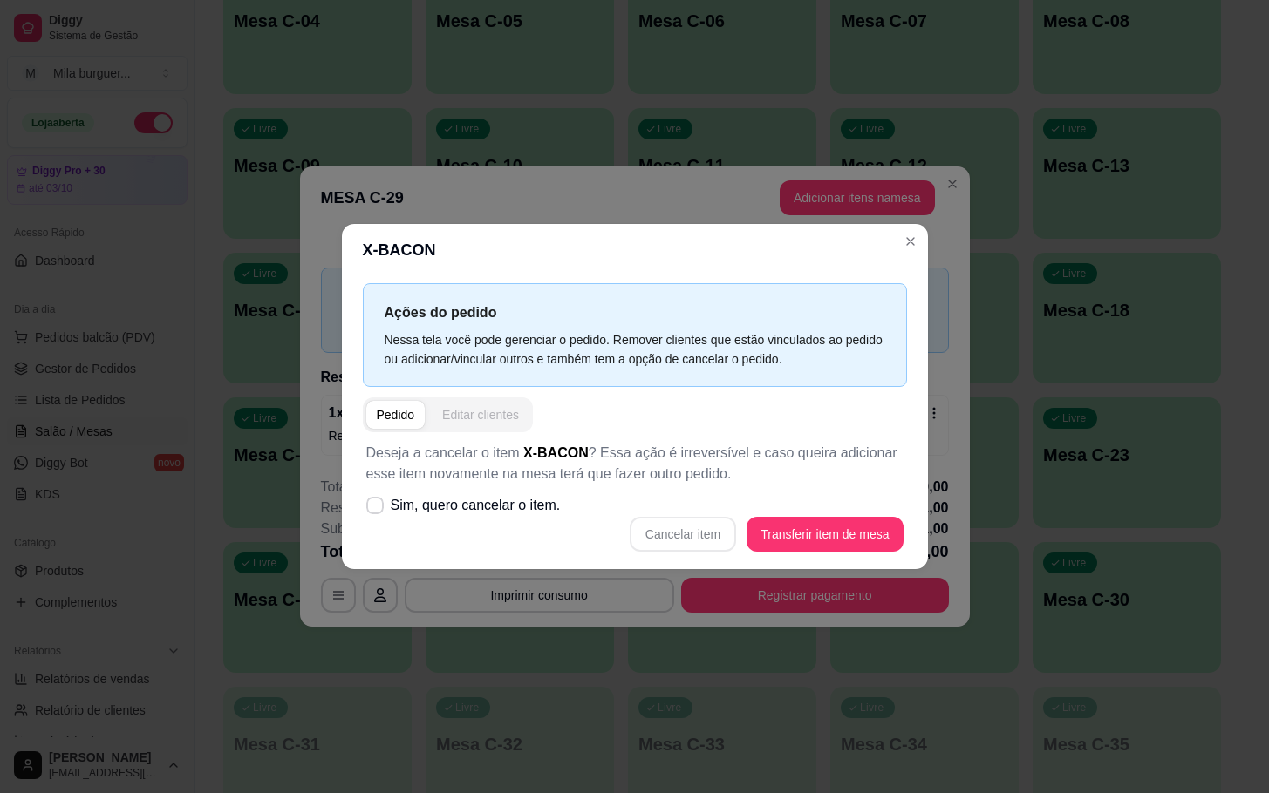
click at [497, 421] on div "Editar clientes" at bounding box center [480, 414] width 77 height 17
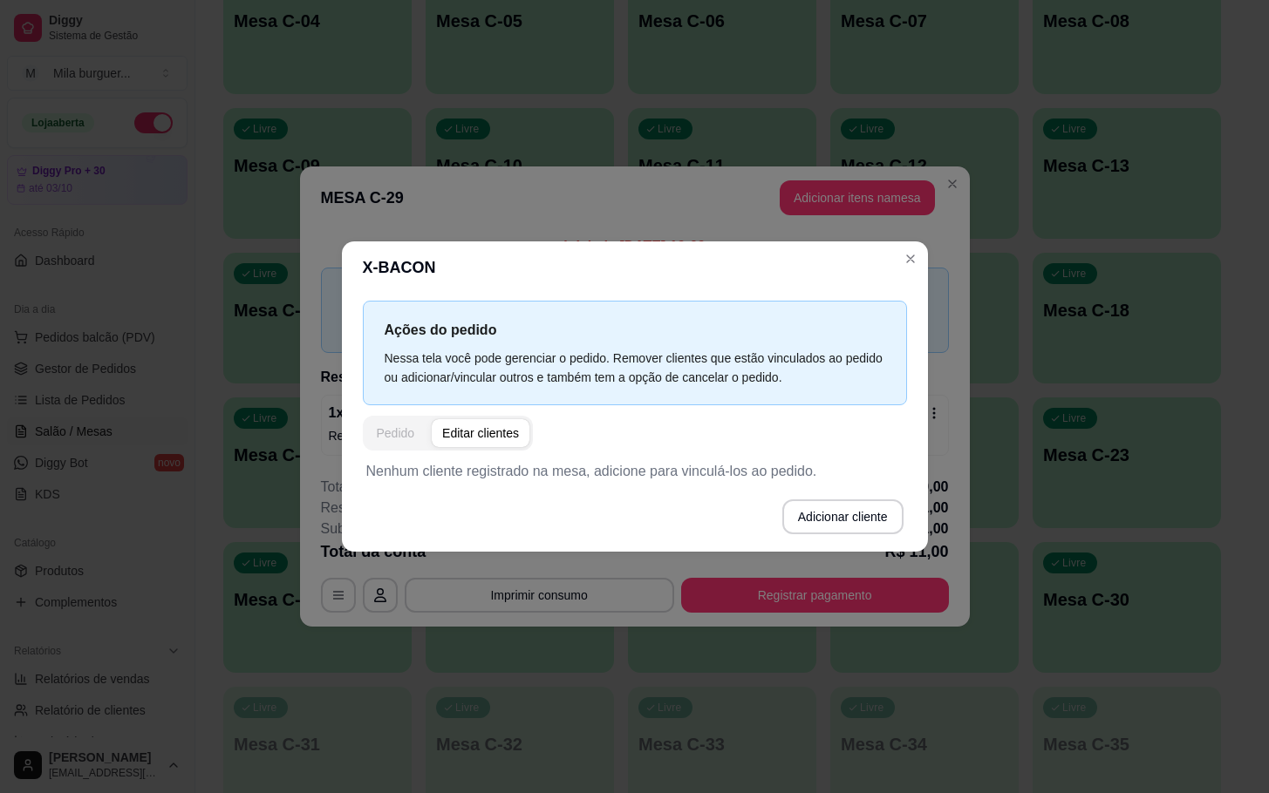
click at [395, 438] on div "Pedido" at bounding box center [396, 433] width 38 height 17
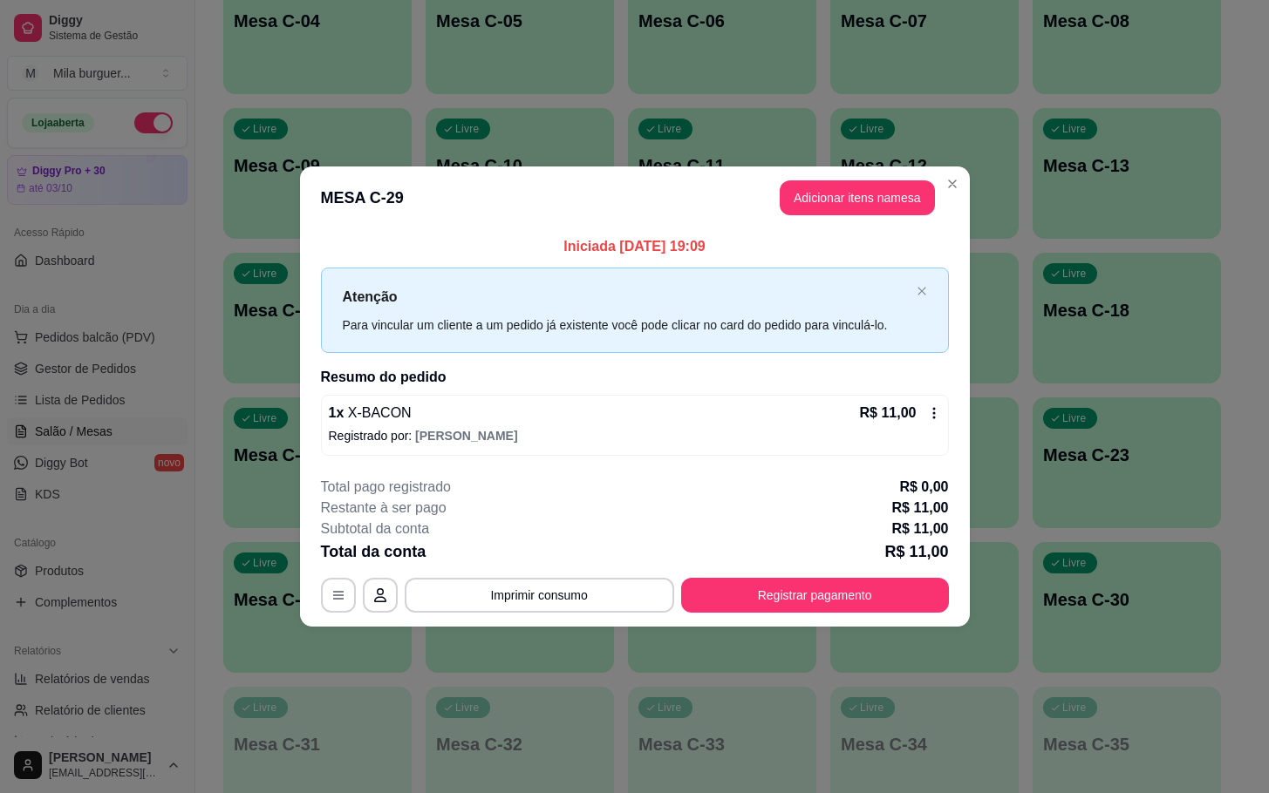
click at [937, 414] on icon at bounding box center [934, 413] width 14 height 14
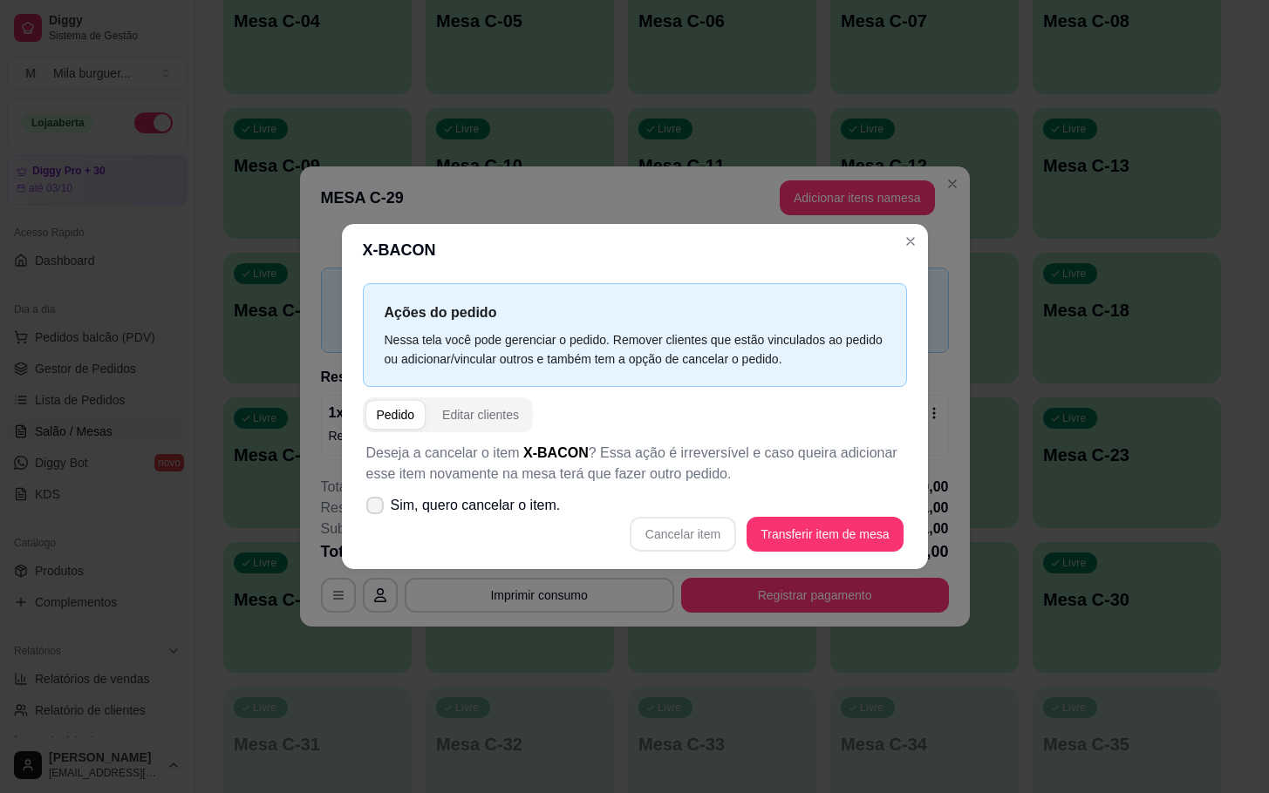
click at [382, 506] on span at bounding box center [374, 505] width 17 height 17
click at [377, 509] on input "Sim, quero cancelar o item." at bounding box center [370, 514] width 11 height 11
checkbox input "true"
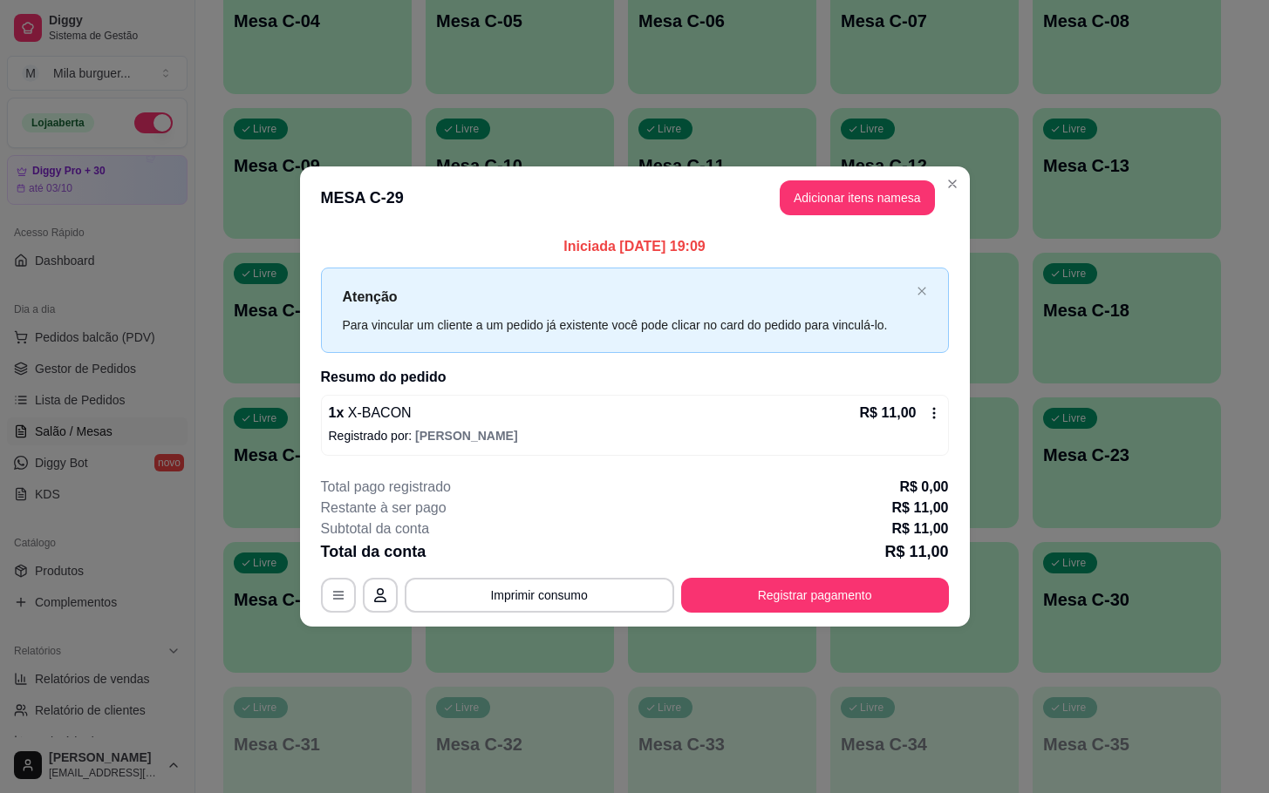
click at [932, 411] on icon at bounding box center [934, 413] width 14 height 14
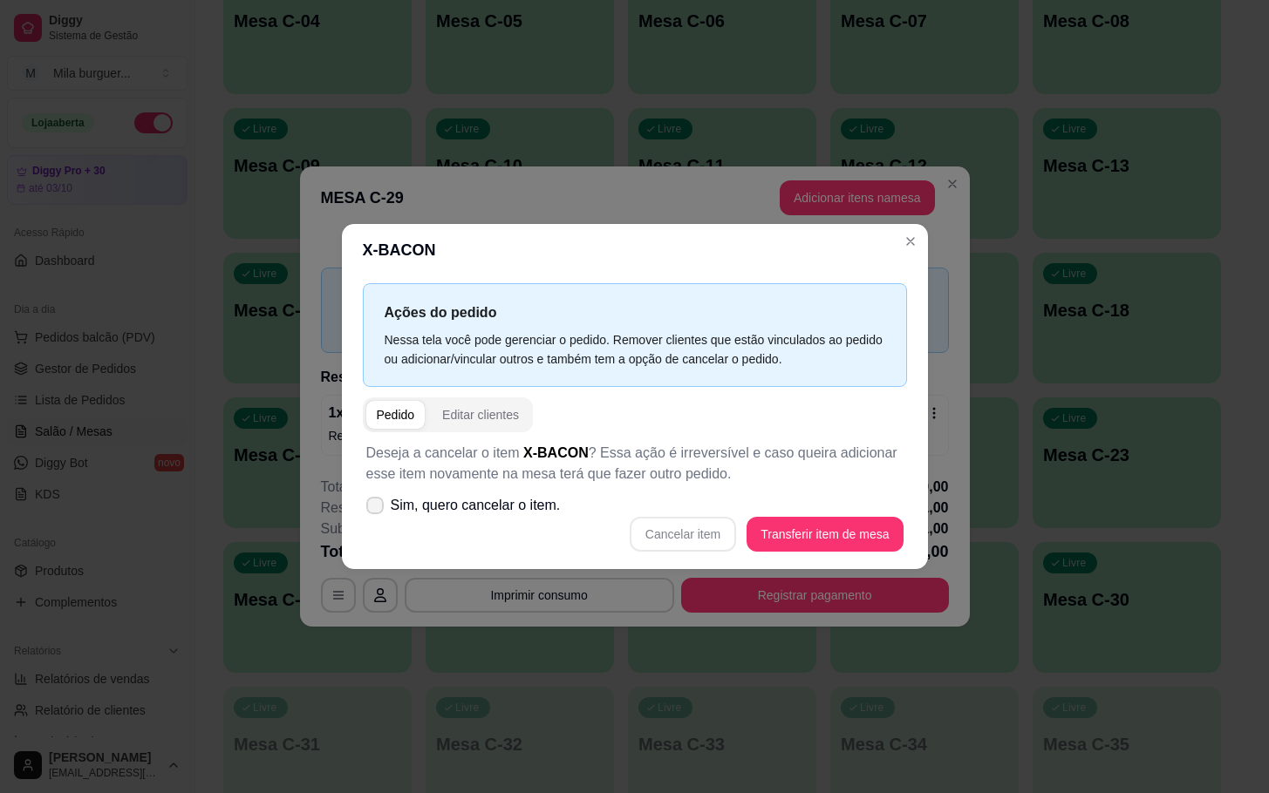
click at [388, 505] on label "Sim, quero cancelar o item." at bounding box center [463, 505] width 208 height 35
click at [377, 509] on input "Sim, quero cancelar o item." at bounding box center [370, 514] width 11 height 11
checkbox input "true"
click at [702, 532] on button "Cancelar item" at bounding box center [683, 534] width 106 height 35
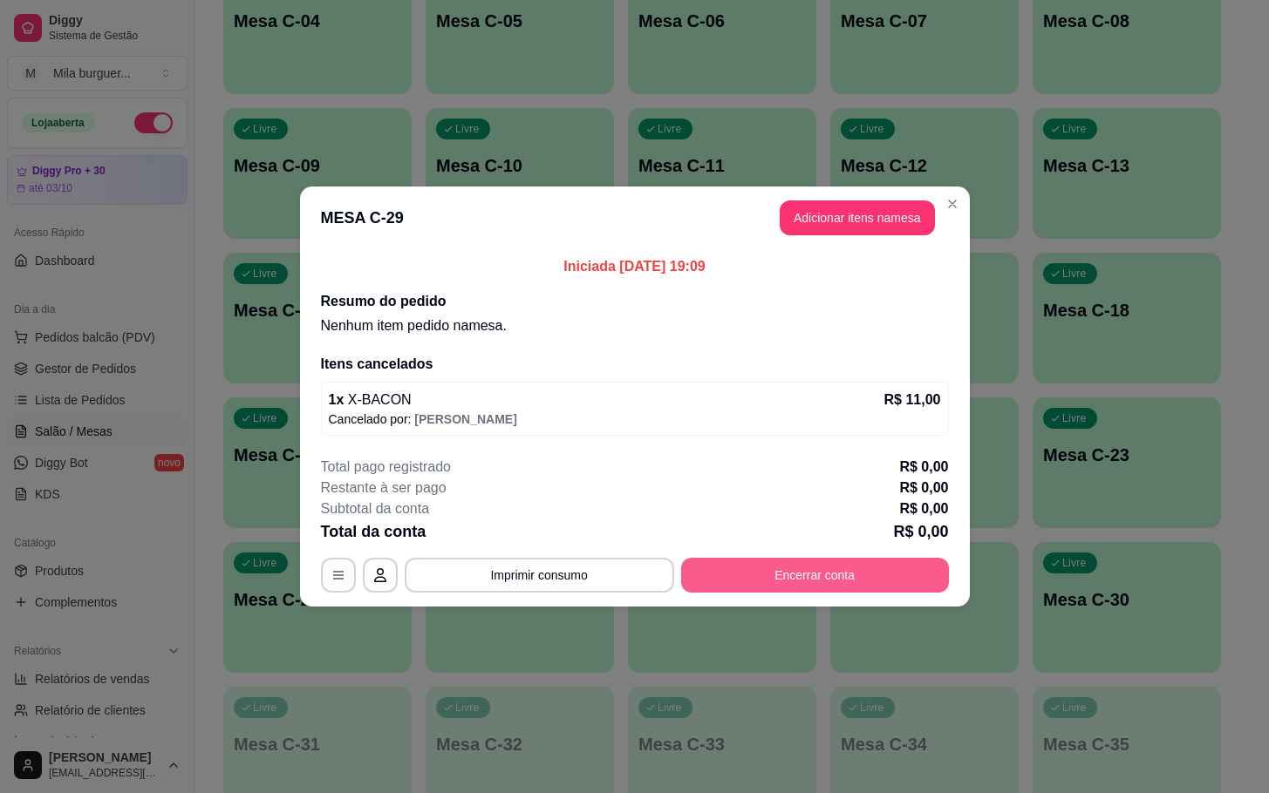
click at [858, 566] on button "Encerrar conta" at bounding box center [815, 575] width 268 height 35
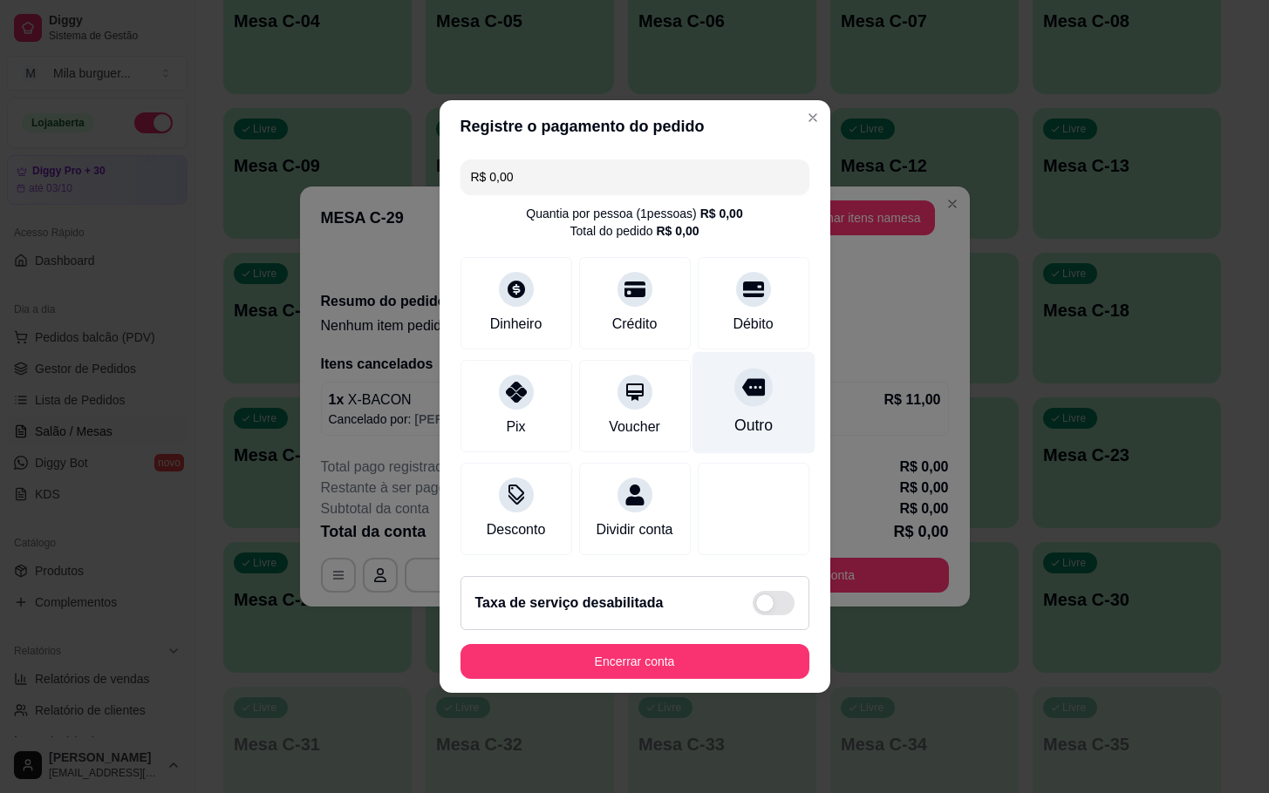
click at [741, 376] on icon at bounding box center [752, 387] width 23 height 23
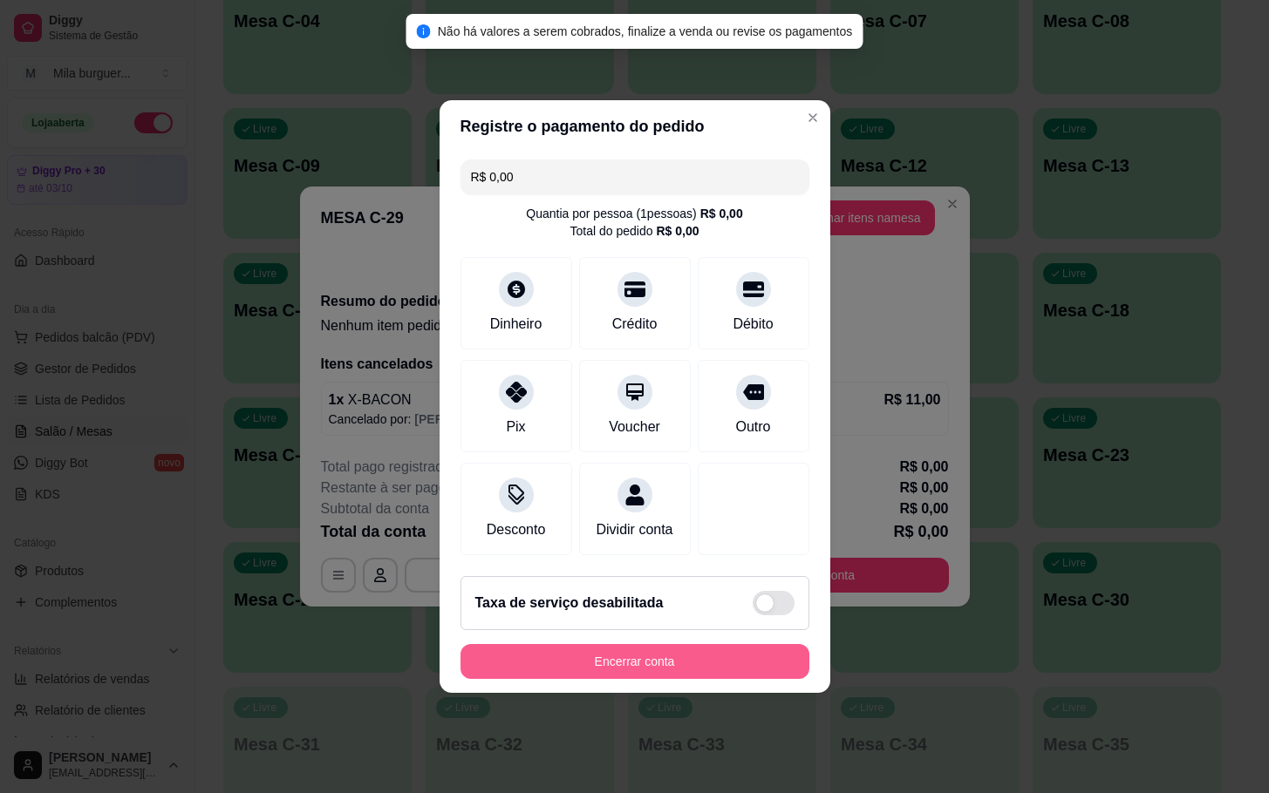
click at [629, 671] on button "Encerrar conta" at bounding box center [634, 661] width 349 height 35
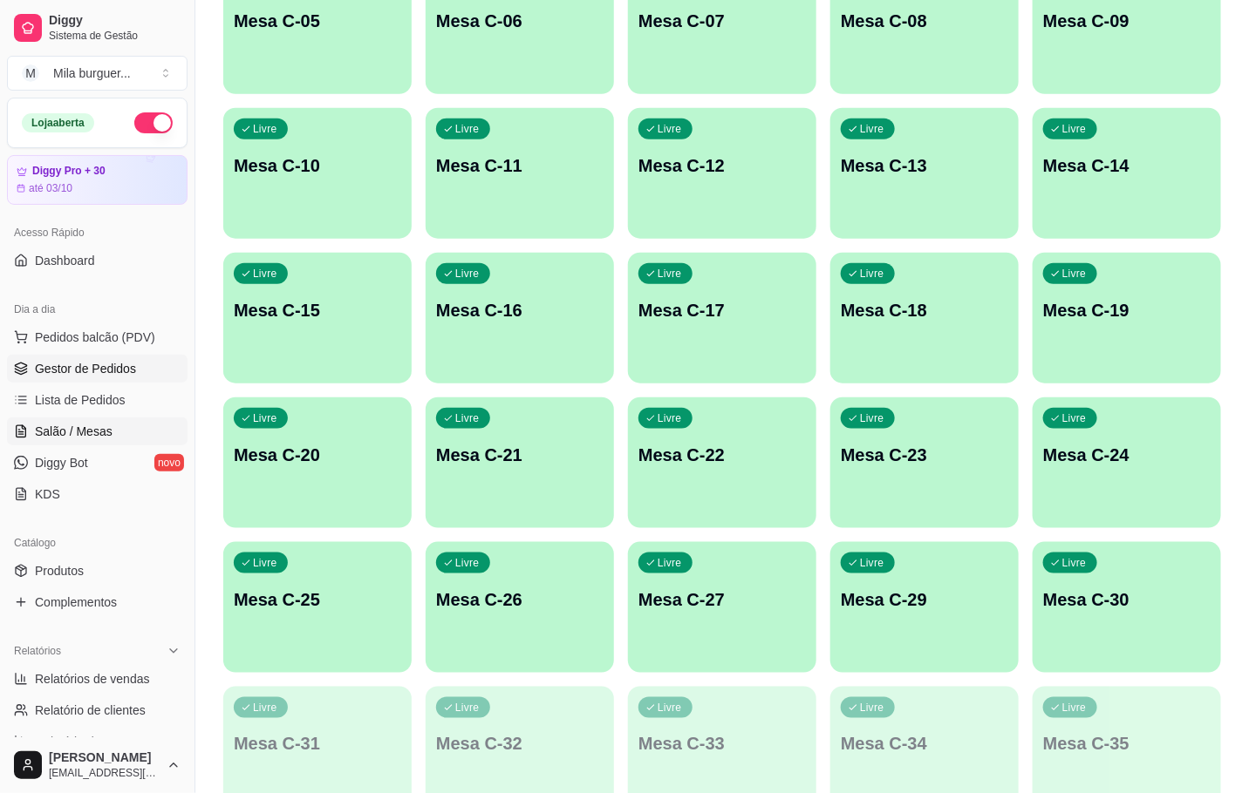
click at [77, 364] on span "Gestor de Pedidos" at bounding box center [85, 368] width 101 height 17
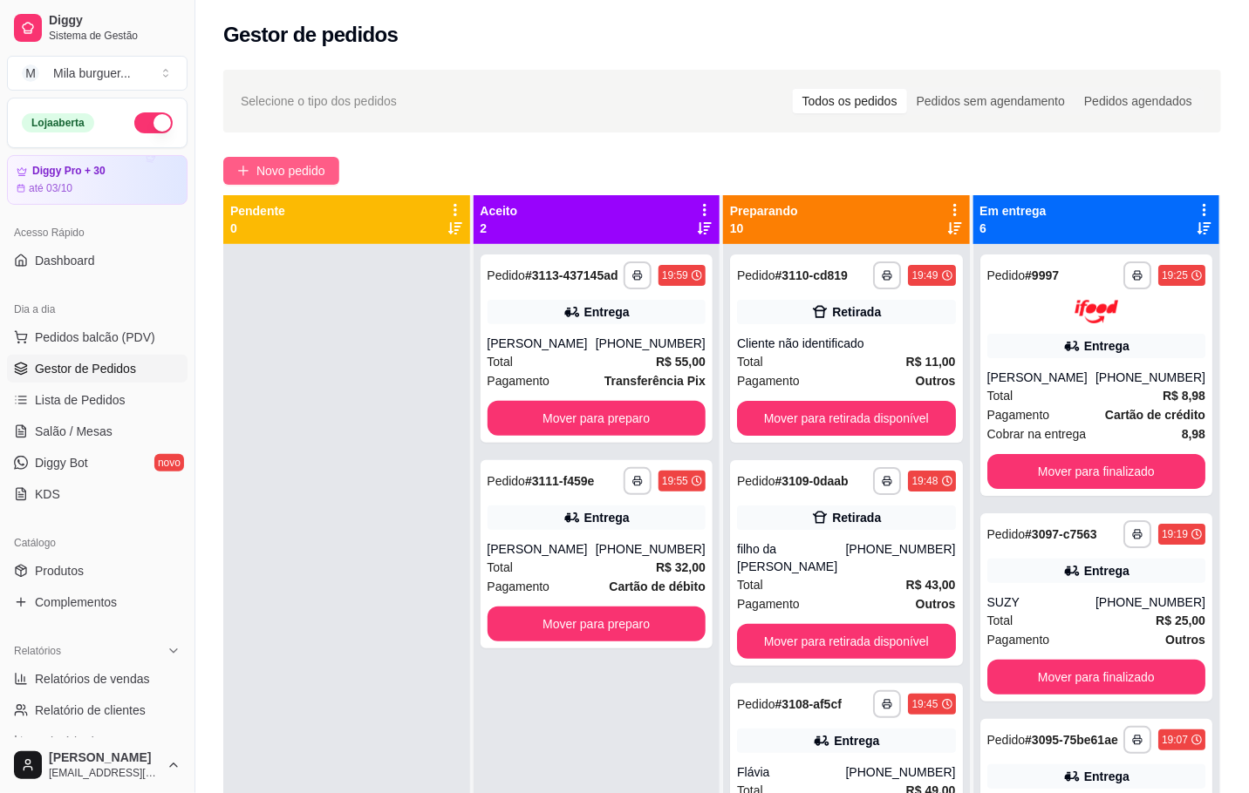
click at [296, 163] on span "Novo pedido" at bounding box center [290, 170] width 69 height 19
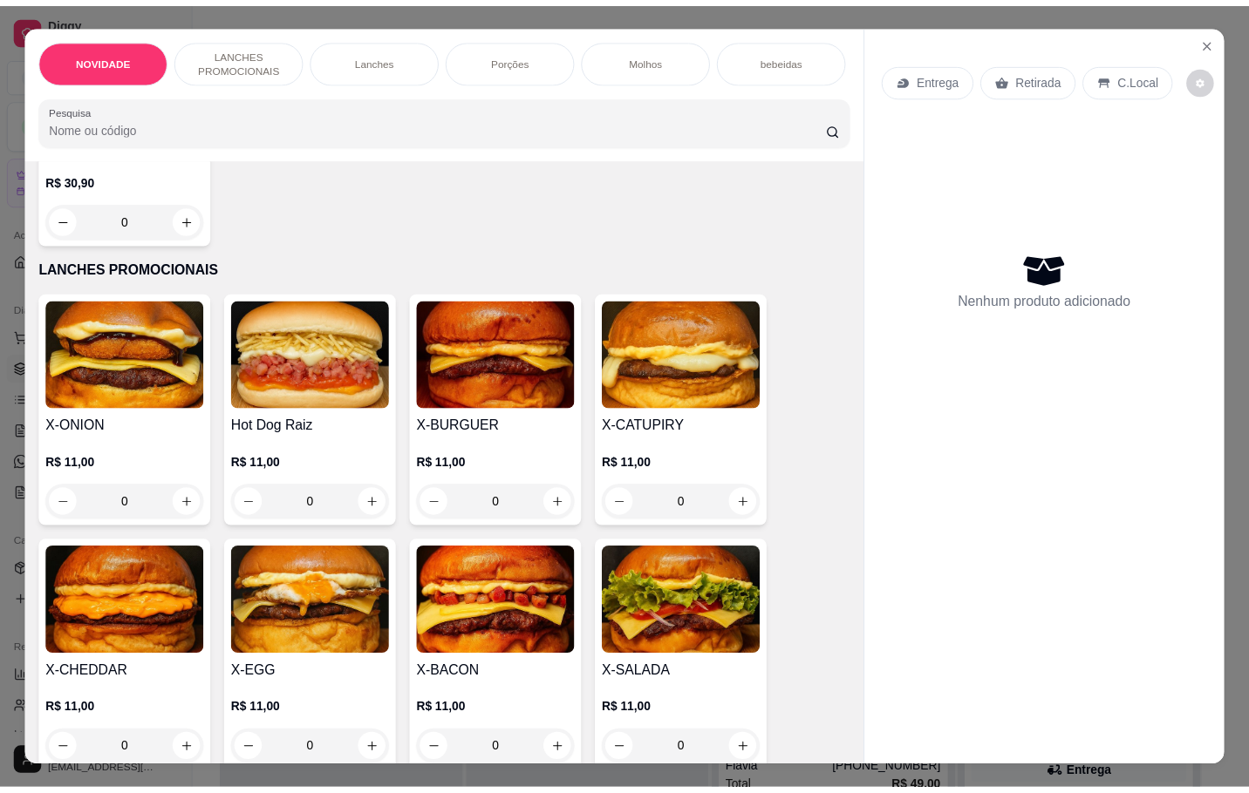
scroll to position [392, 0]
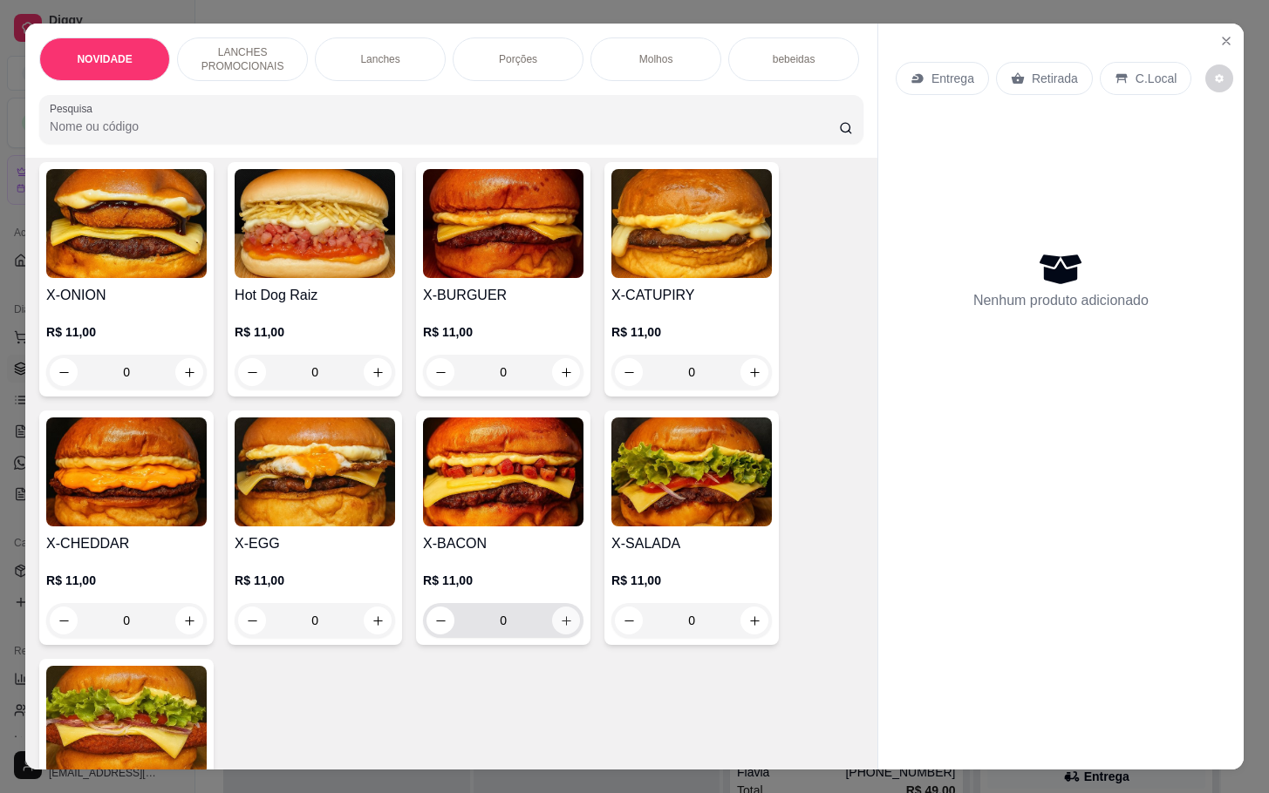
click at [563, 631] on button "increase-product-quantity" at bounding box center [566, 621] width 28 height 28
type input "1"
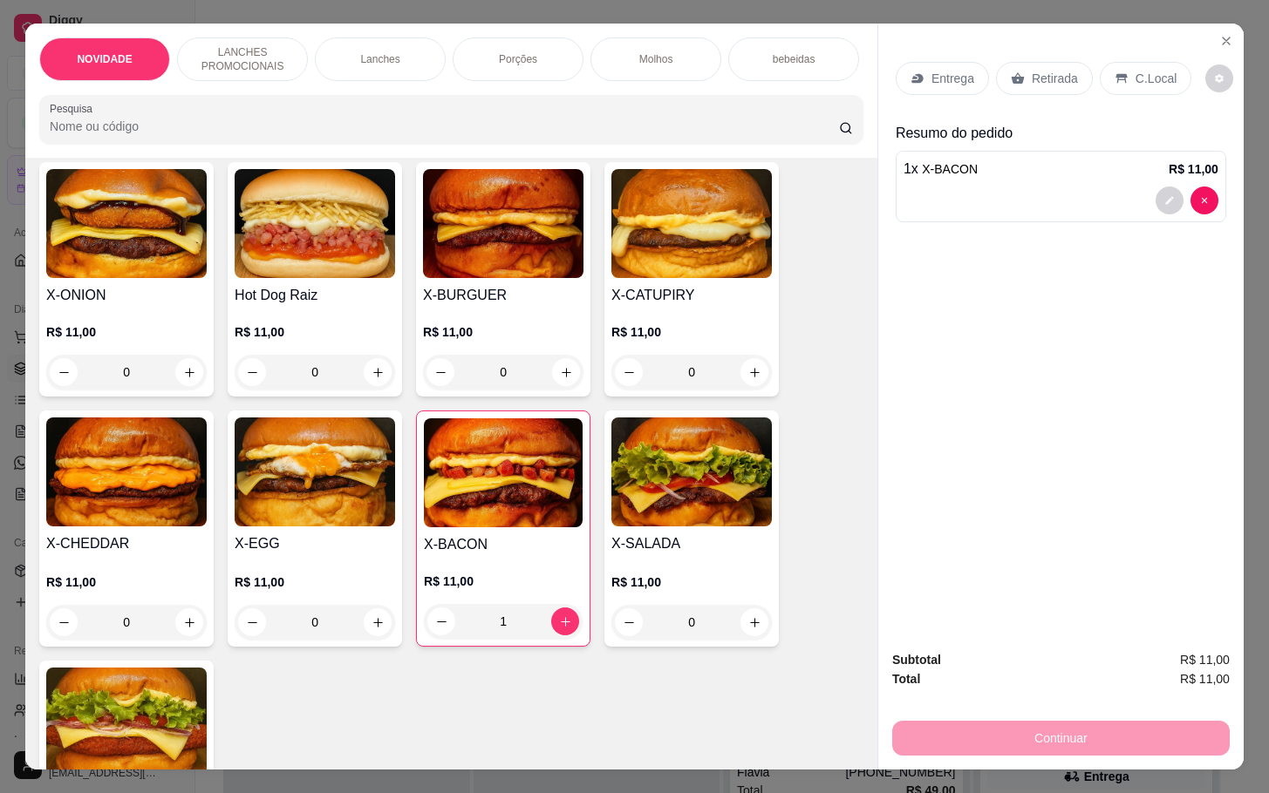
click at [1050, 71] on p "Retirada" at bounding box center [1054, 78] width 46 height 17
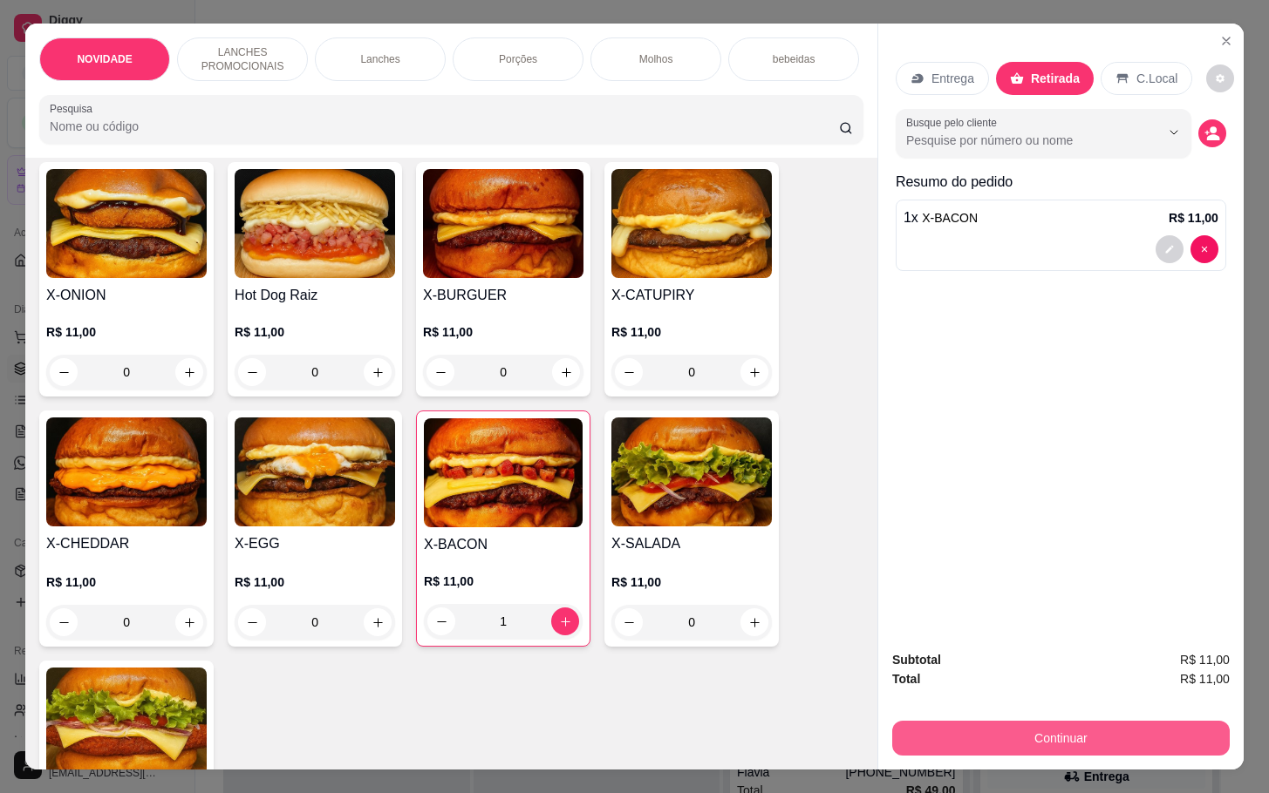
click at [1070, 721] on button "Continuar" at bounding box center [1060, 738] width 337 height 35
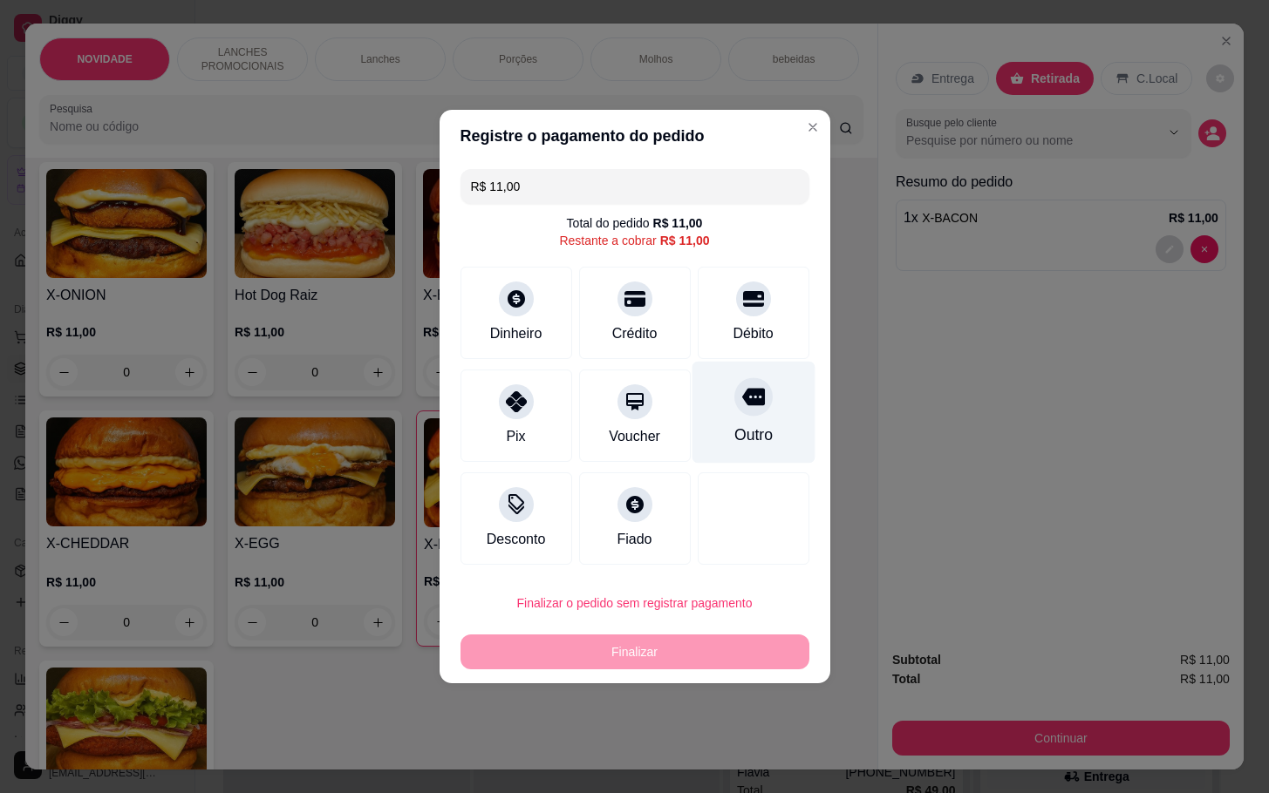
click at [709, 401] on div "Outro" at bounding box center [752, 413] width 123 height 102
type input "R$ 0,00"
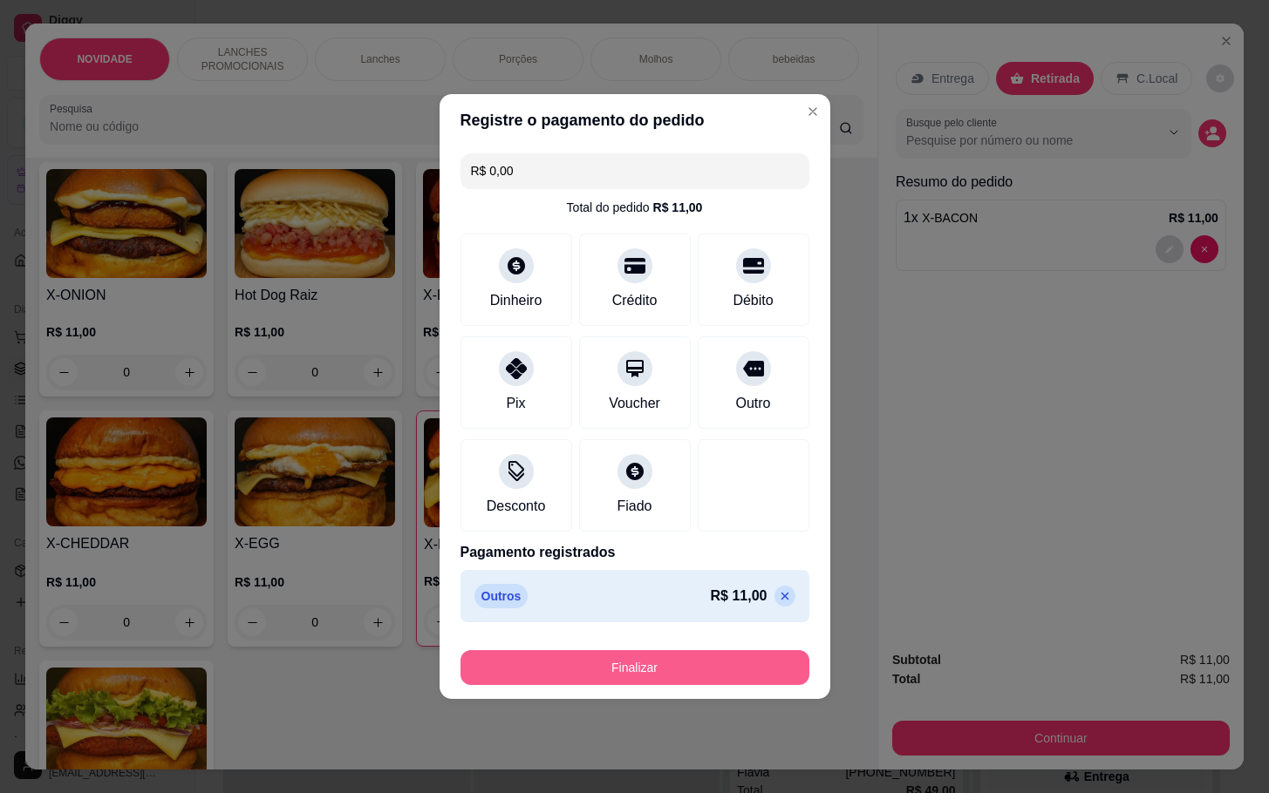
click at [701, 683] on button "Finalizar" at bounding box center [634, 667] width 349 height 35
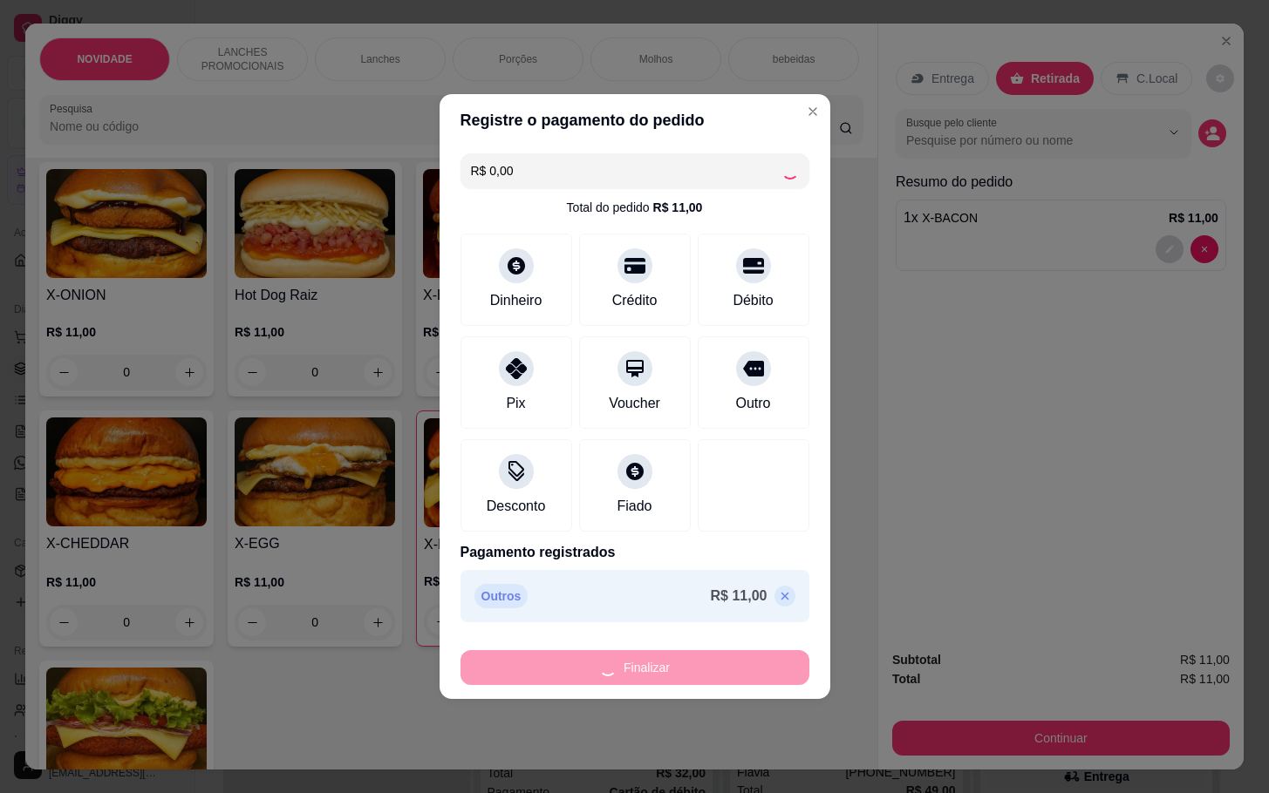
type input "0"
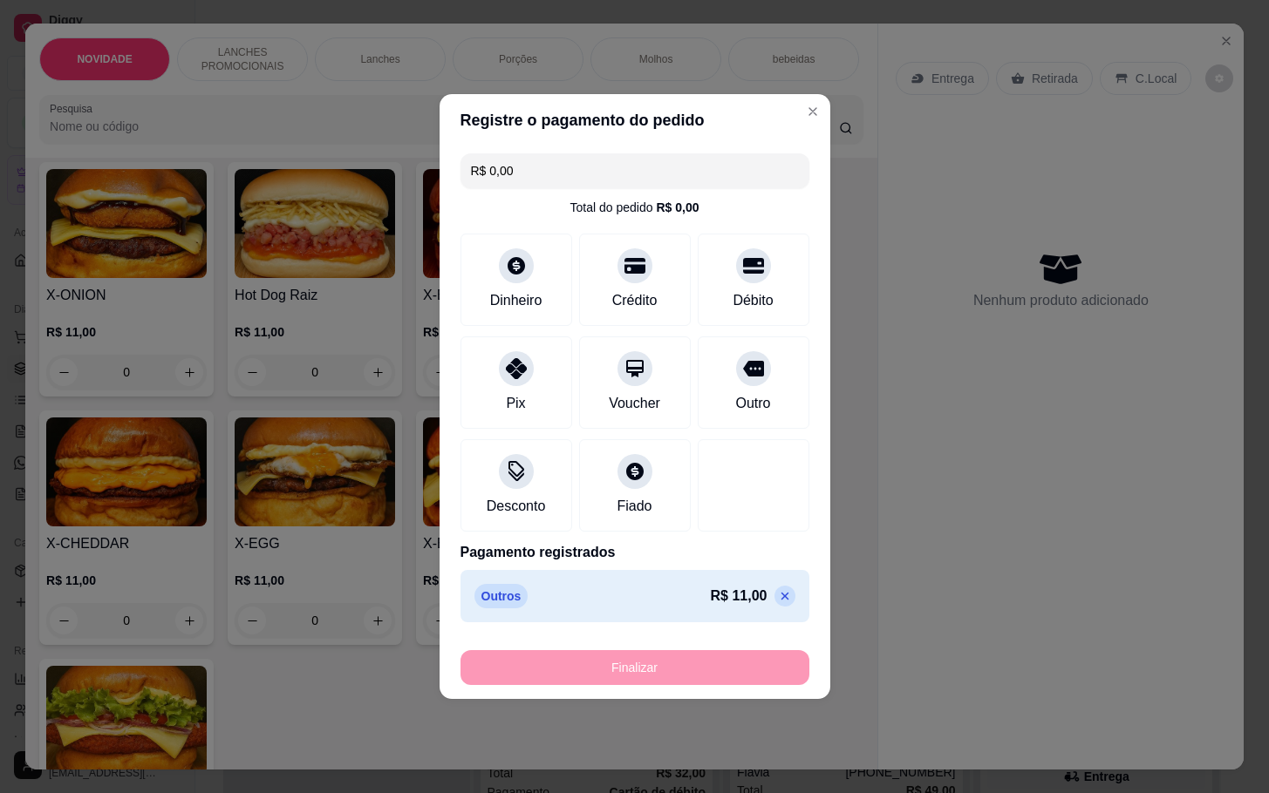
type input "-R$ 11,00"
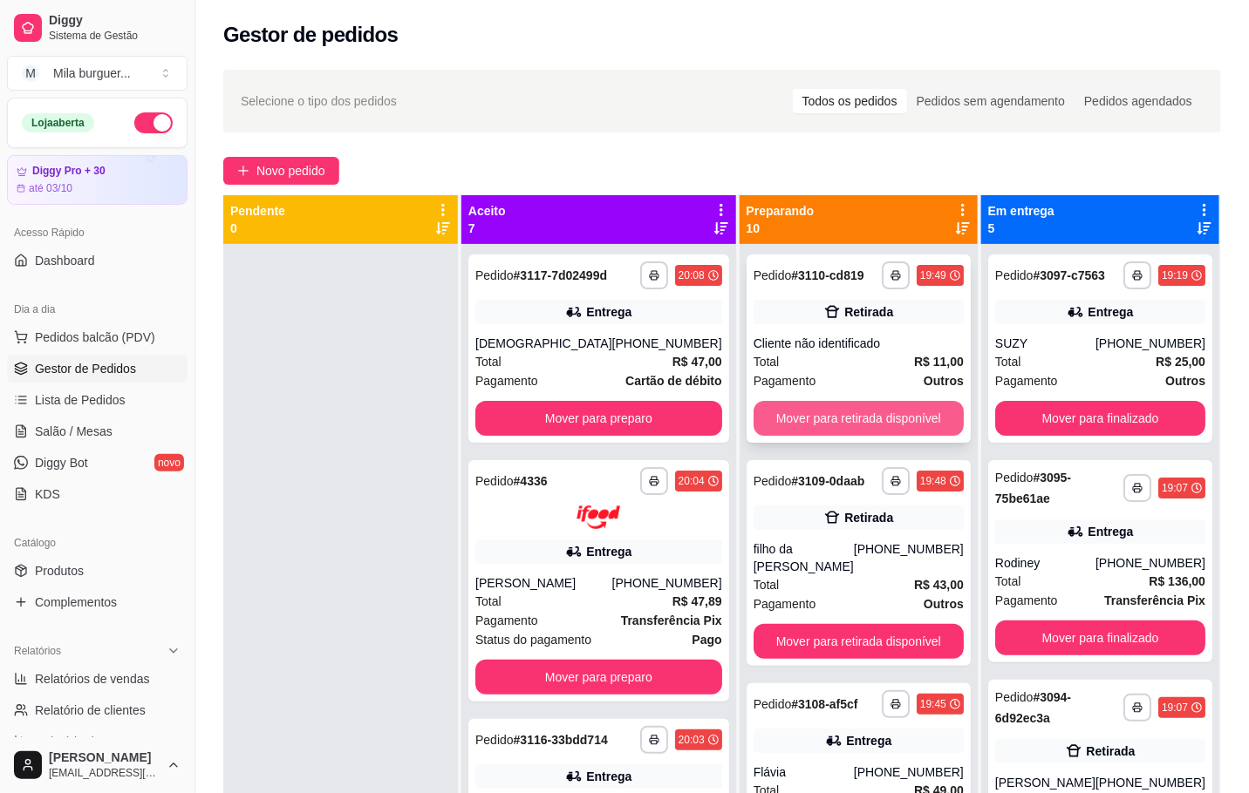
click at [842, 421] on button "Mover para retirada disponível" at bounding box center [858, 418] width 210 height 35
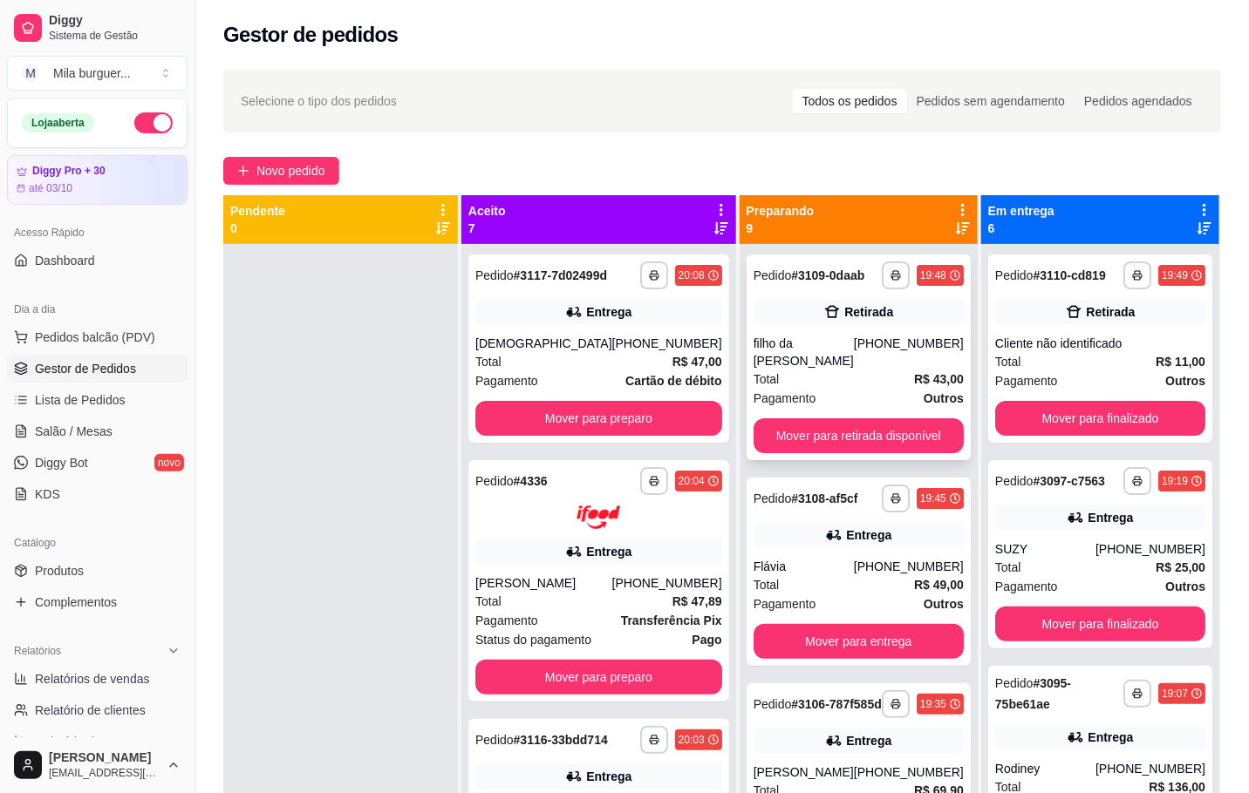
click at [812, 419] on button "Mover para retirada disponível" at bounding box center [858, 436] width 210 height 35
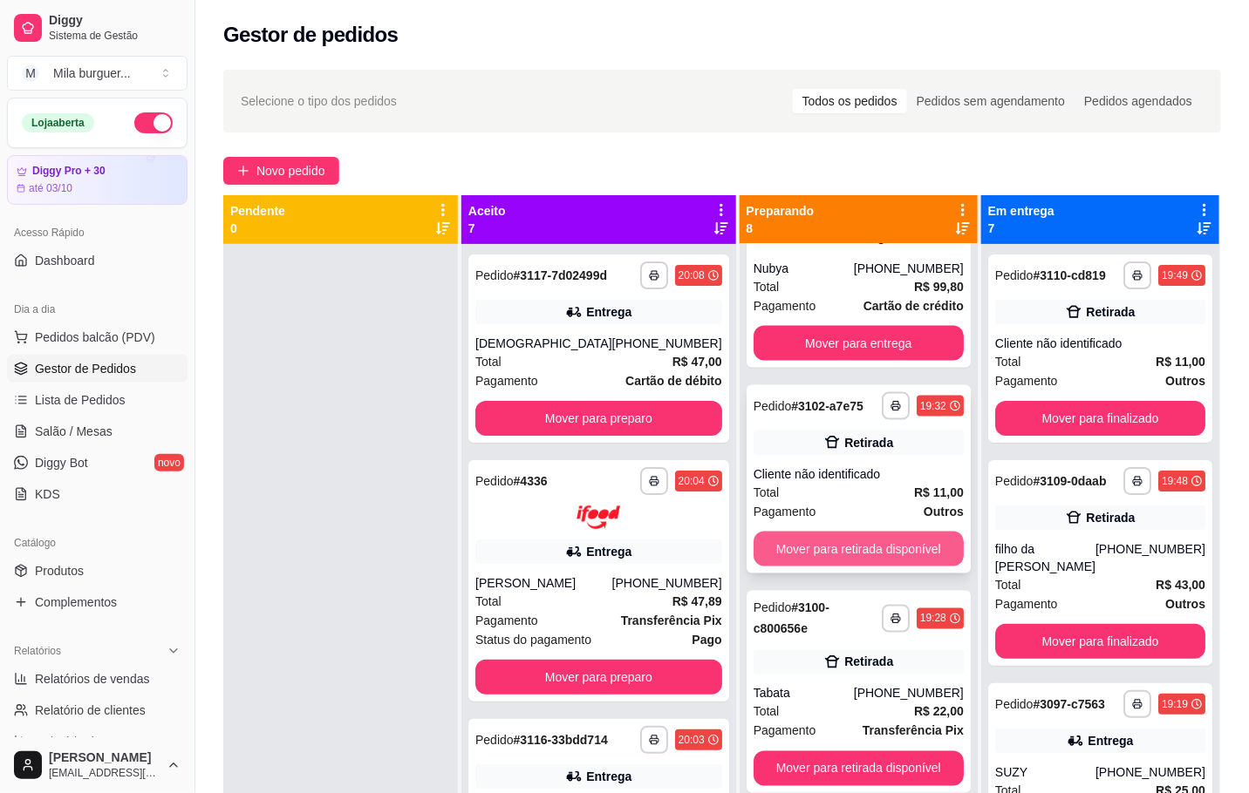
click at [851, 548] on button "Mover para retirada disponível" at bounding box center [858, 549] width 210 height 35
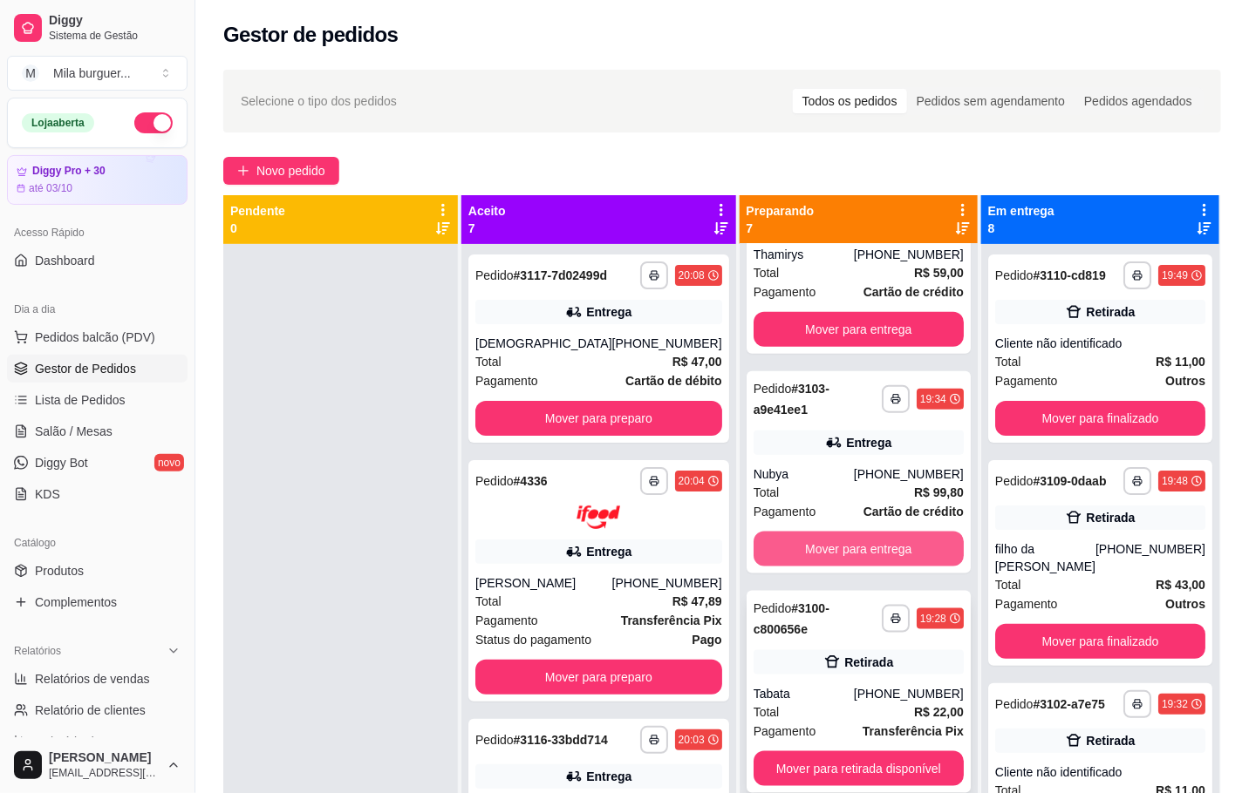
scroll to position [48, 0]
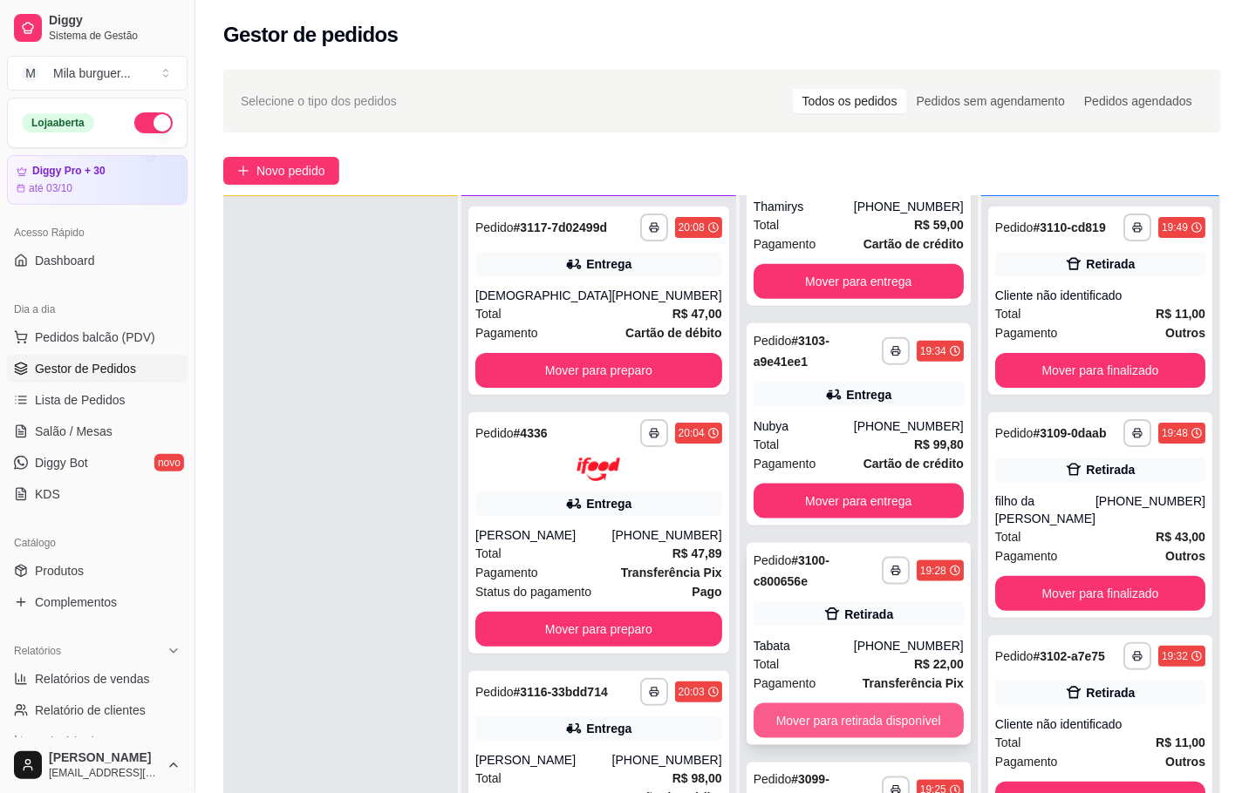
click at [855, 731] on button "Mover para retirada disponível" at bounding box center [858, 721] width 210 height 35
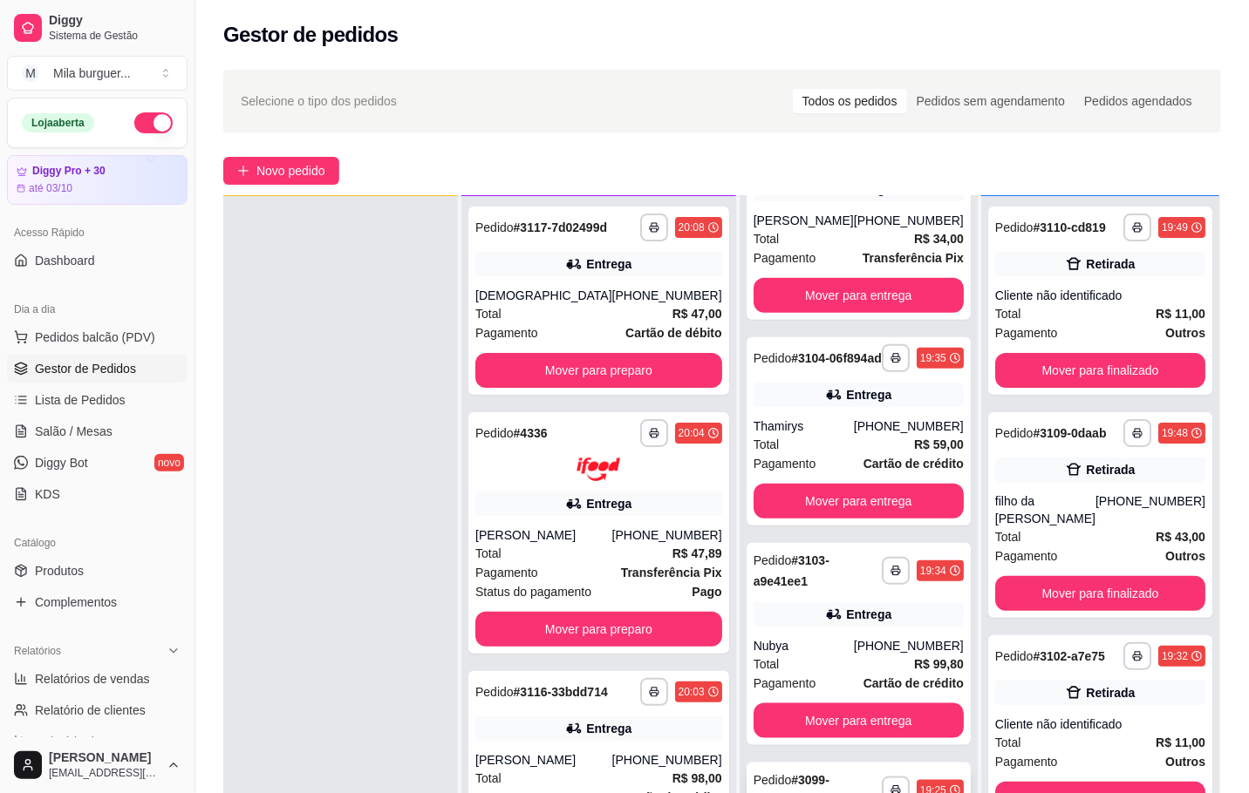
scroll to position [267, 0]
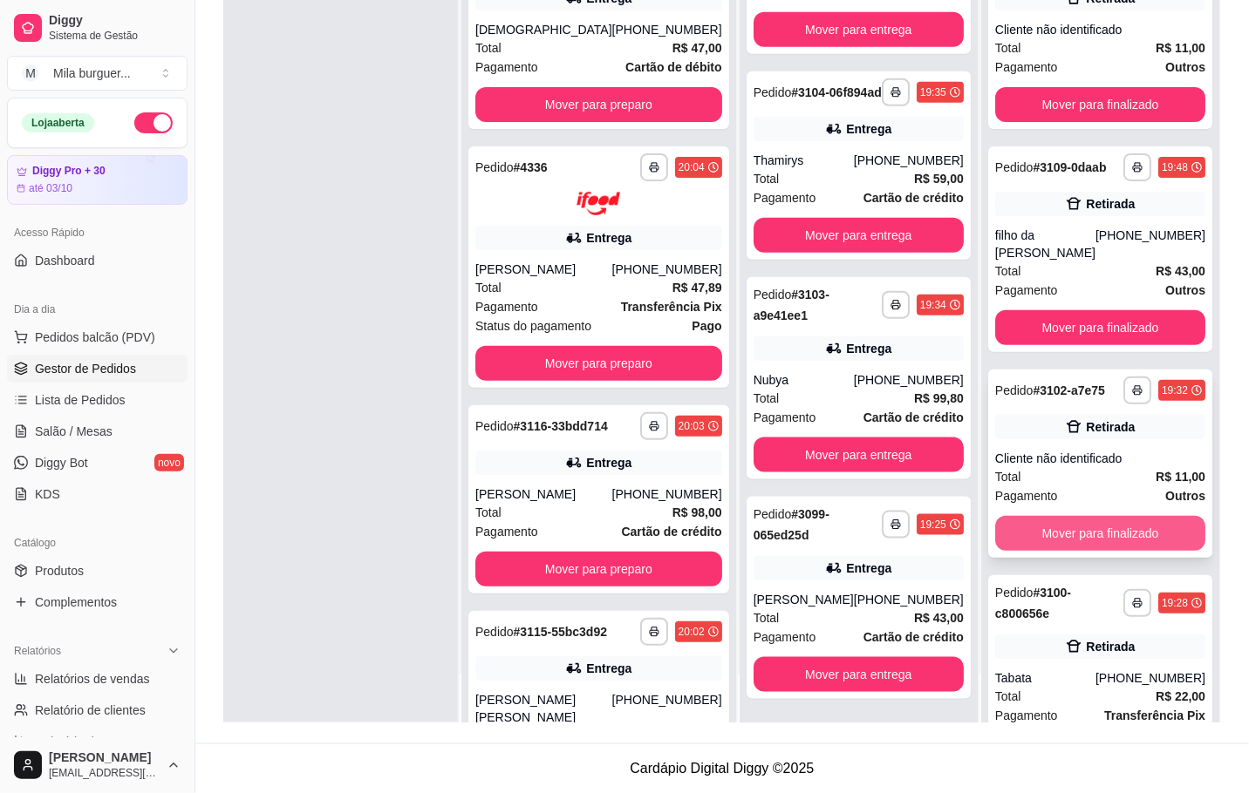
click at [1102, 516] on button "Mover para finalizado" at bounding box center [1100, 533] width 210 height 35
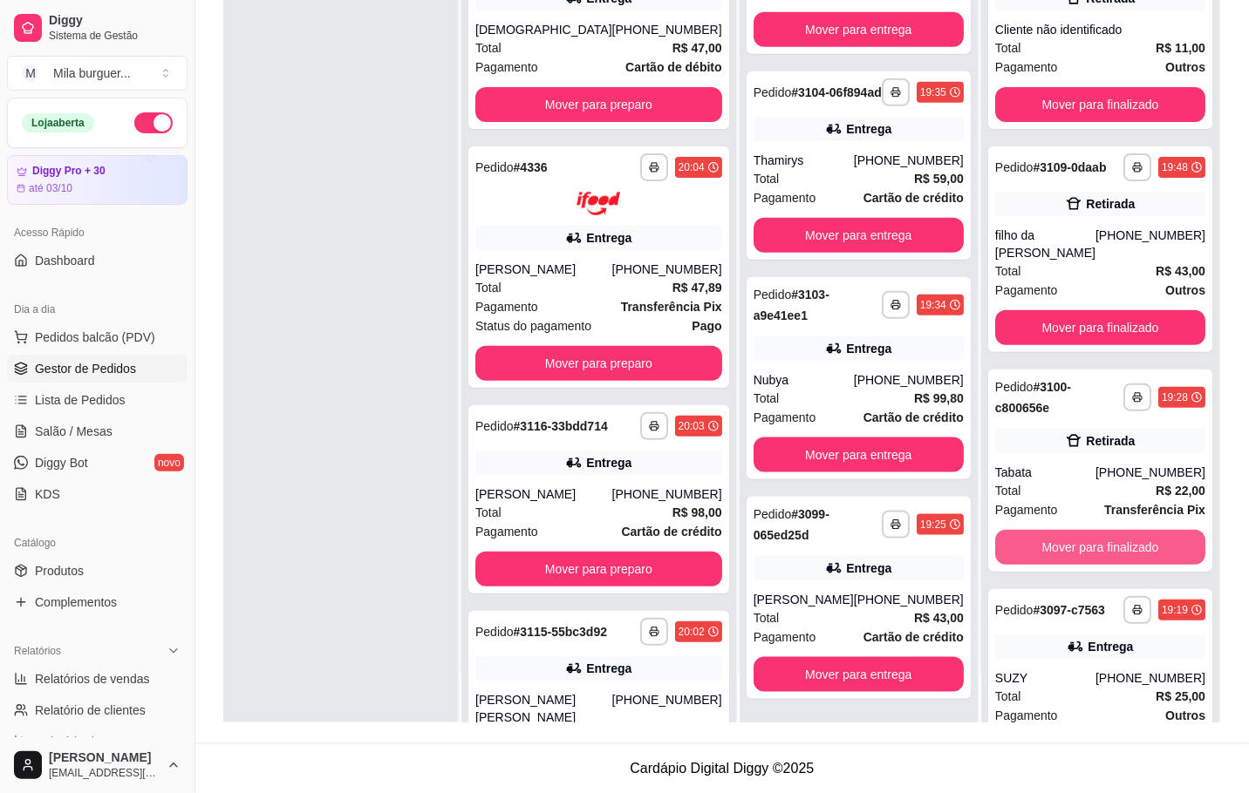
click at [1102, 530] on button "Mover para finalizado" at bounding box center [1100, 547] width 210 height 35
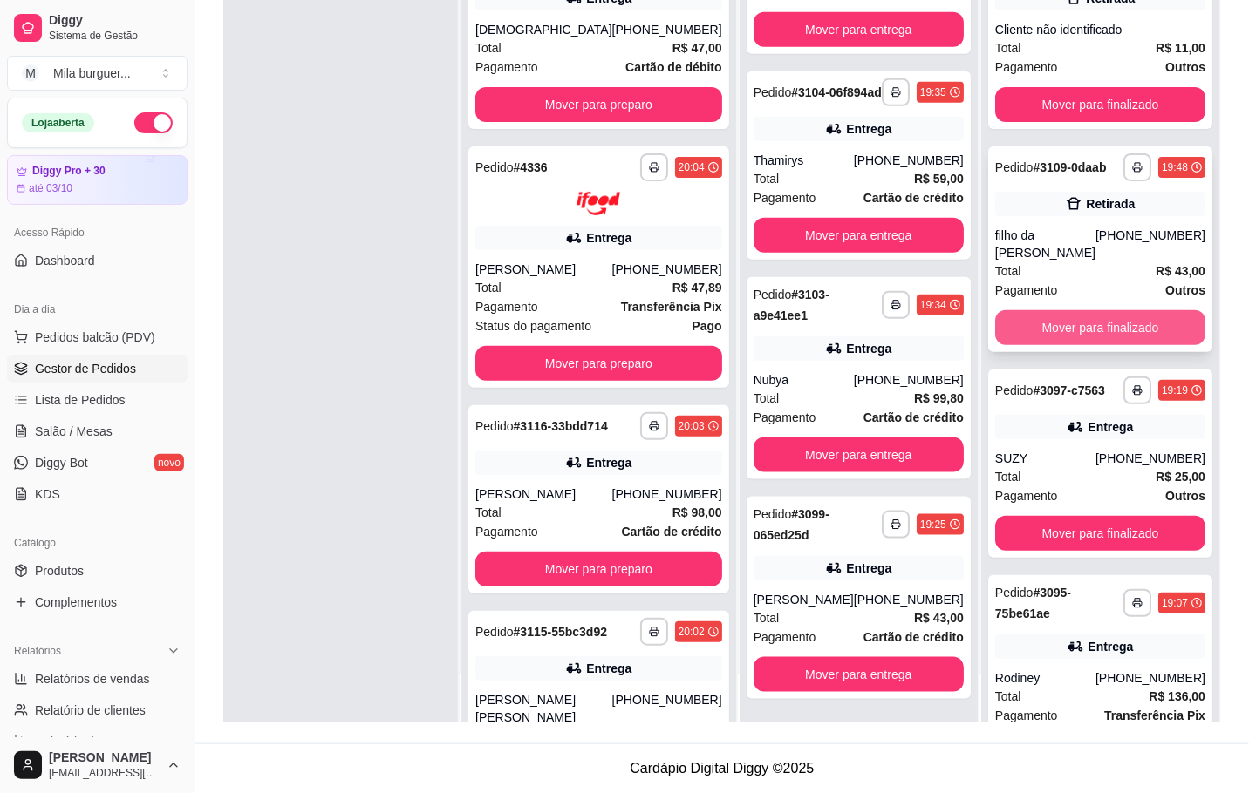
click at [1052, 311] on button "Mover para finalizado" at bounding box center [1100, 327] width 210 height 35
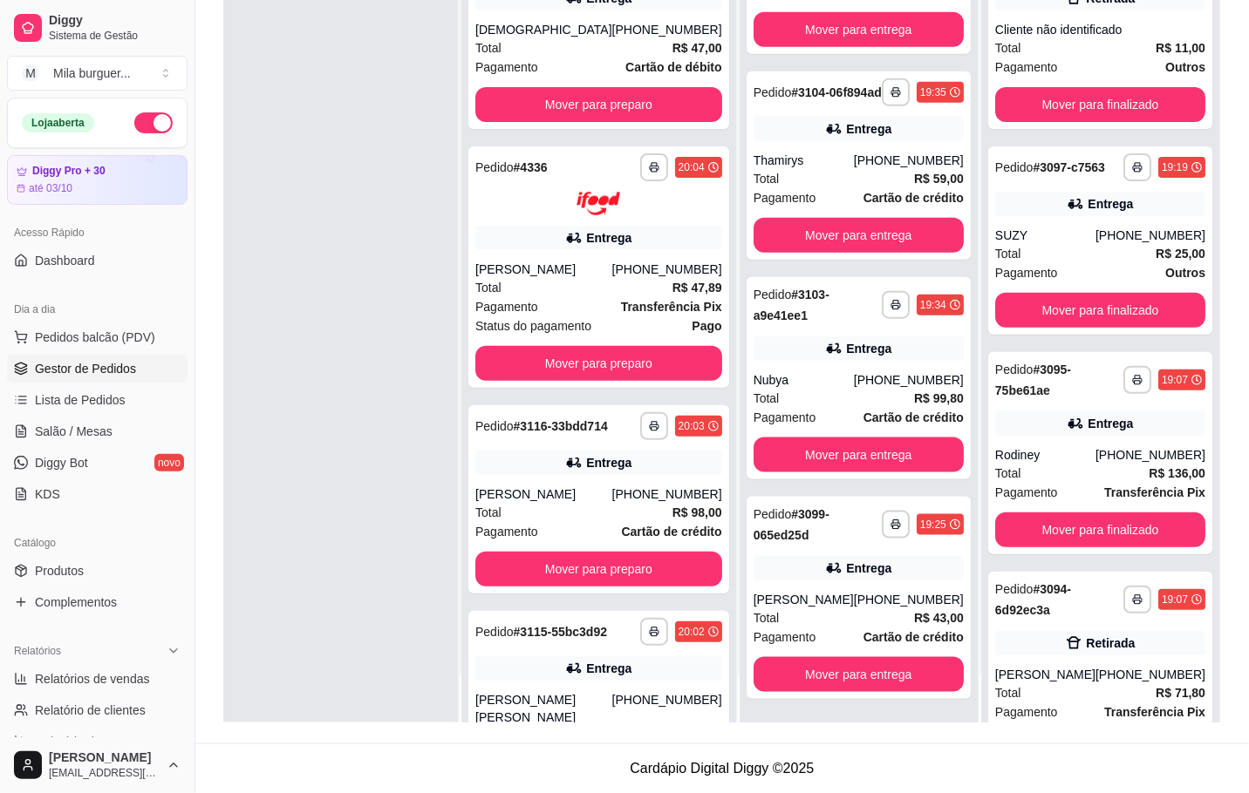
scroll to position [392, 0]
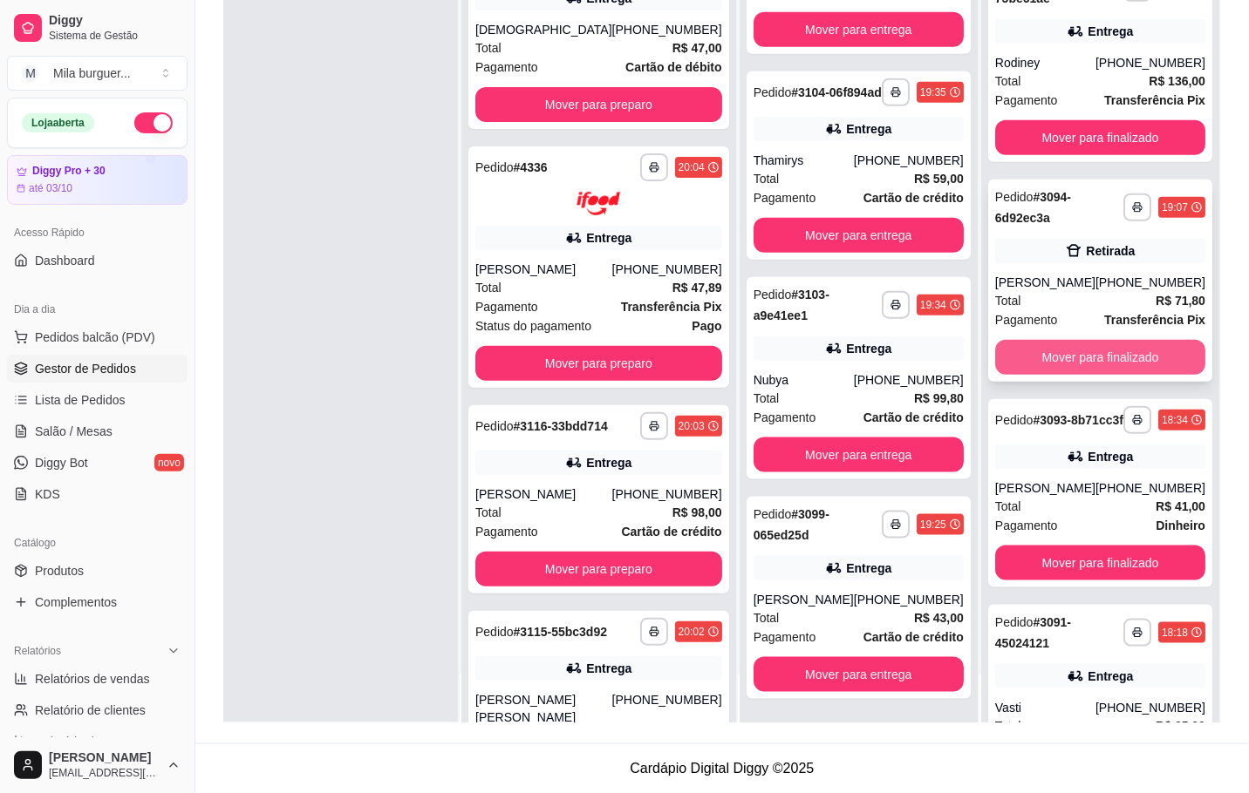
click at [1084, 353] on button "Mover para finalizado" at bounding box center [1100, 357] width 210 height 35
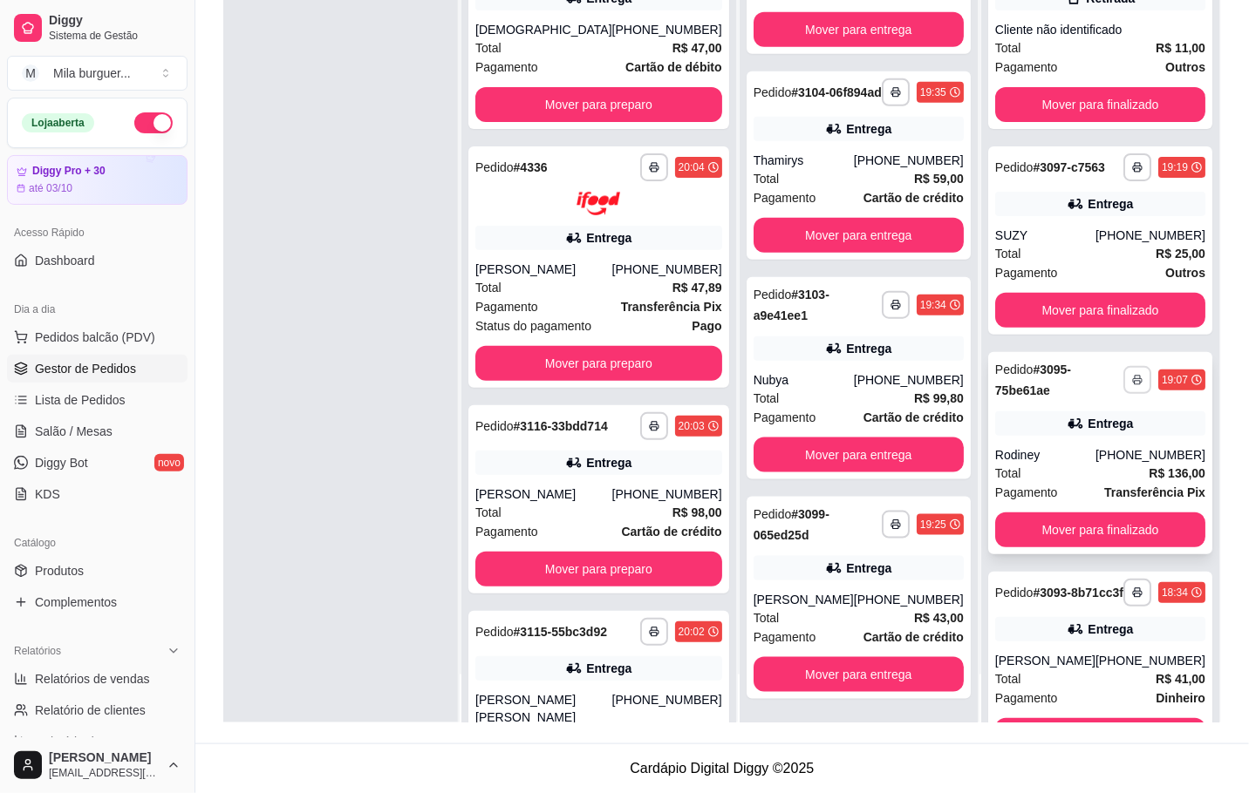
scroll to position [0, 0]
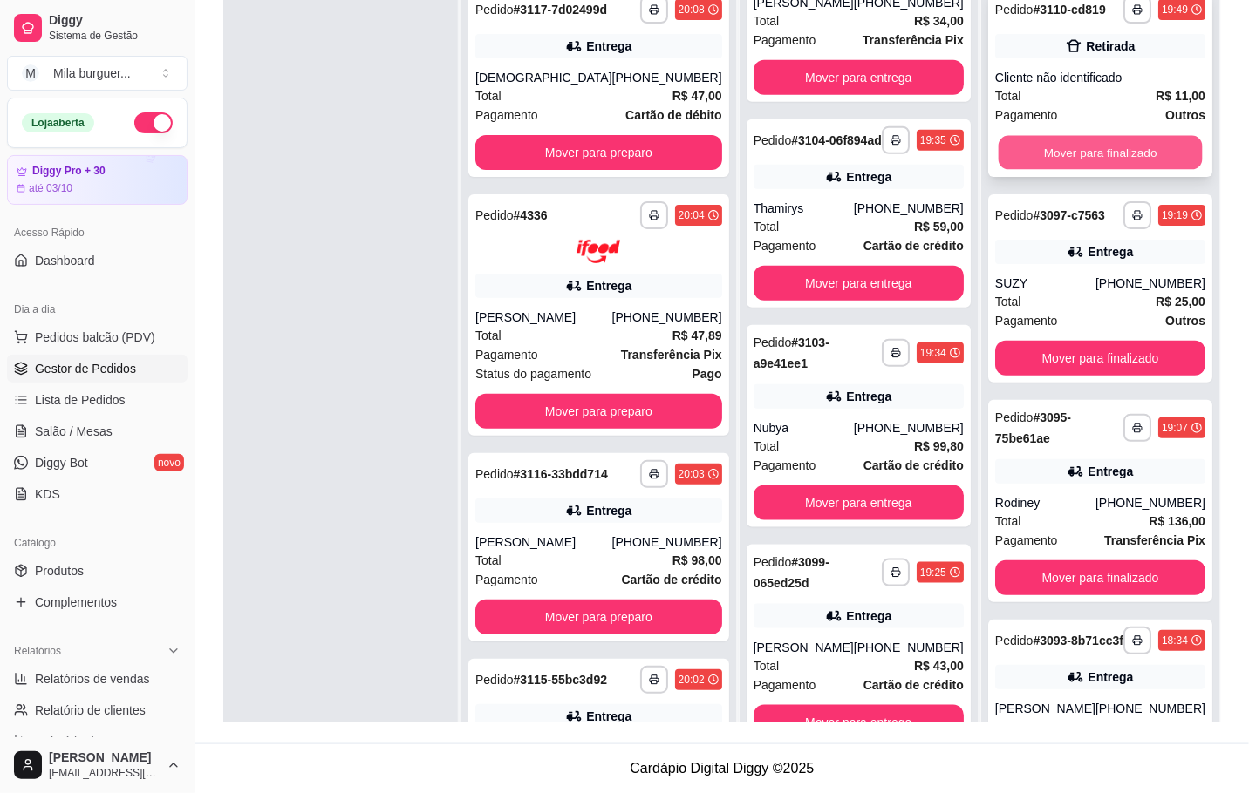
click at [1062, 136] on button "Mover para finalizado" at bounding box center [1099, 153] width 204 height 34
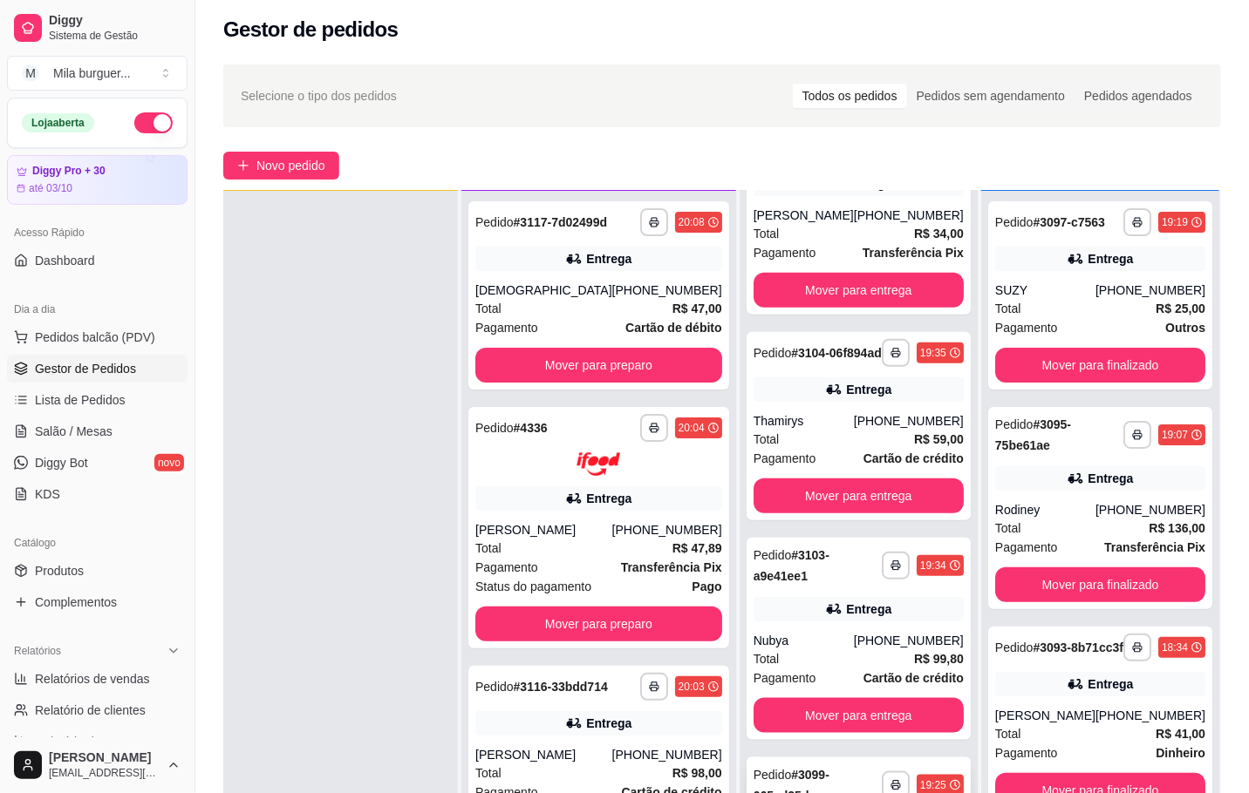
scroll to position [267, 0]
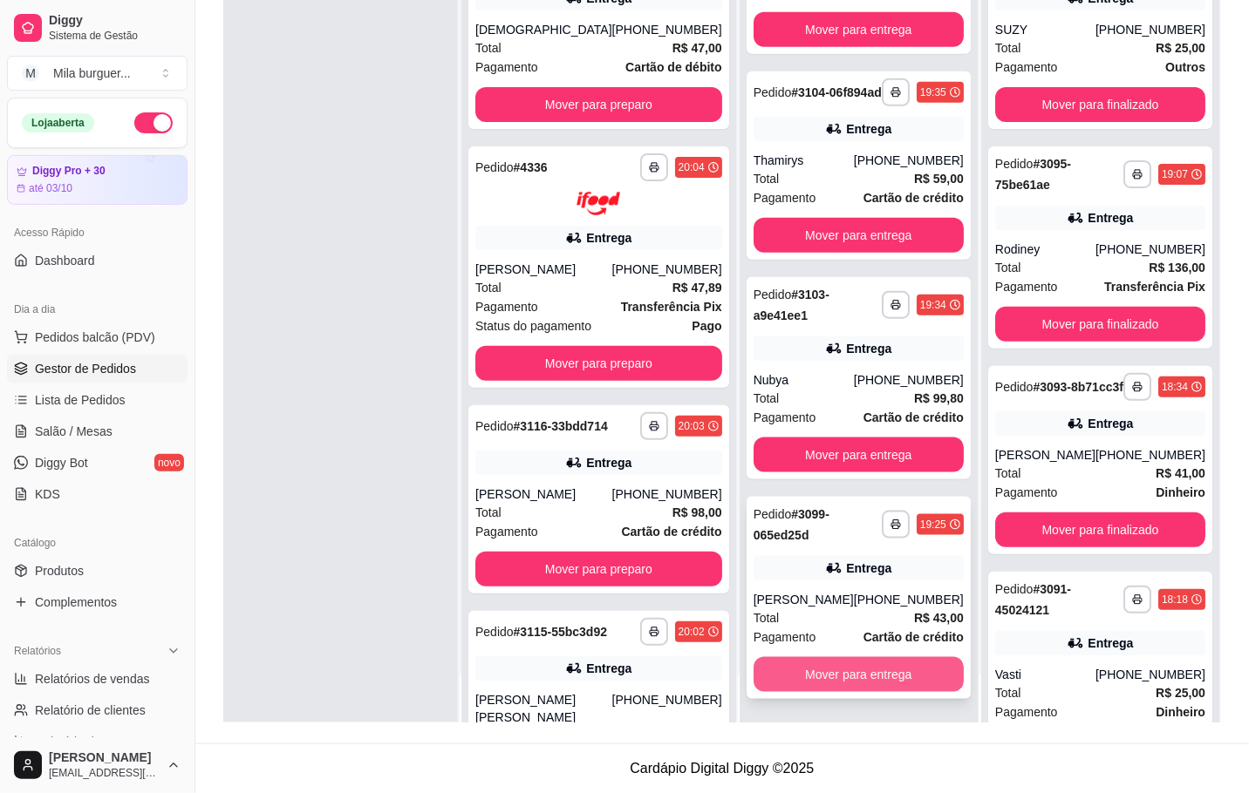
click at [856, 684] on button "Mover para entrega" at bounding box center [858, 674] width 210 height 35
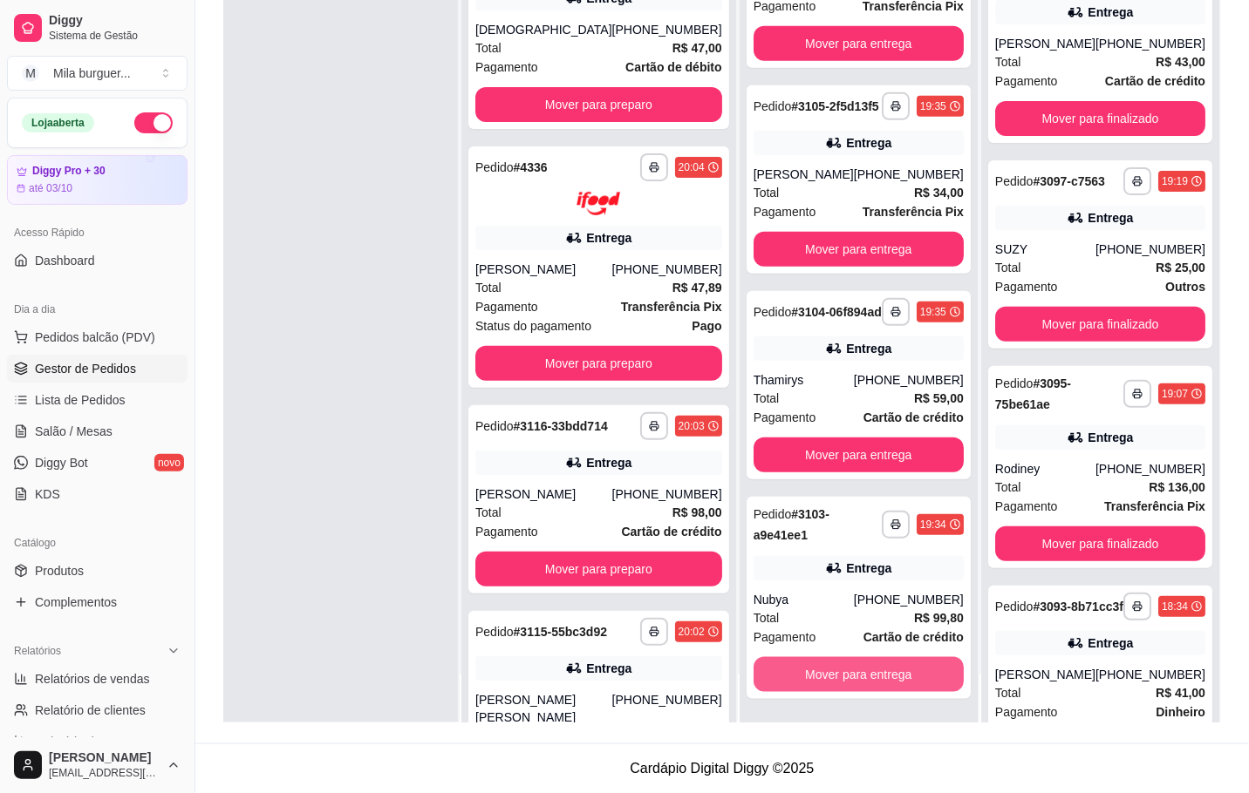
click at [859, 675] on button "Mover para entrega" at bounding box center [858, 674] width 210 height 35
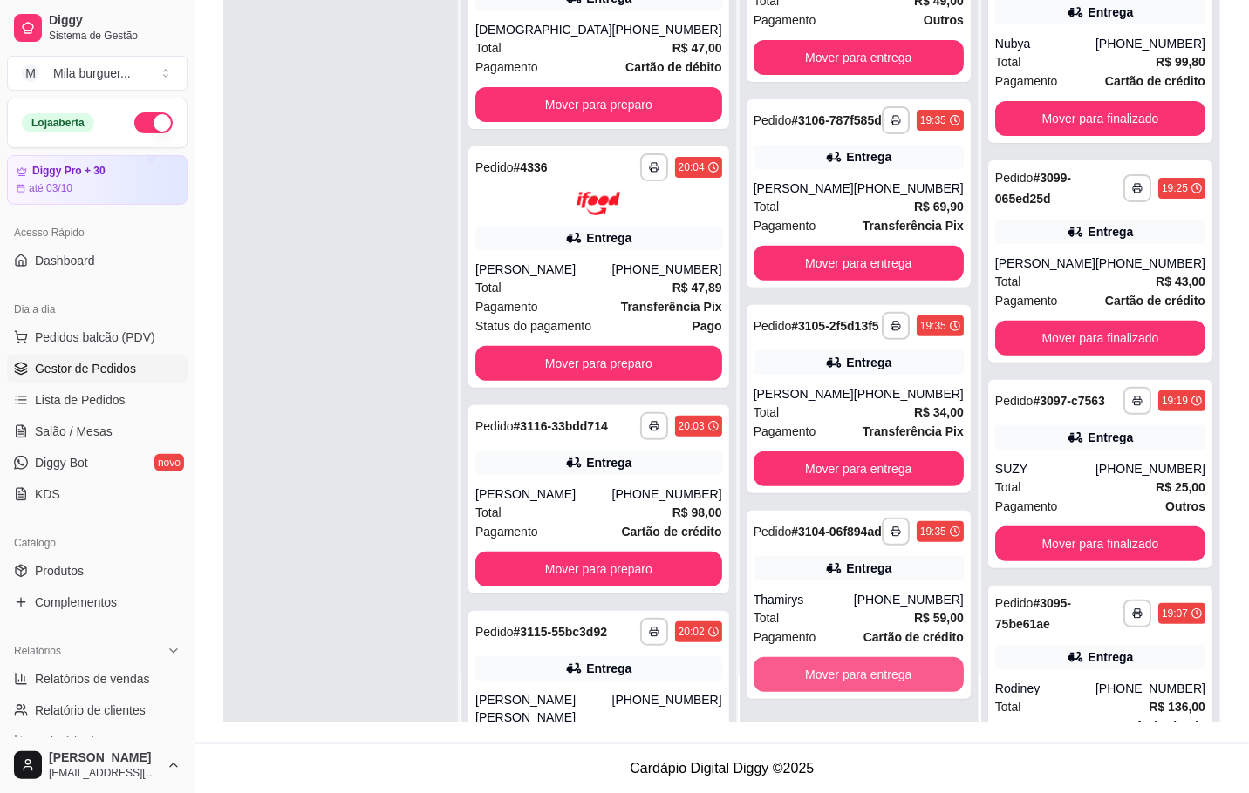
click at [858, 662] on button "Mover para entrega" at bounding box center [858, 674] width 210 height 35
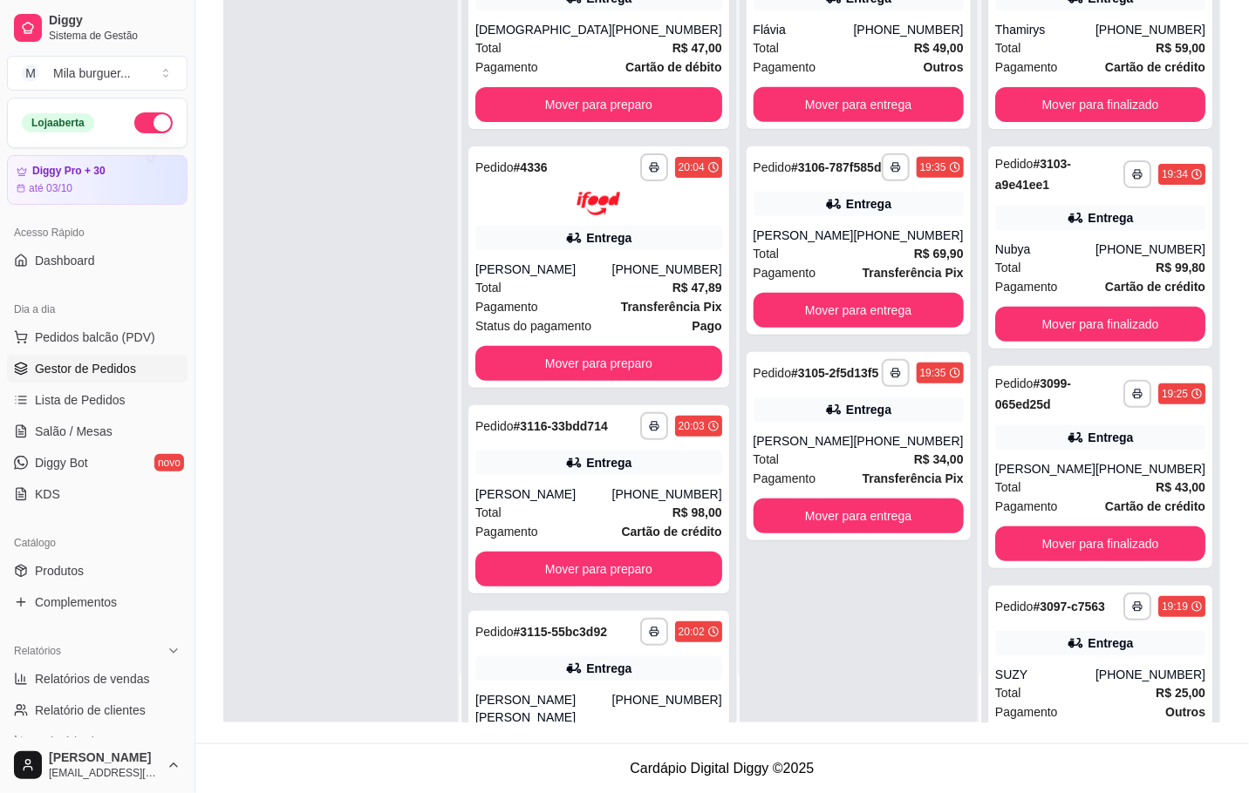
scroll to position [0, 0]
click at [885, 518] on button "Mover para entrega" at bounding box center [858, 517] width 204 height 34
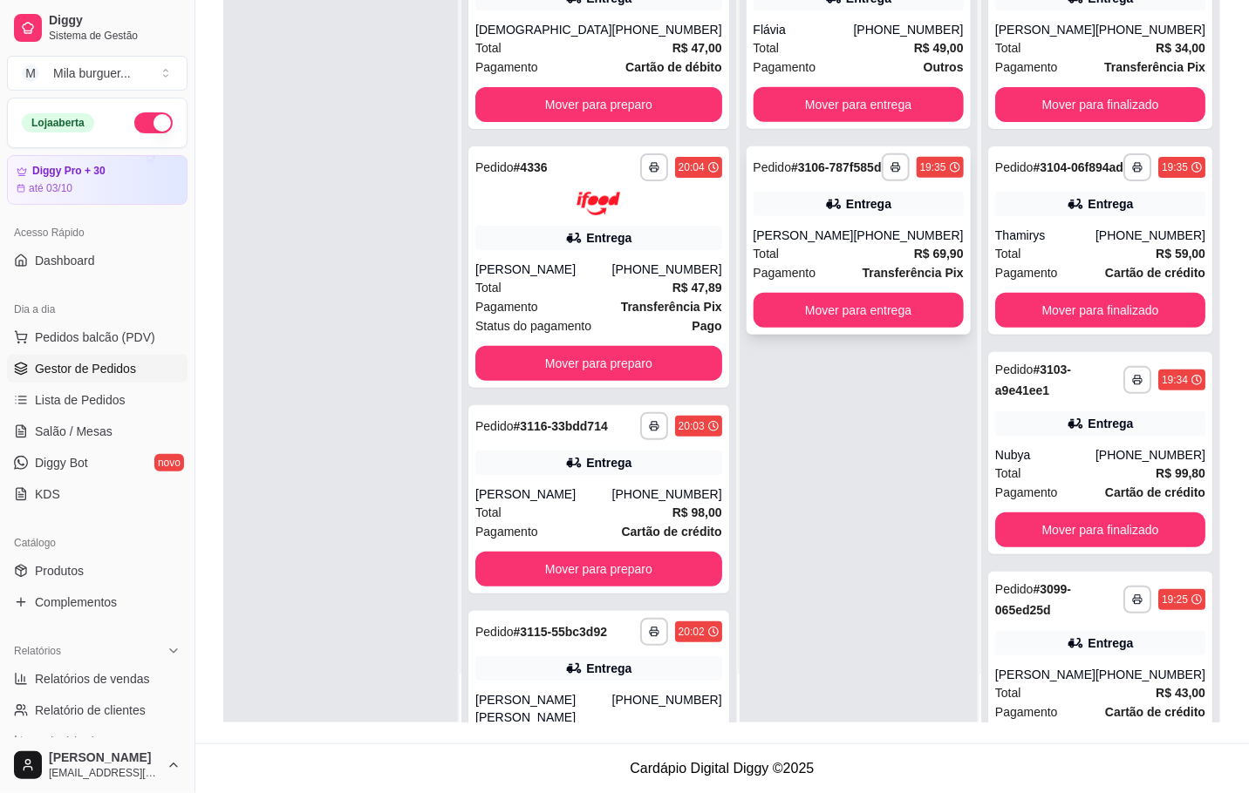
click at [885, 332] on div "**********" at bounding box center [858, 240] width 224 height 188
click at [884, 323] on button "Mover para entrega" at bounding box center [858, 310] width 210 height 35
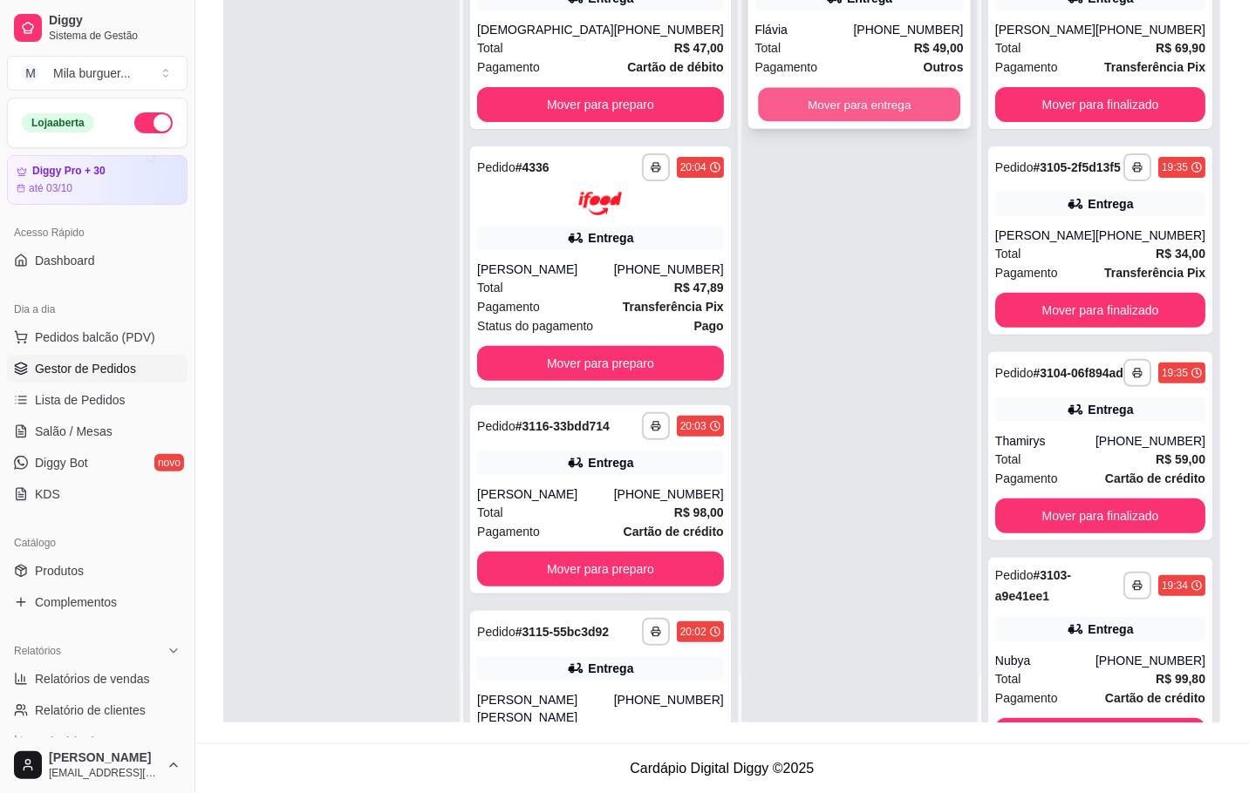
click at [879, 90] on button "Mover para entrega" at bounding box center [859, 105] width 202 height 34
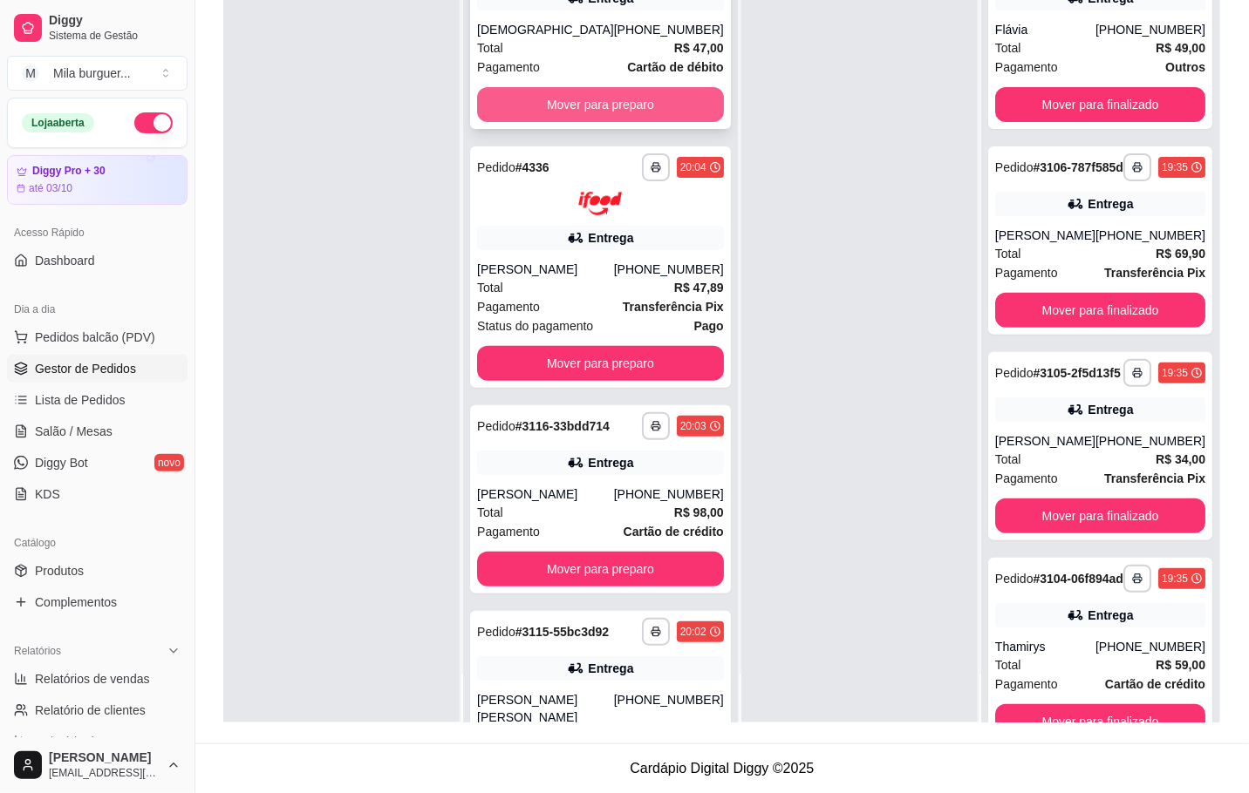
click at [555, 110] on button "Mover para preparo" at bounding box center [600, 104] width 247 height 35
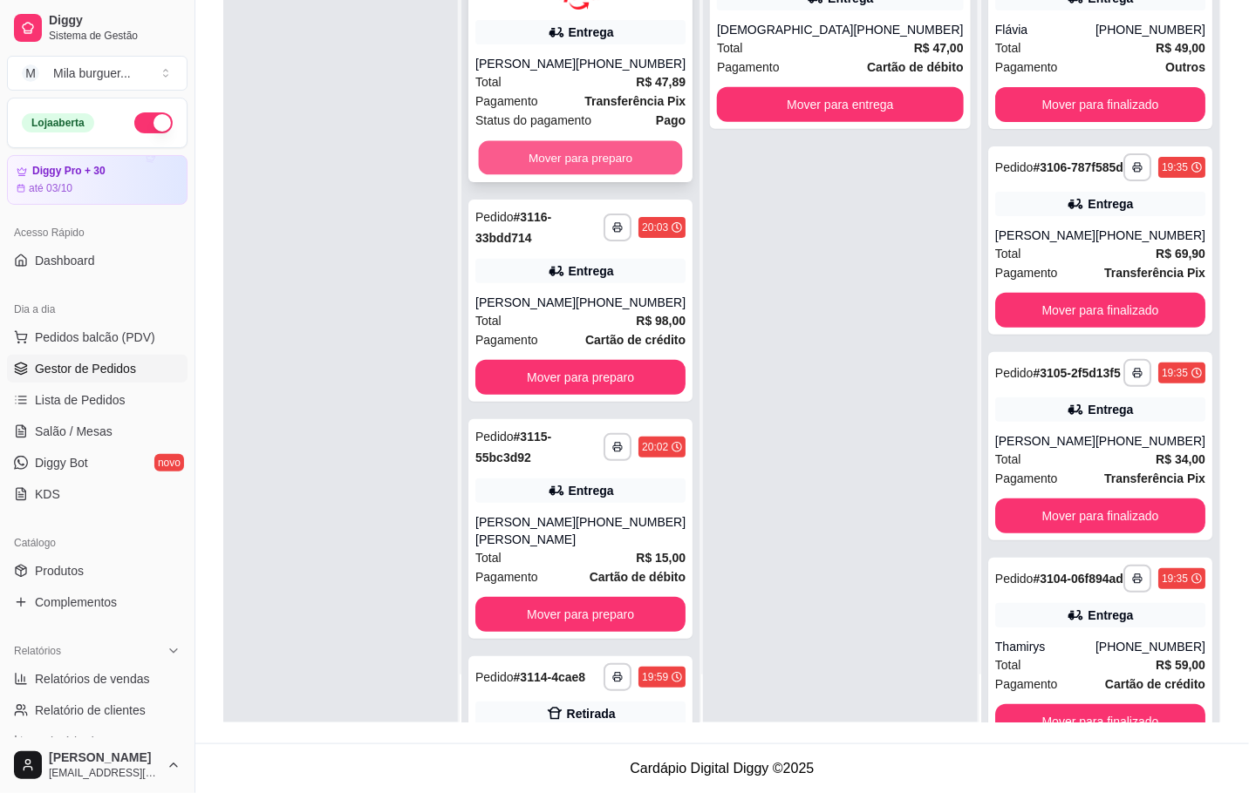
click at [555, 149] on button "Mover para preparo" at bounding box center [581, 157] width 204 height 34
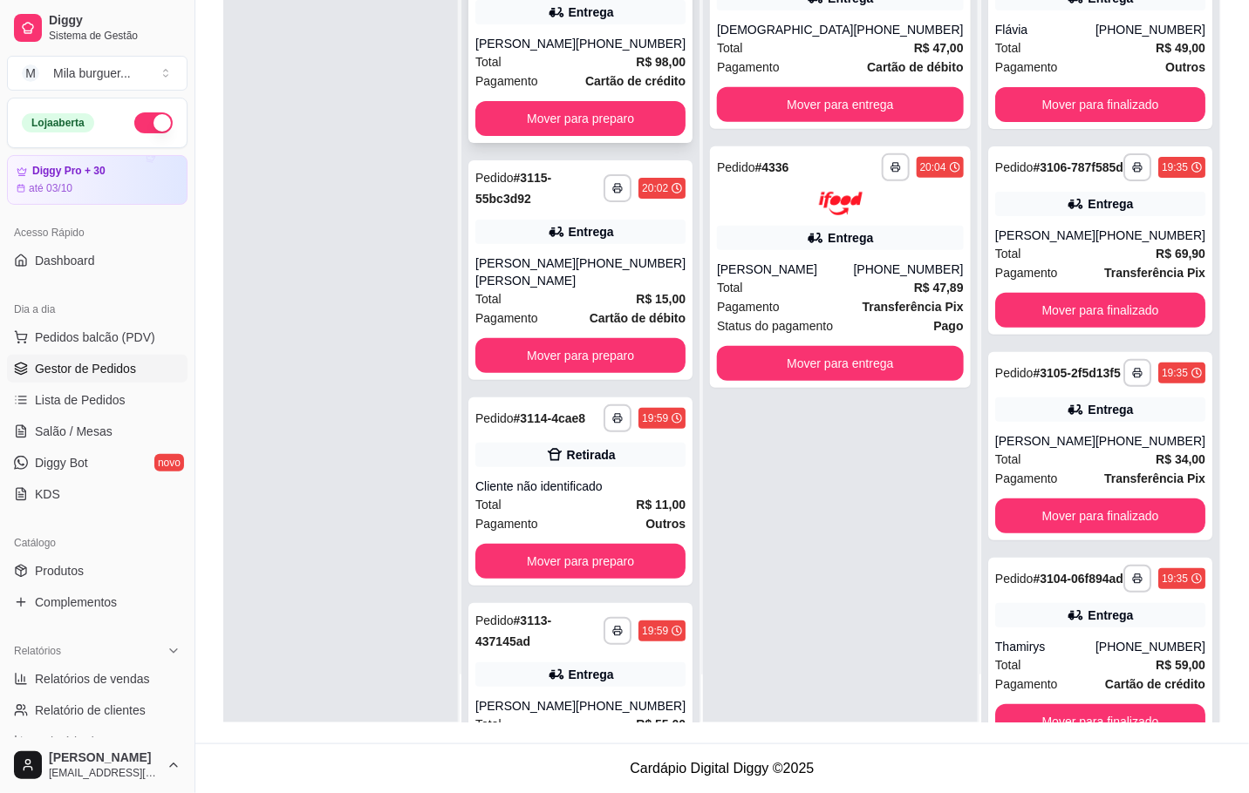
click at [555, 115] on button "Mover para preparo" at bounding box center [580, 118] width 210 height 35
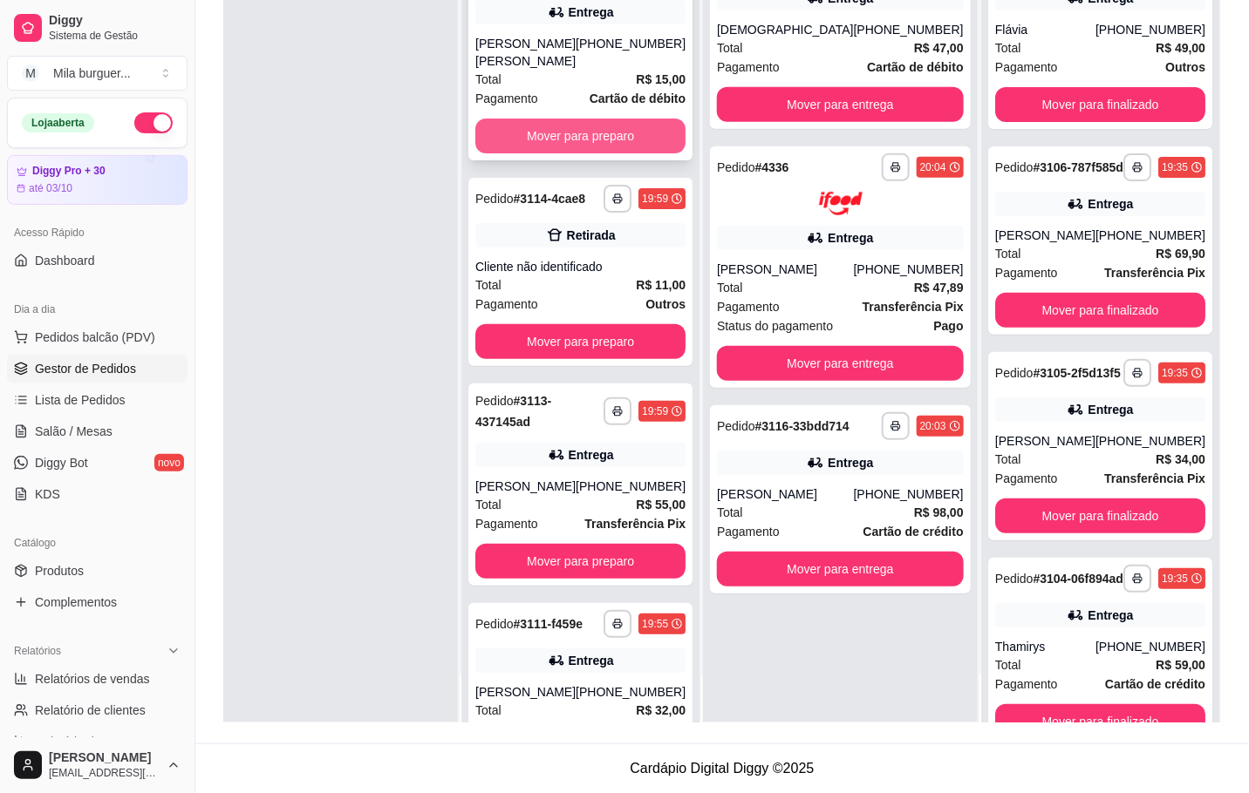
click at [562, 128] on button "Mover para preparo" at bounding box center [580, 136] width 210 height 35
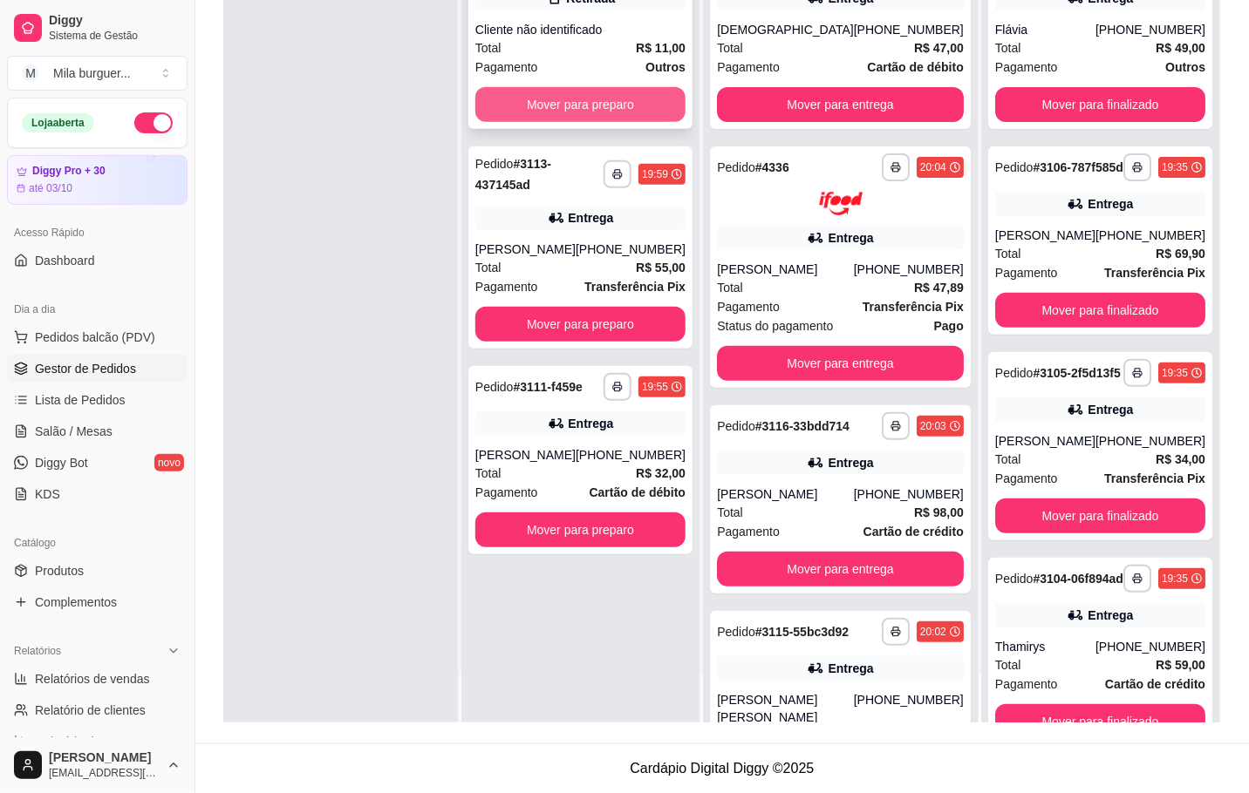
click at [583, 108] on button "Mover para preparo" at bounding box center [580, 104] width 210 height 35
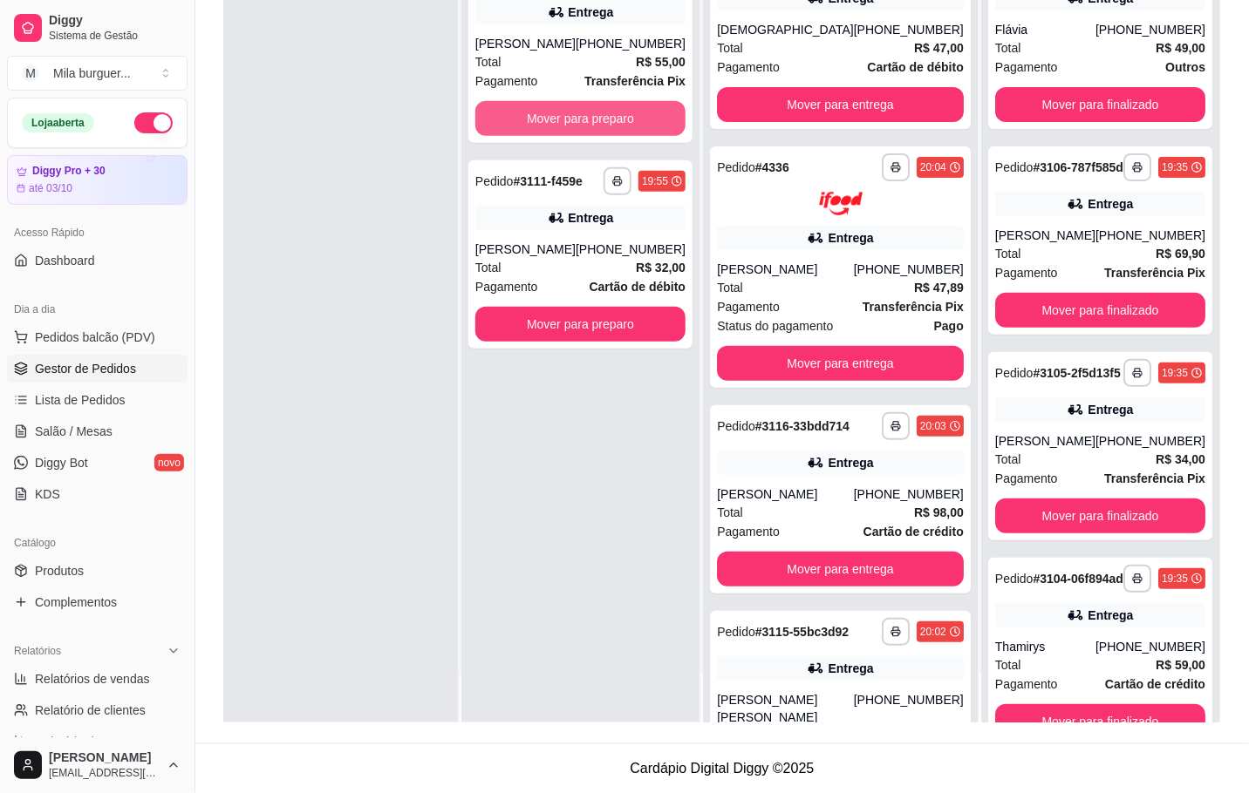
click at [583, 108] on button "Mover para preparo" at bounding box center [580, 118] width 210 height 35
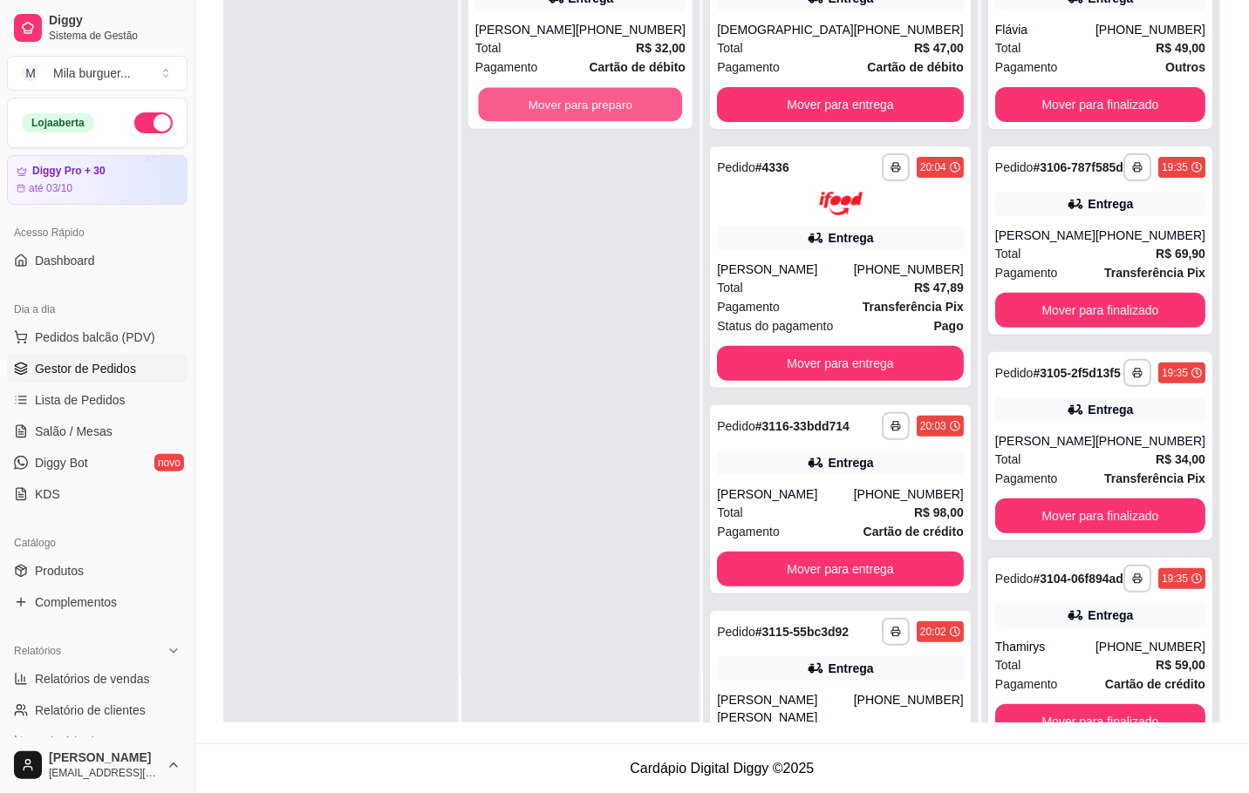
click at [583, 108] on button "Mover para preparo" at bounding box center [581, 105] width 204 height 34
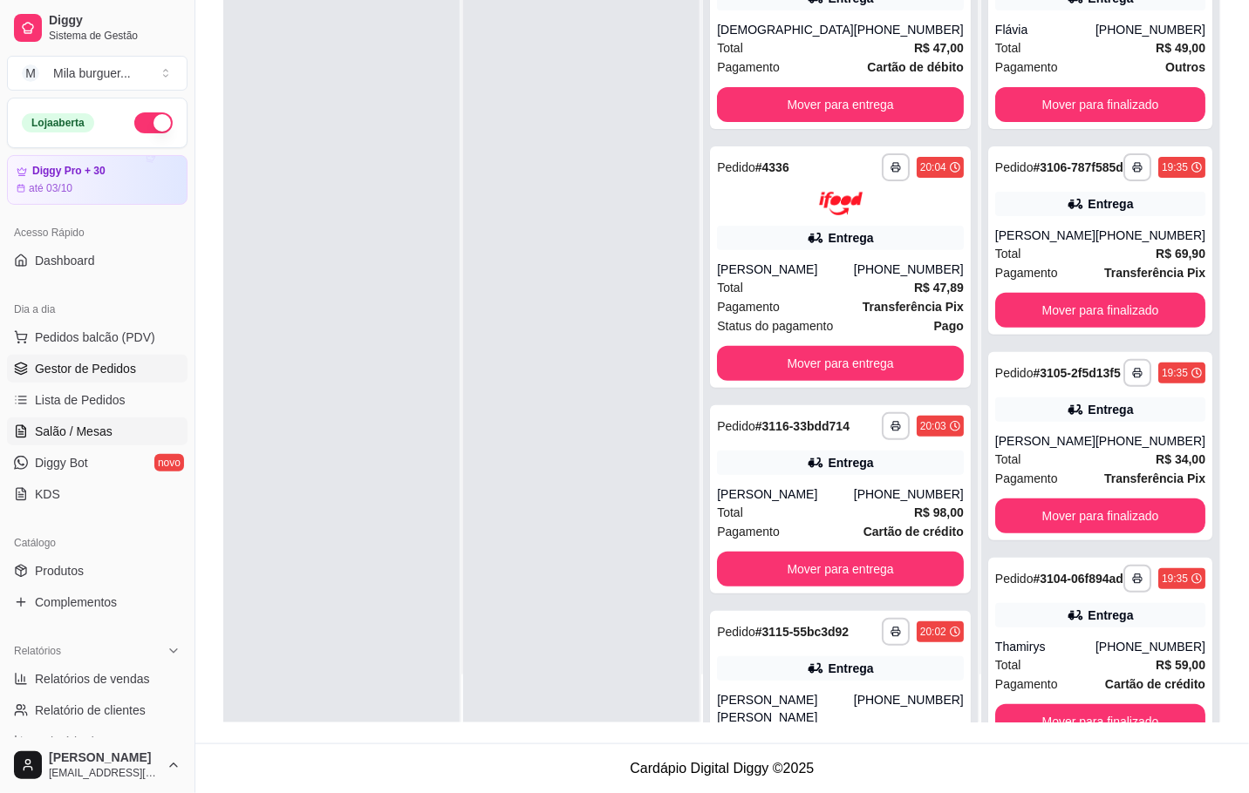
click at [103, 422] on link "Salão / Mesas" at bounding box center [97, 432] width 180 height 28
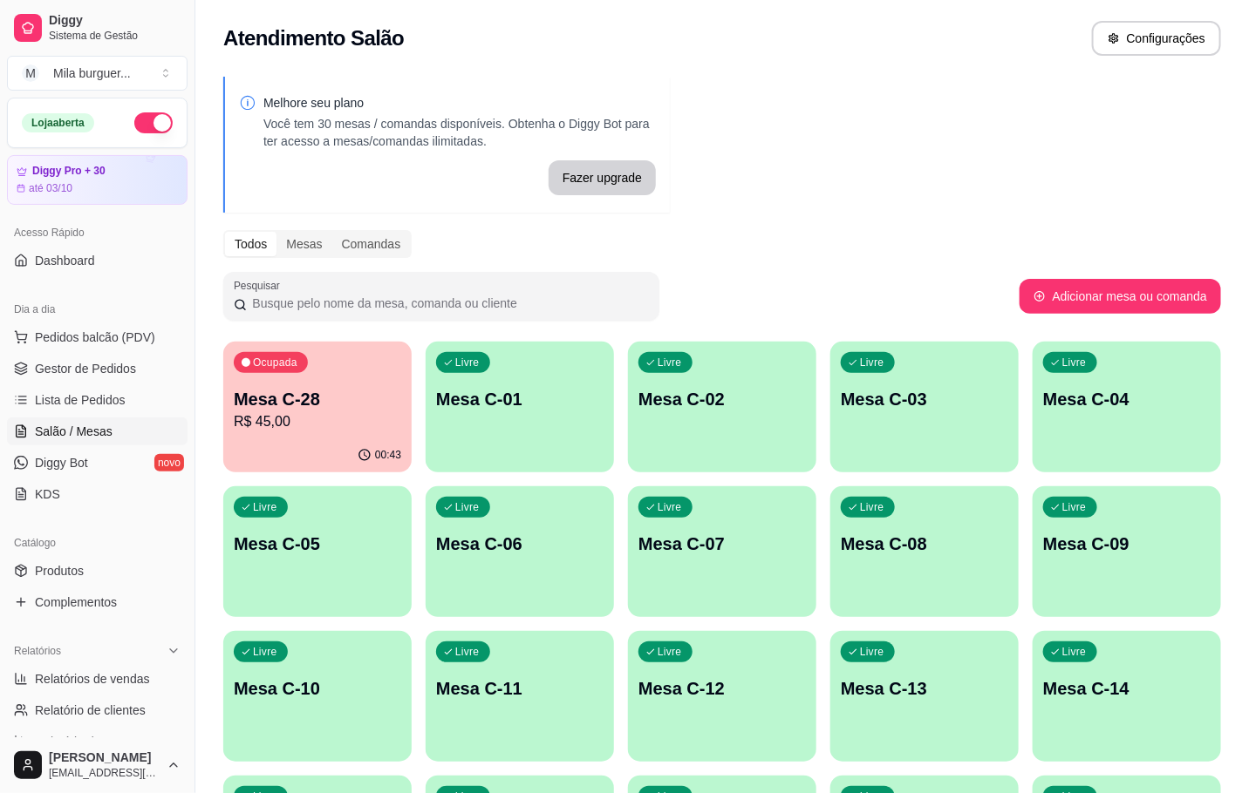
click at [330, 382] on div "Ocupada Mesa C-28 R$ 45,00" at bounding box center [317, 390] width 188 height 97
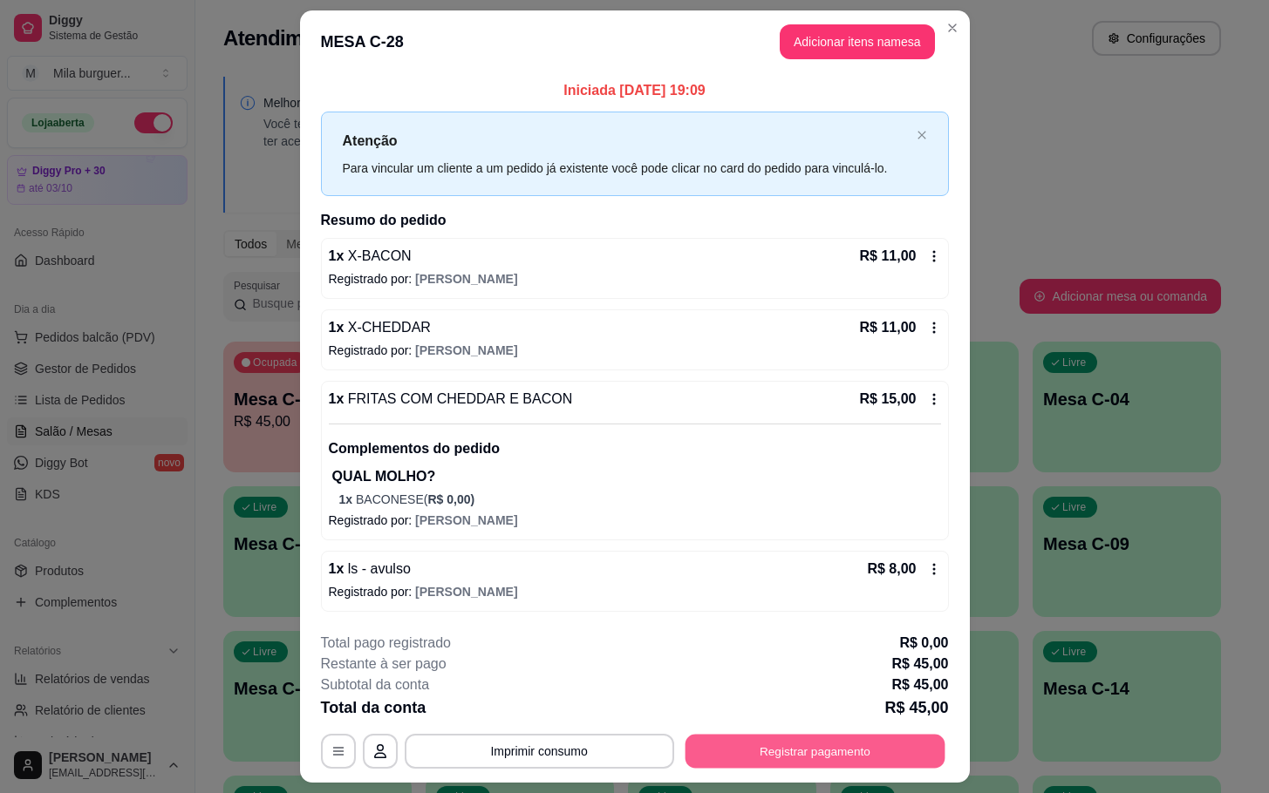
click at [751, 740] on button "Registrar pagamento" at bounding box center [814, 752] width 260 height 34
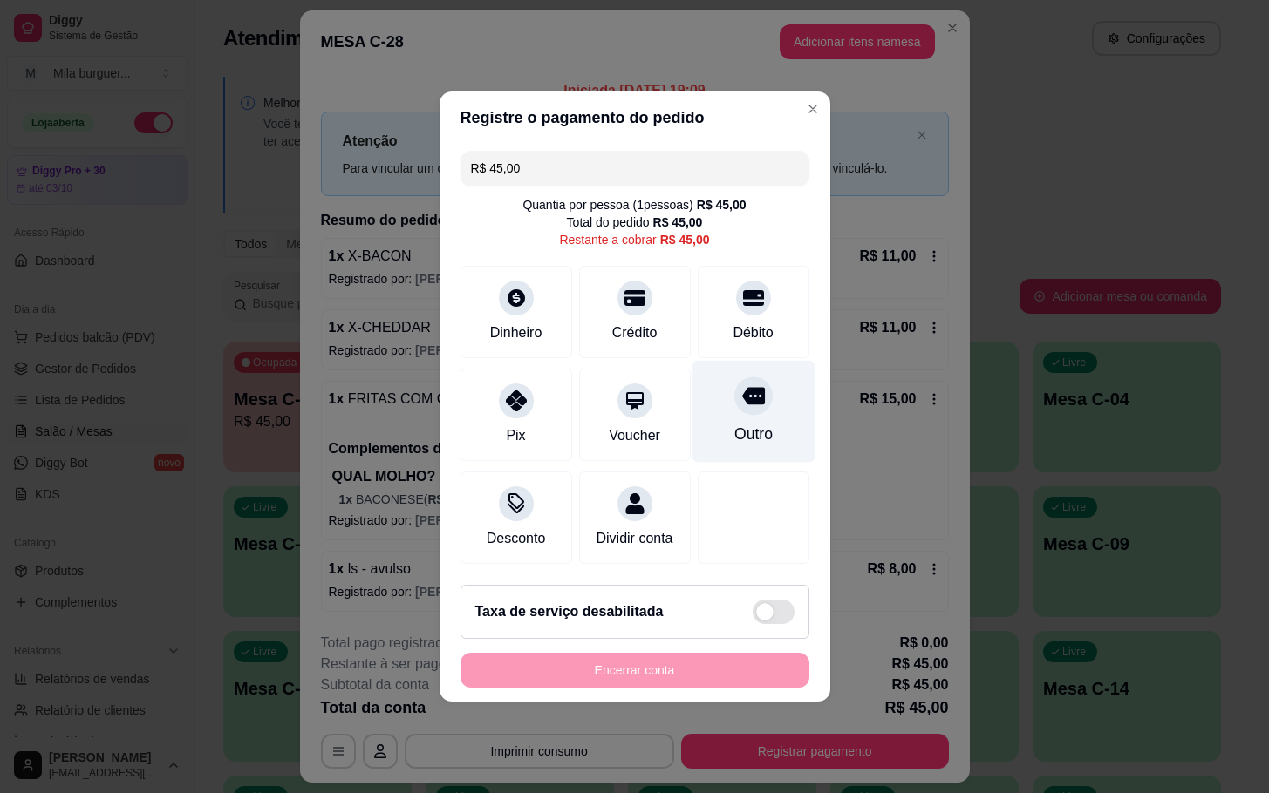
click at [756, 421] on div "Outro" at bounding box center [752, 412] width 123 height 102
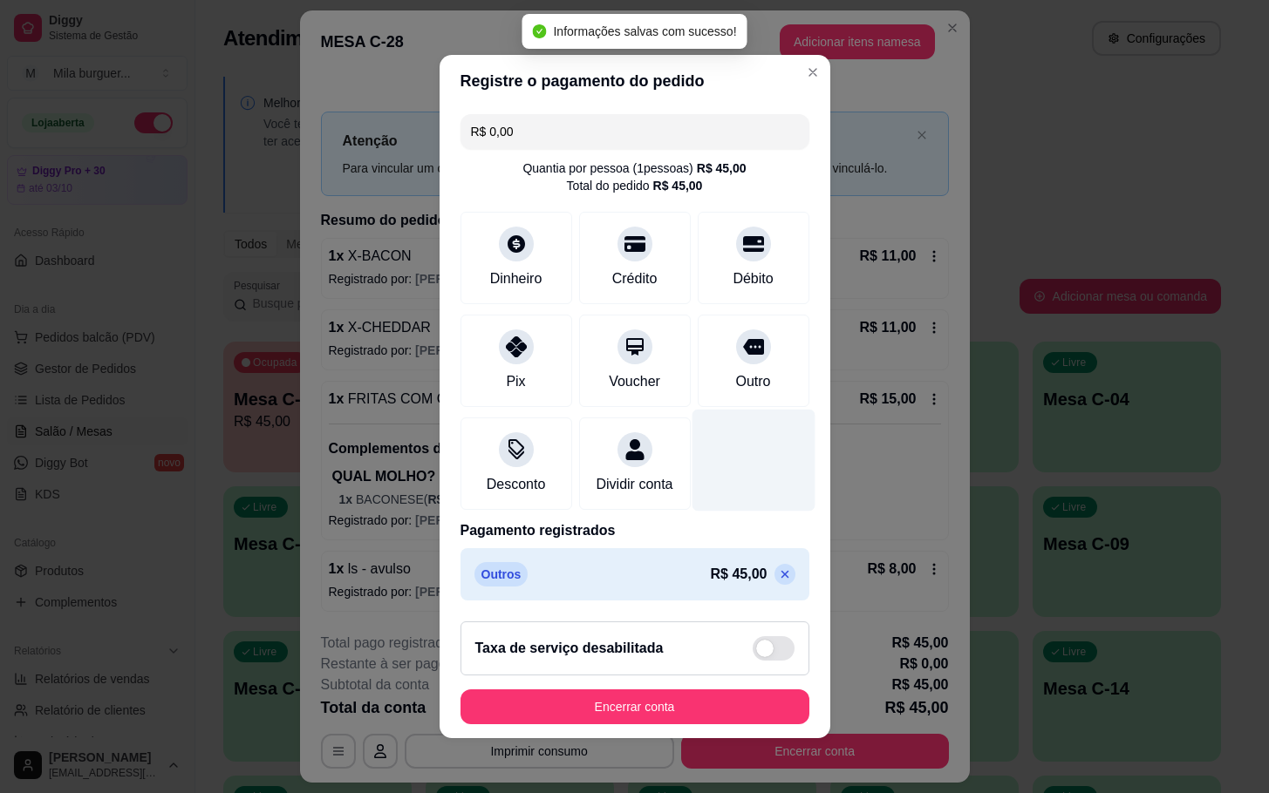
type input "R$ 0,00"
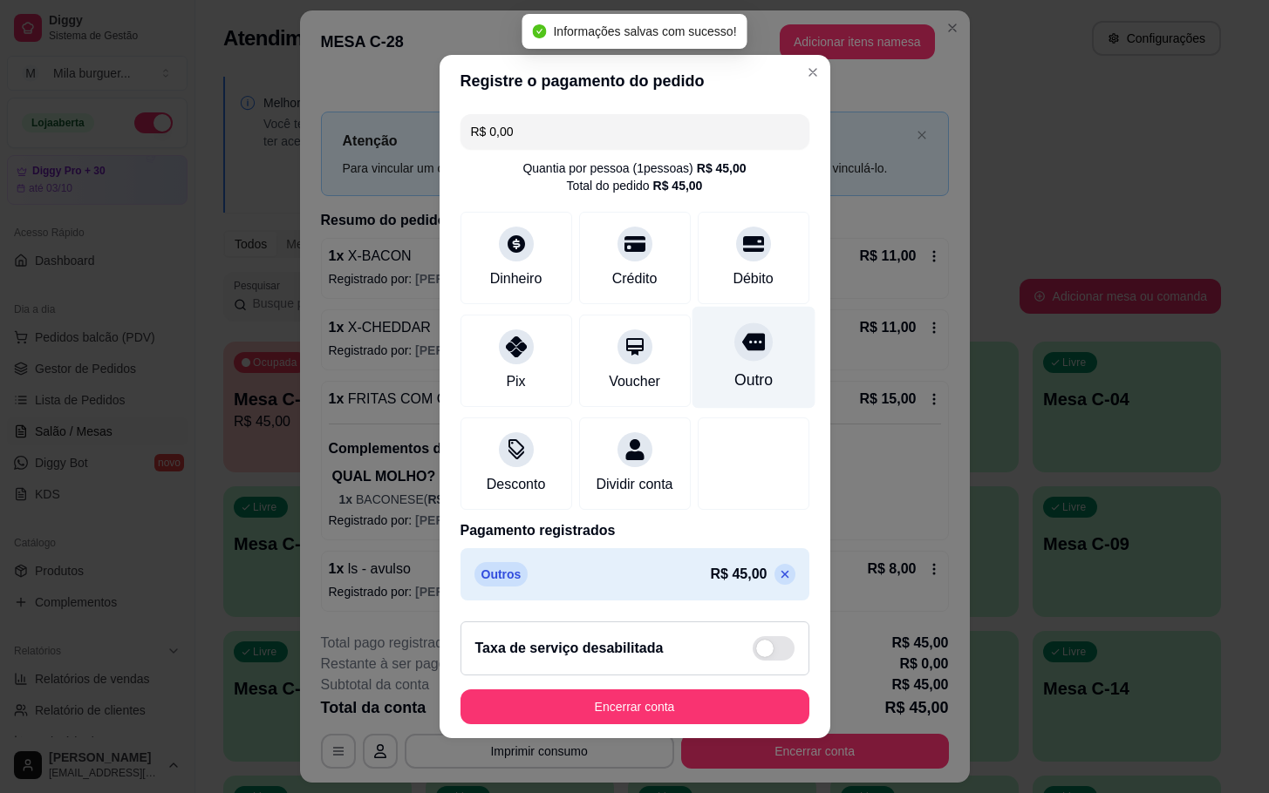
click at [739, 369] on div "Outro" at bounding box center [752, 380] width 38 height 23
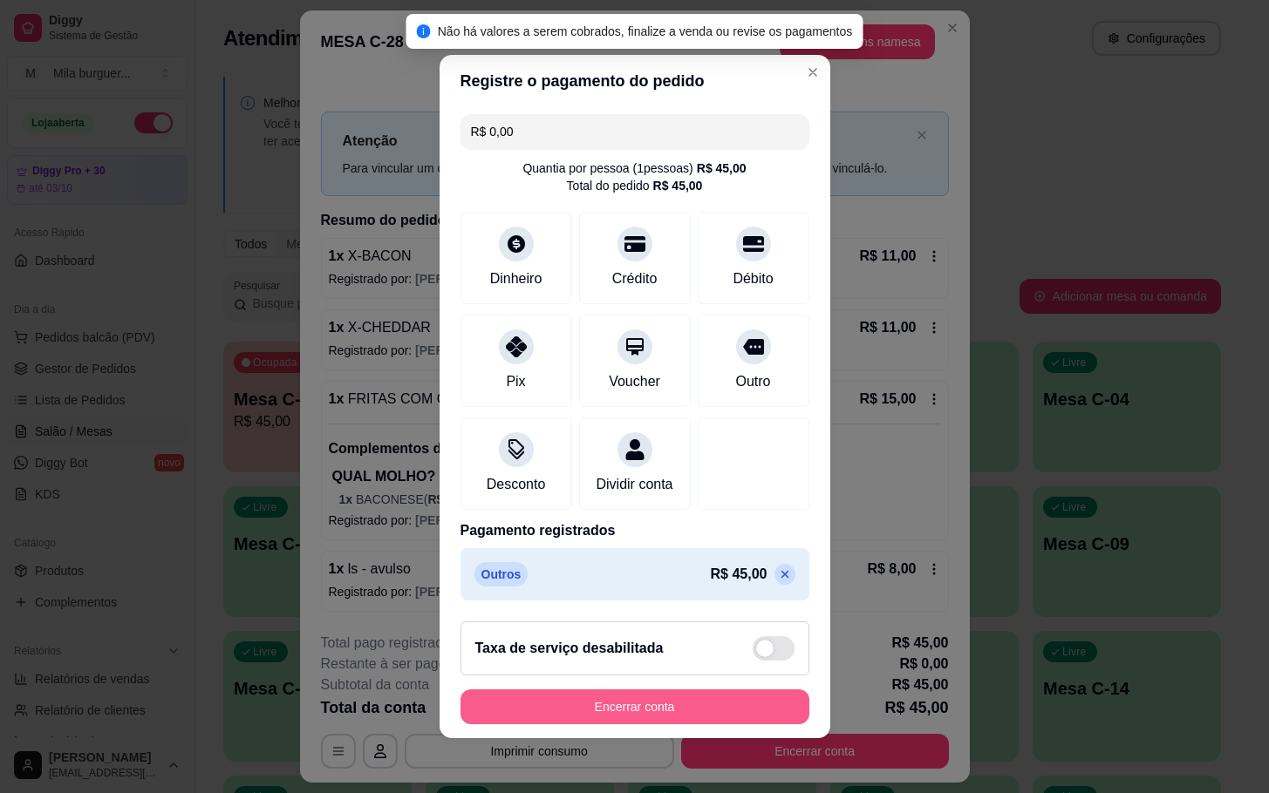
click at [676, 714] on button "Encerrar conta" at bounding box center [634, 707] width 349 height 35
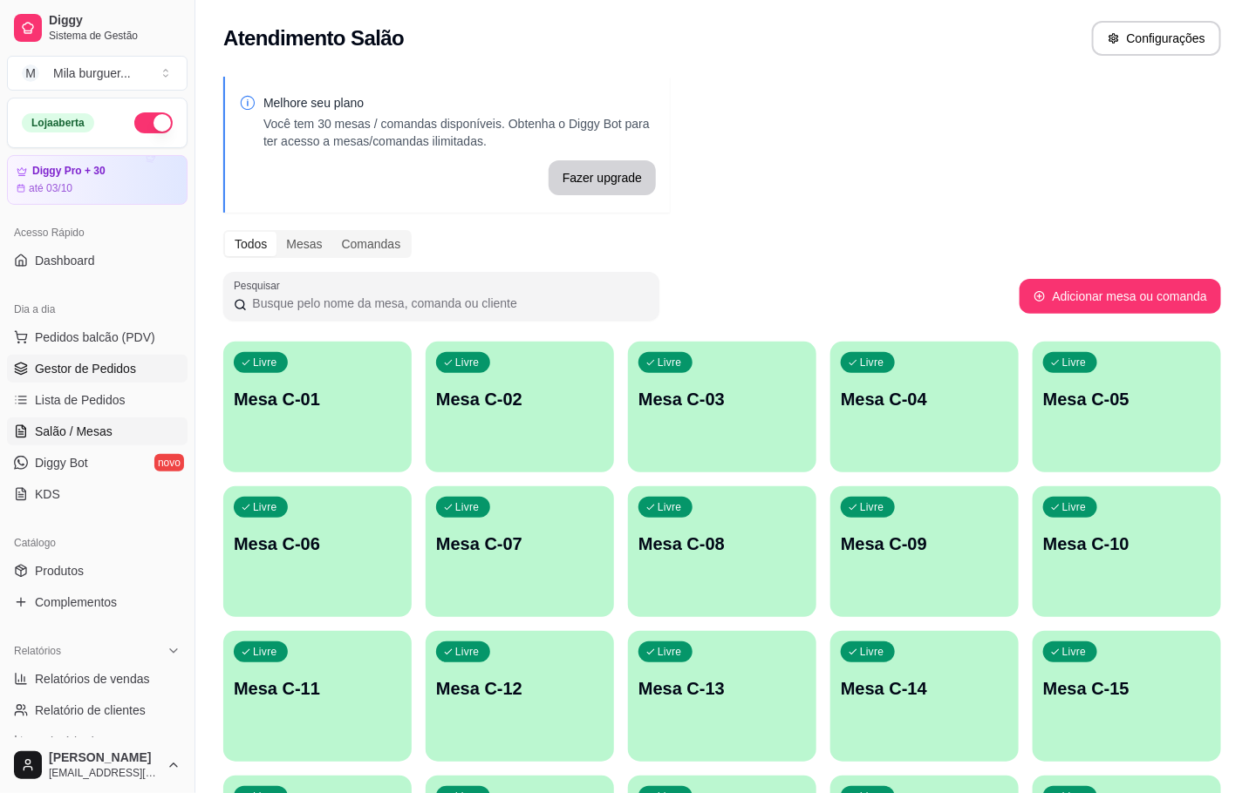
click at [99, 382] on link "Gestor de Pedidos" at bounding box center [97, 369] width 180 height 28
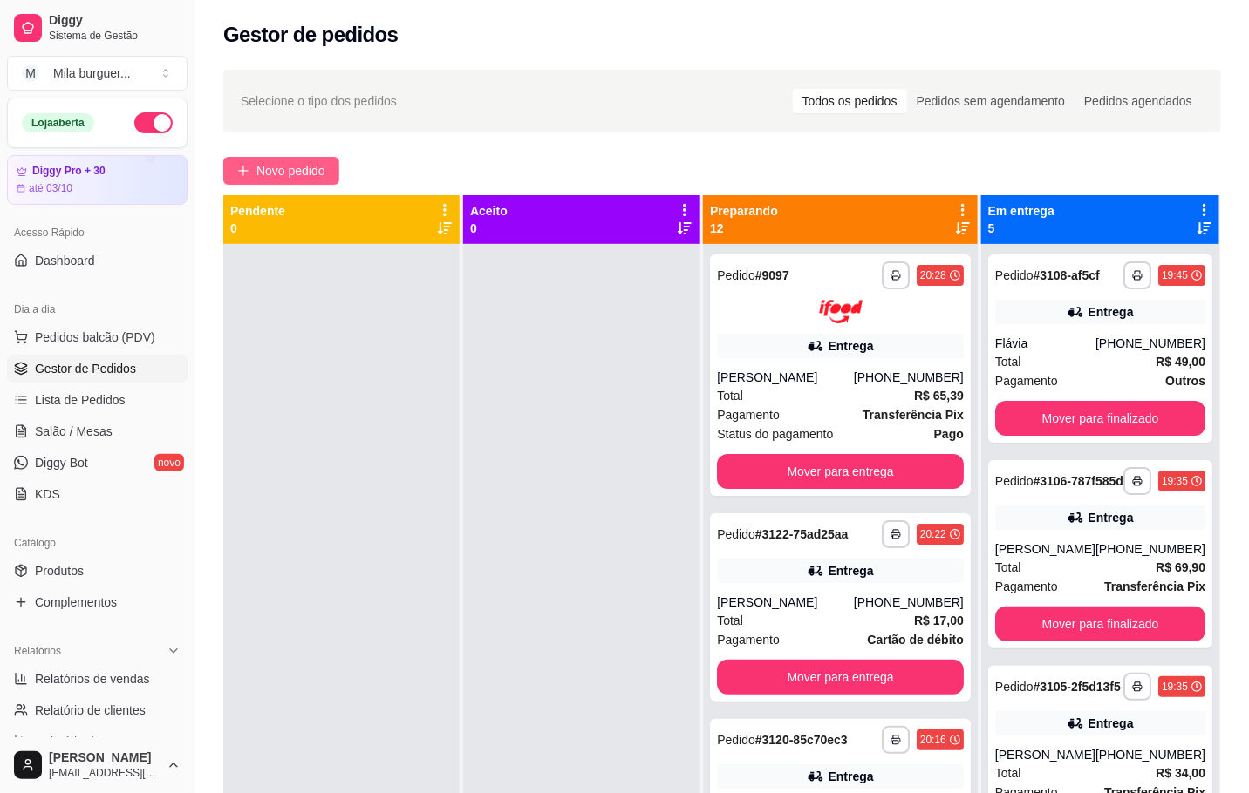
click at [299, 157] on button "Novo pedido" at bounding box center [281, 171] width 116 height 28
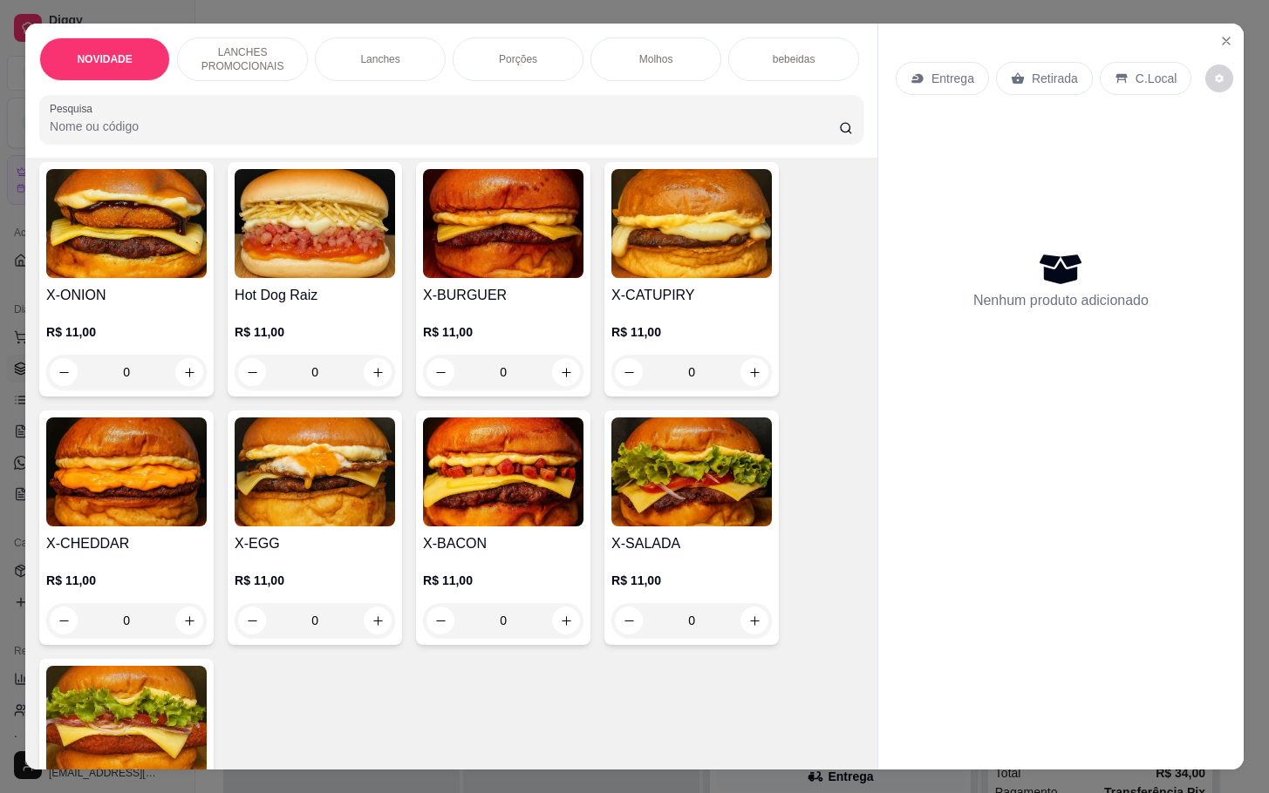
scroll to position [523, 0]
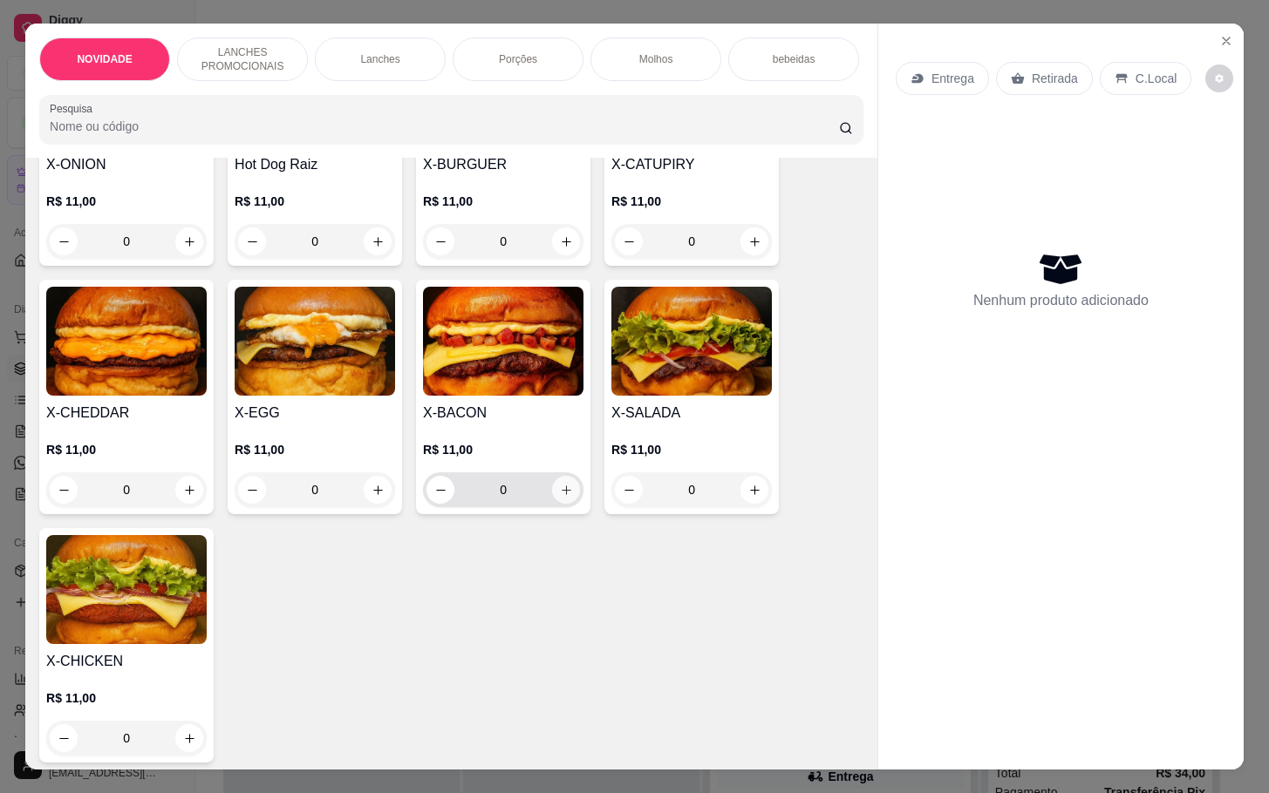
click at [561, 504] on button "increase-product-quantity" at bounding box center [566, 490] width 28 height 28
type input "1"
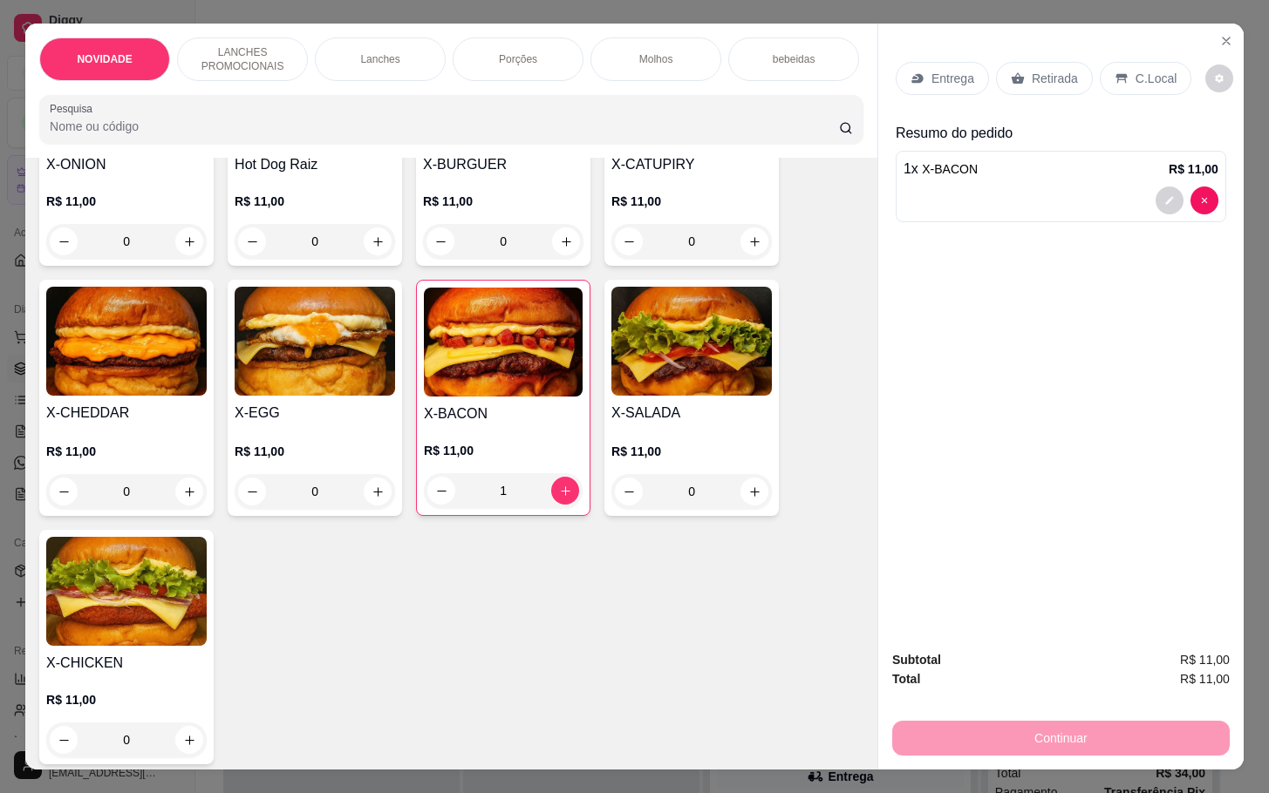
click at [766, 511] on div "X-SALADA R$ 11,00 0" at bounding box center [691, 398] width 174 height 236
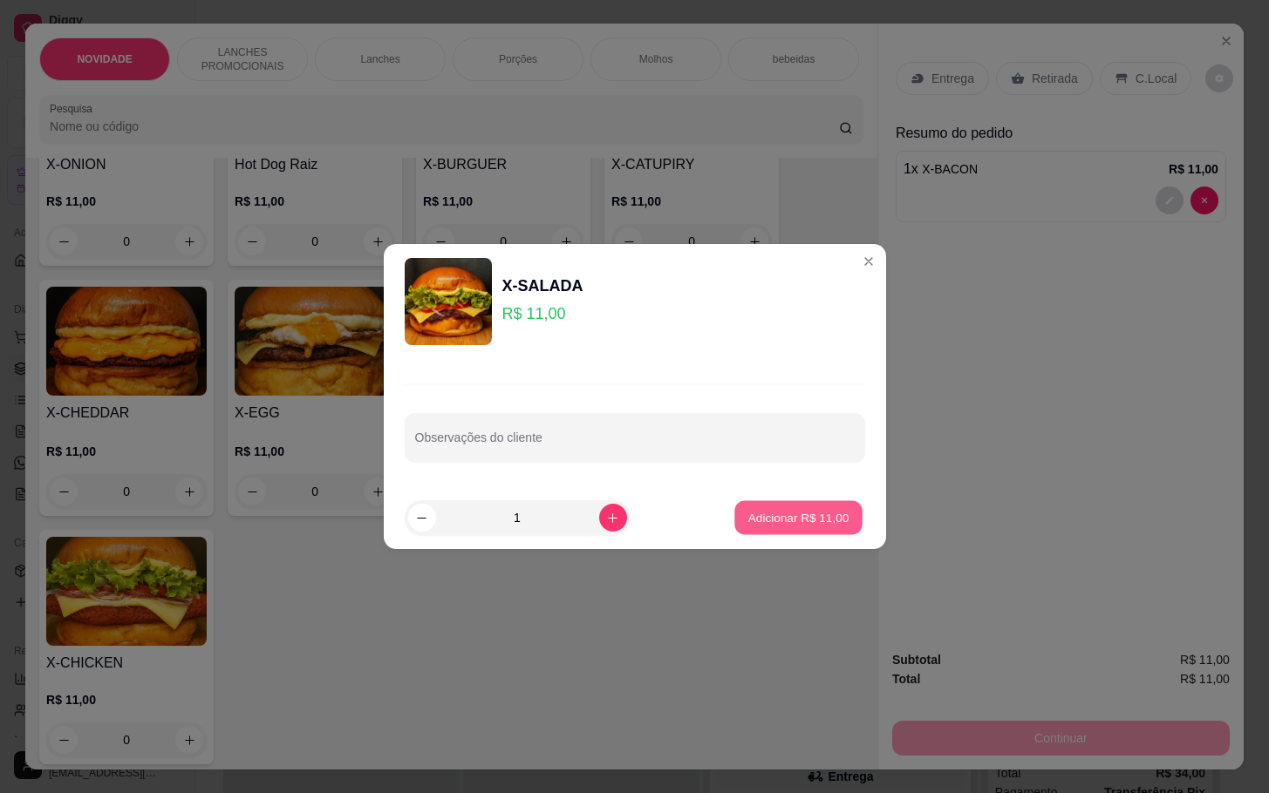
click at [785, 507] on button "Adicionar R$ 11,00" at bounding box center [799, 518] width 128 height 34
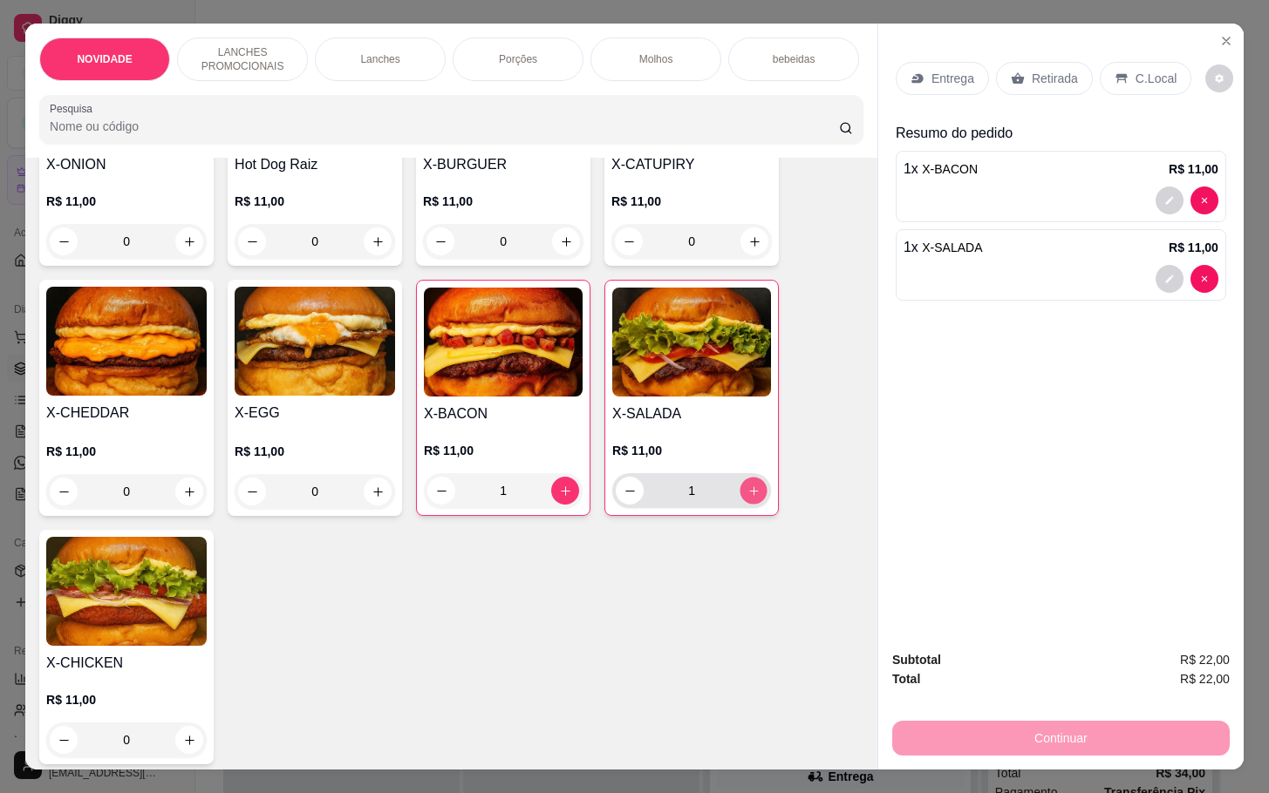
click at [747, 498] on icon "increase-product-quantity" at bounding box center [753, 491] width 13 height 13
type input "2"
click at [1165, 270] on button "decrease-product-quantity" at bounding box center [1169, 279] width 28 height 28
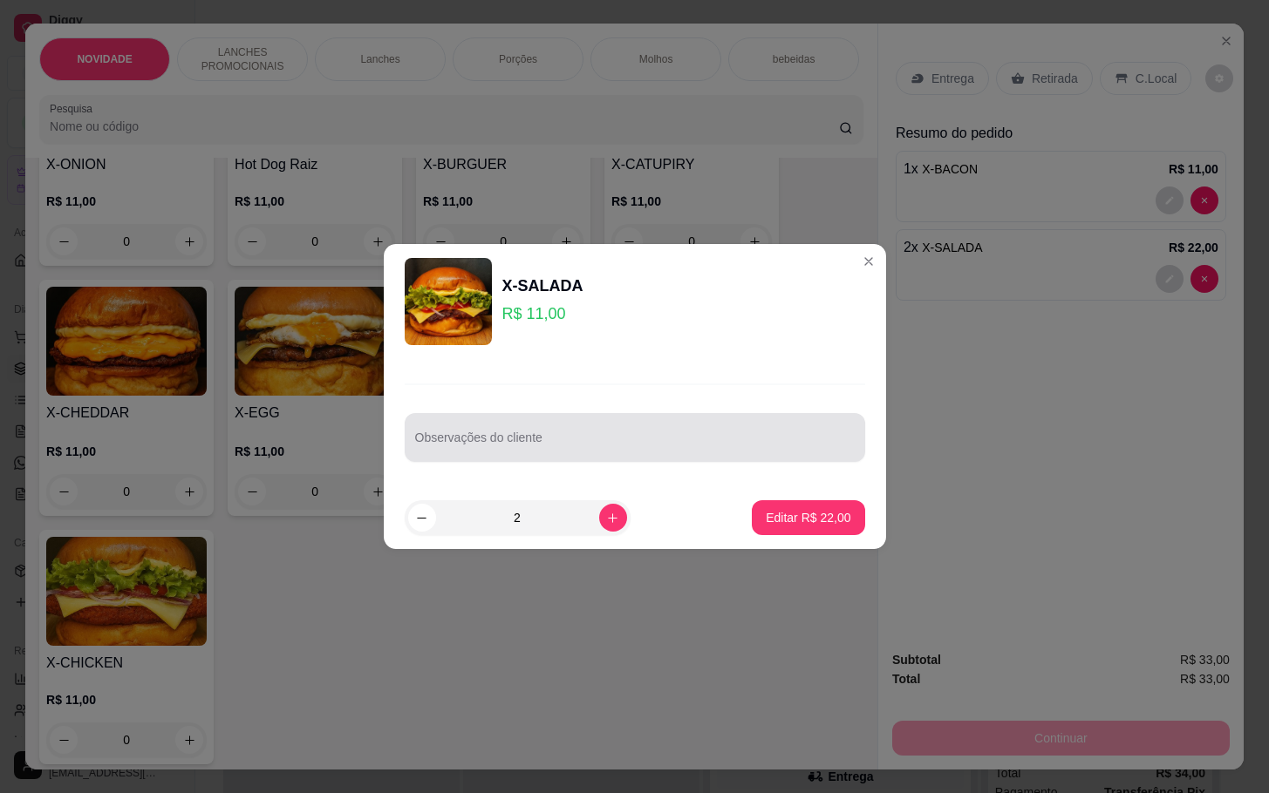
click at [678, 456] on div "Observações do cliente" at bounding box center [635, 437] width 460 height 49
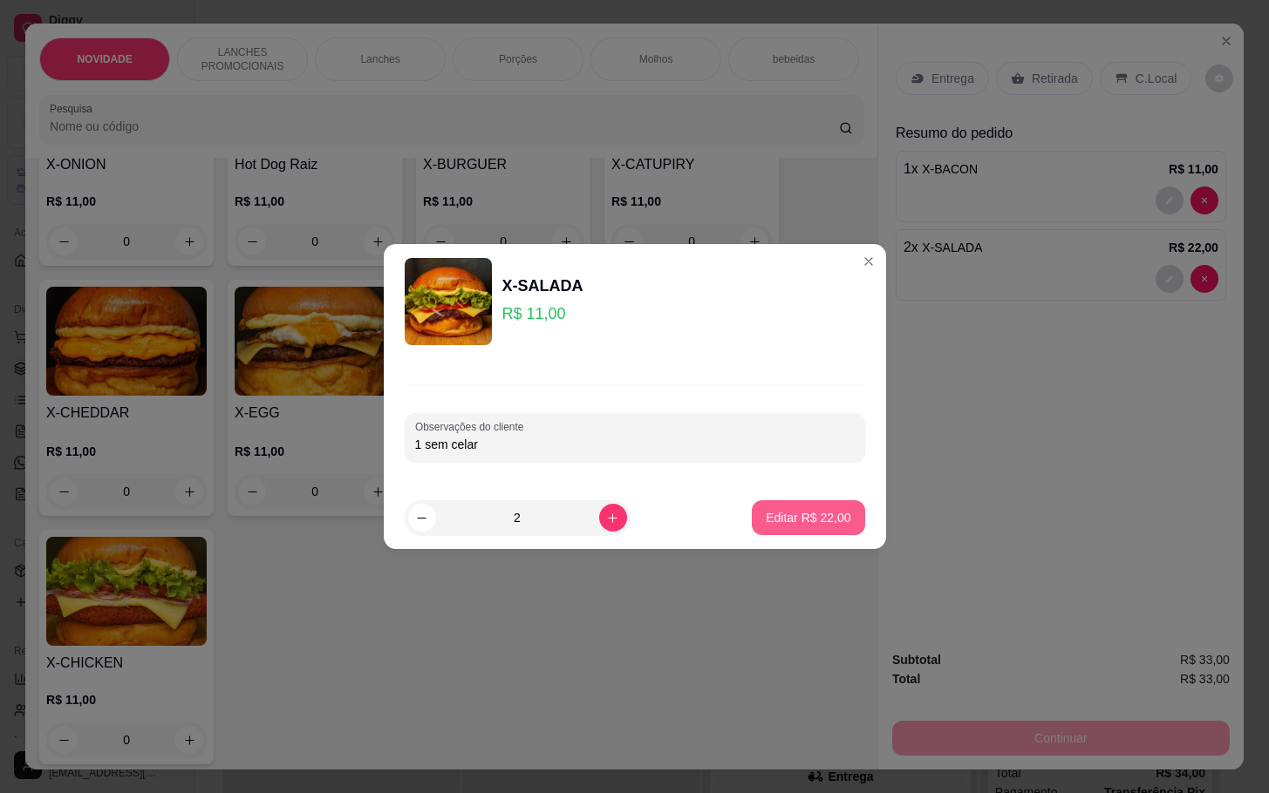
type input "1 sem celar"
click at [799, 523] on p "Editar R$ 22,00" at bounding box center [808, 517] width 85 height 17
type input "0"
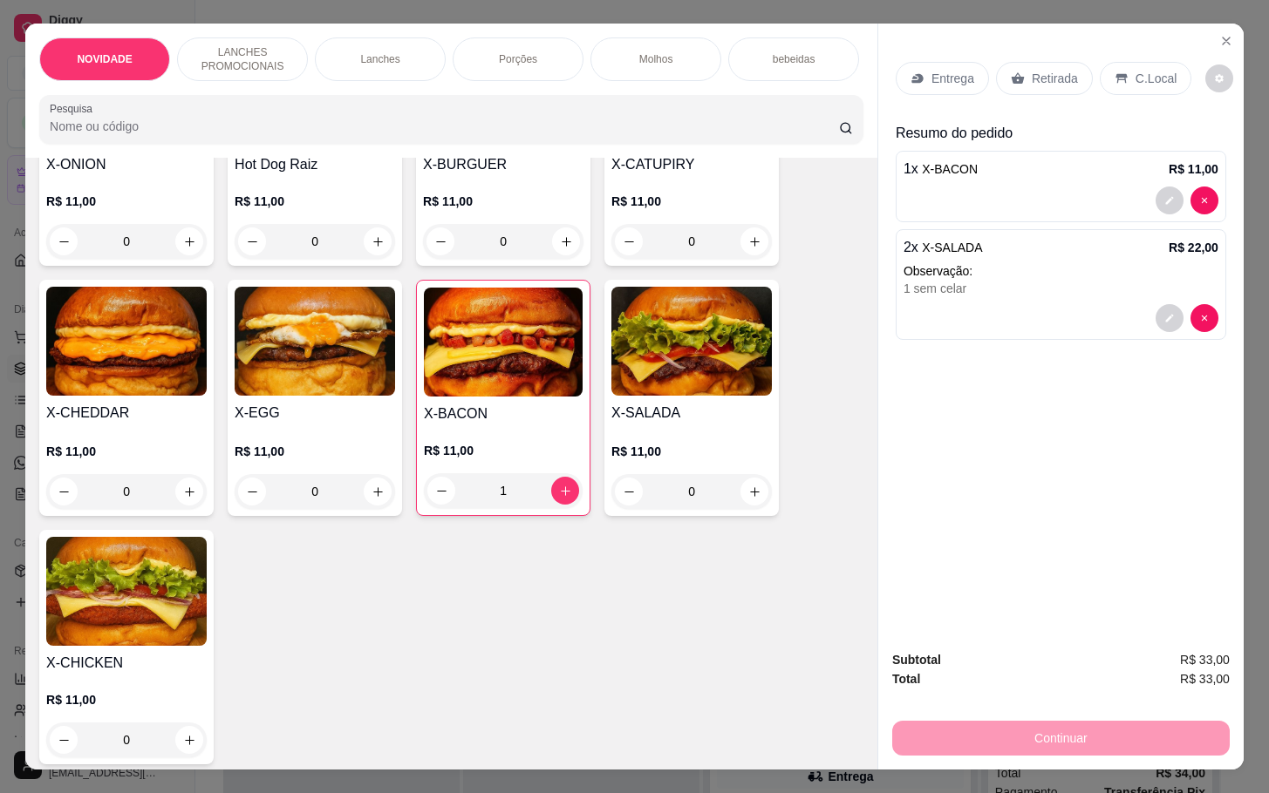
scroll to position [785, 0]
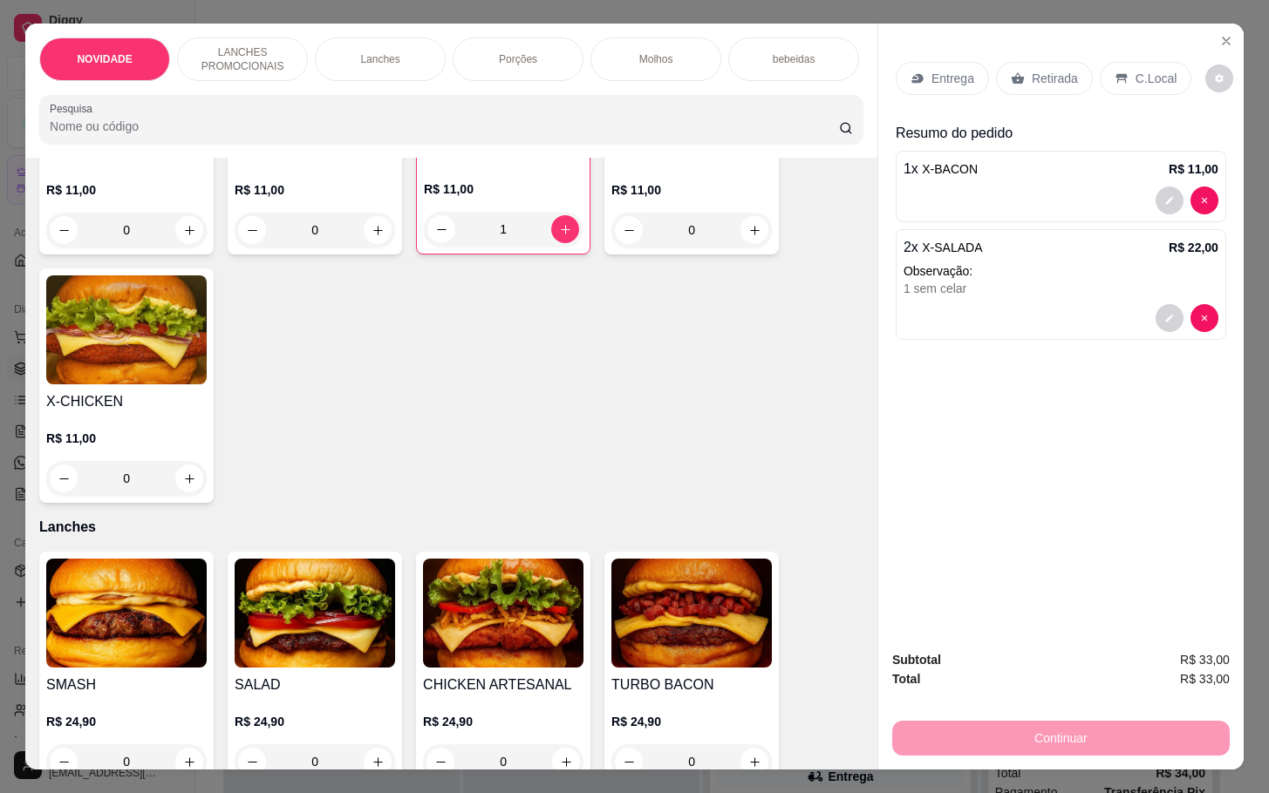
click at [510, 52] on p "Porções" at bounding box center [518, 59] width 38 height 14
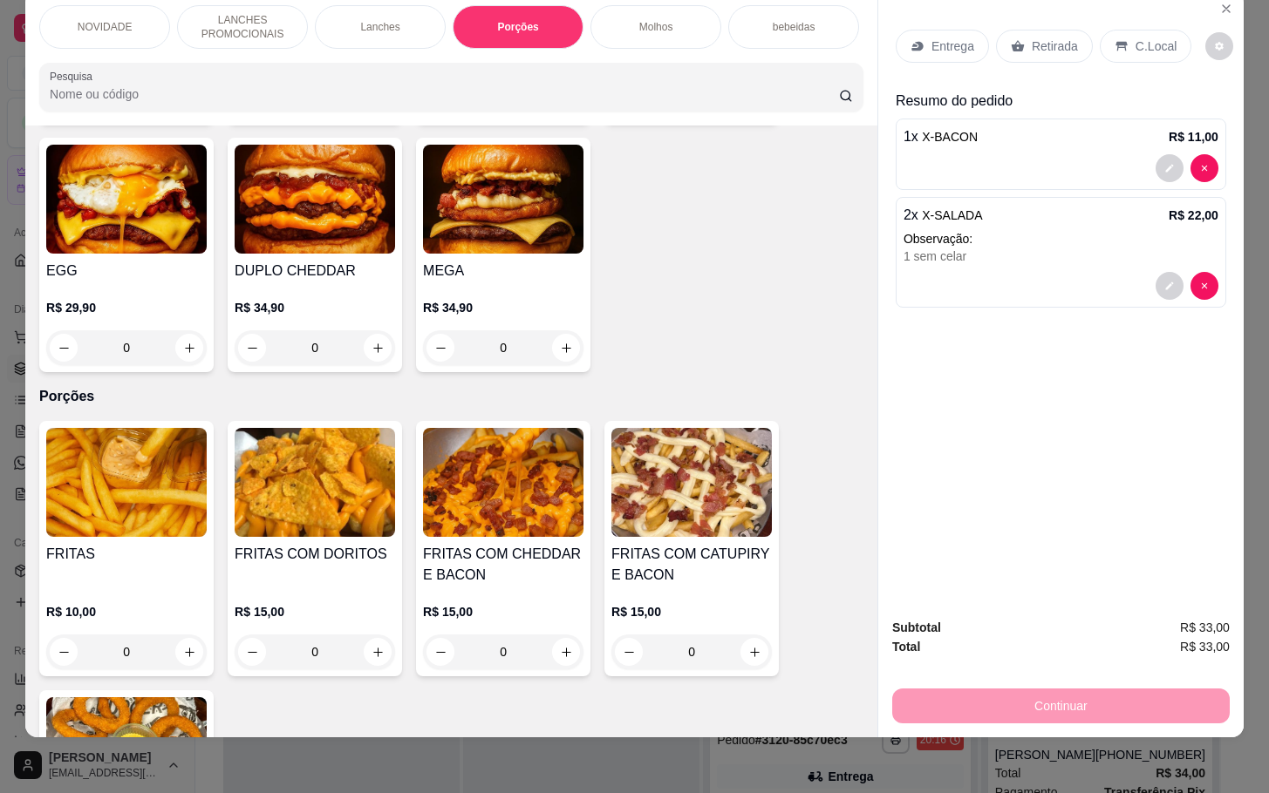
scroll to position [1794, 0]
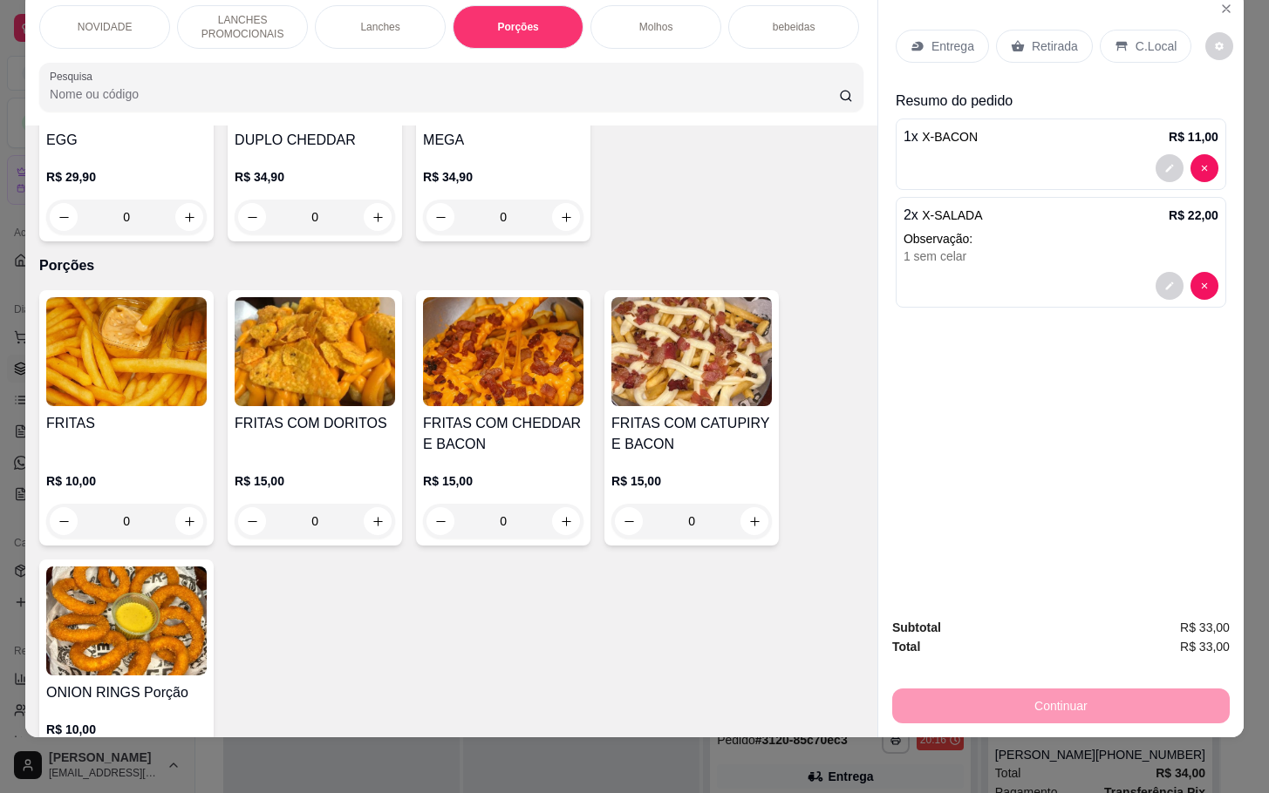
click at [550, 526] on div "0" at bounding box center [503, 521] width 160 height 35
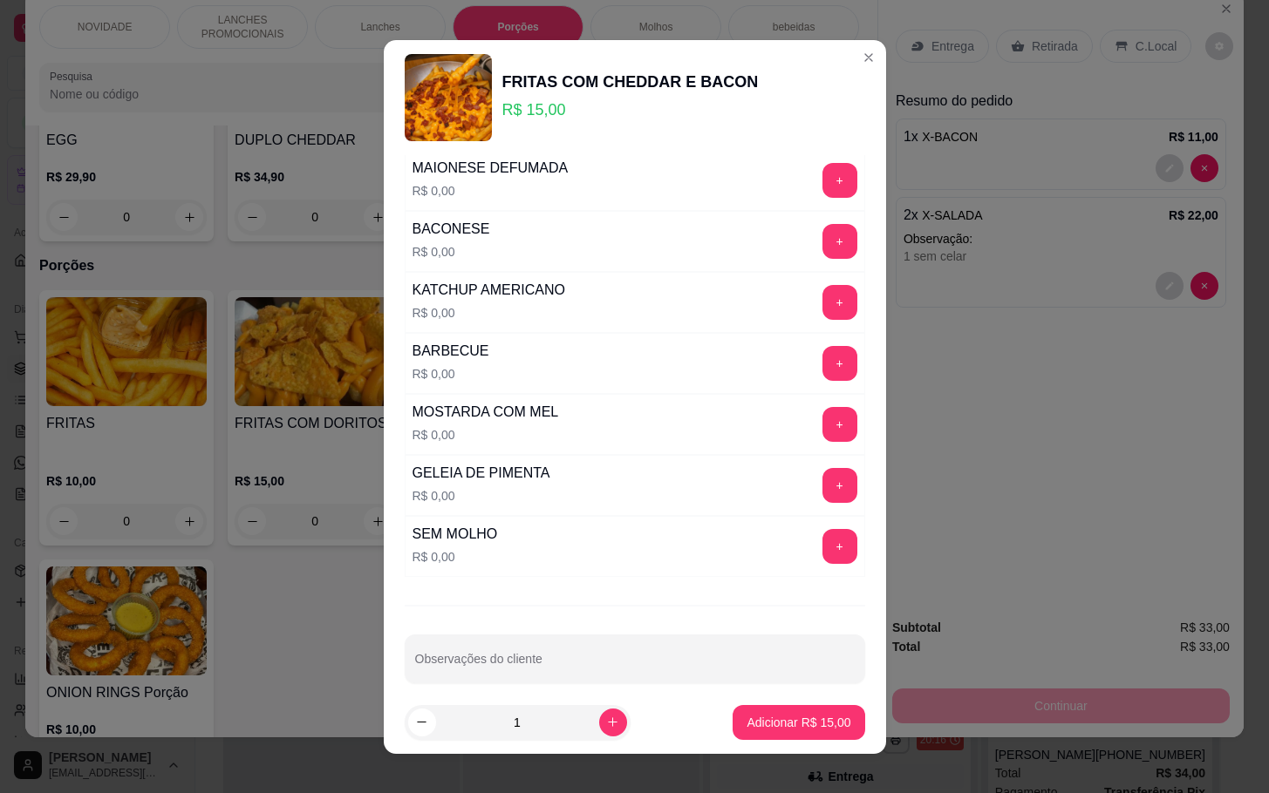
scroll to position [0, 0]
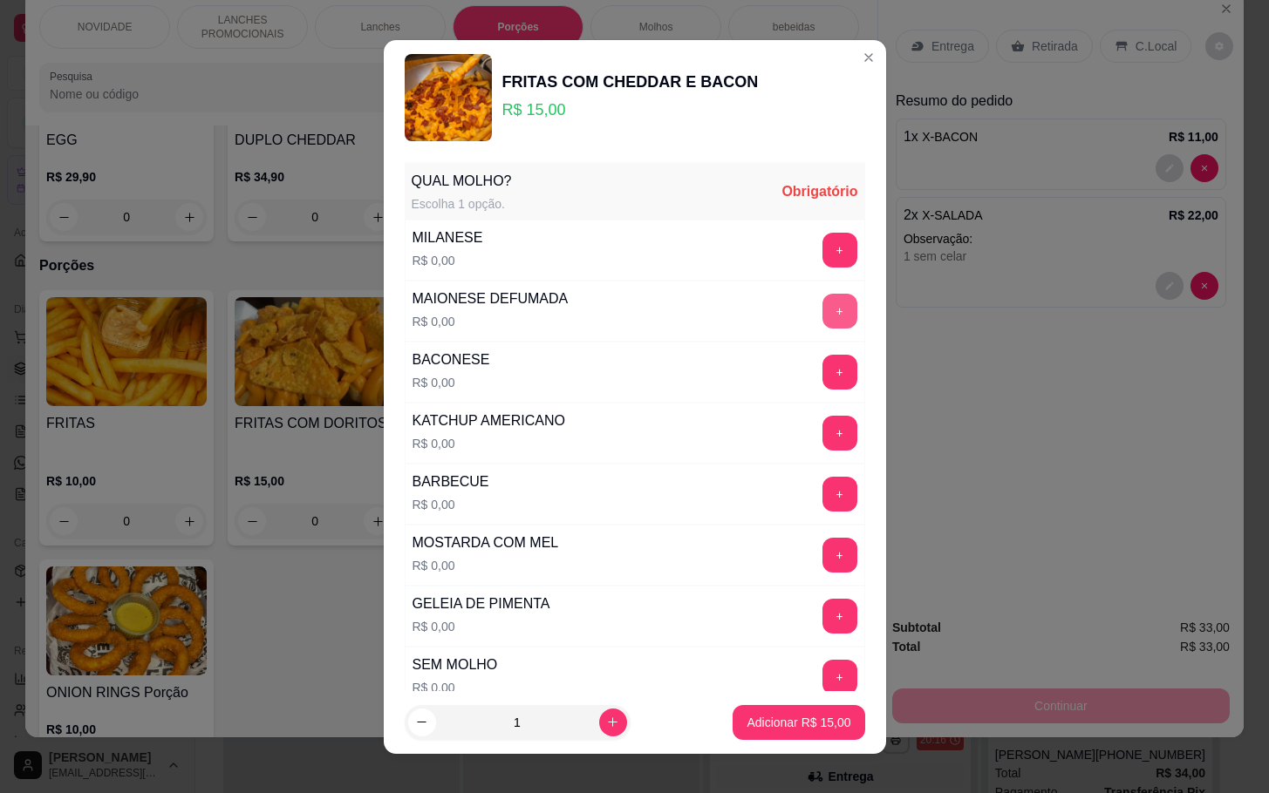
click at [822, 317] on button "+" at bounding box center [839, 311] width 35 height 35
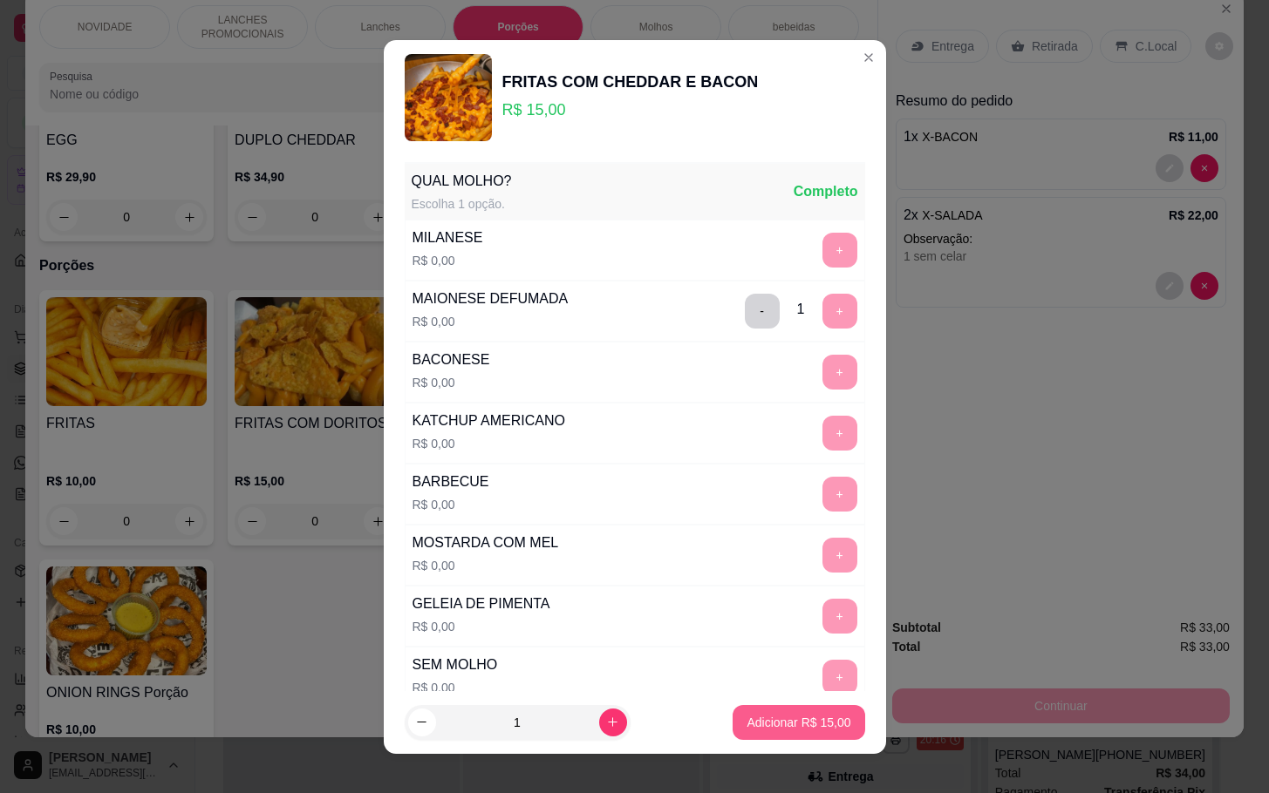
click at [779, 719] on p "Adicionar R$ 15,00" at bounding box center [798, 722] width 104 height 17
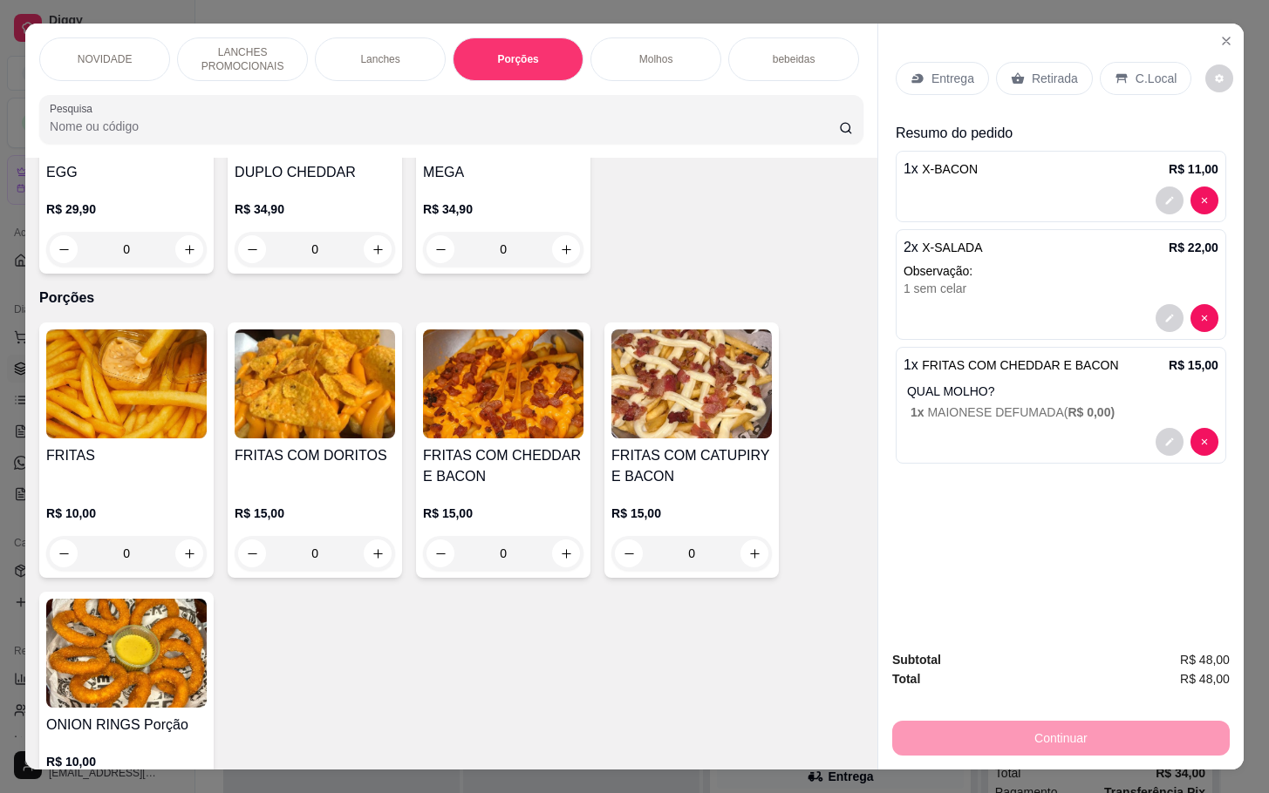
click at [1144, 650] on div "Subtotal R$ 48,00" at bounding box center [1060, 659] width 337 height 19
click at [1114, 736] on div "Continuar" at bounding box center [1060, 736] width 337 height 39
click at [1031, 71] on p "Retirada" at bounding box center [1054, 78] width 46 height 17
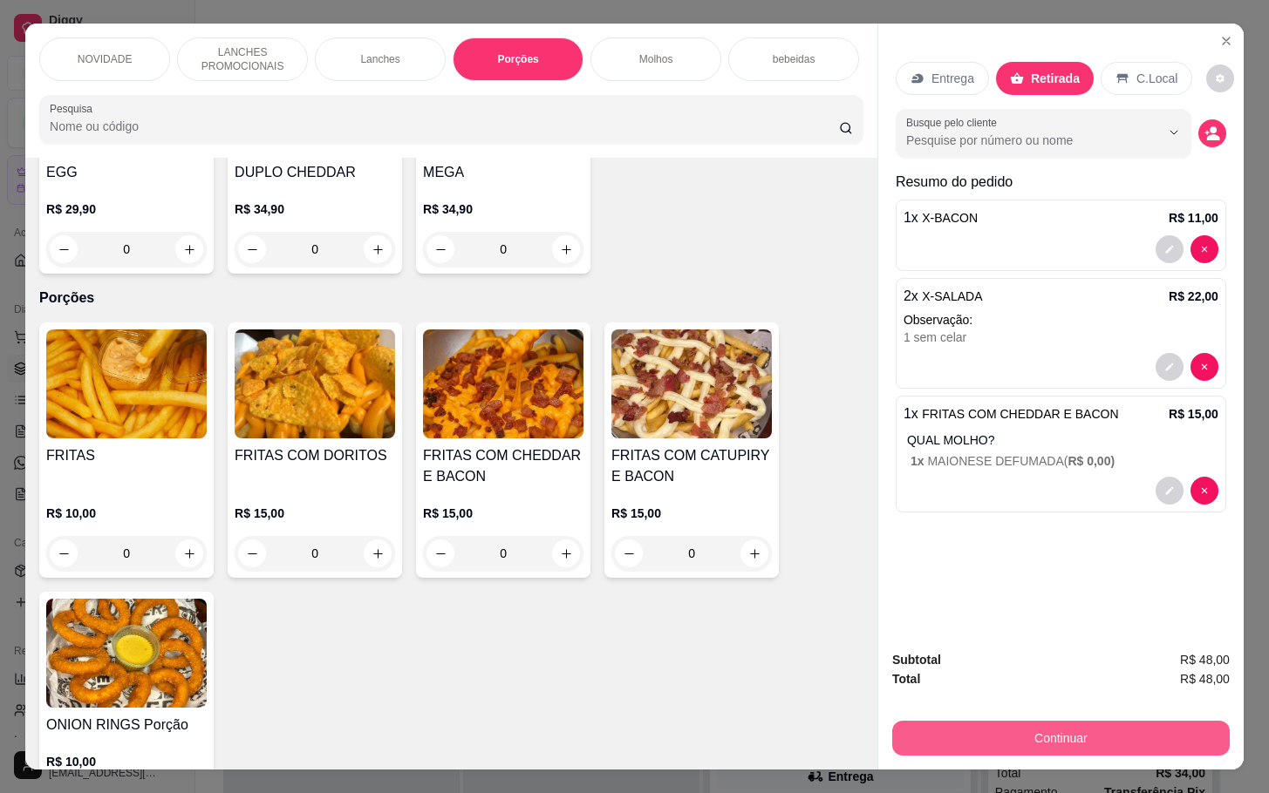
click at [1072, 736] on button "Continuar" at bounding box center [1060, 738] width 337 height 35
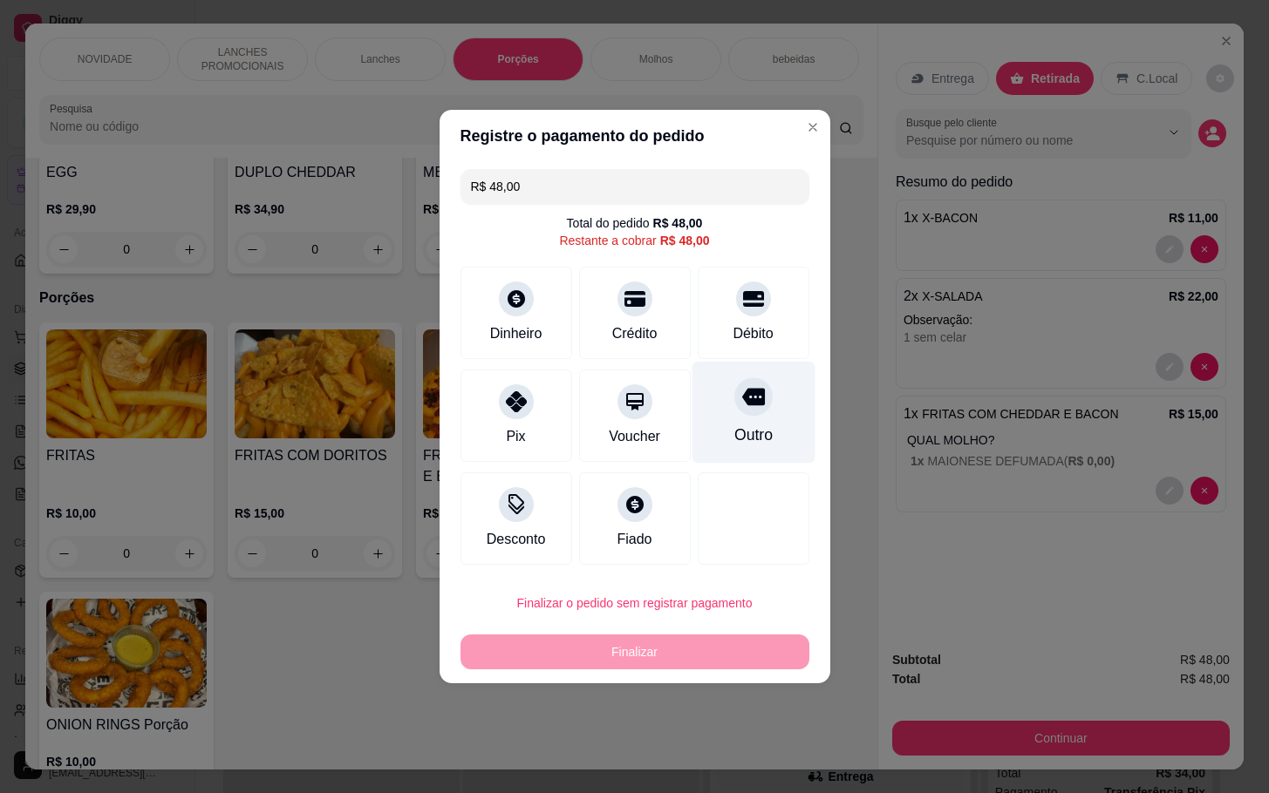
click at [748, 419] on div "Outro" at bounding box center [752, 413] width 123 height 102
type input "R$ 0,00"
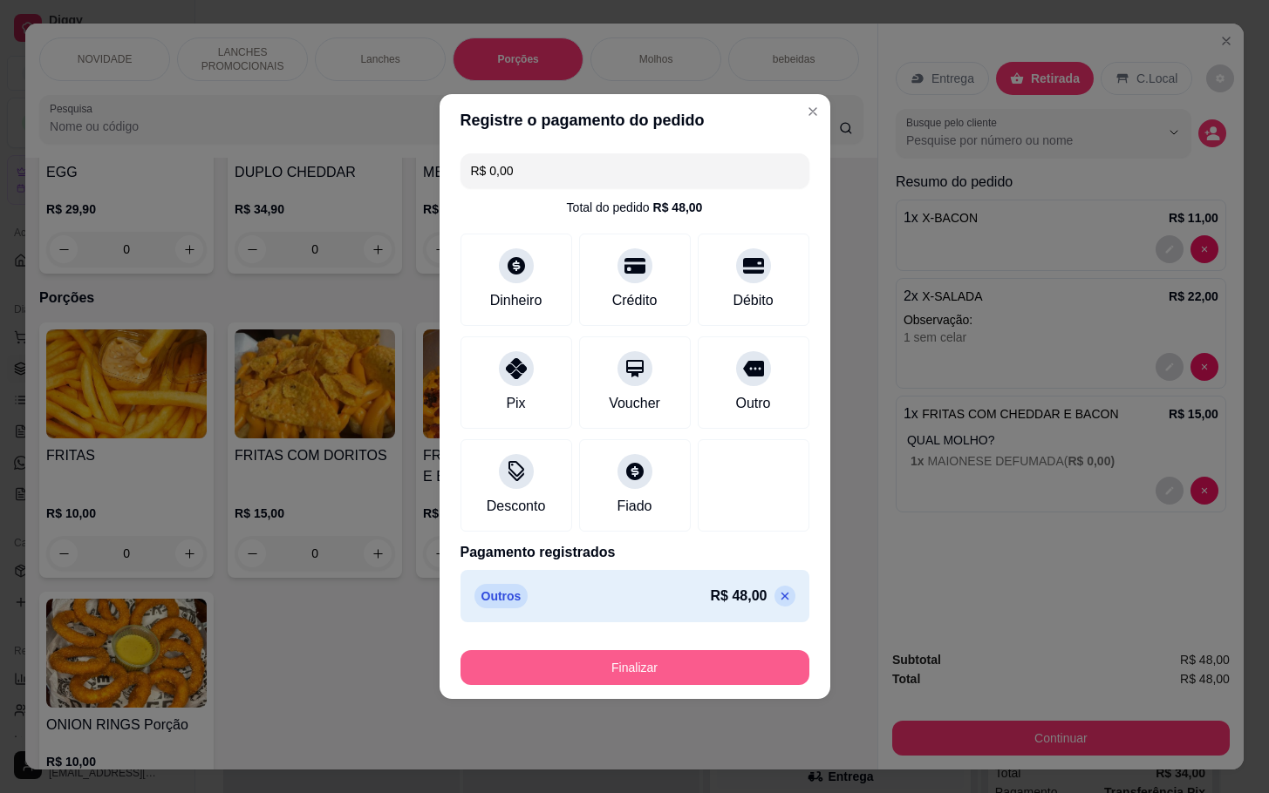
click at [707, 663] on button "Finalizar" at bounding box center [634, 667] width 349 height 35
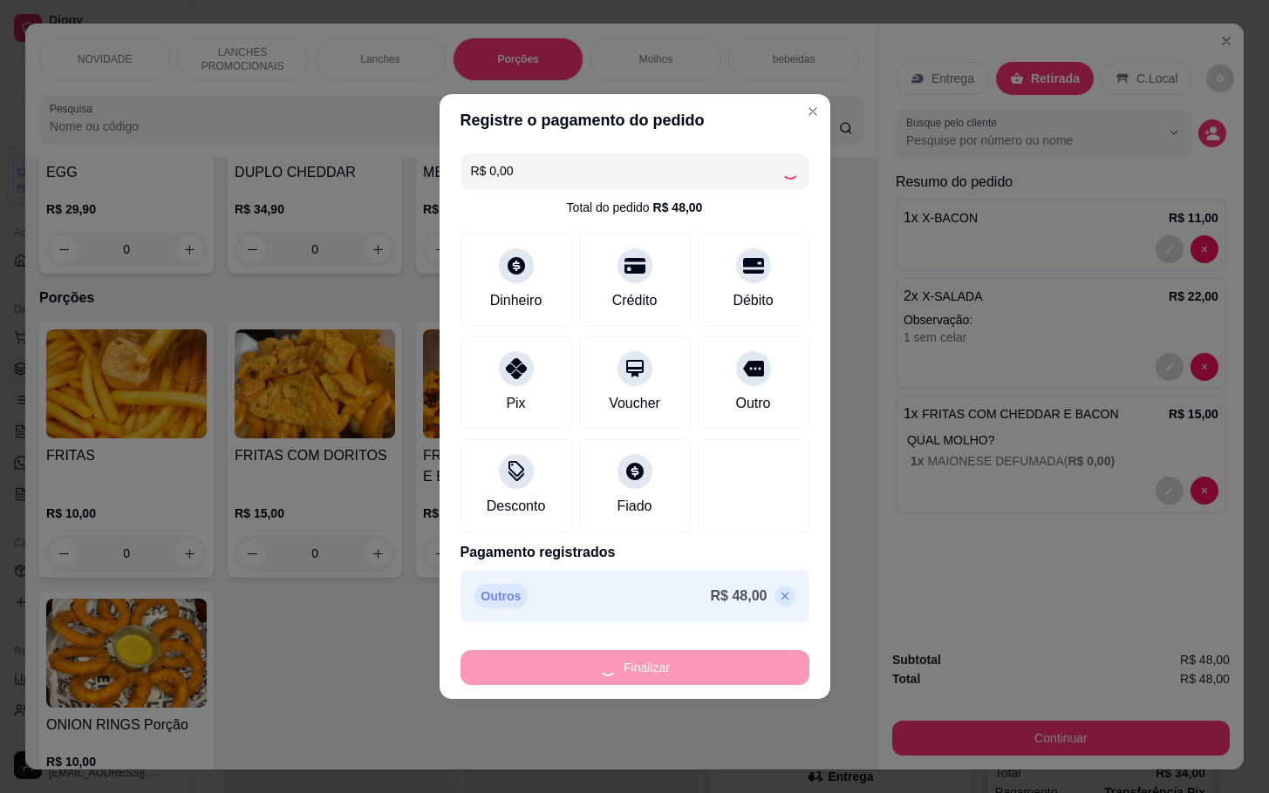
type input "0"
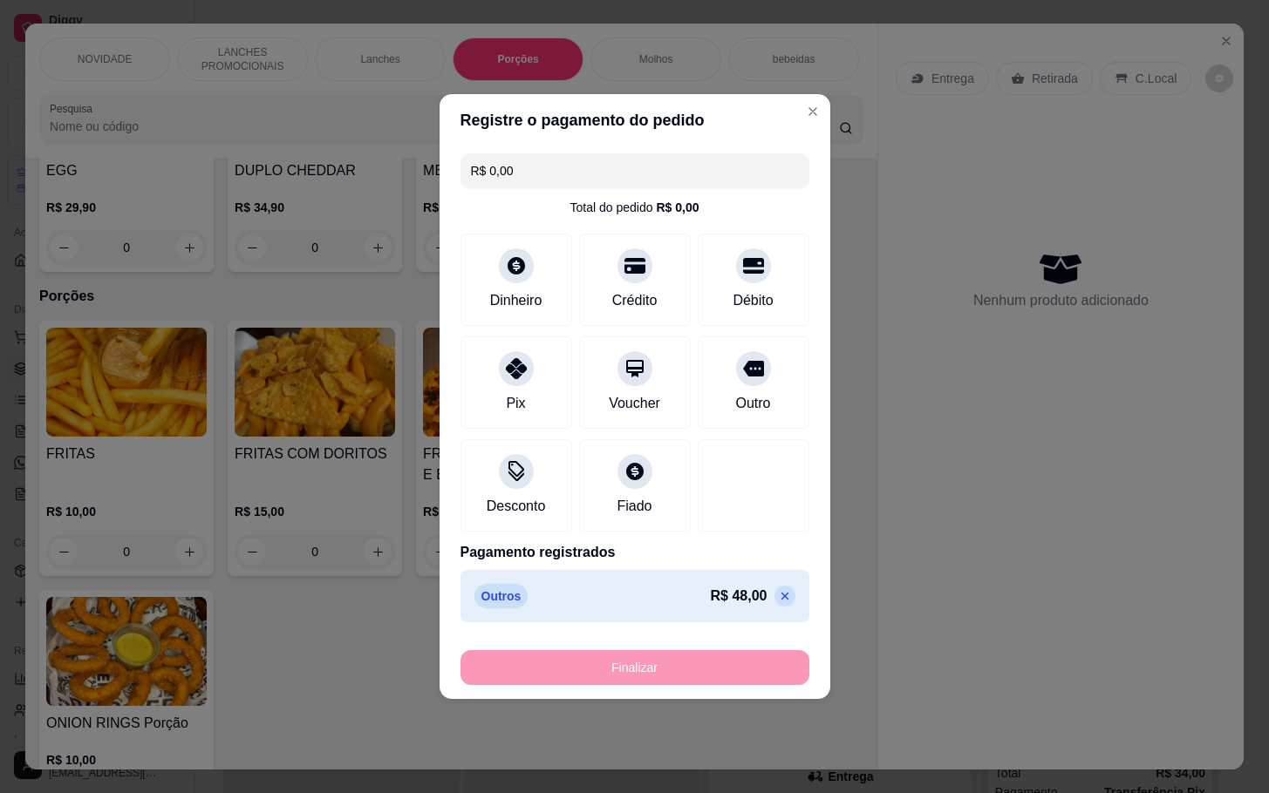
type input "-R$ 48,00"
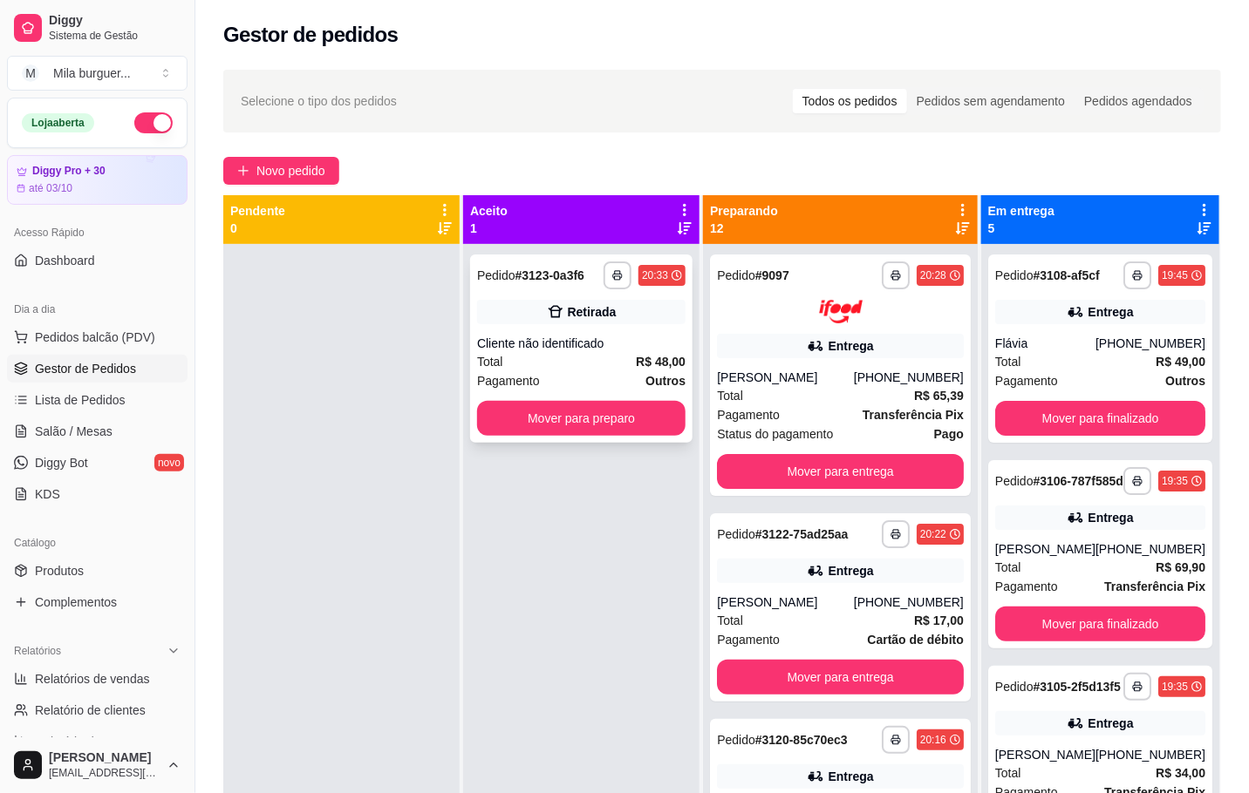
click at [634, 357] on div "Total R$ 48,00" at bounding box center [581, 361] width 208 height 19
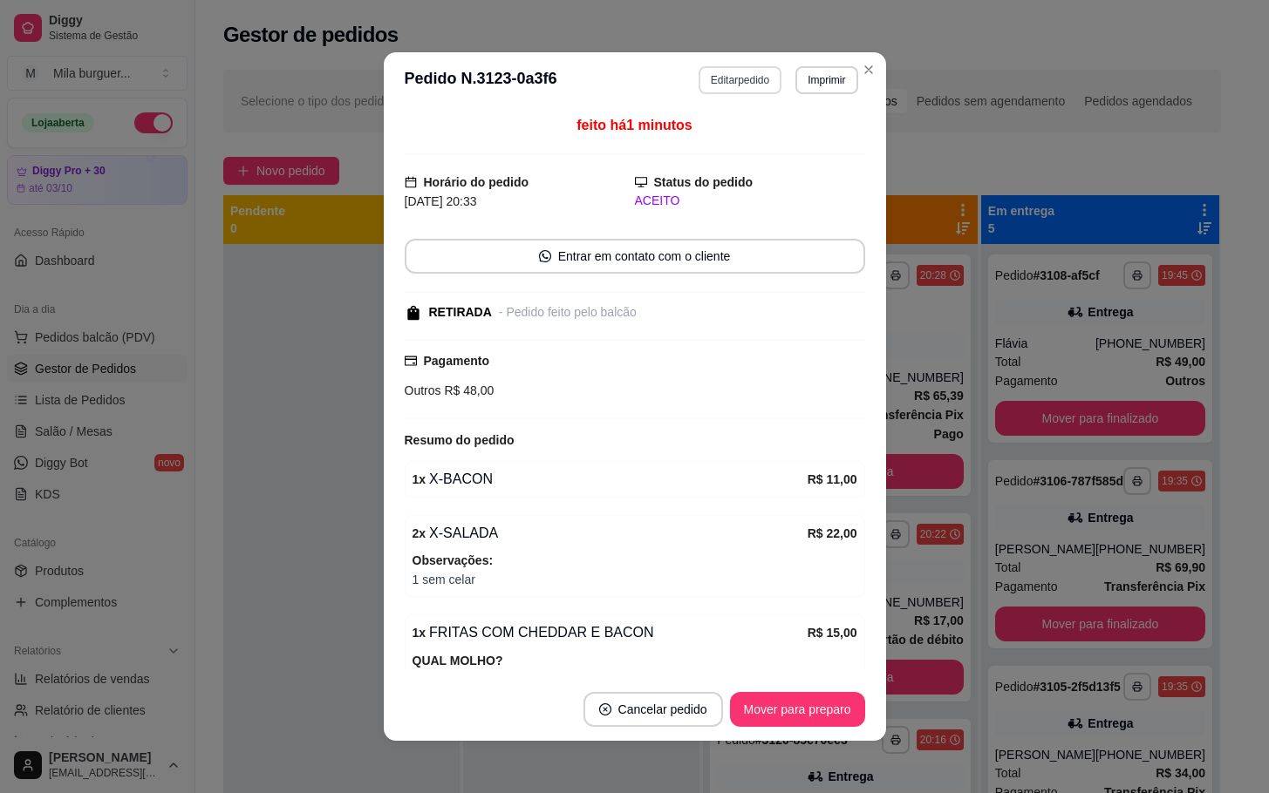
click at [733, 86] on button "Editar pedido" at bounding box center [739, 80] width 83 height 28
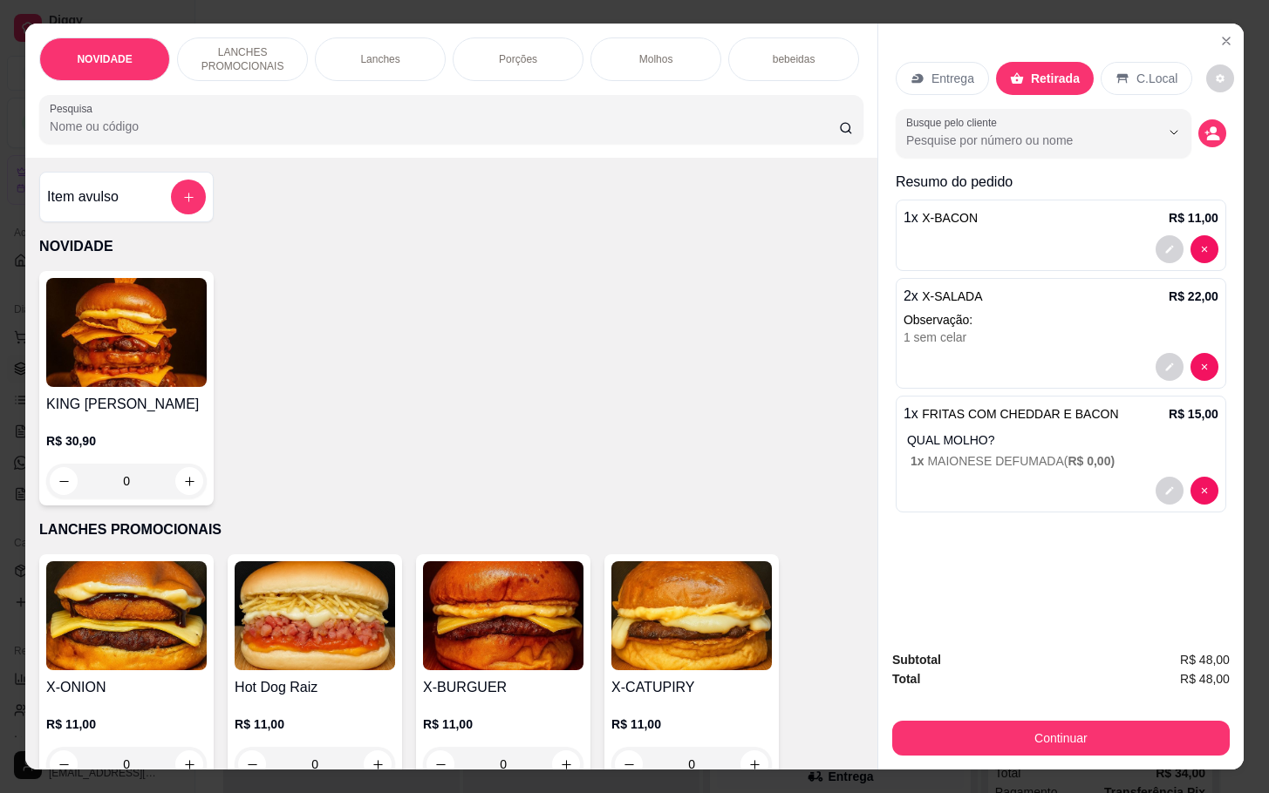
click at [547, 55] on div "Porções" at bounding box center [518, 59] width 131 height 44
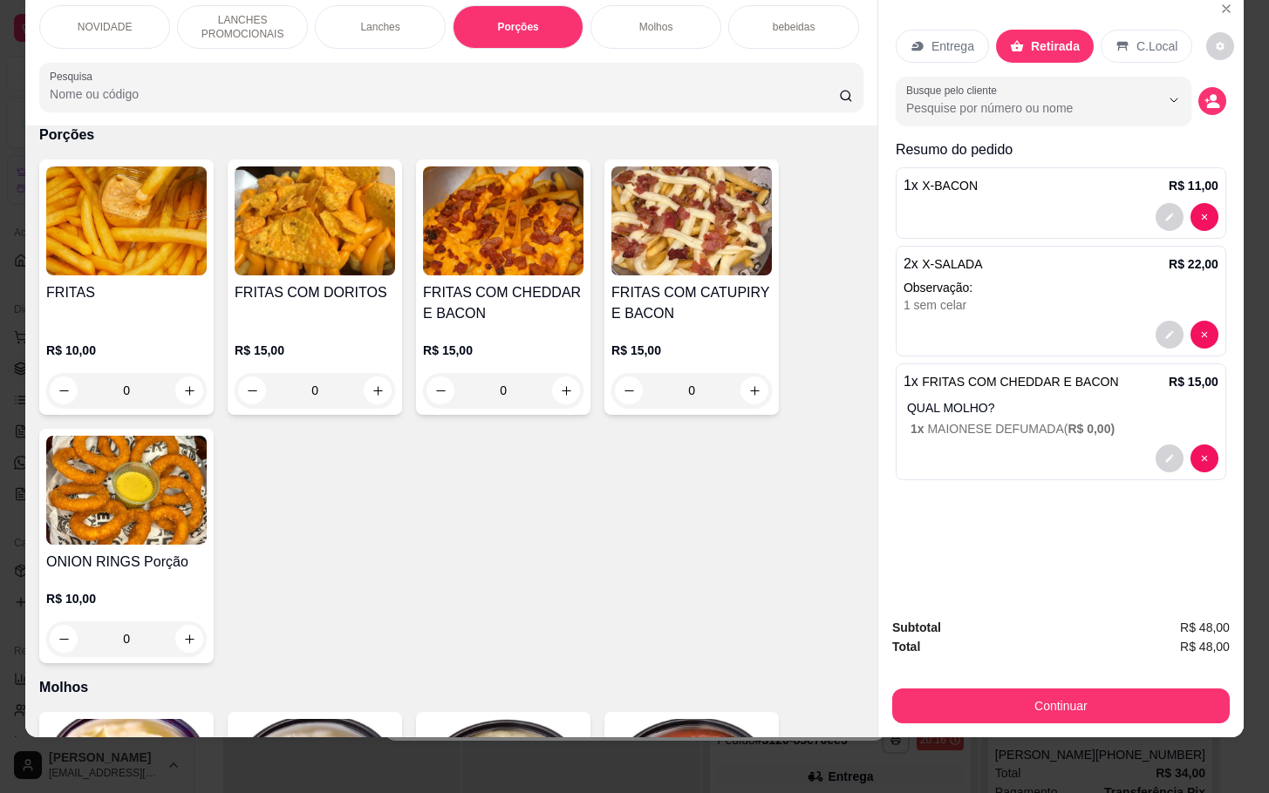
click at [560, 388] on div "0" at bounding box center [503, 390] width 160 height 35
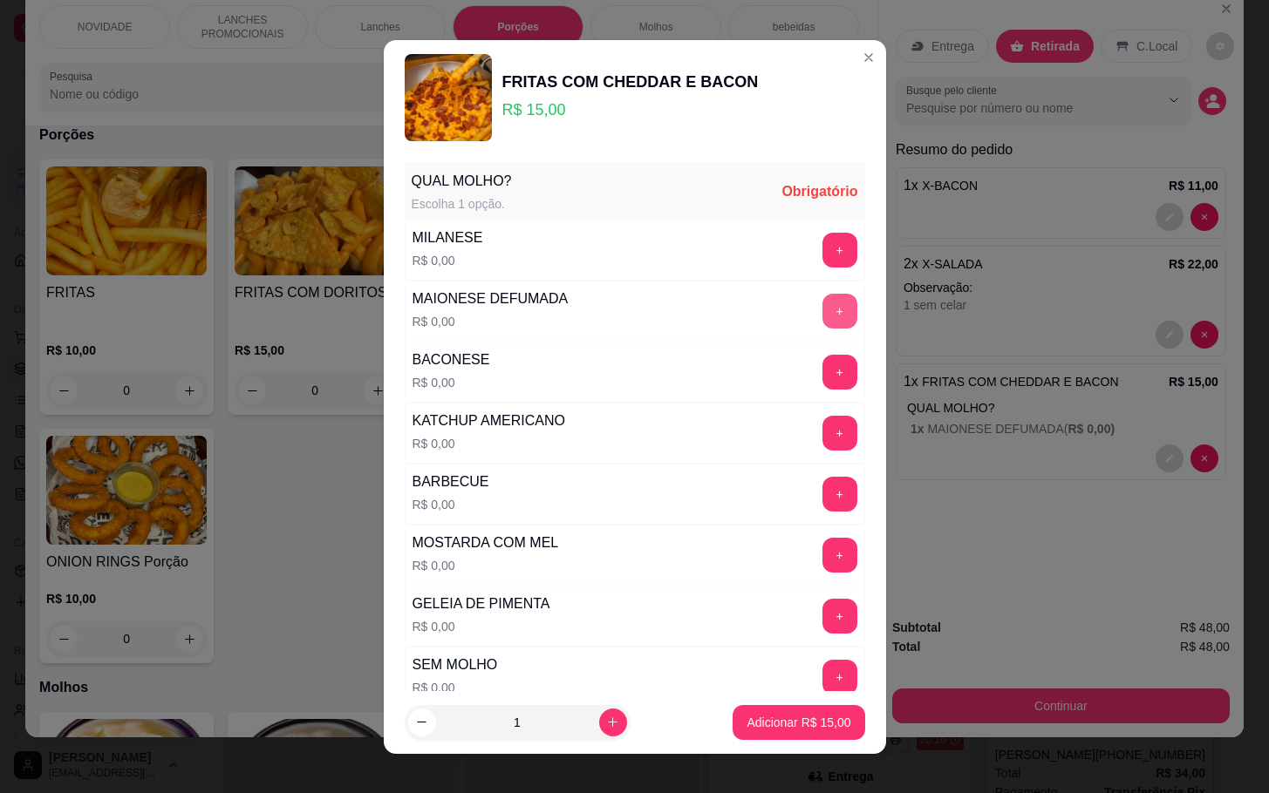
click at [815, 315] on div "+" at bounding box center [839, 311] width 49 height 35
click at [822, 315] on button "+" at bounding box center [839, 311] width 34 height 34
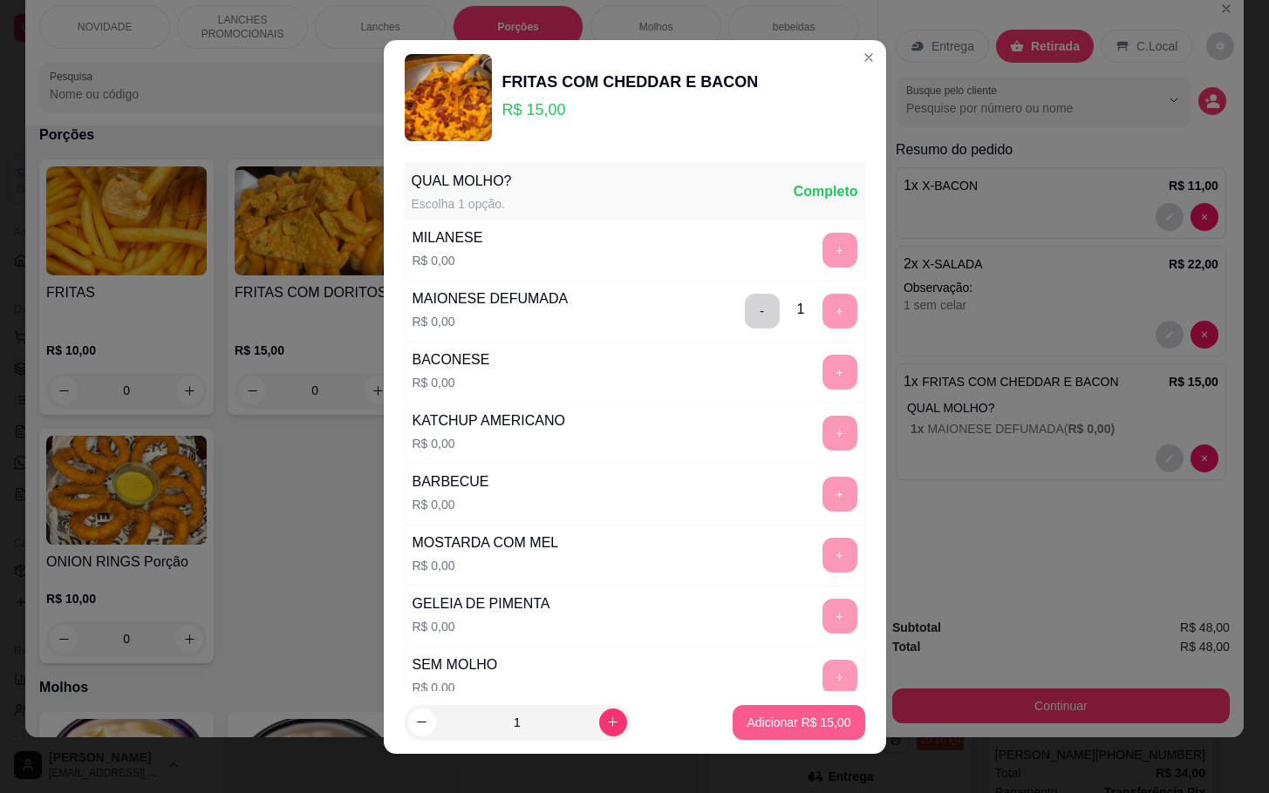
click at [754, 717] on p "Adicionar R$ 15,00" at bounding box center [798, 722] width 104 height 17
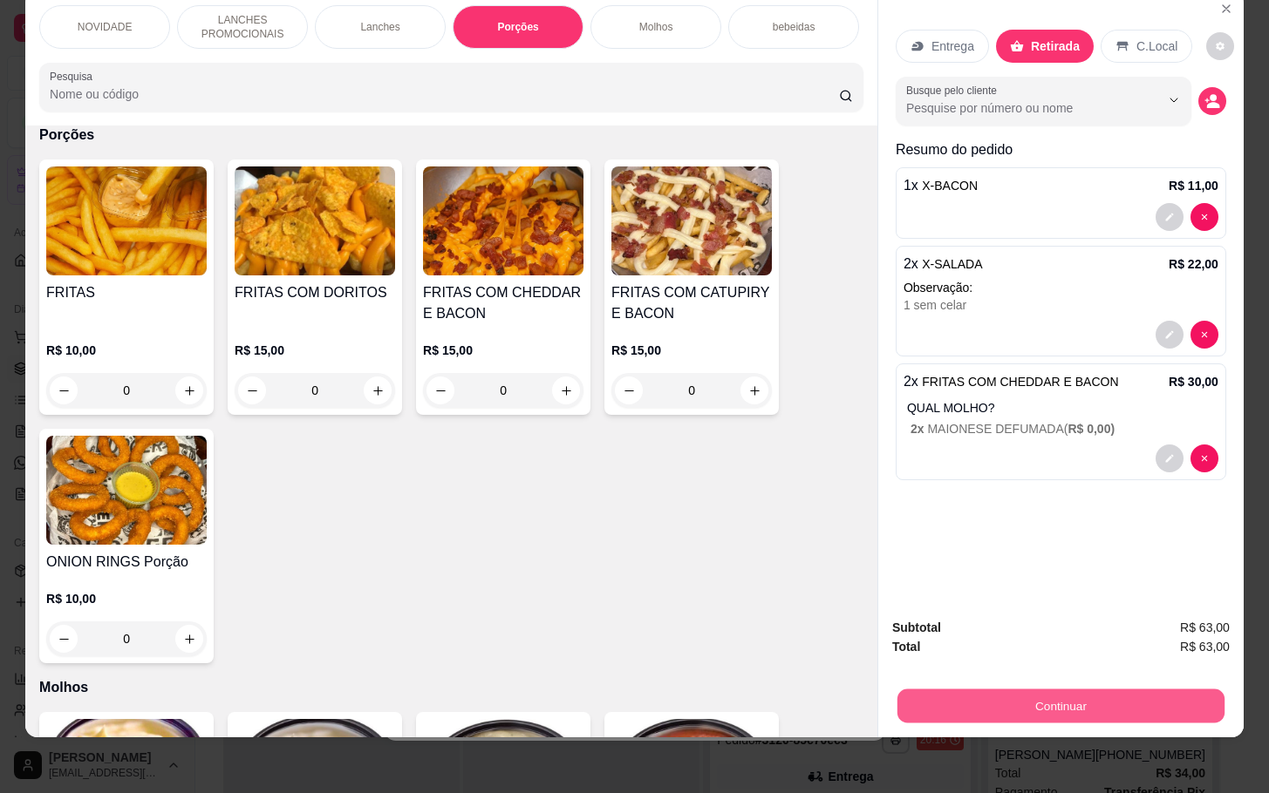
click at [929, 691] on button "Continuar" at bounding box center [1060, 706] width 327 height 34
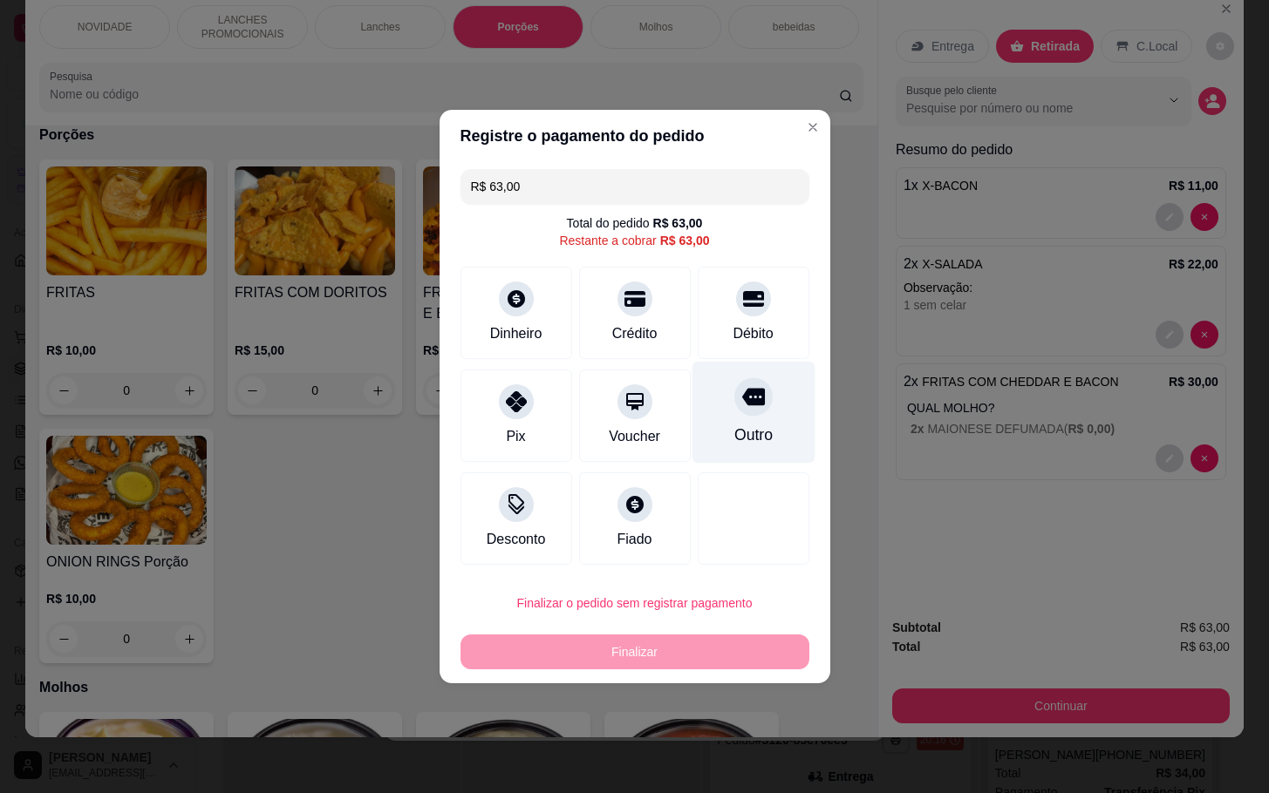
click at [746, 393] on icon at bounding box center [752, 396] width 23 height 23
type input "R$ 0,00"
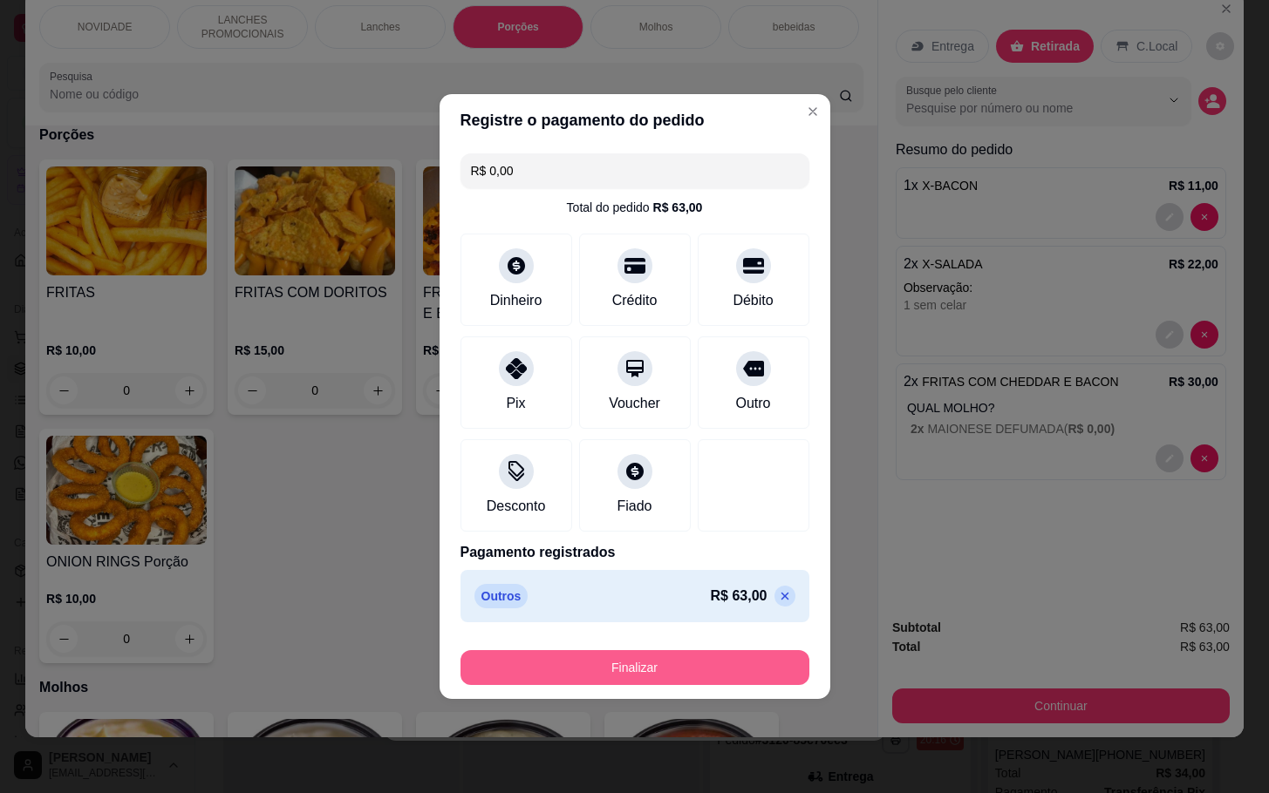
click at [660, 668] on button "Finalizar" at bounding box center [634, 667] width 349 height 35
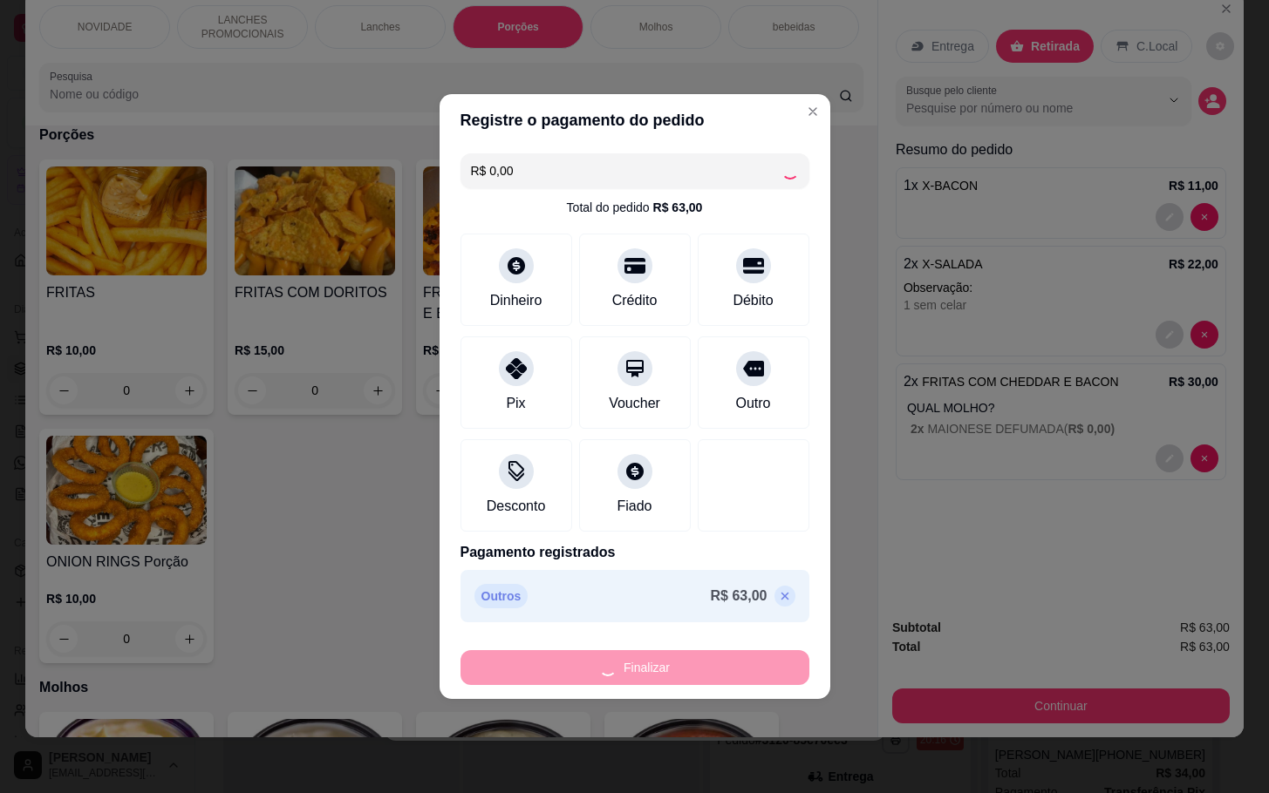
type input "0"
type input "-R$ 63,00"
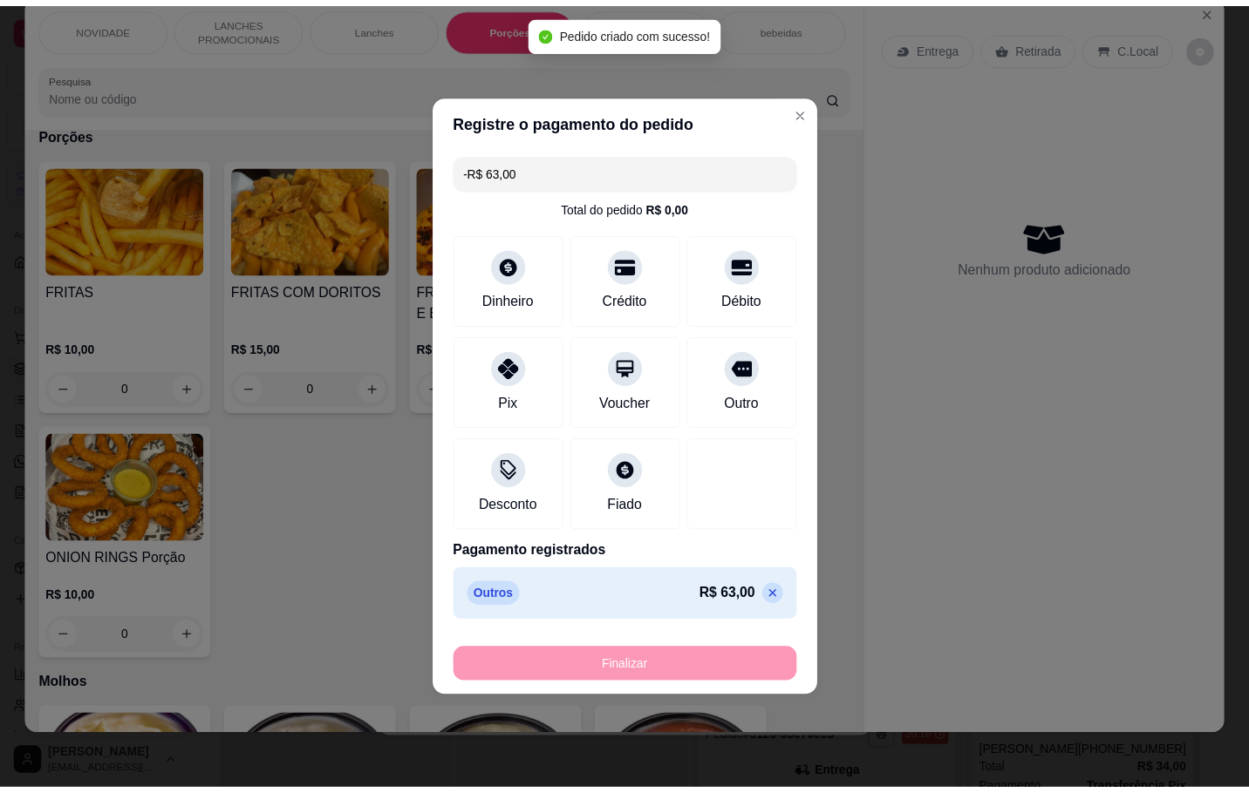
scroll to position [1923, 0]
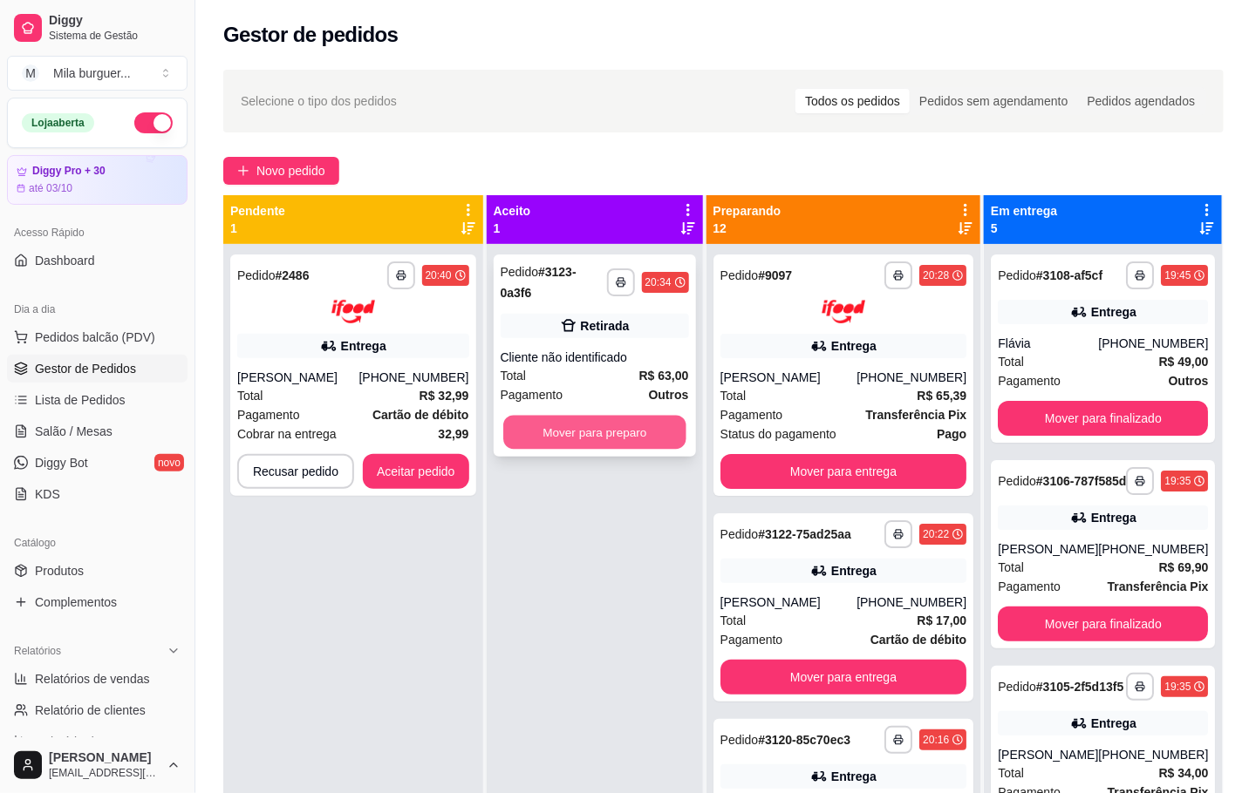
click at [584, 416] on button "Mover para preparo" at bounding box center [594, 433] width 183 height 34
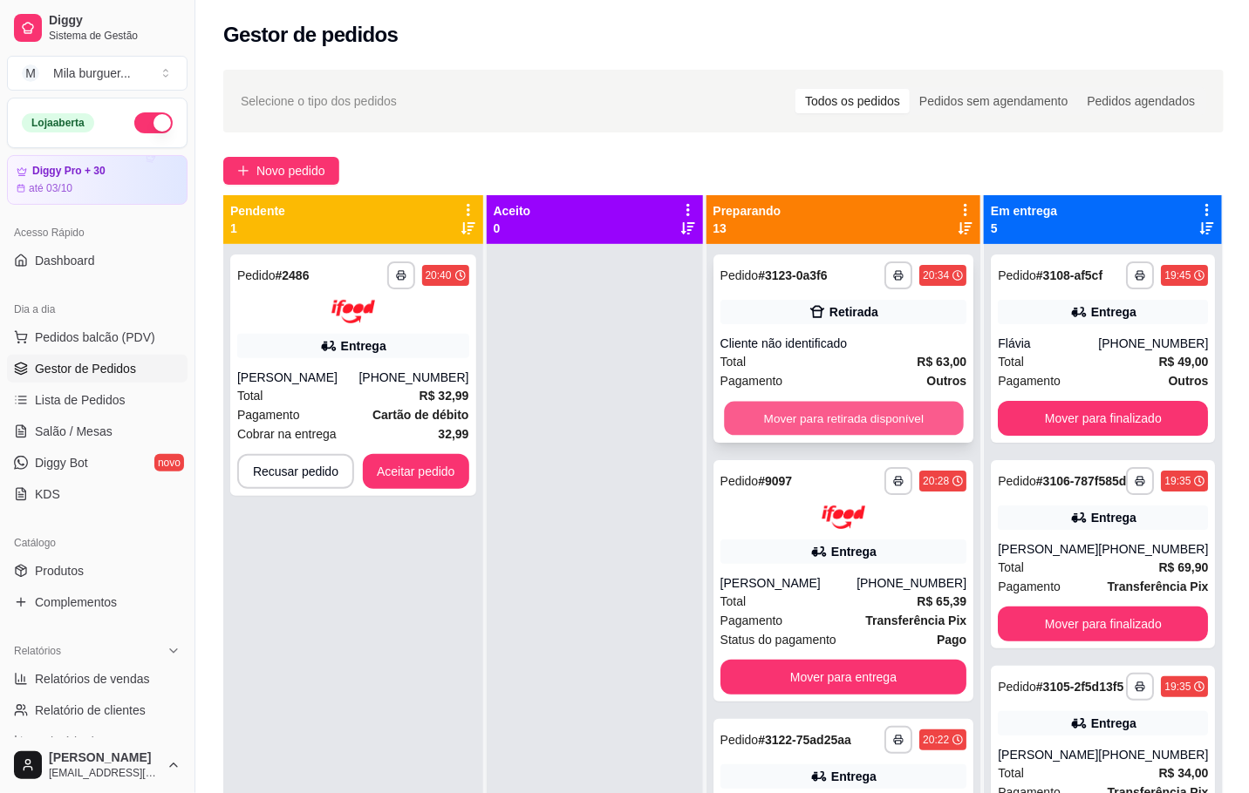
click at [765, 426] on button "Mover para retirada disponível" at bounding box center [843, 419] width 239 height 34
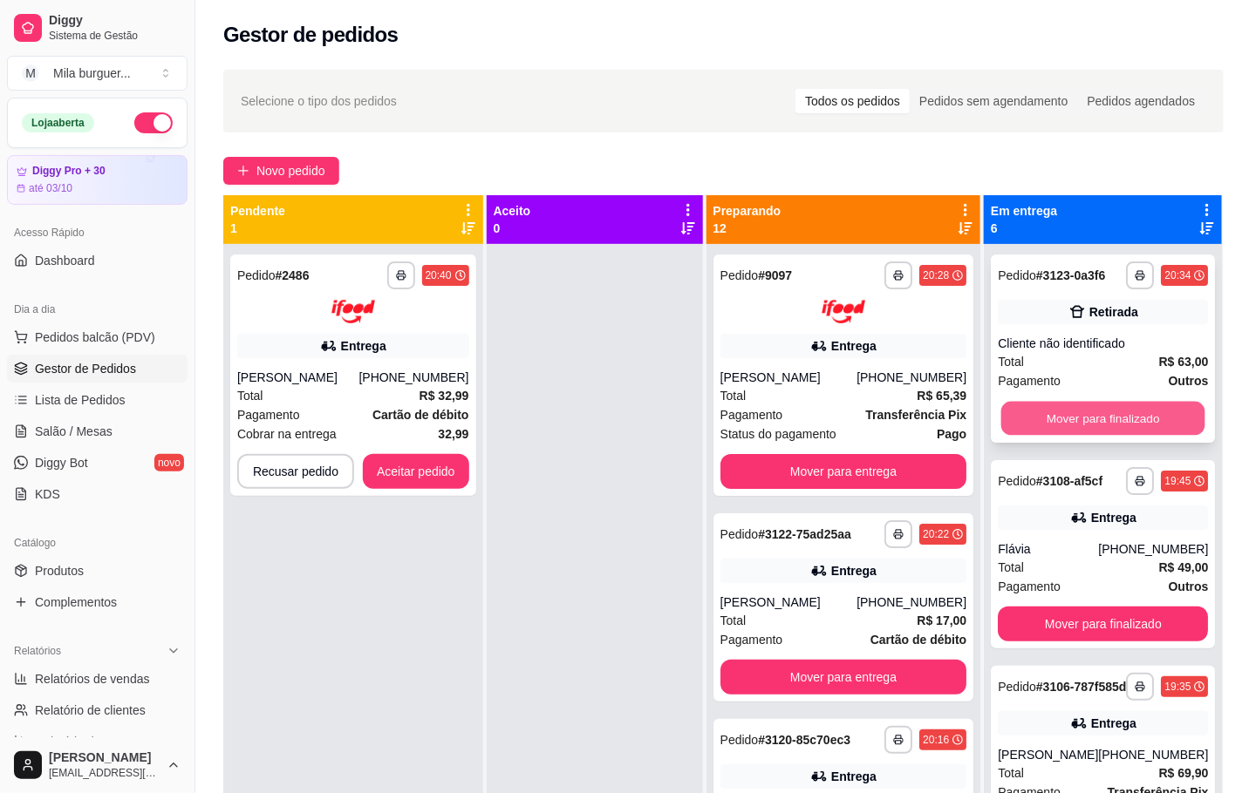
click at [1125, 419] on button "Mover para finalizado" at bounding box center [1103, 419] width 204 height 34
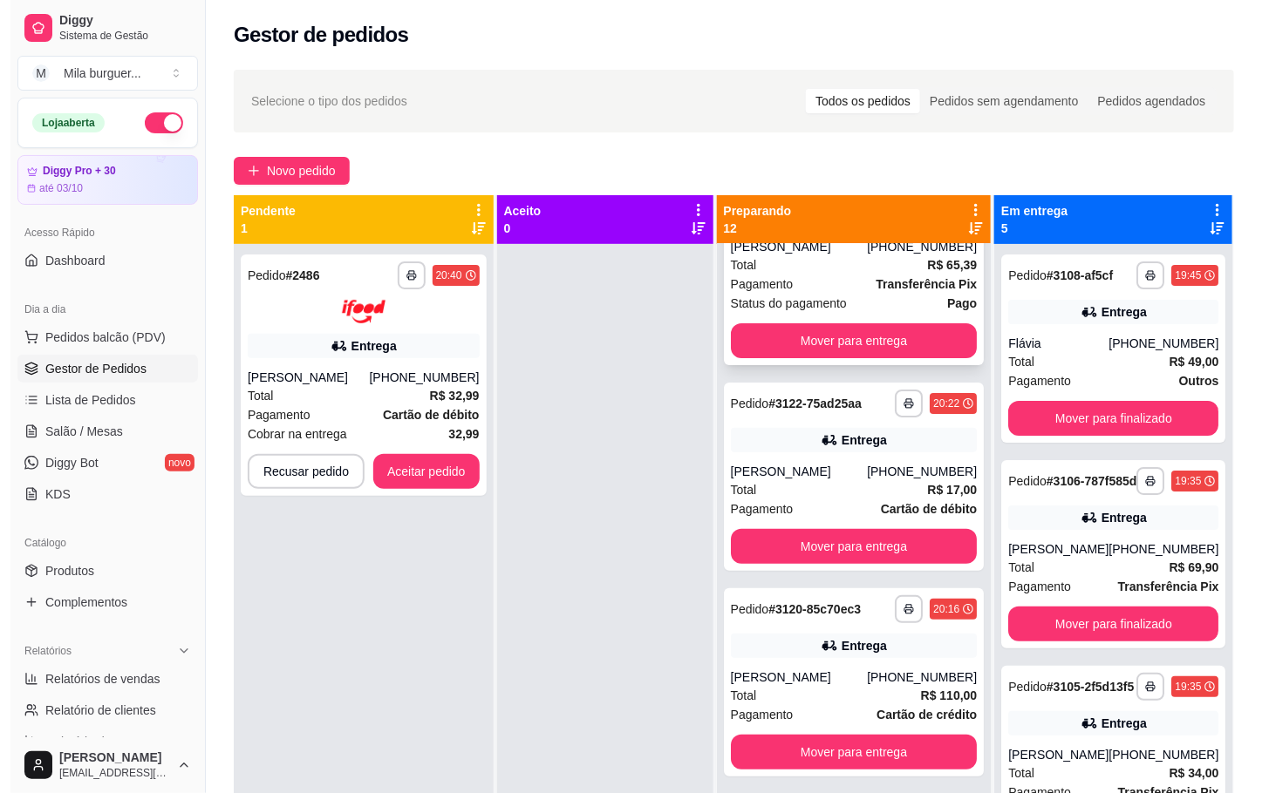
scroll to position [0, 0]
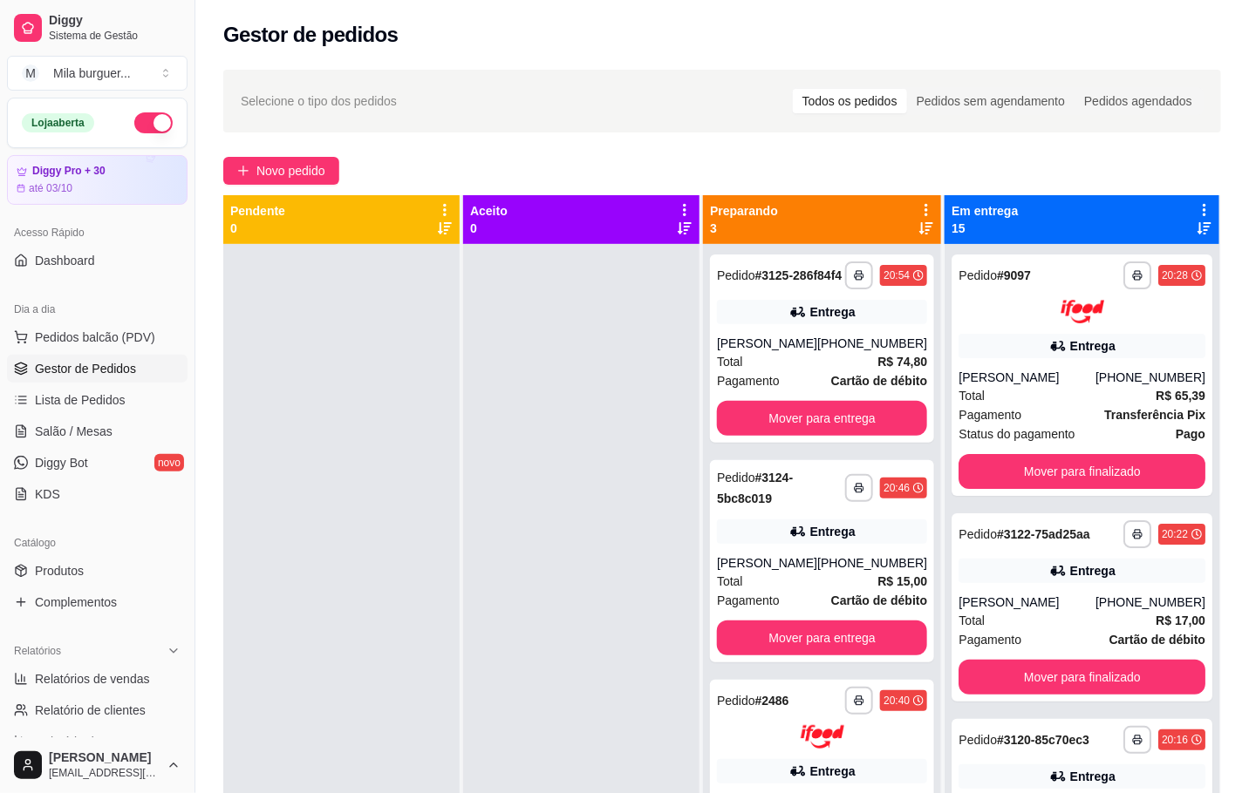
click at [584, 63] on div "**********" at bounding box center [721, 534] width 1053 height 950
click at [286, 171] on span "Novo pedido" at bounding box center [290, 170] width 69 height 19
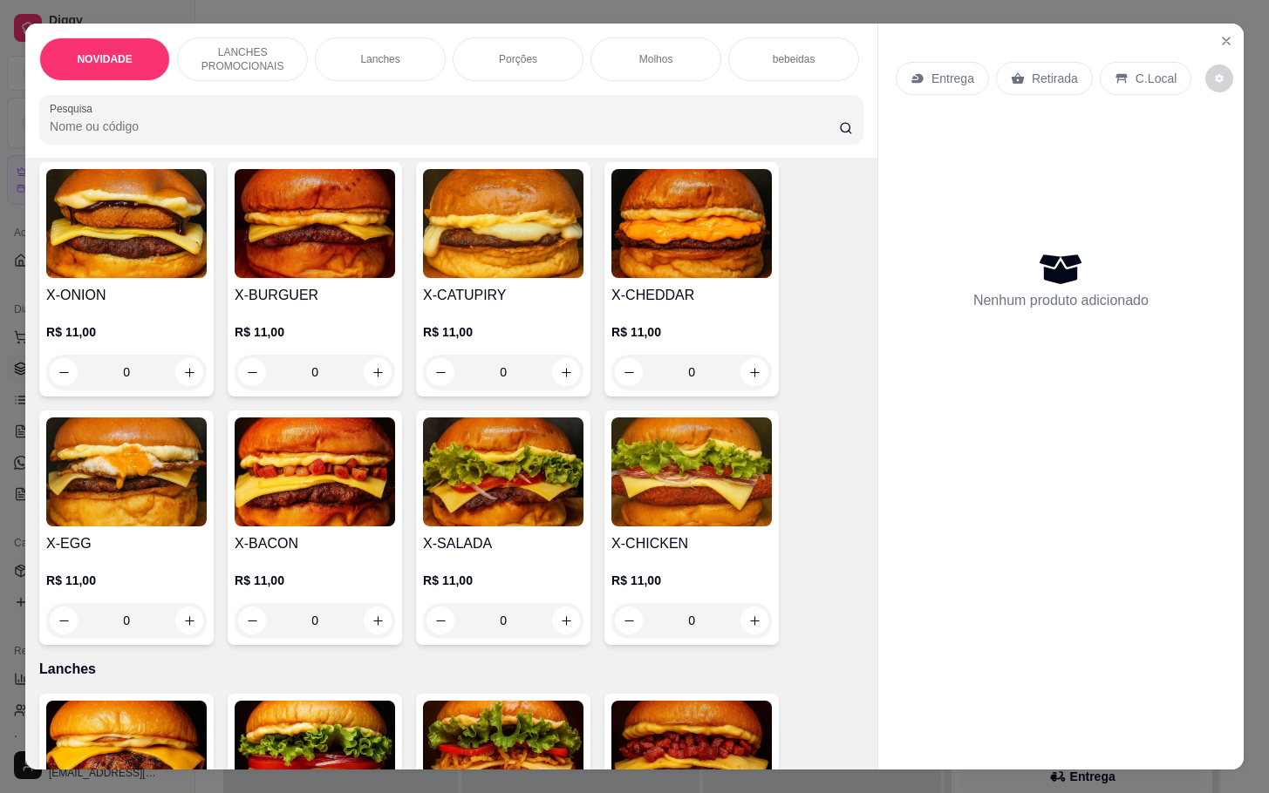
scroll to position [523, 0]
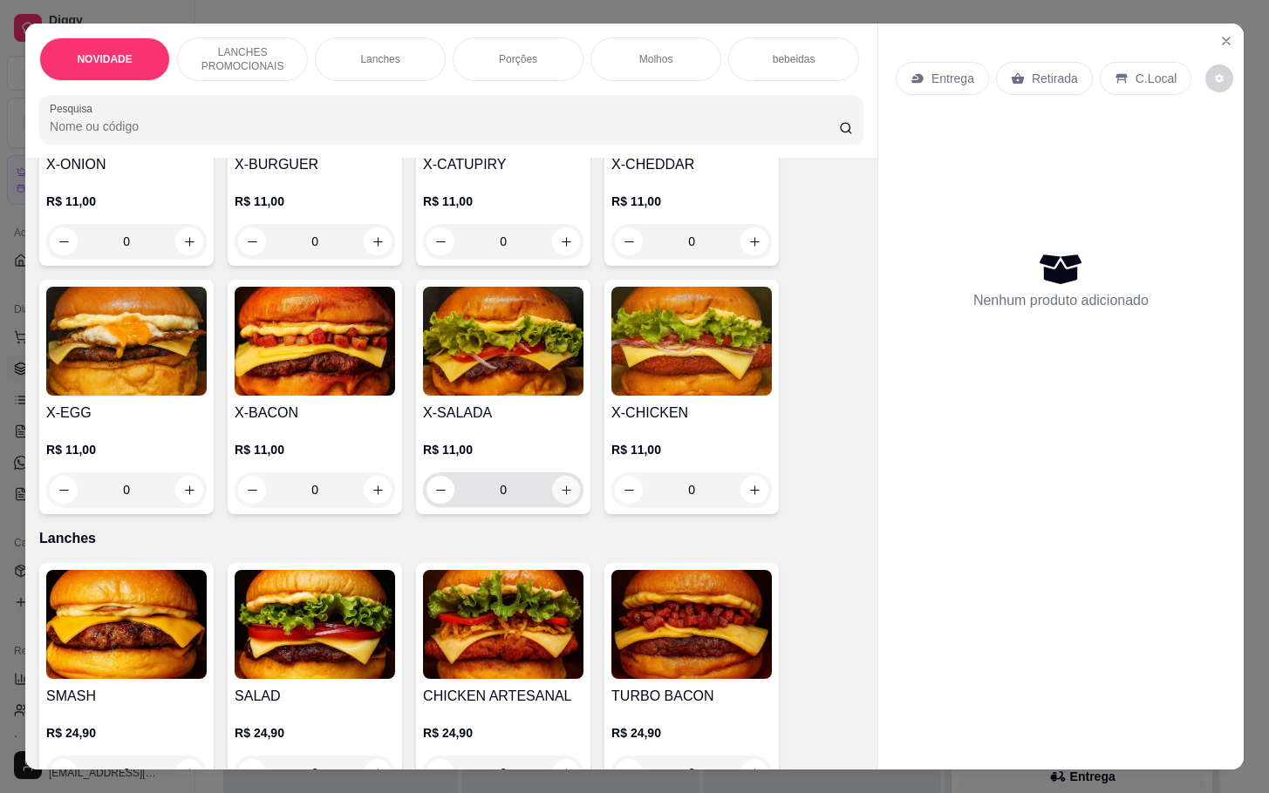
click at [552, 503] on button "increase-product-quantity" at bounding box center [566, 490] width 28 height 28
type input "1"
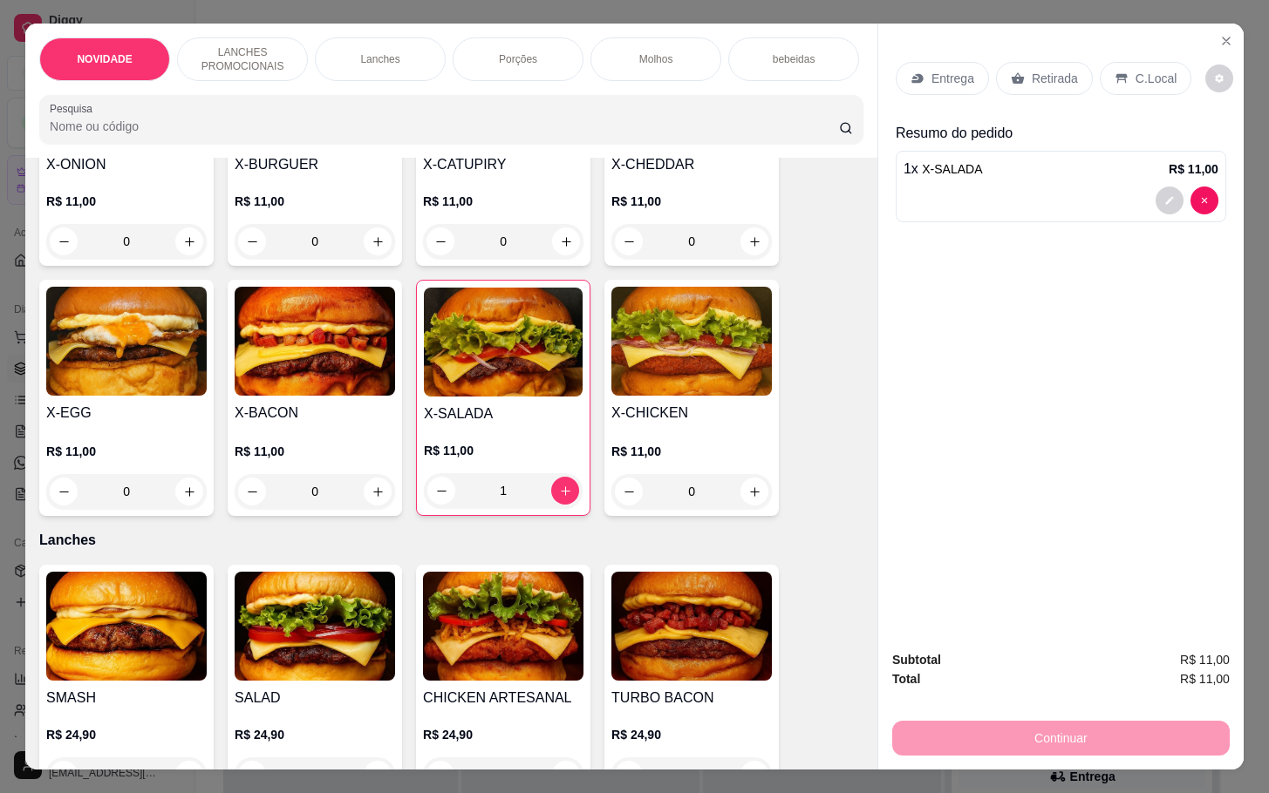
click at [1016, 84] on div "Retirada" at bounding box center [1044, 78] width 97 height 33
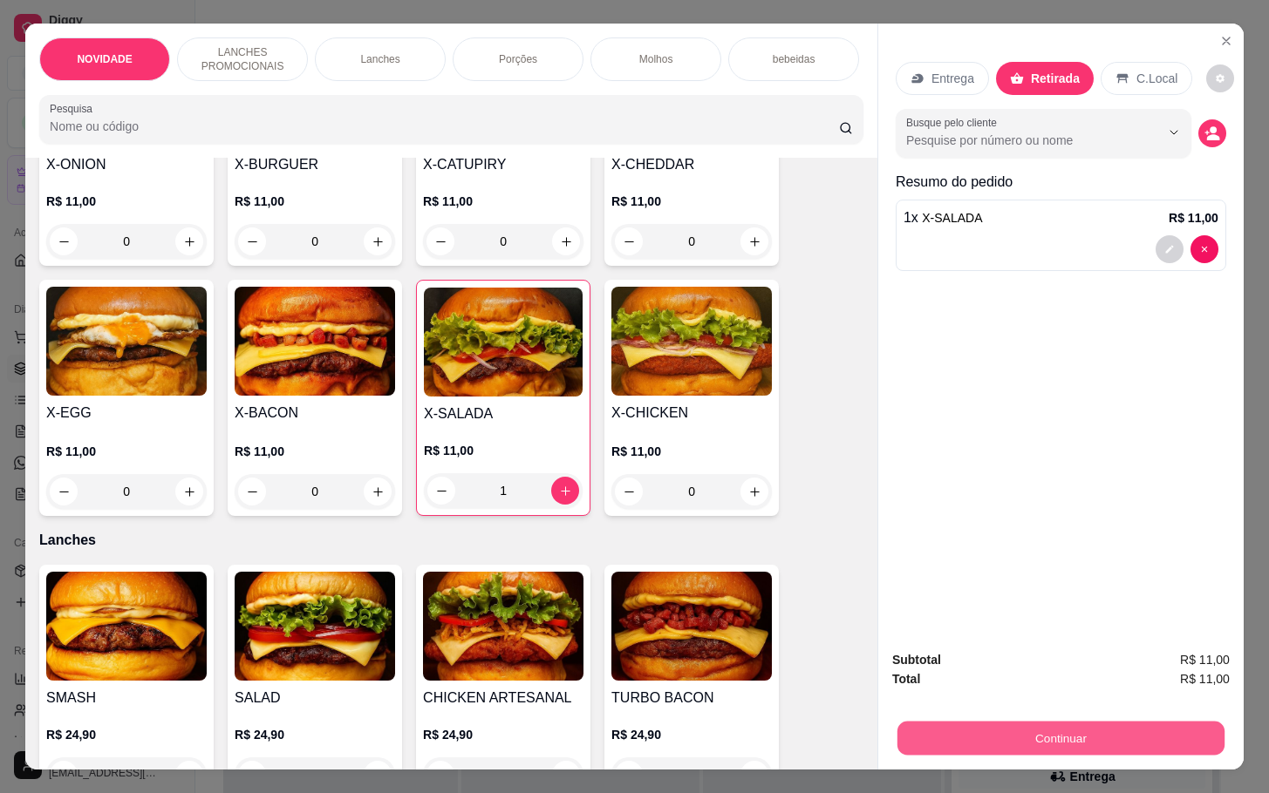
click at [1073, 721] on button "Continuar" at bounding box center [1060, 738] width 327 height 34
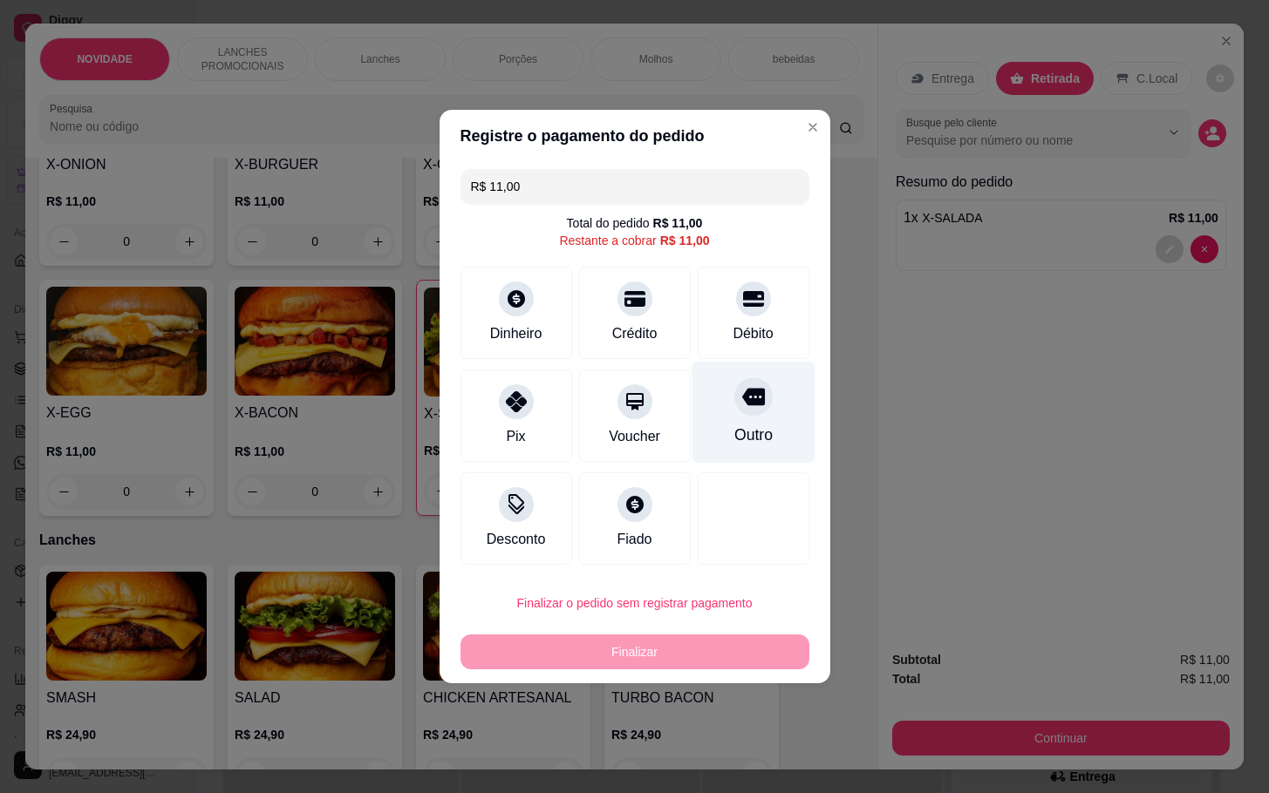
click at [723, 414] on div "Outro" at bounding box center [752, 413] width 123 height 102
type input "R$ 0,00"
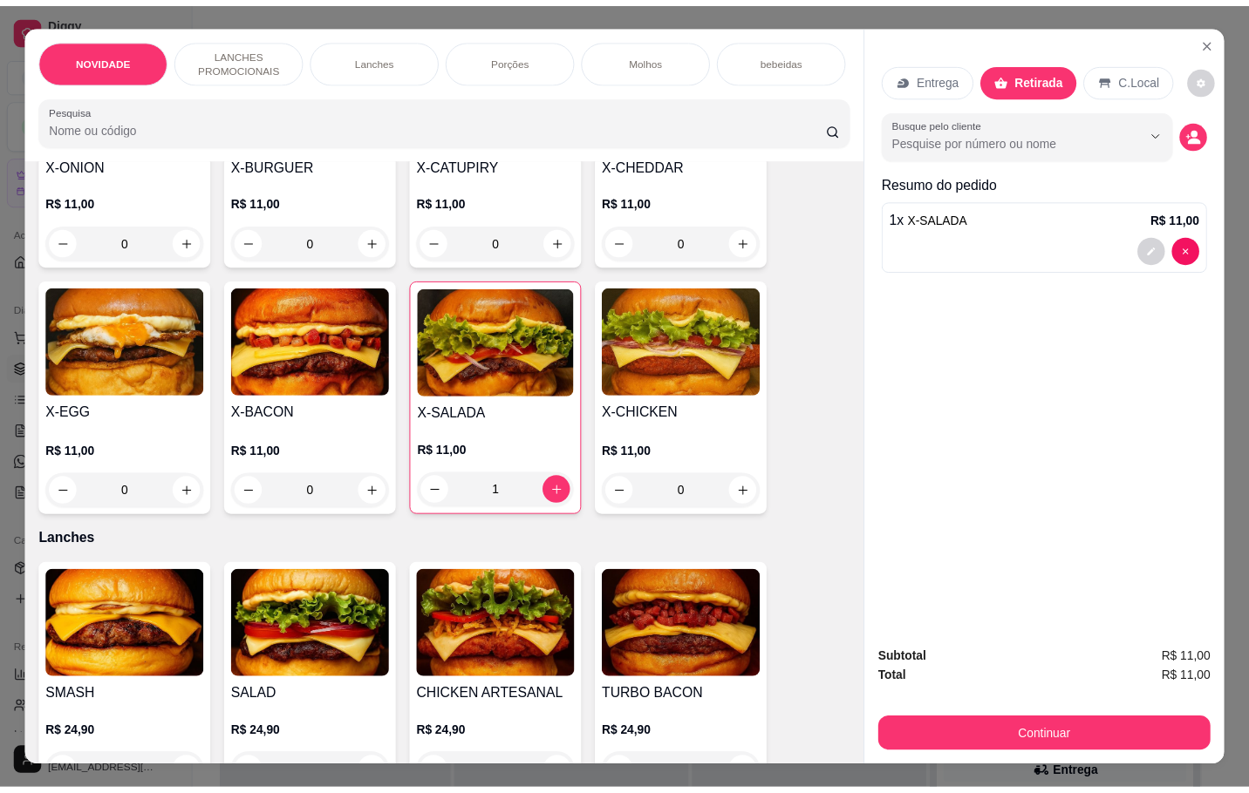
scroll to position [0, 0]
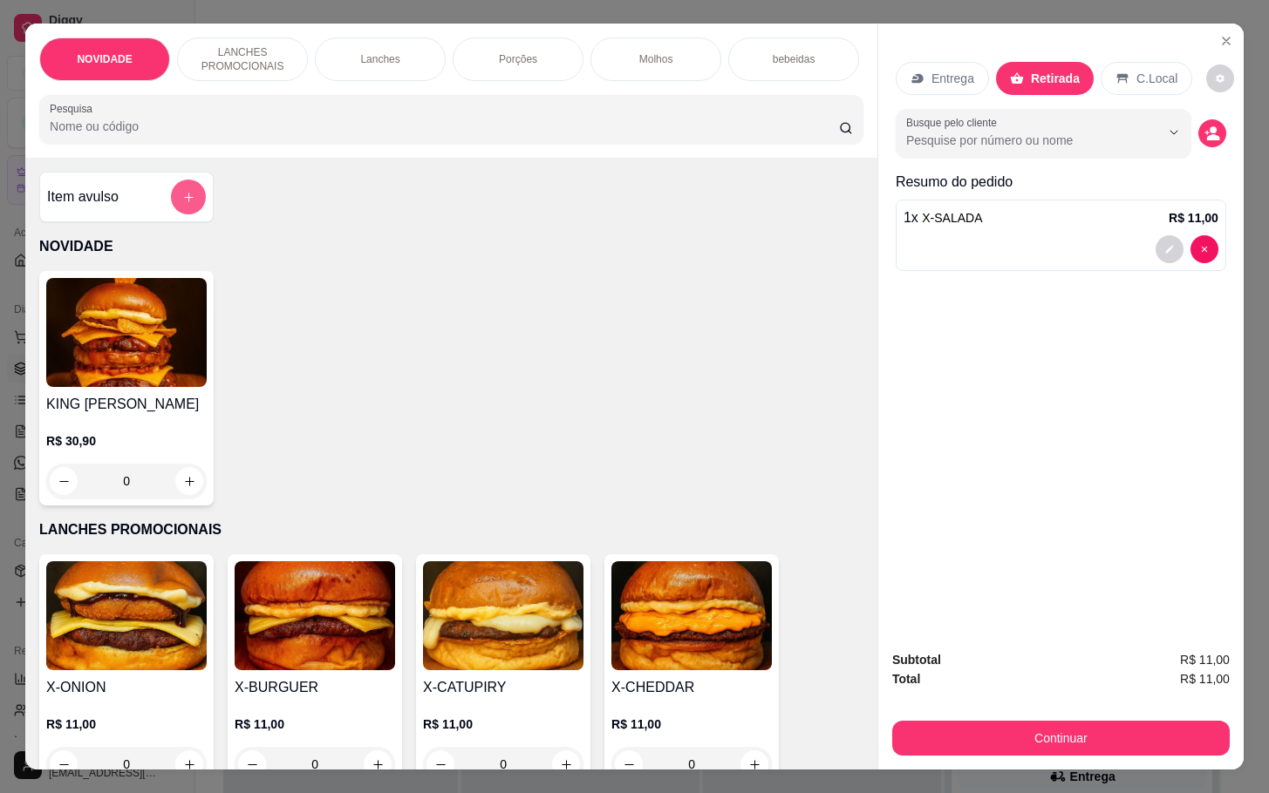
click at [175, 191] on button "add-separate-item" at bounding box center [188, 197] width 35 height 35
click at [189, 209] on button "add-separate-item" at bounding box center [189, 197] width 34 height 34
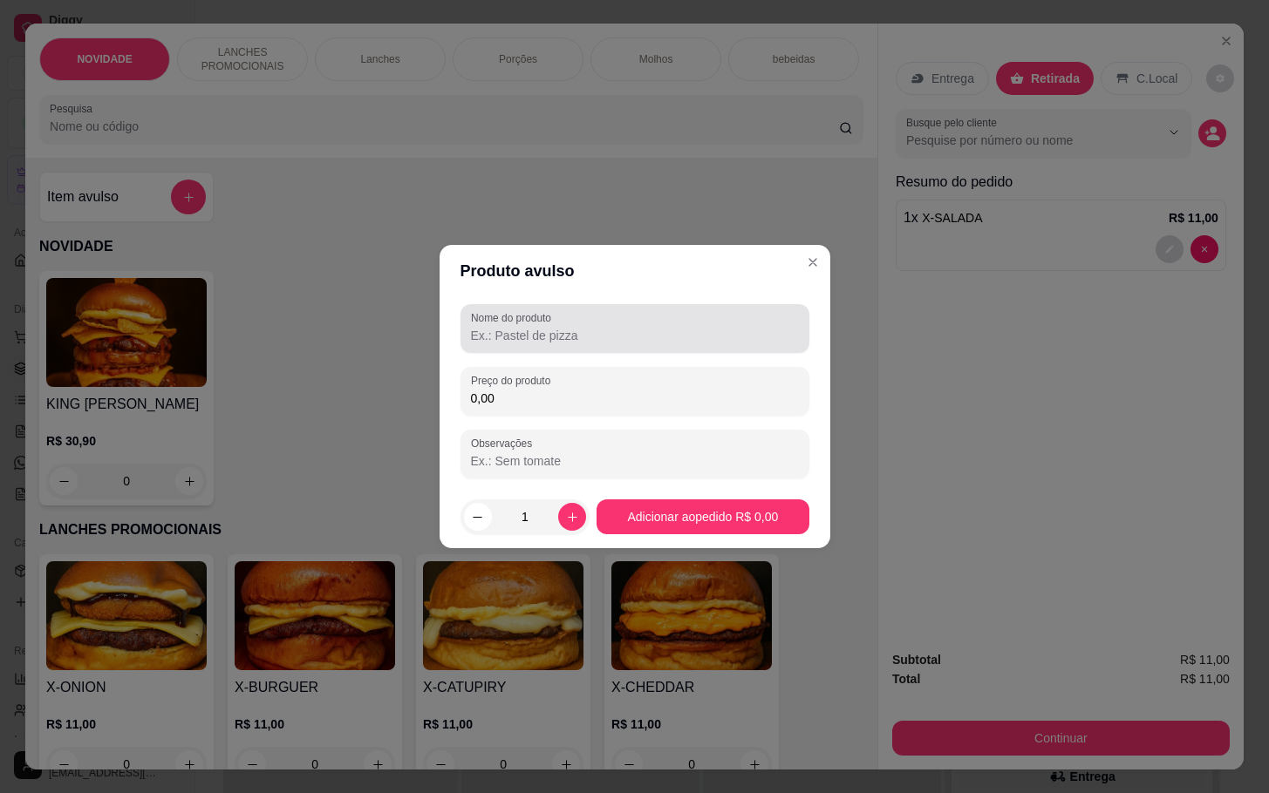
click at [570, 336] on input "Nome do produto" at bounding box center [635, 335] width 328 height 17
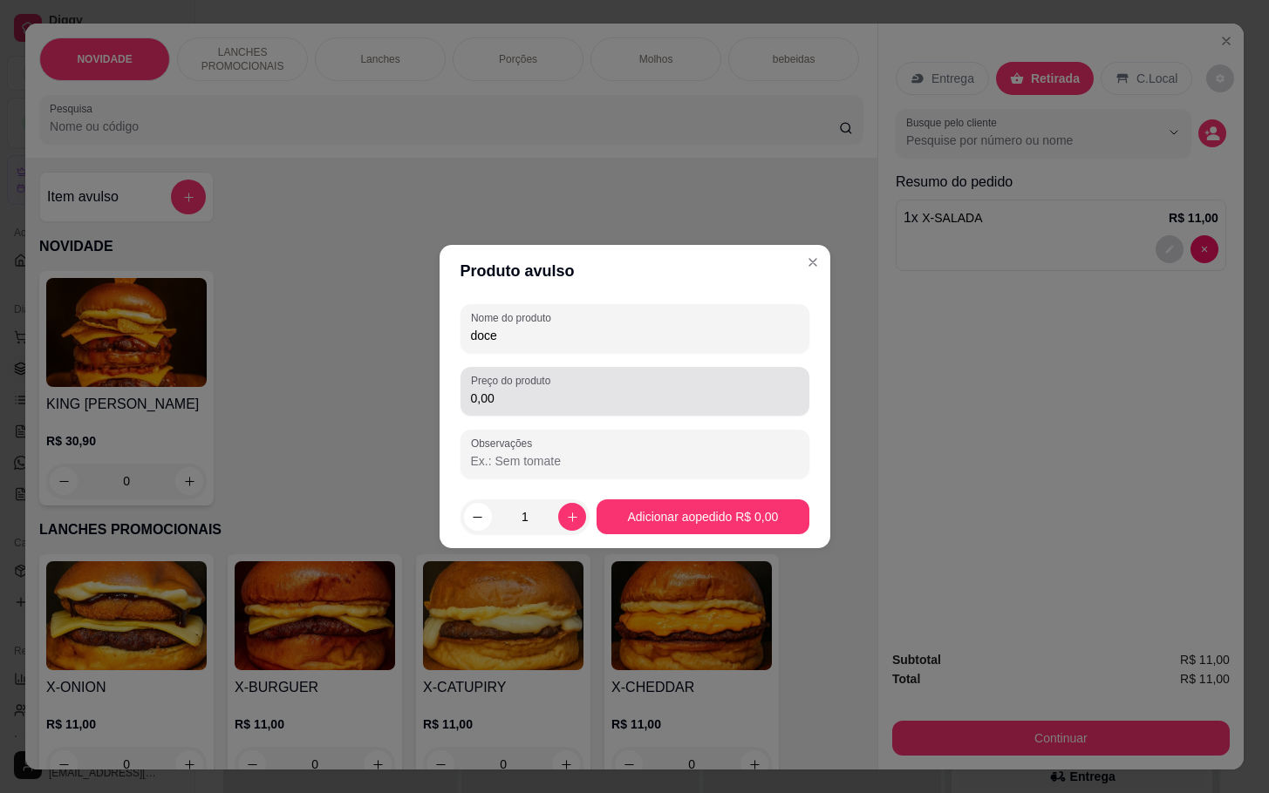
type input "doce"
click at [587, 379] on div "0,00" at bounding box center [635, 391] width 328 height 35
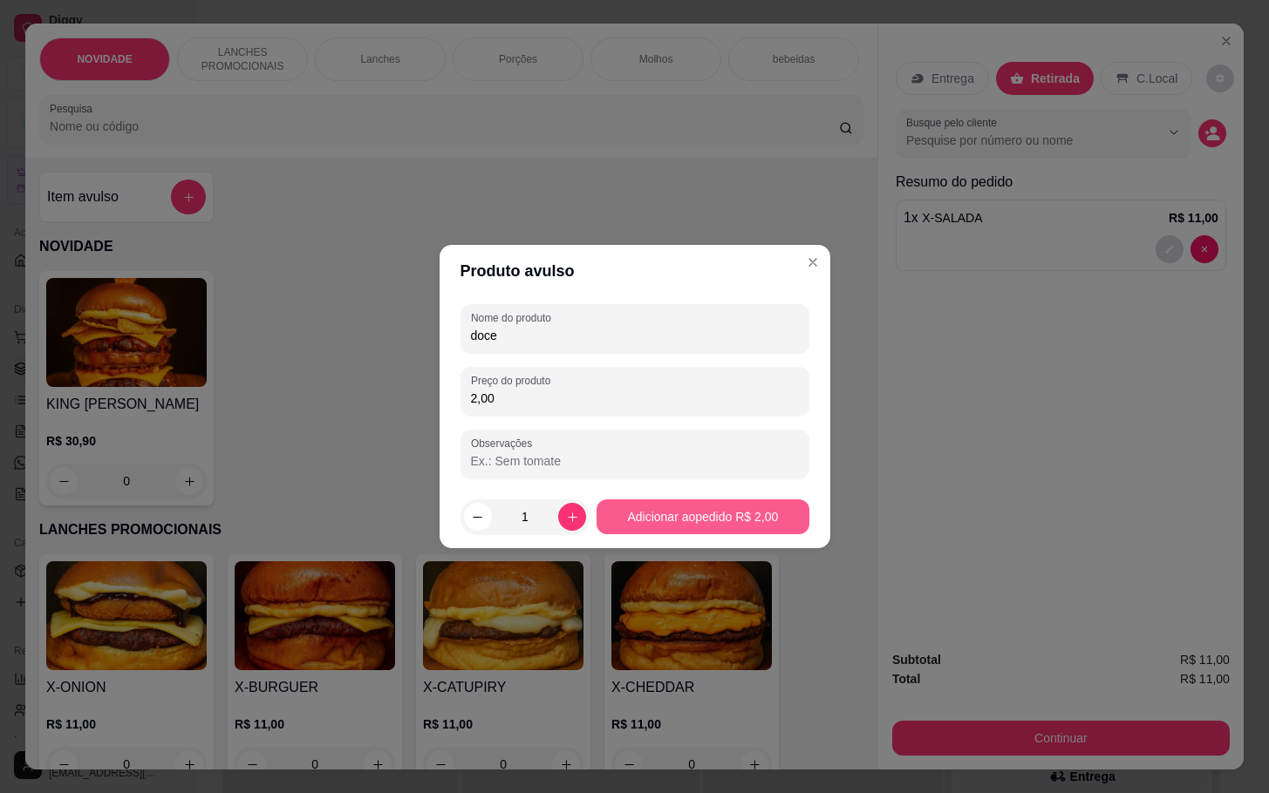
type input "2,00"
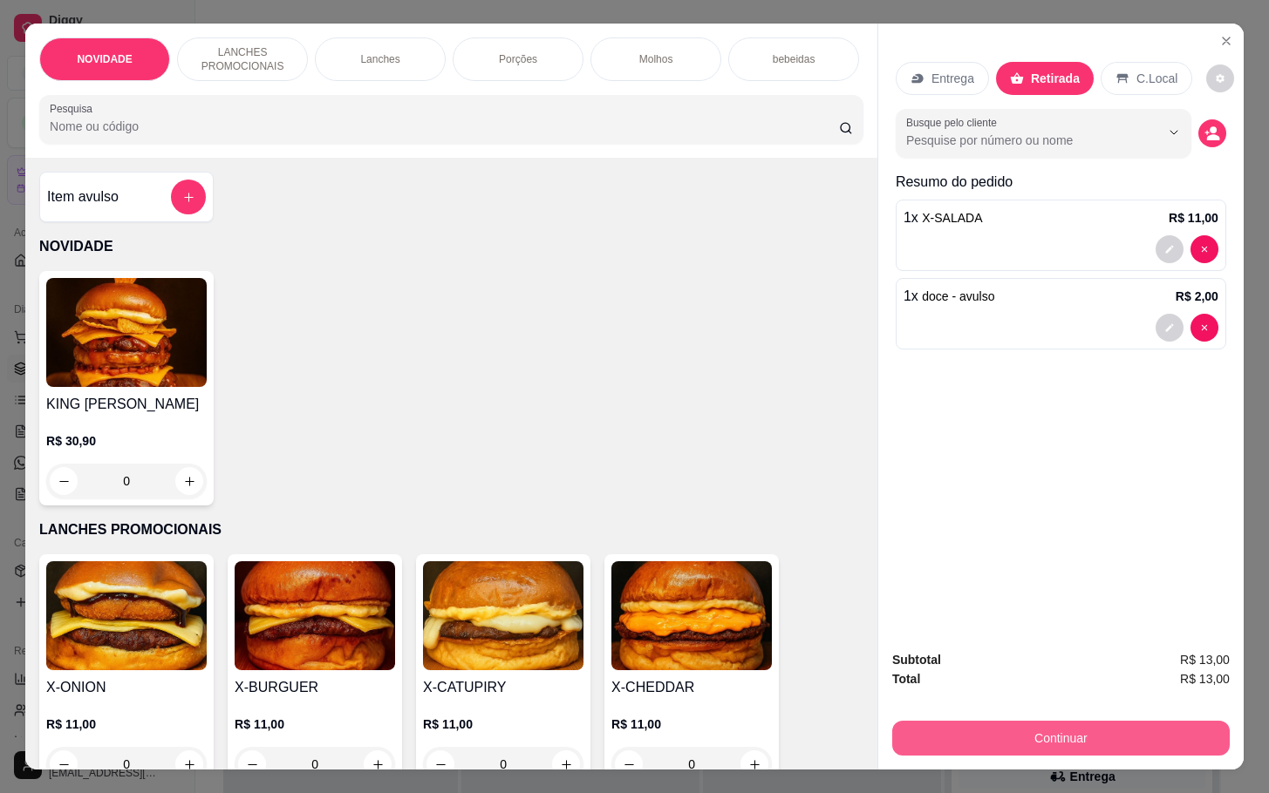
click at [1086, 739] on button "Continuar" at bounding box center [1060, 738] width 337 height 35
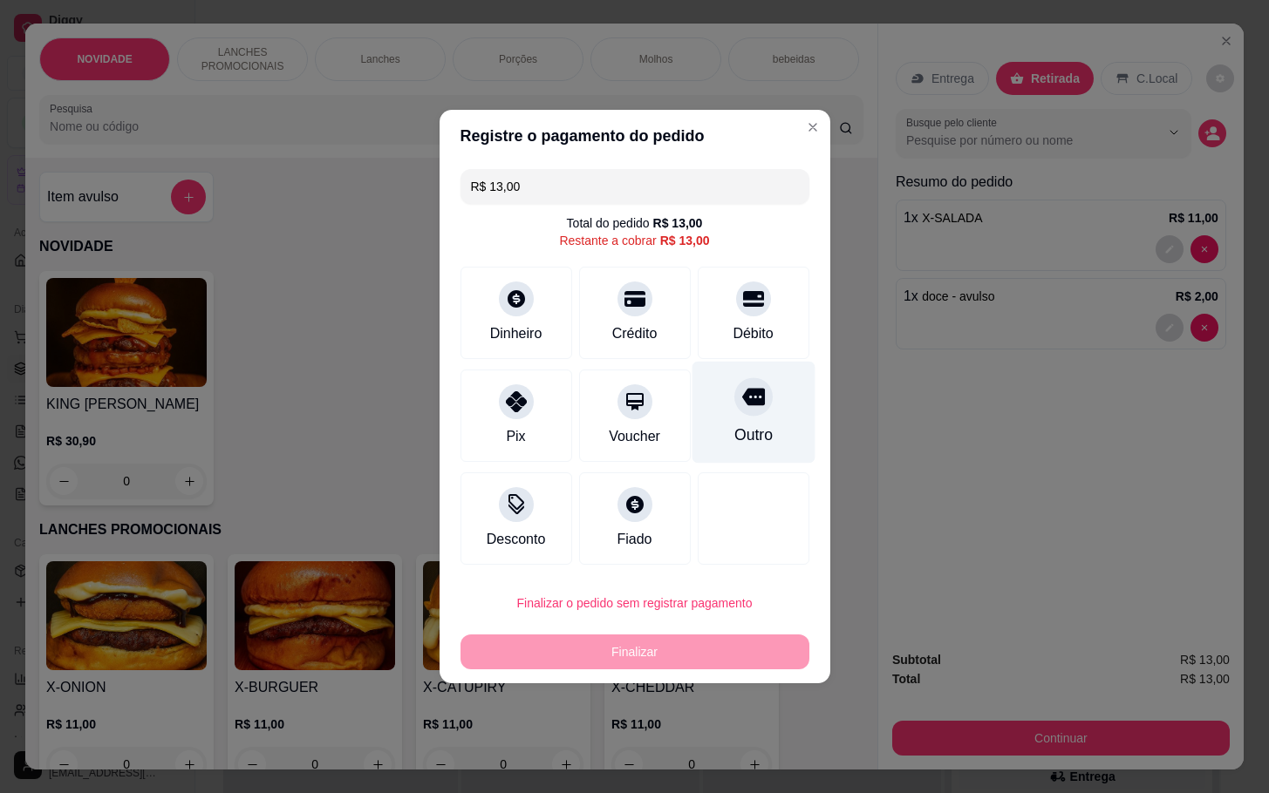
click at [751, 424] on div "Outro" at bounding box center [752, 435] width 38 height 23
type input "R$ 0,00"
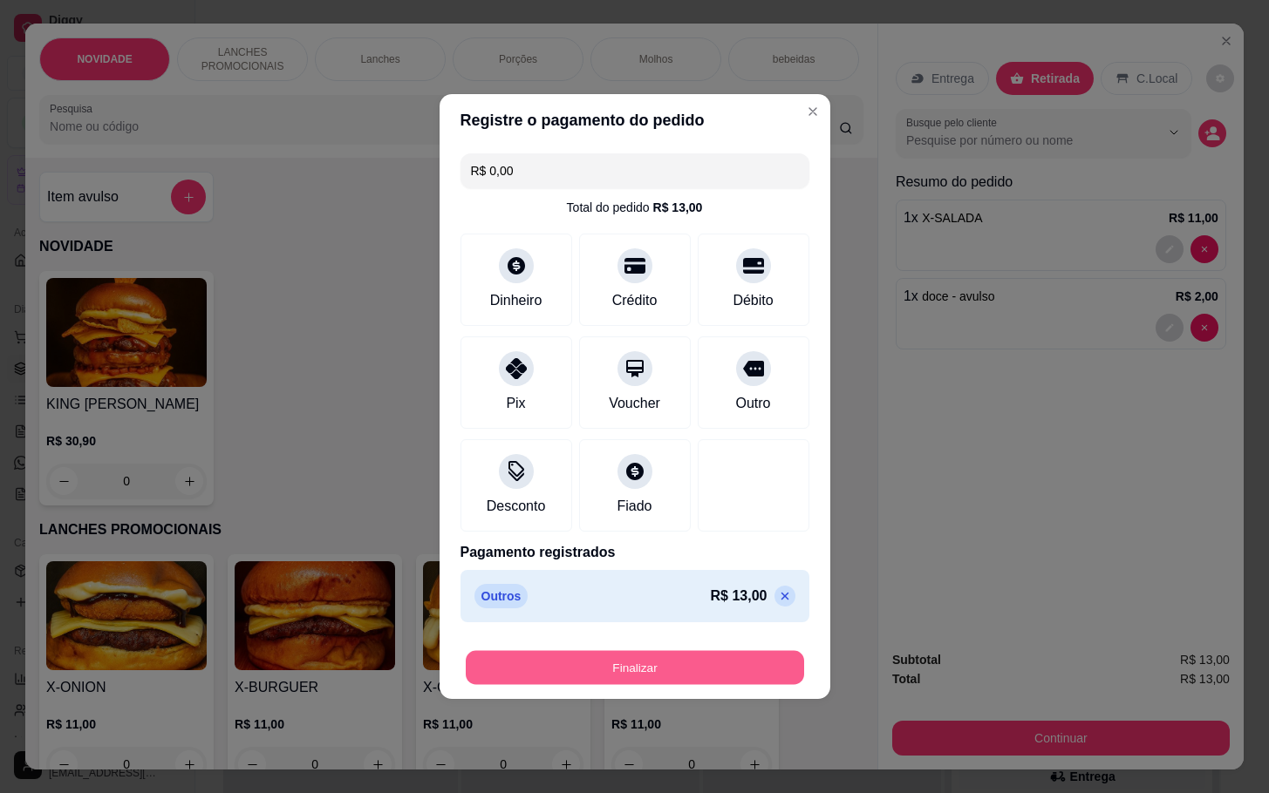
click at [676, 676] on button "Finalizar" at bounding box center [635, 668] width 338 height 34
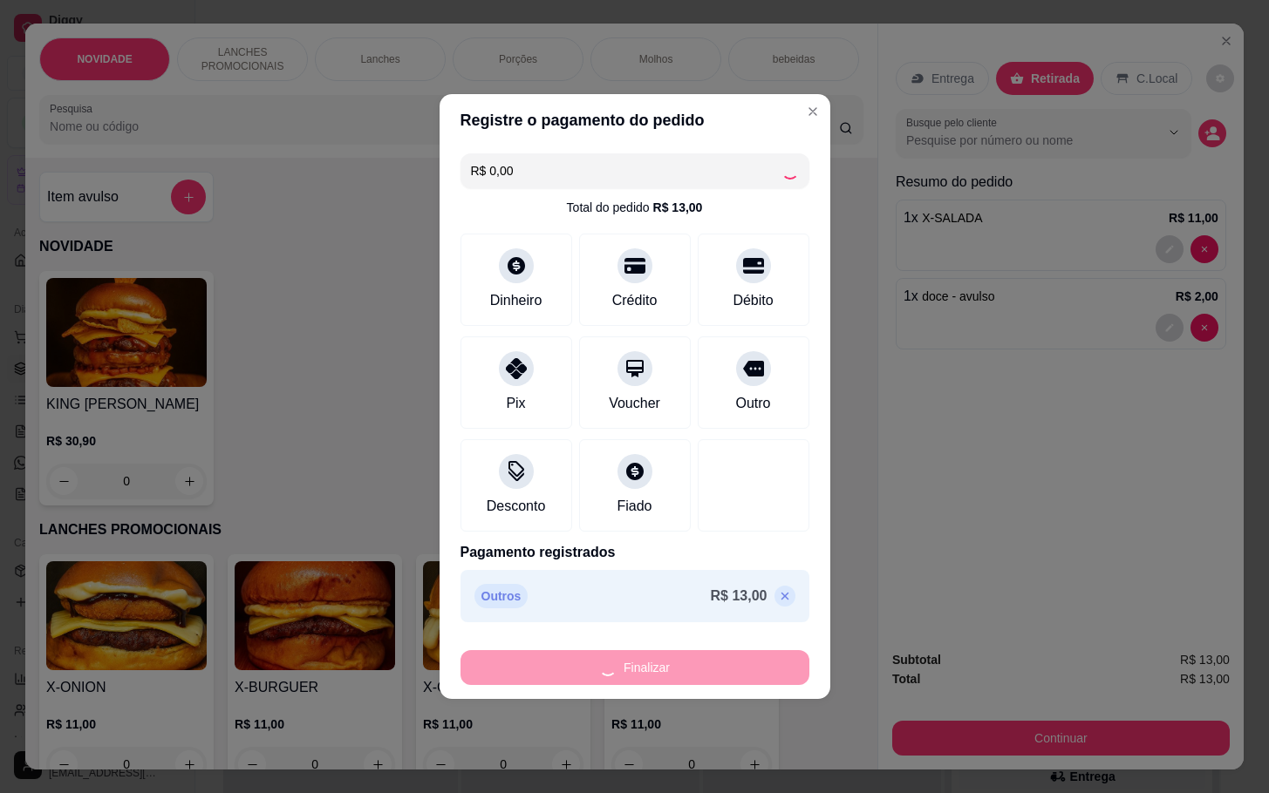
type input "0"
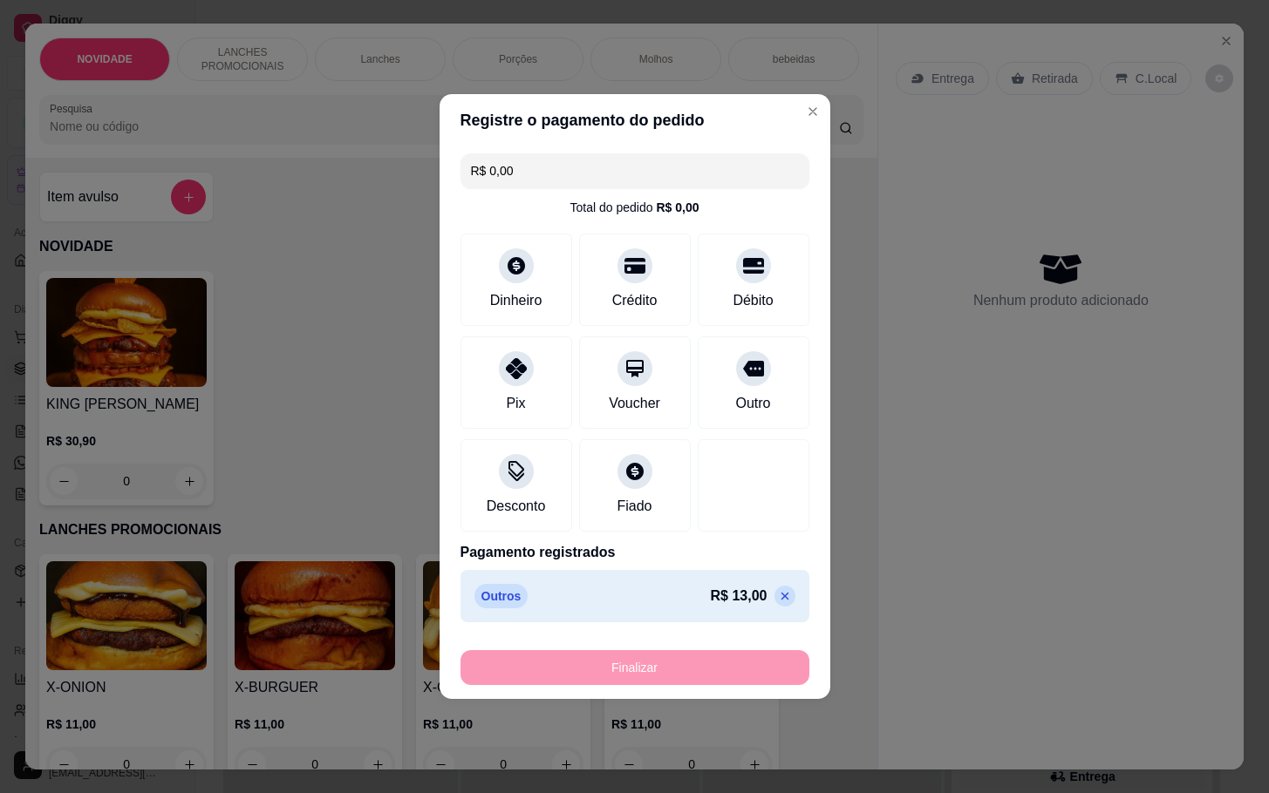
type input "-R$ 13,00"
